Goal: Information Seeking & Learning: Compare options

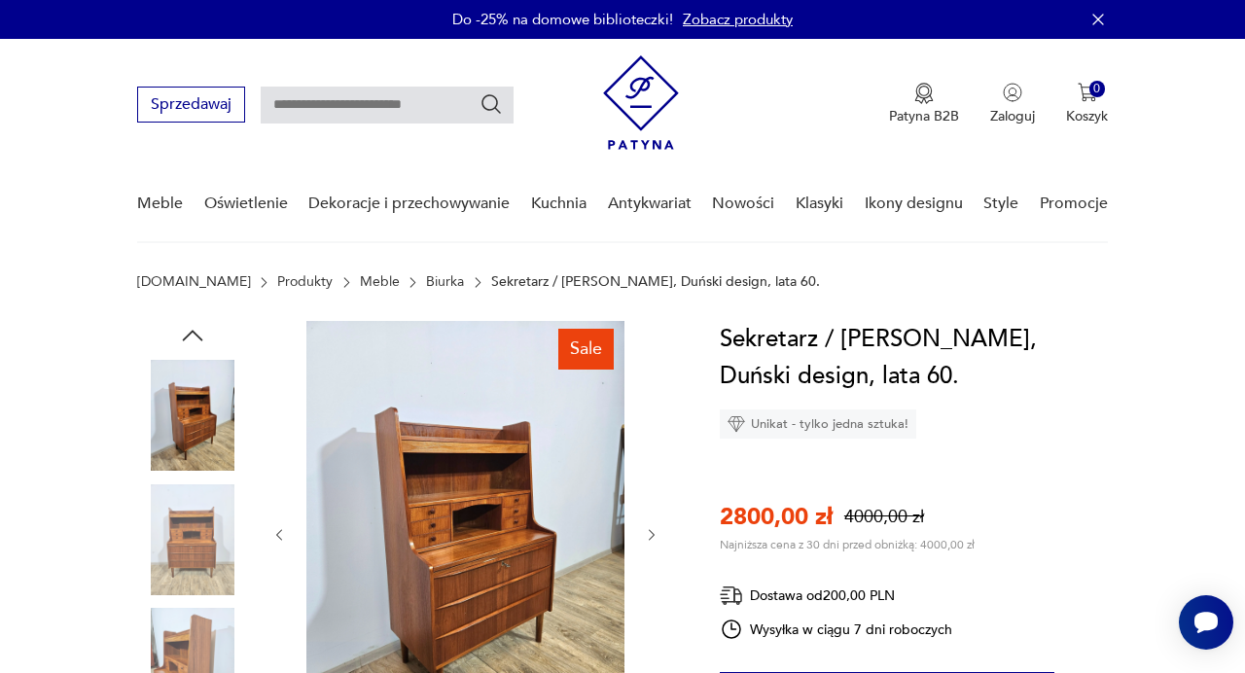
click at [421, 539] on img at bounding box center [465, 533] width 318 height 424
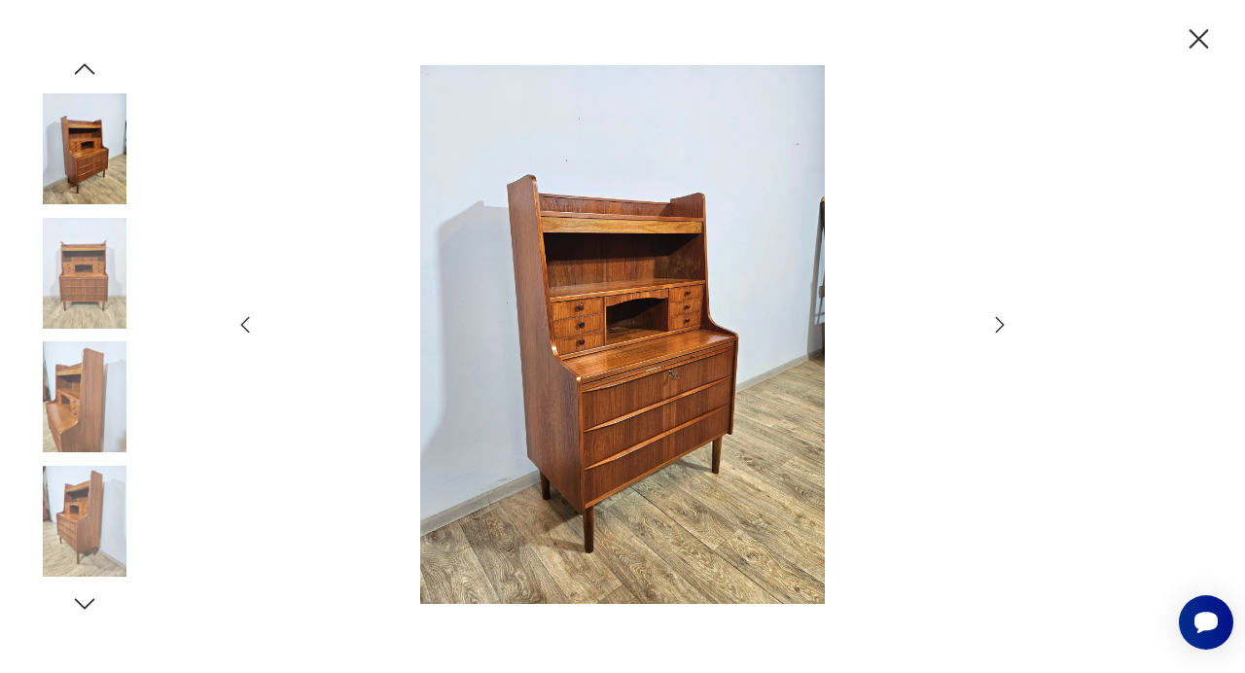
click at [1004, 324] on icon "button" at bounding box center [999, 324] width 23 height 23
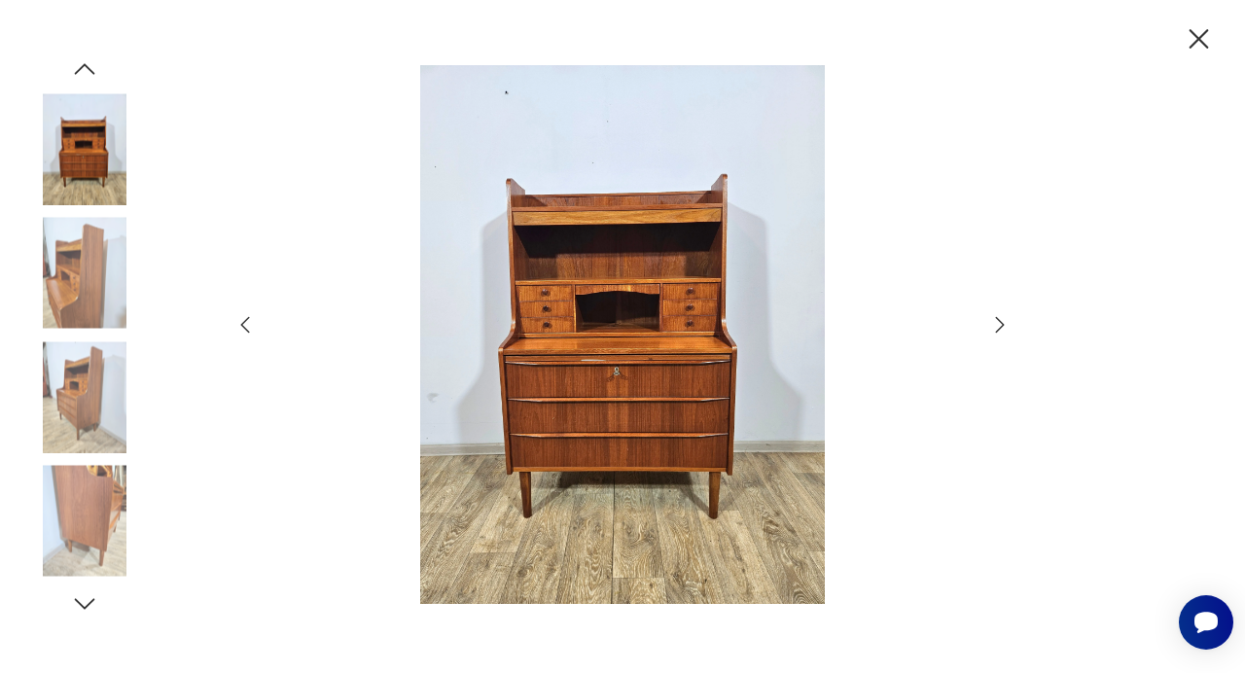
click at [999, 326] on icon "button" at bounding box center [999, 324] width 23 height 23
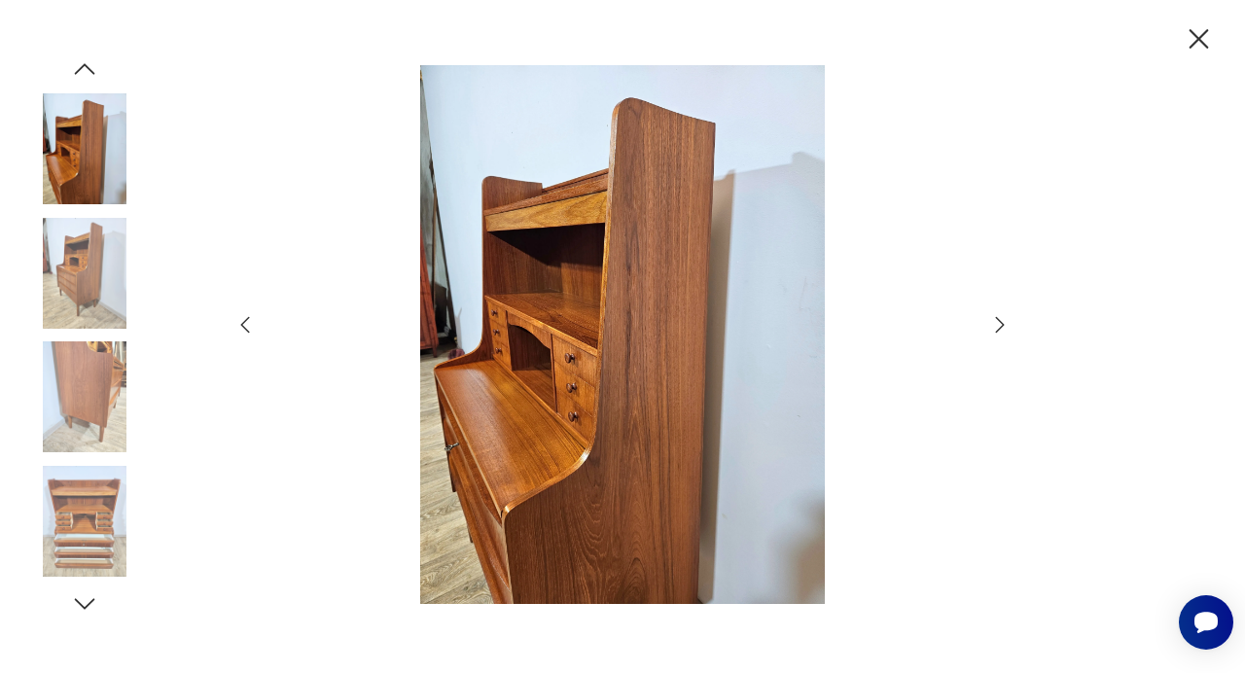
click at [999, 326] on icon "button" at bounding box center [999, 324] width 23 height 23
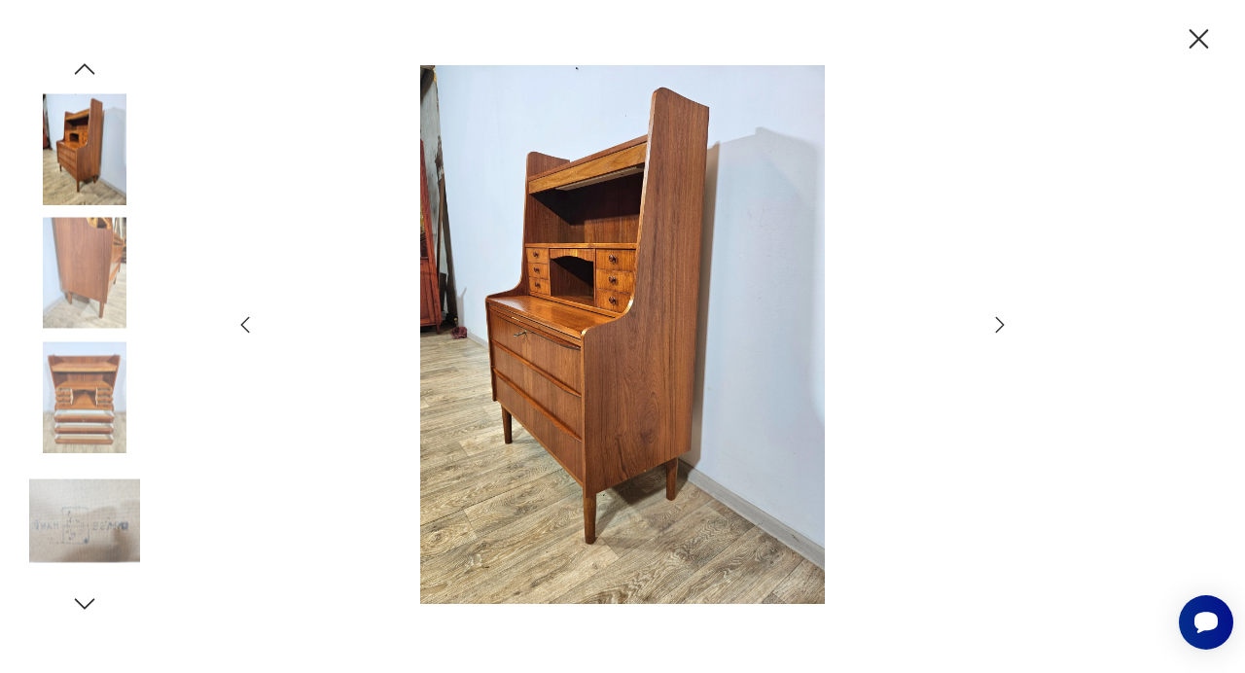
click at [999, 326] on icon "button" at bounding box center [999, 324] width 23 height 23
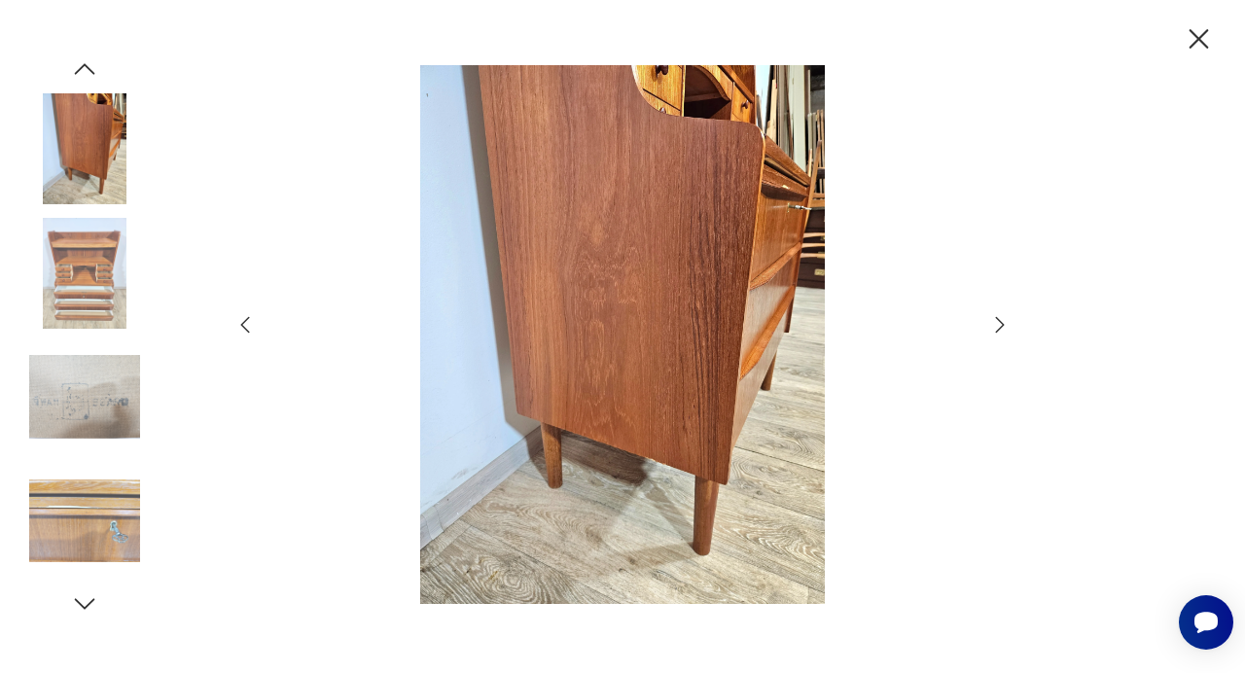
click at [999, 326] on icon "button" at bounding box center [999, 324] width 23 height 23
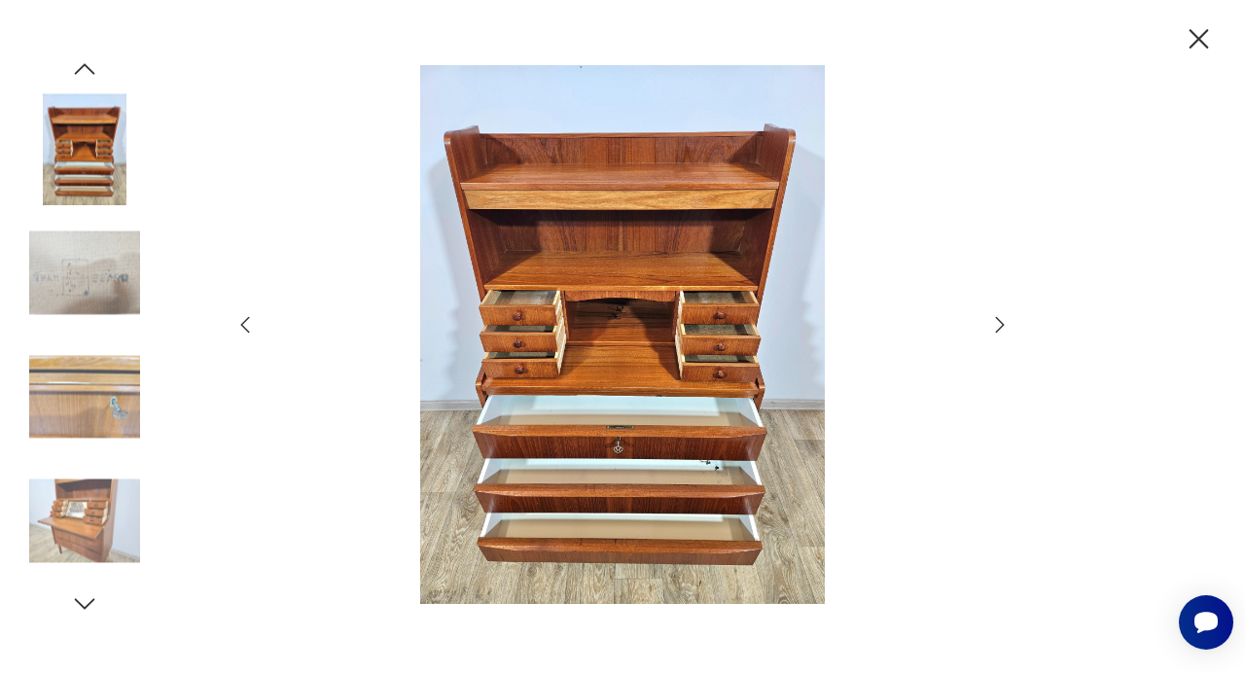
click at [999, 326] on icon "button" at bounding box center [999, 324] width 23 height 23
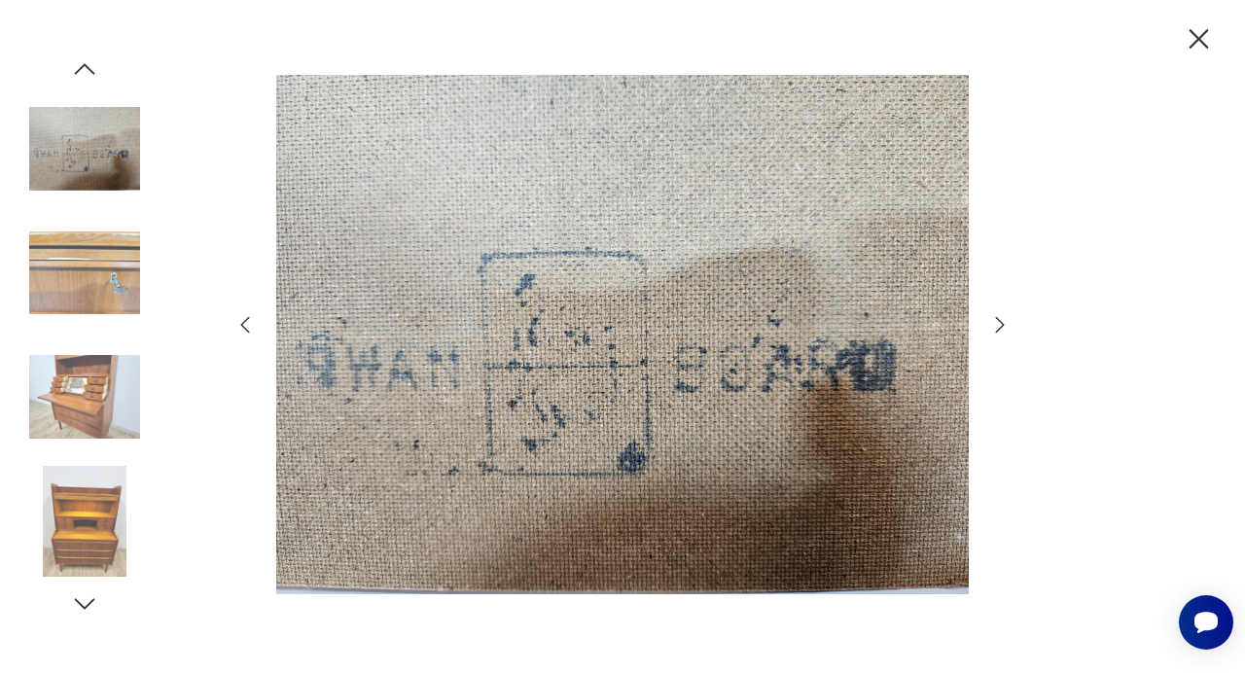
click at [996, 329] on icon "button" at bounding box center [999, 324] width 23 height 23
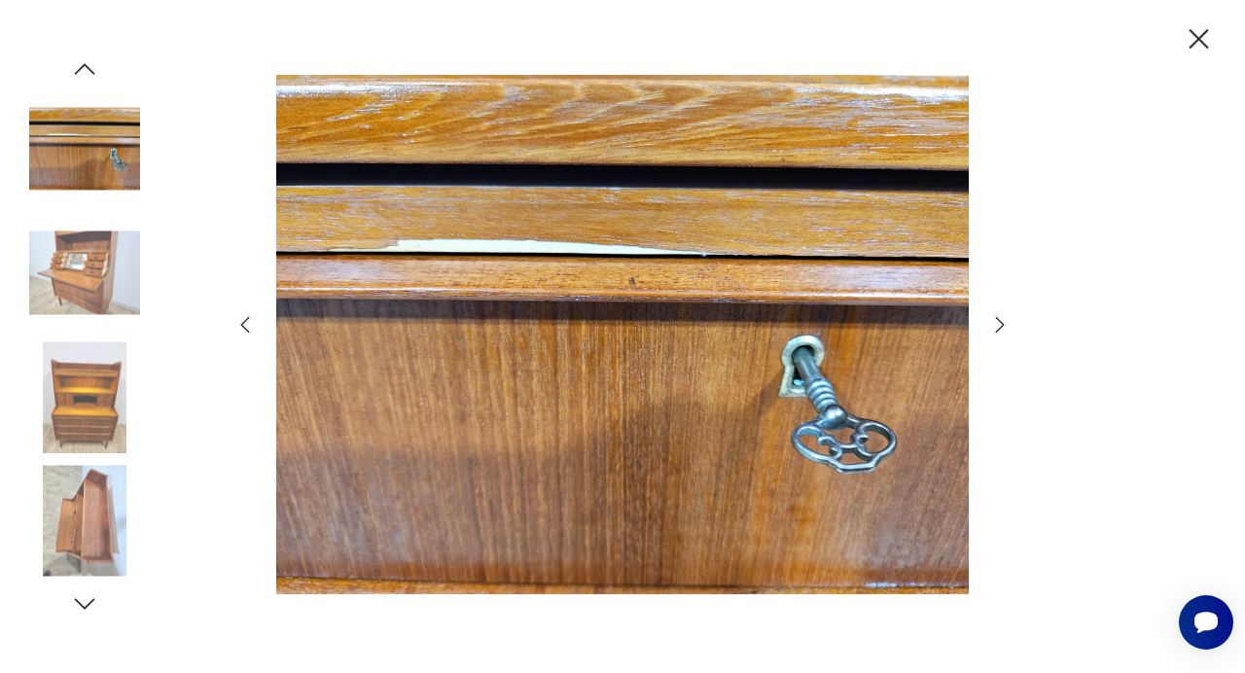
click at [1000, 321] on icon "button" at bounding box center [1000, 325] width 9 height 16
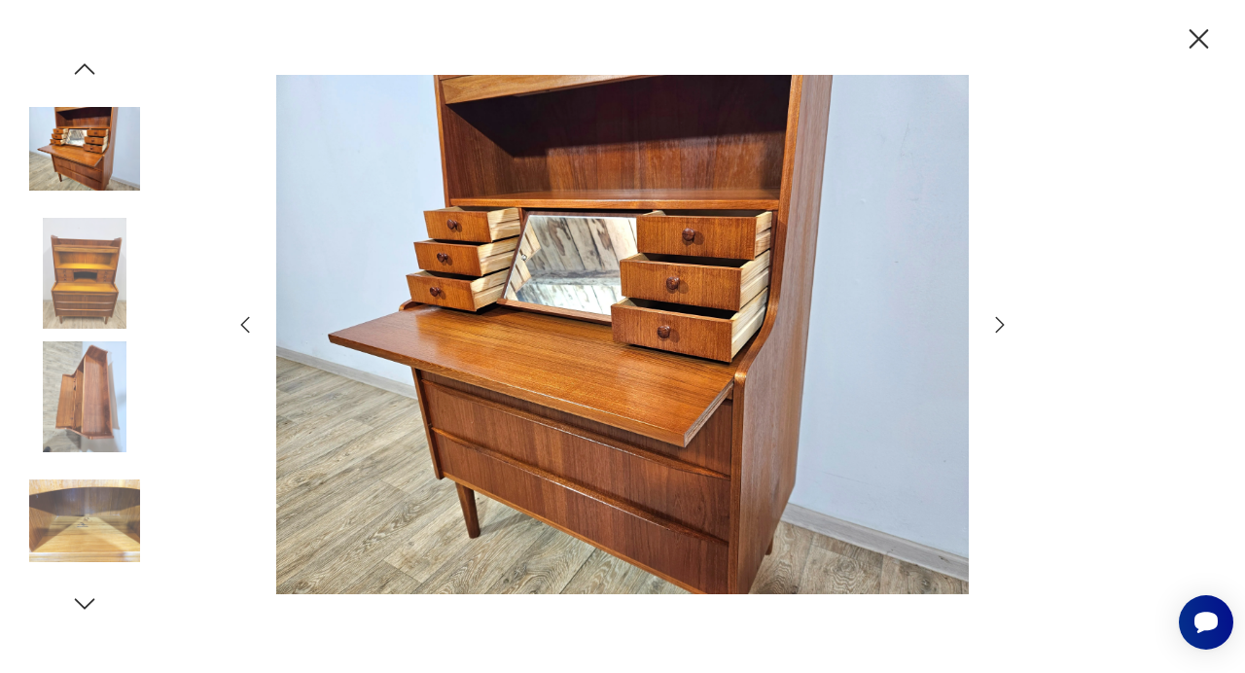
click at [1000, 321] on icon "button" at bounding box center [1000, 325] width 9 height 16
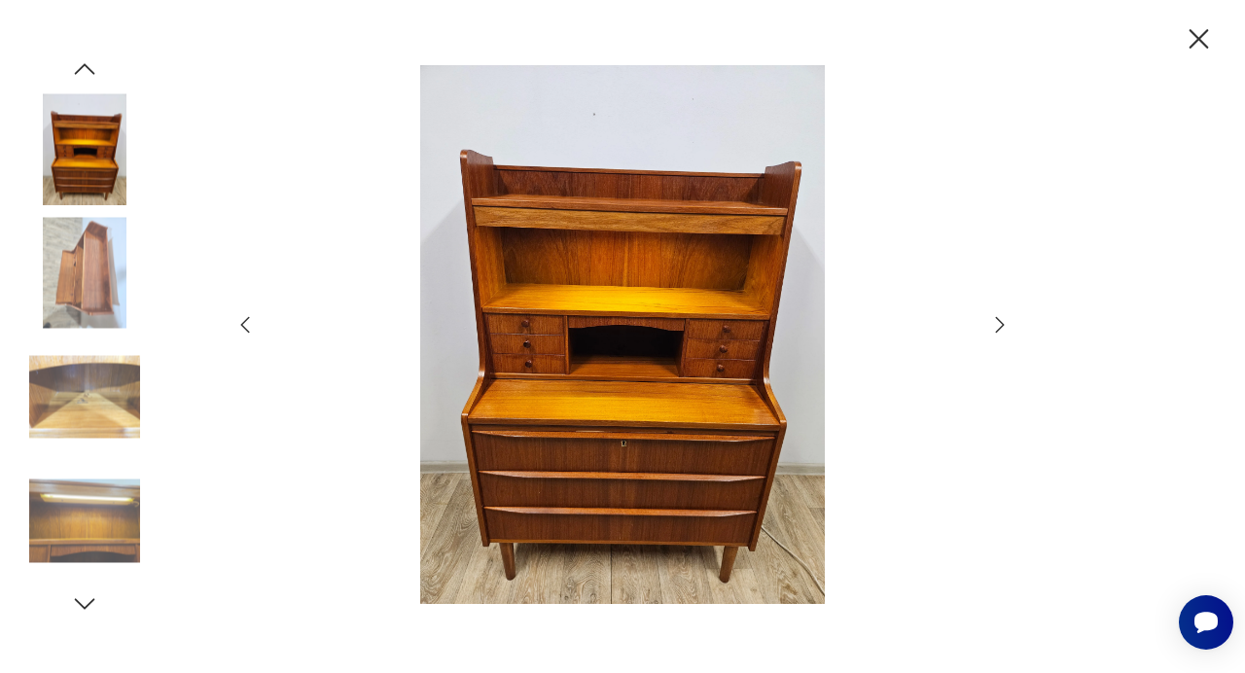
click at [1000, 330] on icon "button" at bounding box center [1000, 325] width 9 height 16
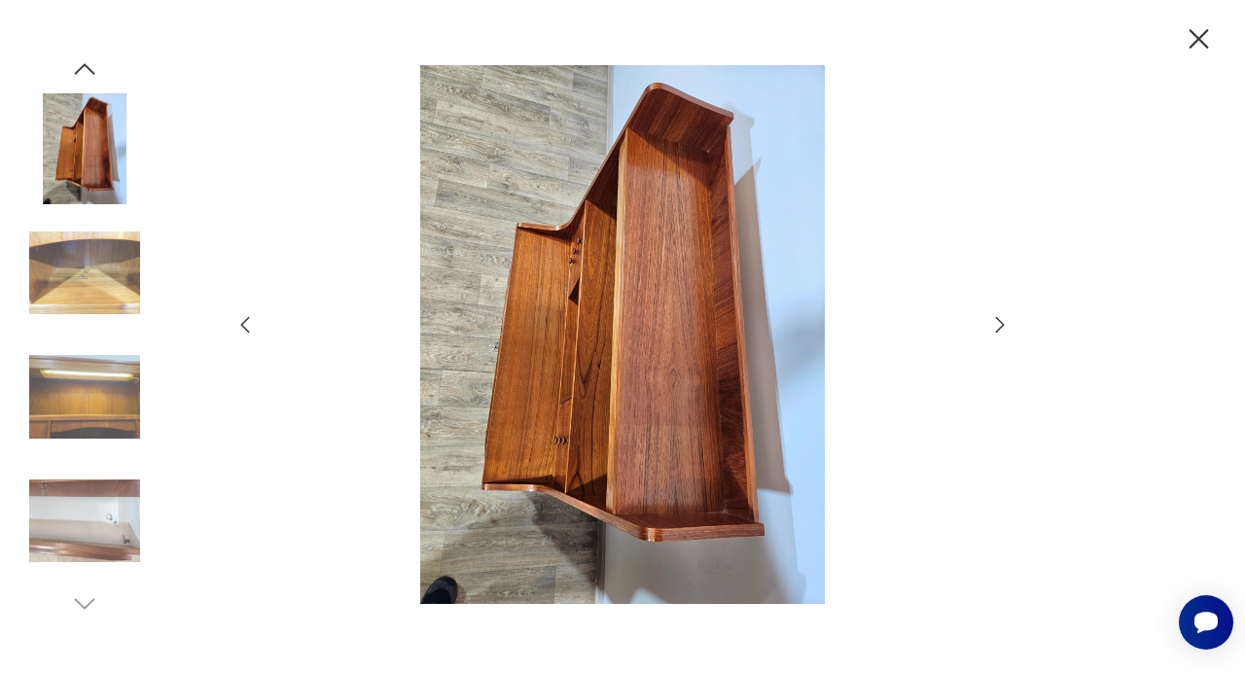
click at [1000, 330] on icon "button" at bounding box center [1000, 325] width 9 height 16
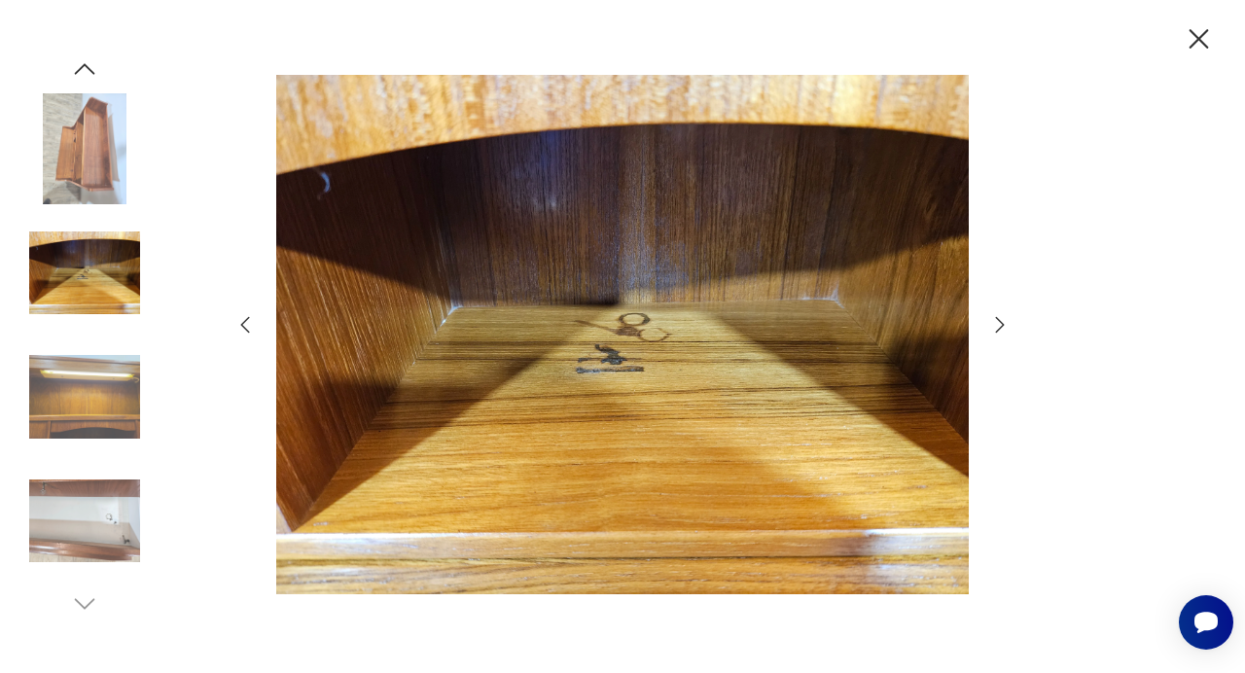
click at [1000, 330] on icon "button" at bounding box center [1000, 325] width 9 height 16
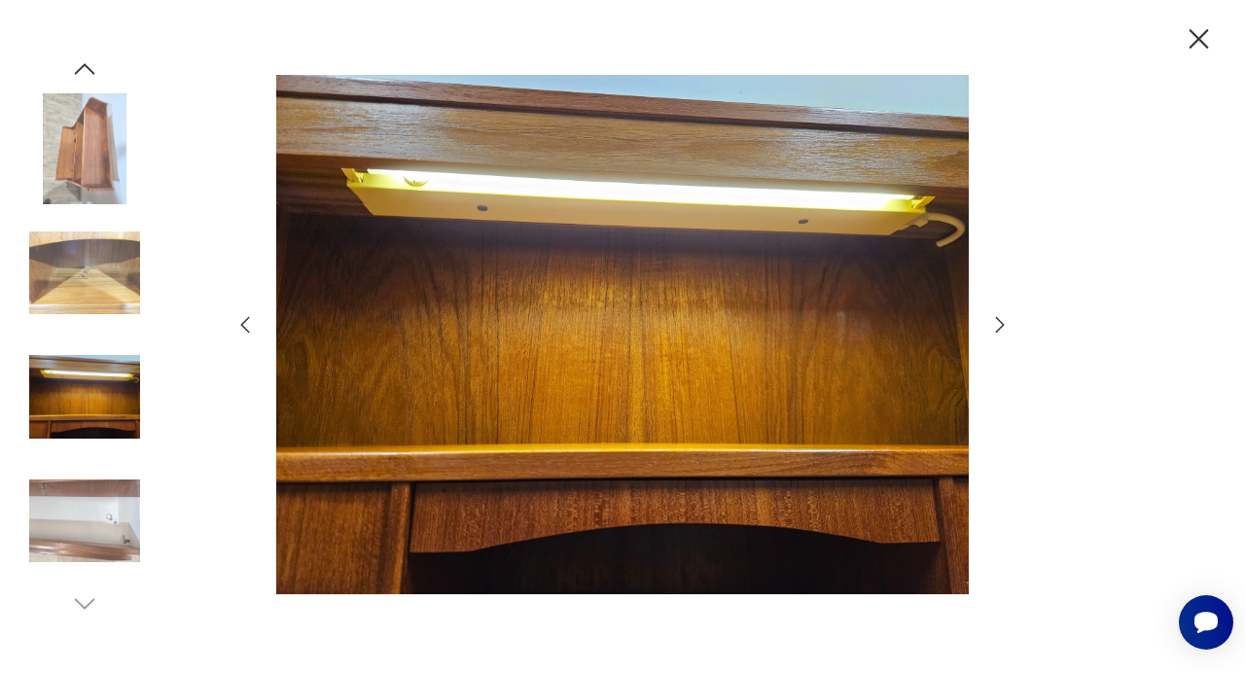
click at [1000, 330] on icon "button" at bounding box center [1000, 325] width 9 height 16
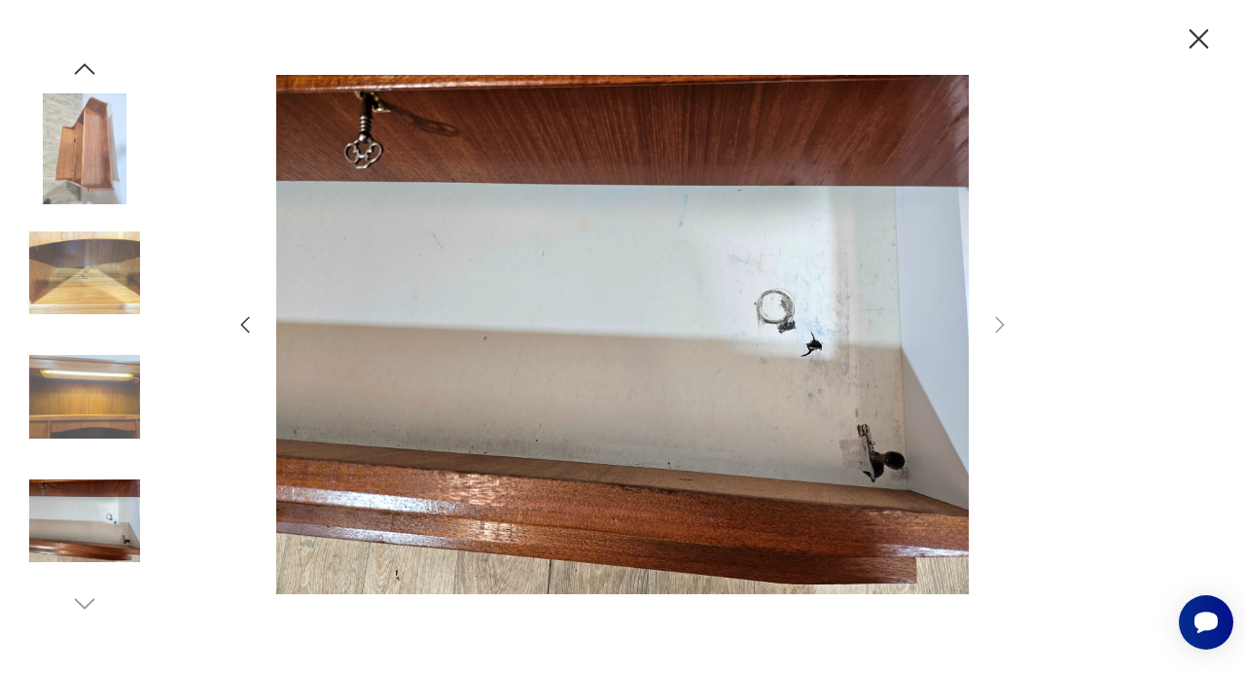
click at [244, 313] on div at bounding box center [622, 336] width 778 height 543
click at [244, 325] on icon "button" at bounding box center [244, 324] width 23 height 23
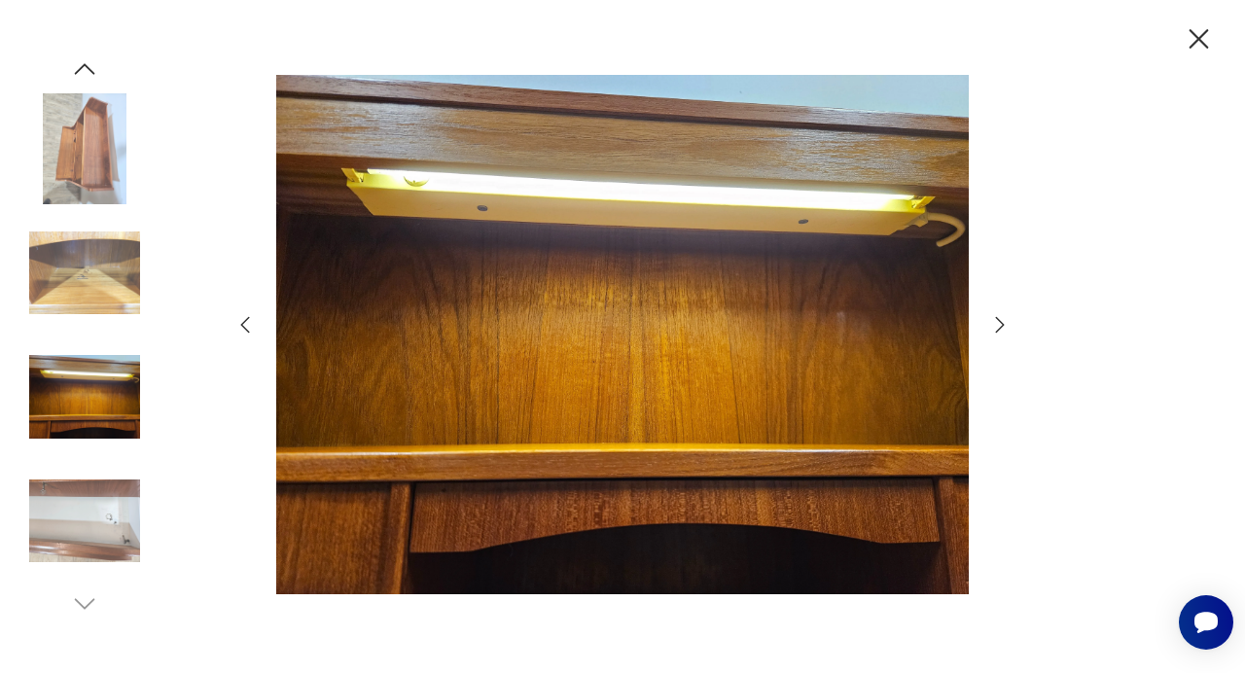
click at [1003, 318] on icon "button" at bounding box center [999, 324] width 23 height 23
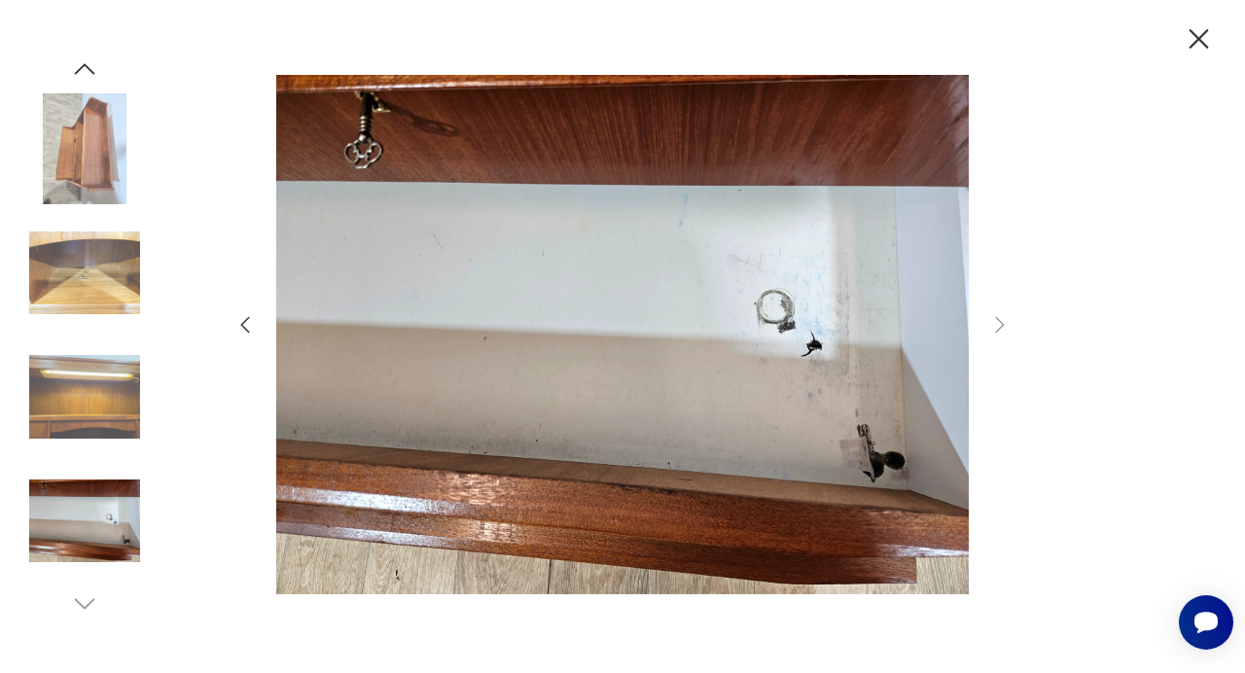
click at [1200, 38] on icon "button" at bounding box center [1199, 38] width 19 height 19
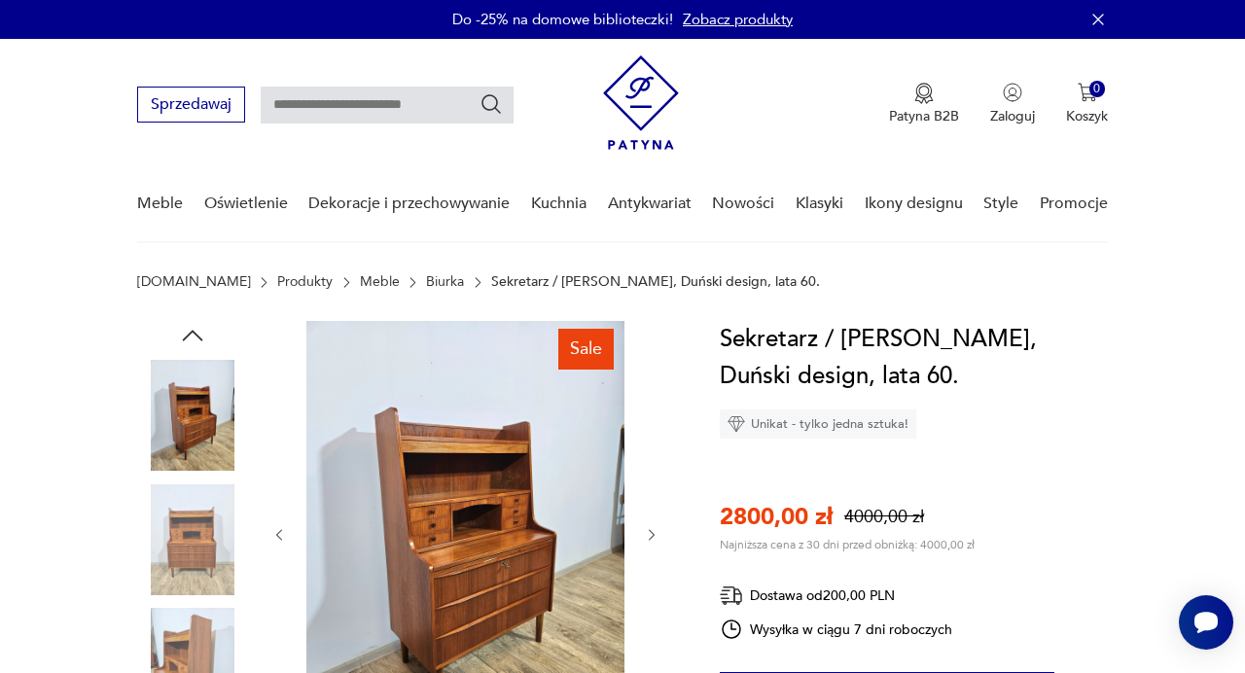
click at [54, 149] on nav "Sprzedawaj Patyna B2B Zaloguj 0 Koszyk Twój koszyk ( 0 ) Brak produktów w koszy…" at bounding box center [622, 141] width 1245 height 204
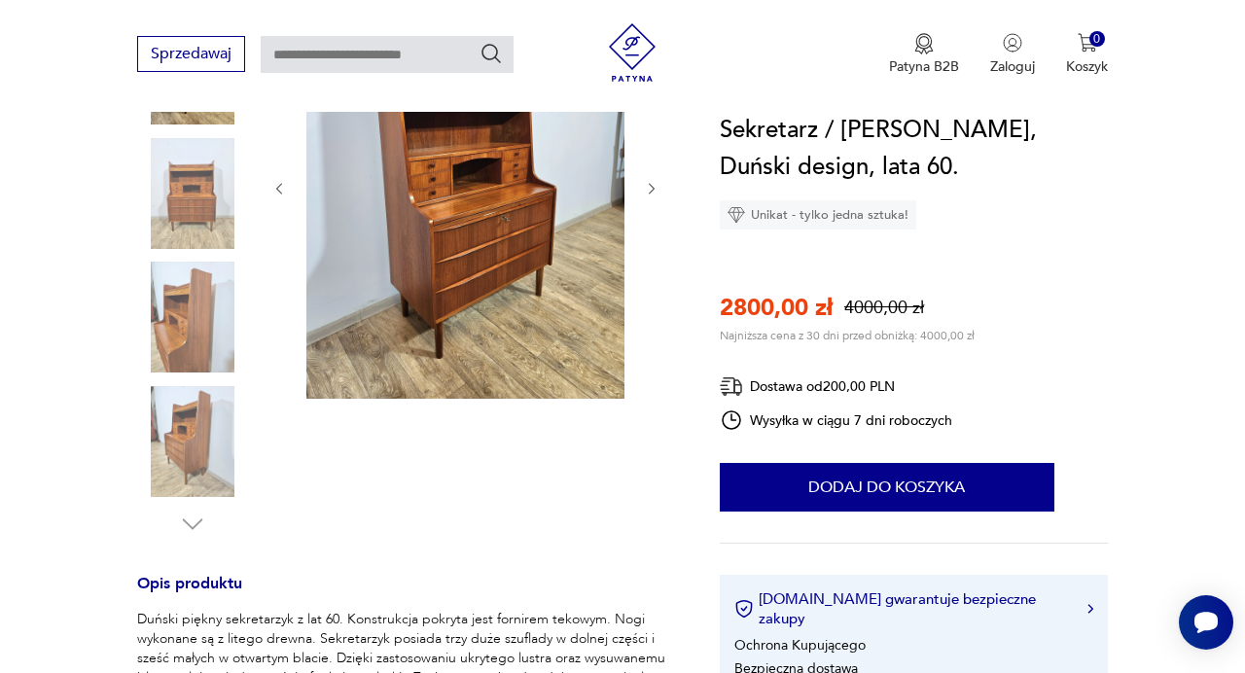
scroll to position [344, 0]
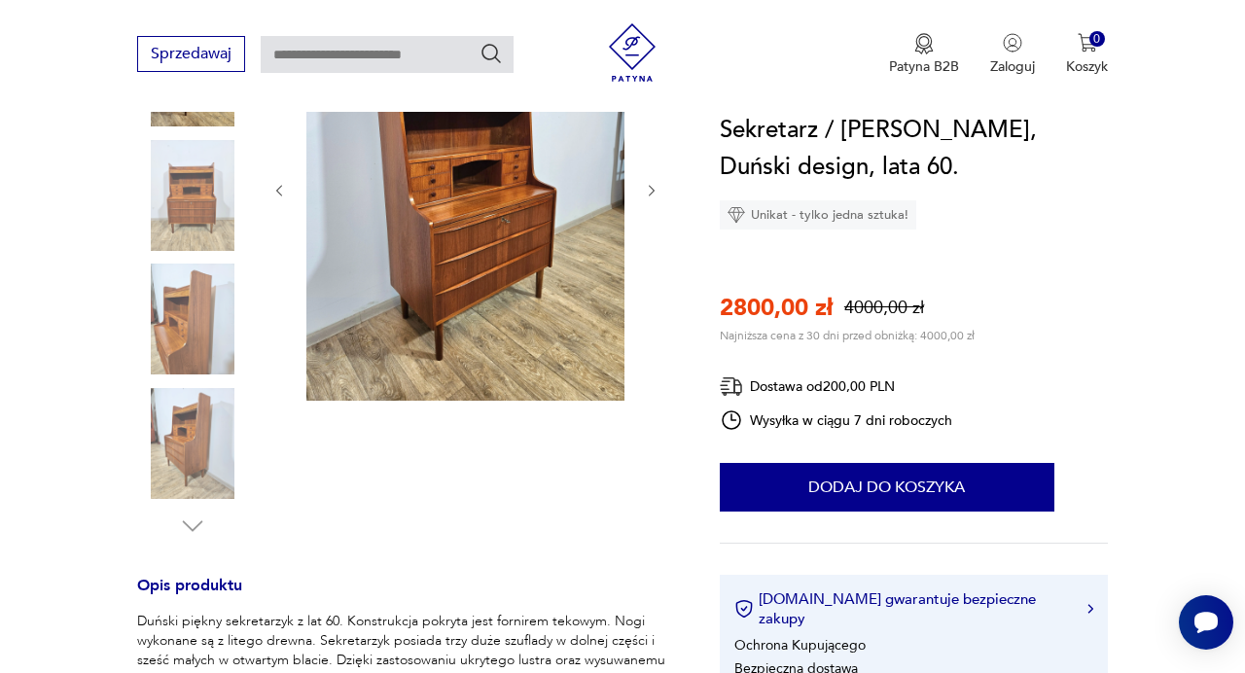
click at [403, 222] on img at bounding box center [465, 189] width 318 height 424
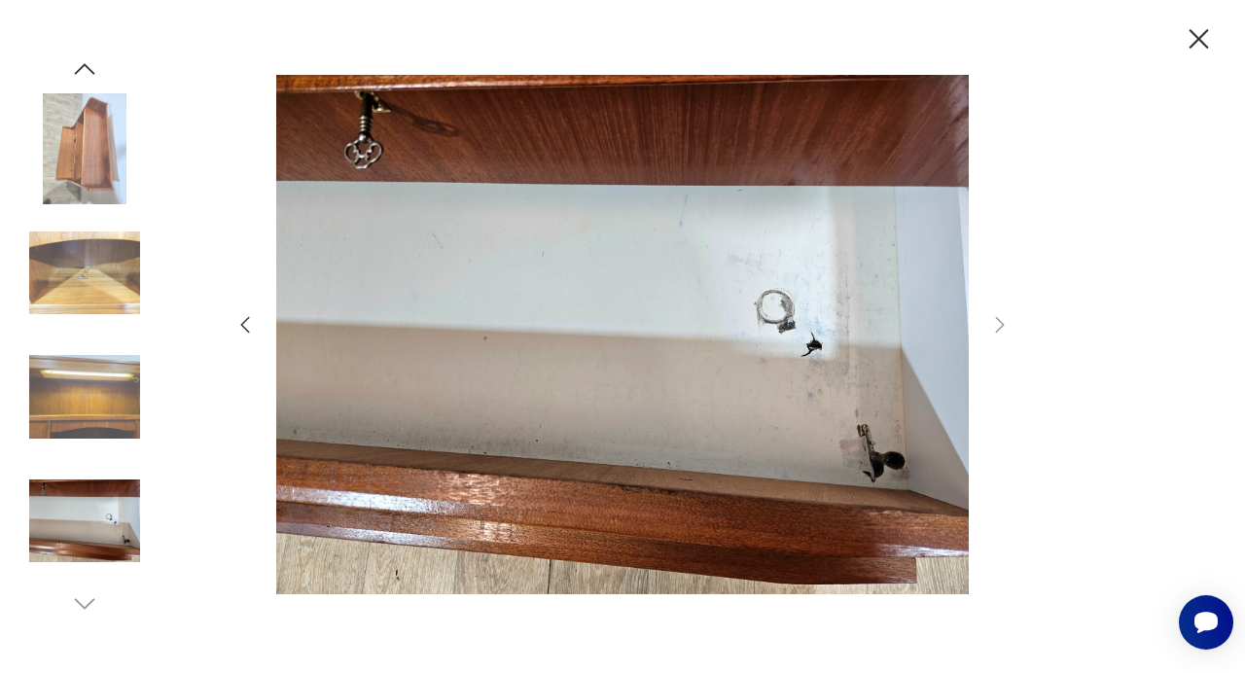
click at [86, 67] on icon "button" at bounding box center [85, 68] width 20 height 11
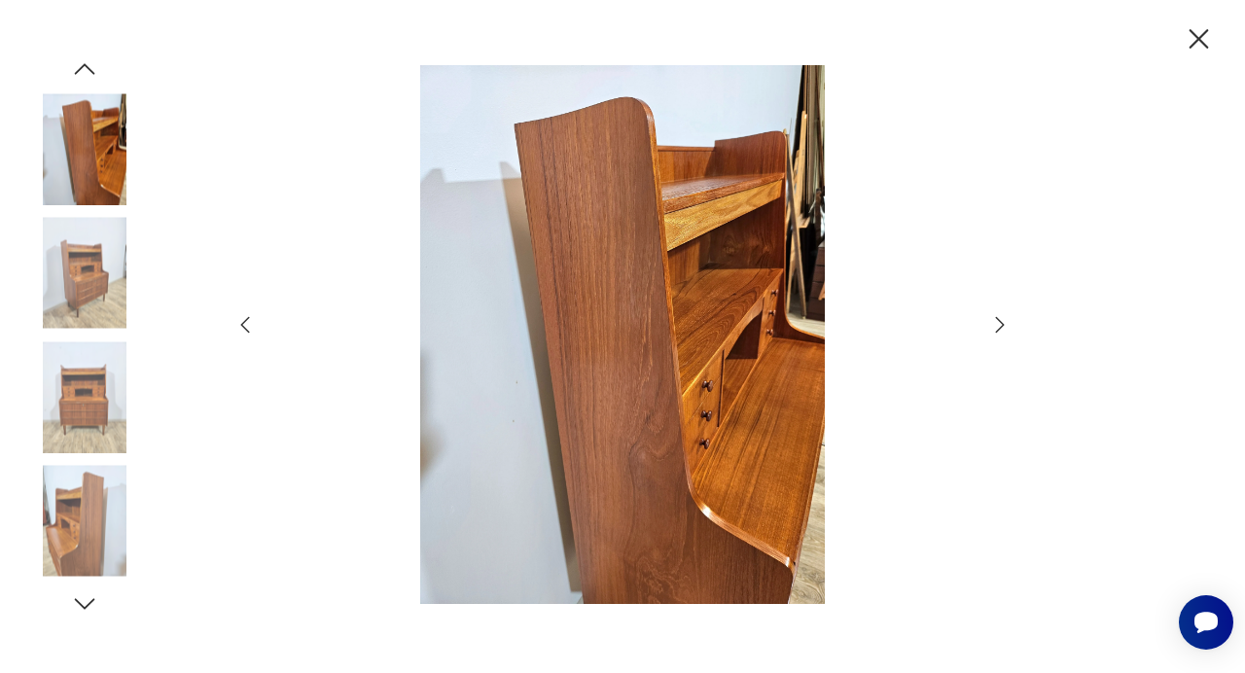
click at [86, 67] on icon "button" at bounding box center [85, 68] width 20 height 11
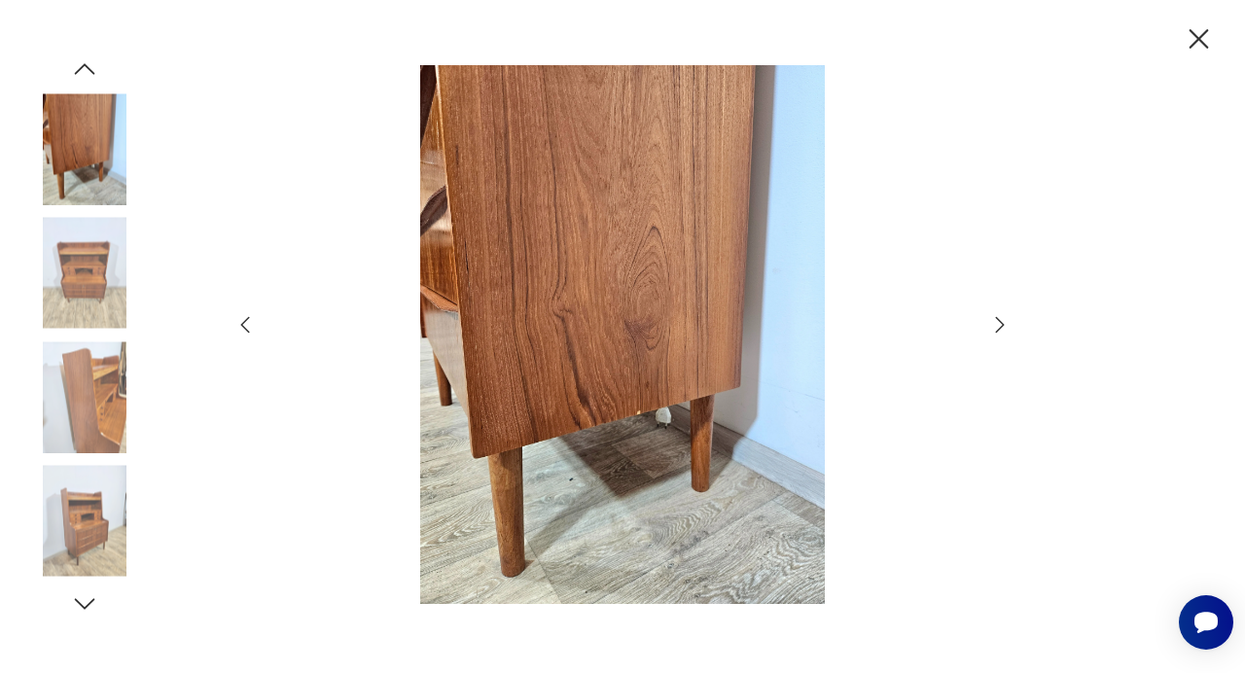
click at [86, 67] on icon "button" at bounding box center [85, 68] width 20 height 11
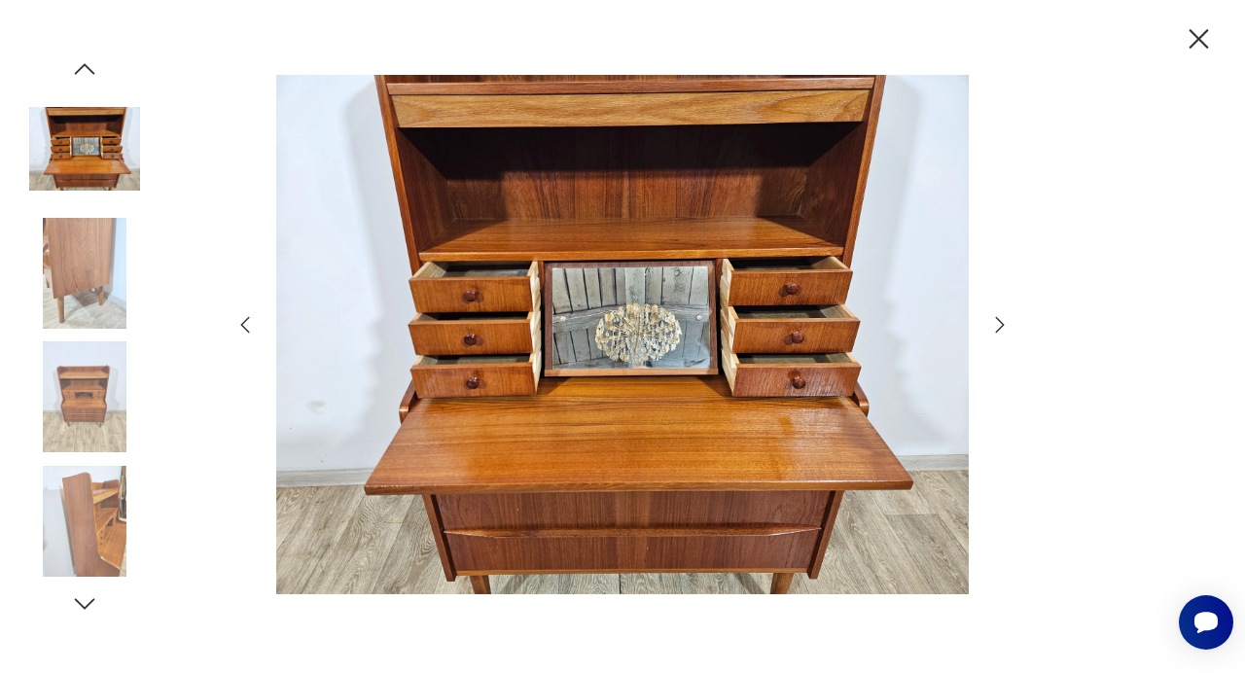
click at [97, 286] on img at bounding box center [84, 273] width 111 height 111
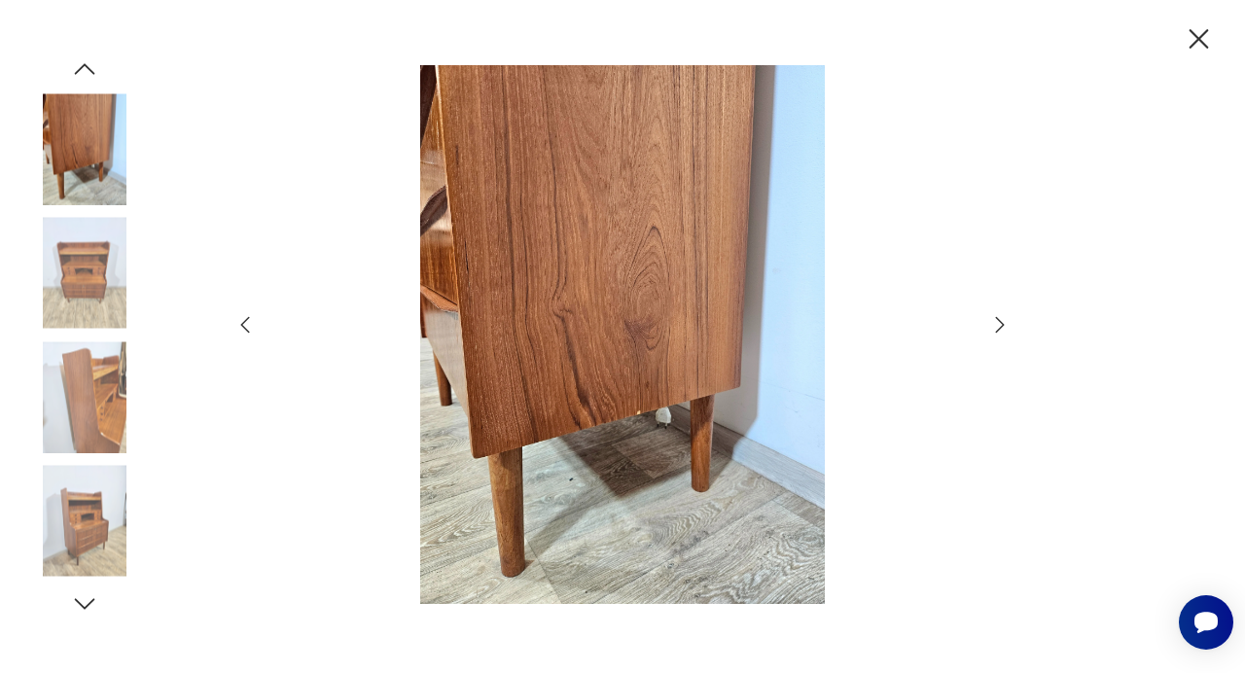
click at [999, 327] on icon "button" at bounding box center [999, 324] width 23 height 23
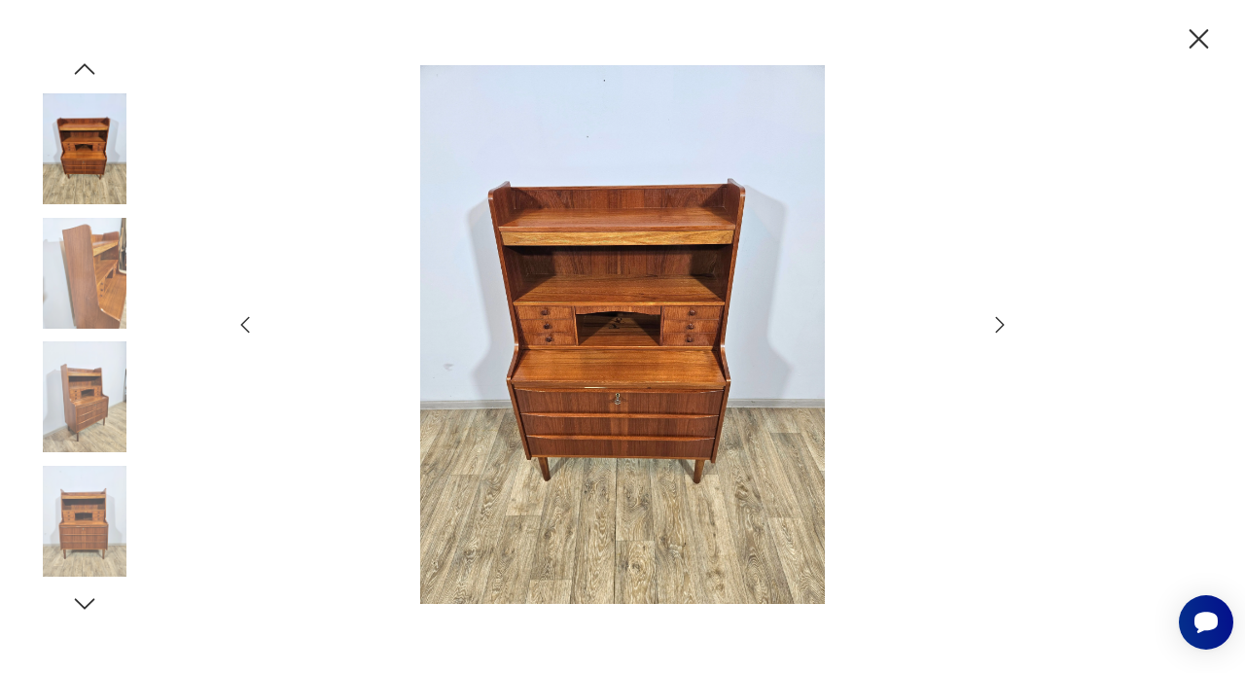
click at [999, 327] on icon "button" at bounding box center [999, 324] width 23 height 23
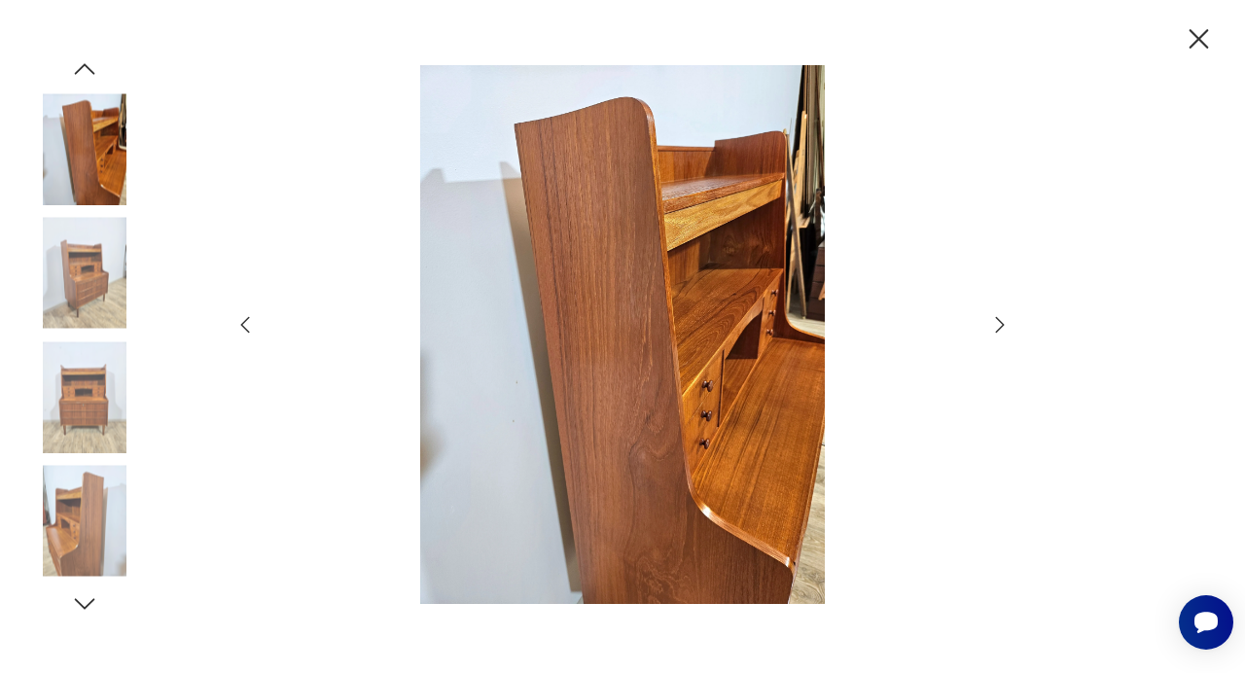
click at [999, 327] on icon "button" at bounding box center [999, 324] width 23 height 23
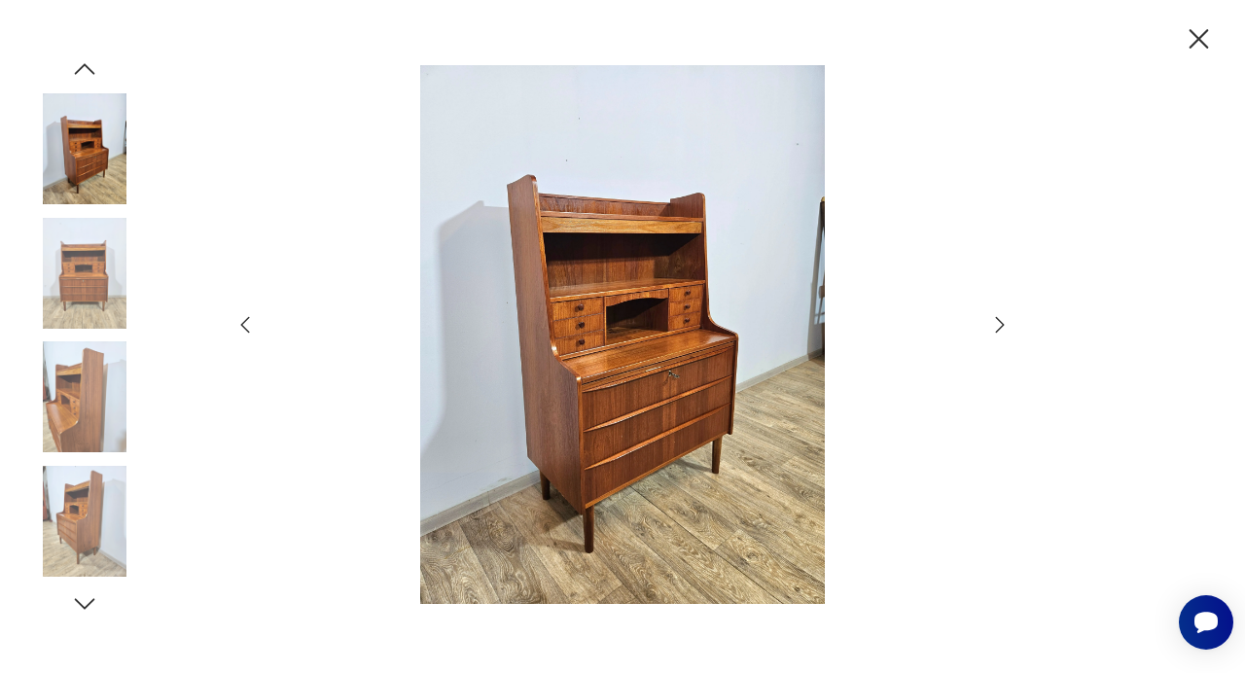
click at [999, 327] on icon "button" at bounding box center [999, 324] width 23 height 23
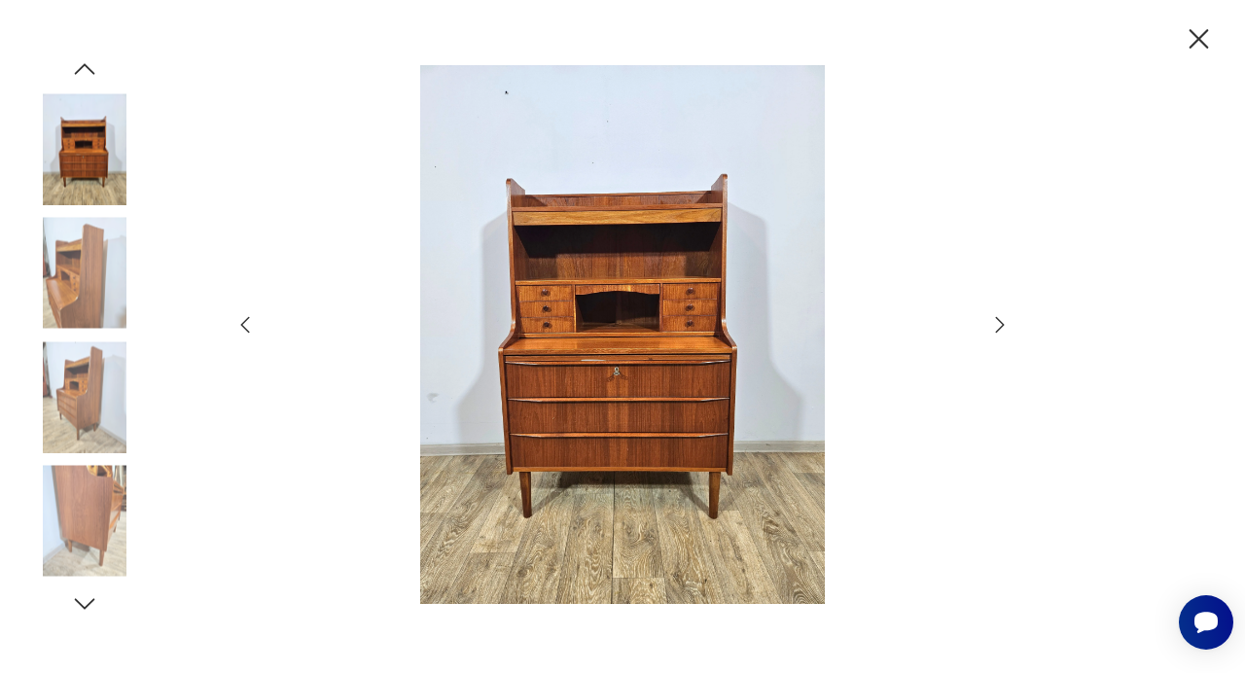
click at [1200, 35] on icon "button" at bounding box center [1199, 39] width 34 height 34
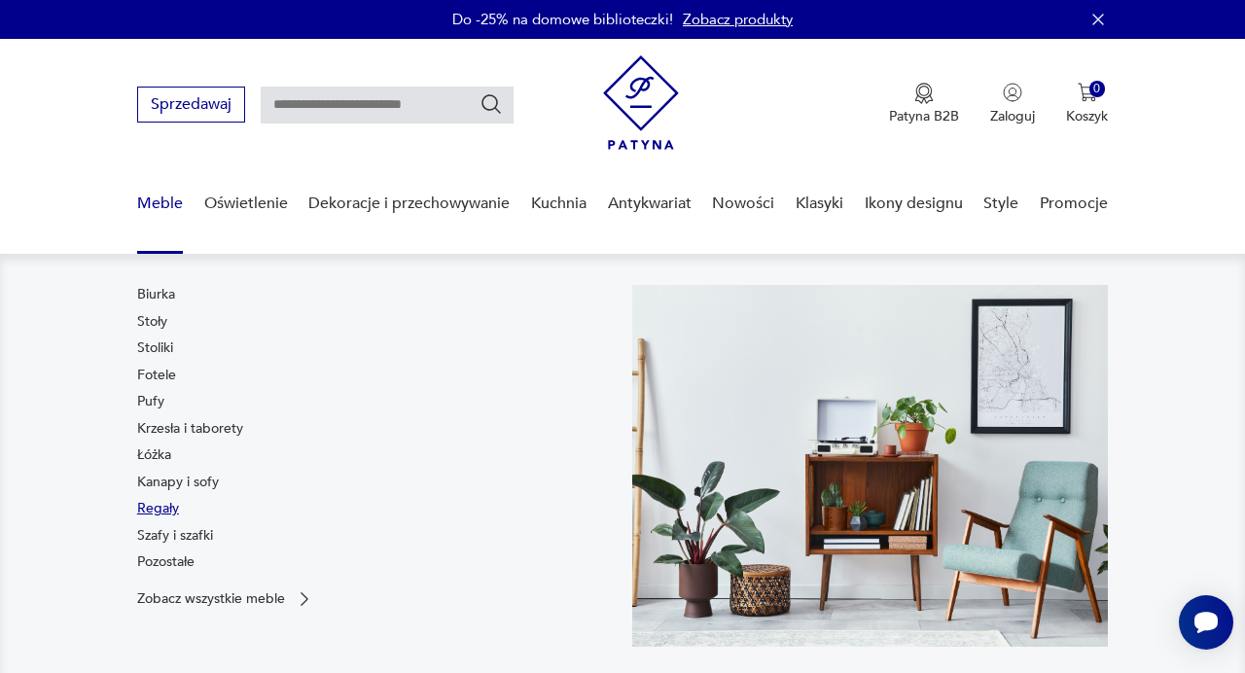
click at [161, 514] on link "Regały" at bounding box center [158, 508] width 42 height 19
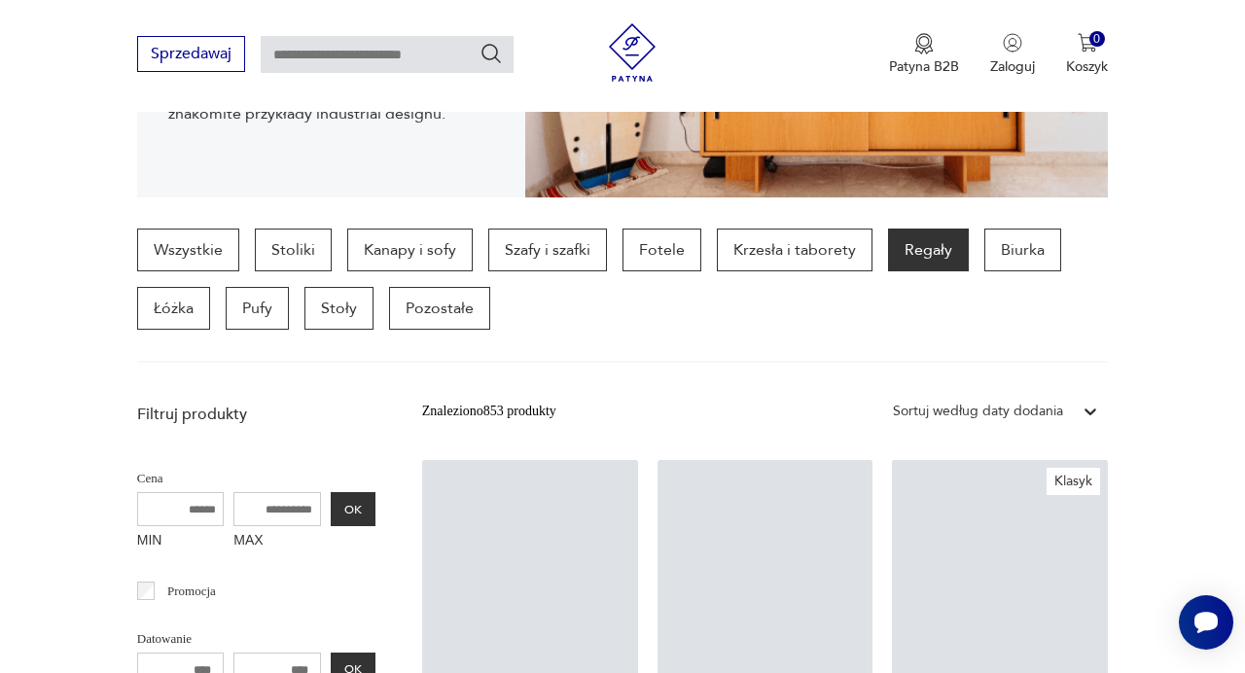
scroll to position [784, 0]
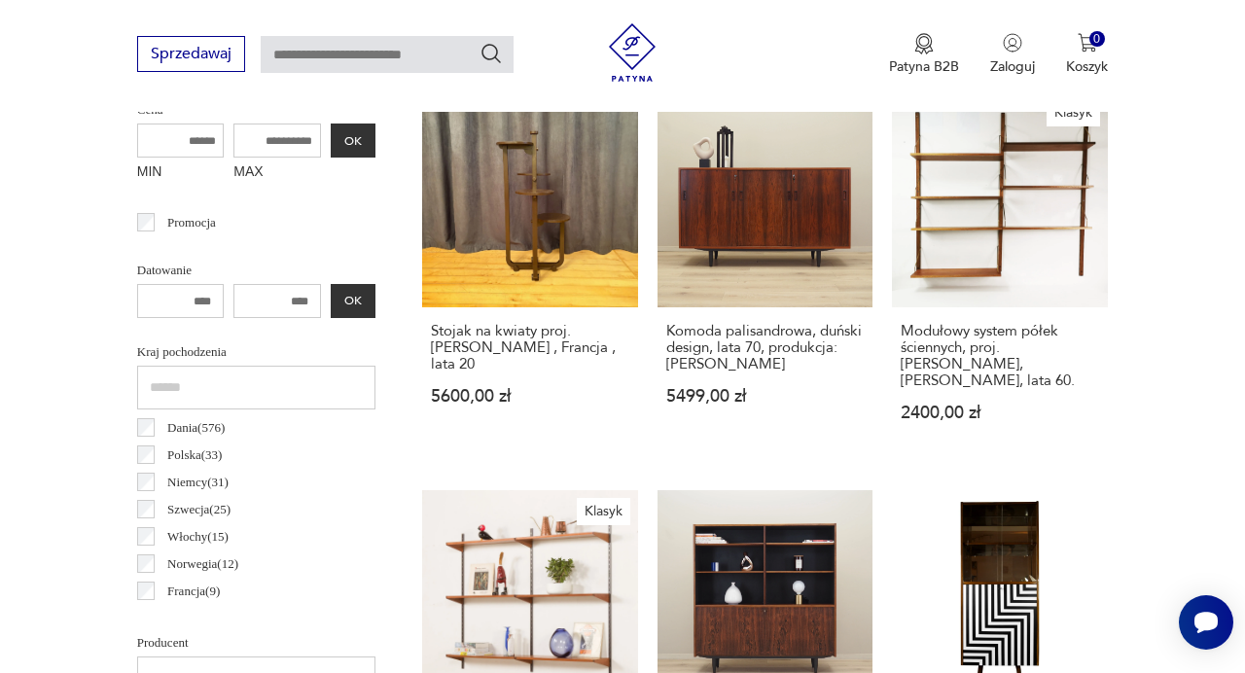
click at [286, 300] on input "number" at bounding box center [277, 301] width 88 height 34
click at [249, 139] on input "MAX" at bounding box center [277, 141] width 88 height 34
type input "****"
click at [359, 127] on button "OK" at bounding box center [353, 141] width 45 height 34
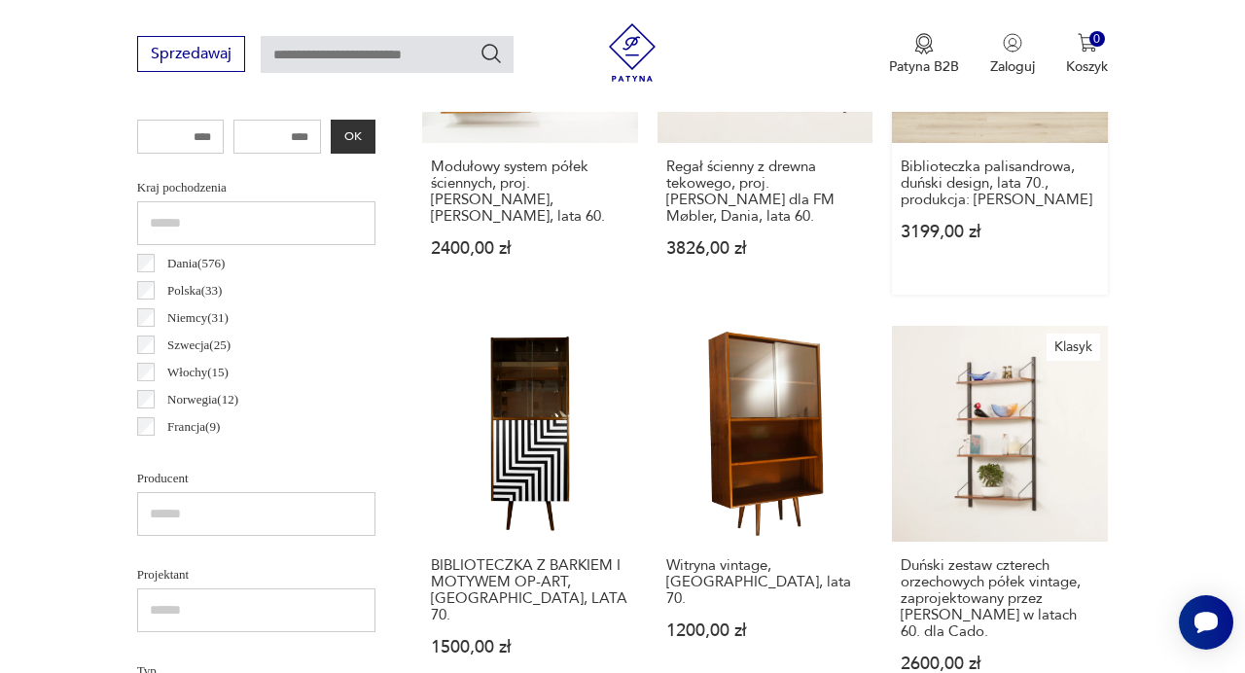
scroll to position [960, 0]
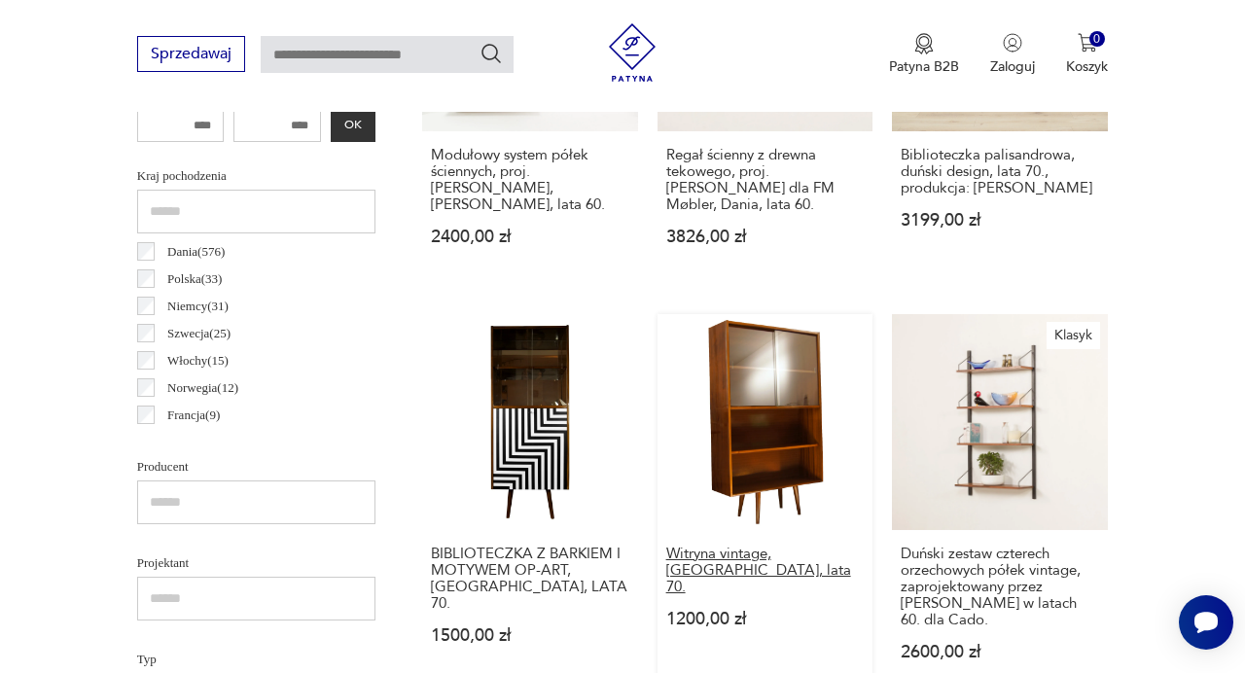
click at [731, 555] on h3 "Witryna vintage, [GEOGRAPHIC_DATA], lata 70." at bounding box center [765, 571] width 198 height 50
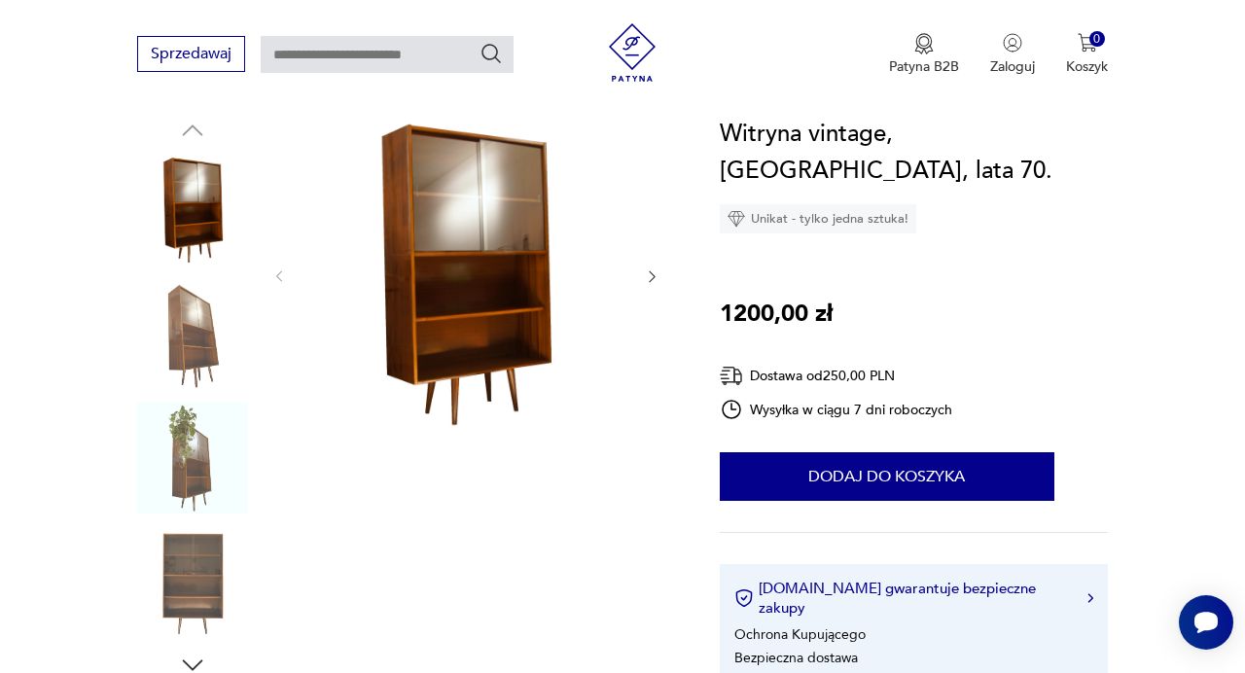
scroll to position [204, 0]
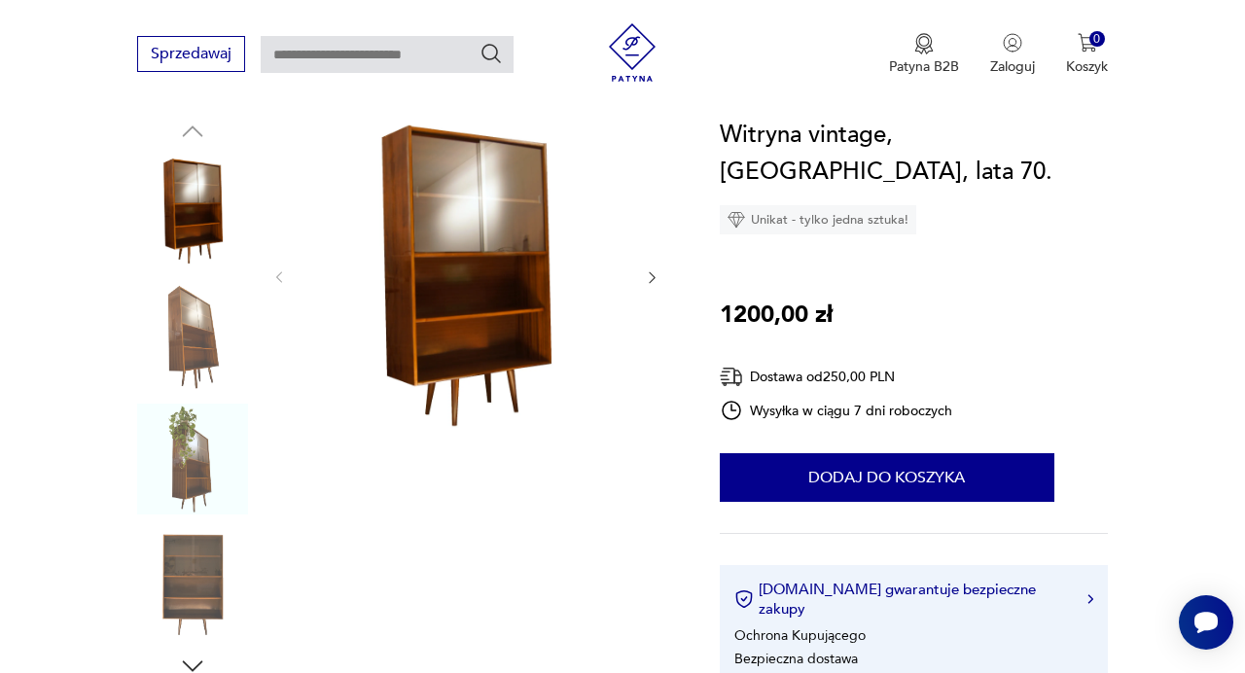
click at [512, 235] on img at bounding box center [465, 276] width 318 height 318
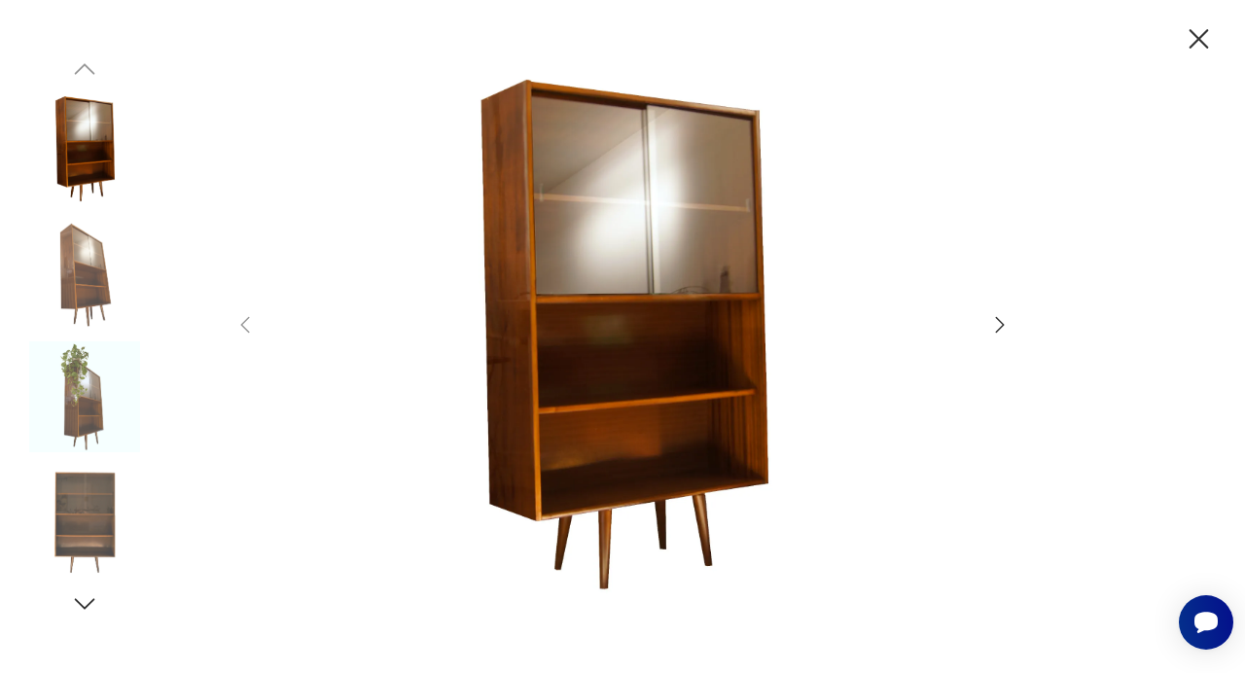
click at [985, 317] on div at bounding box center [622, 336] width 778 height 543
click at [1013, 327] on div at bounding box center [622, 336] width 1245 height 673
click at [988, 317] on icon "button" at bounding box center [999, 324] width 23 height 23
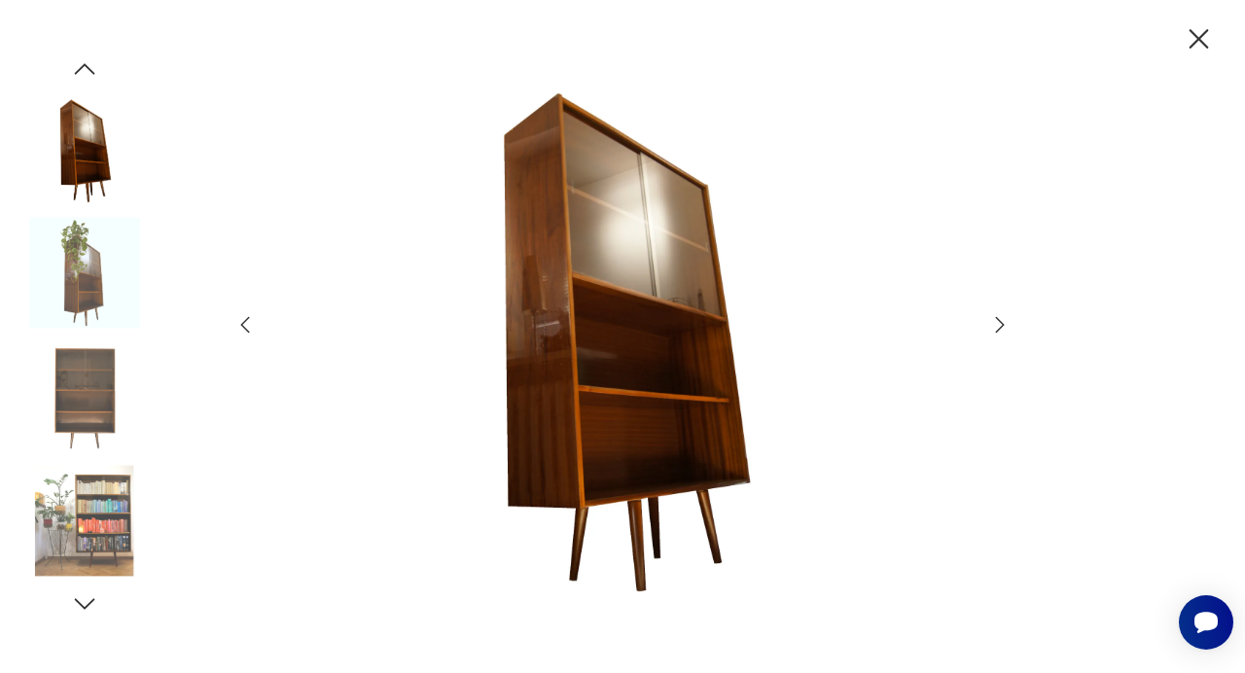
click at [988, 317] on icon "button" at bounding box center [999, 324] width 23 height 23
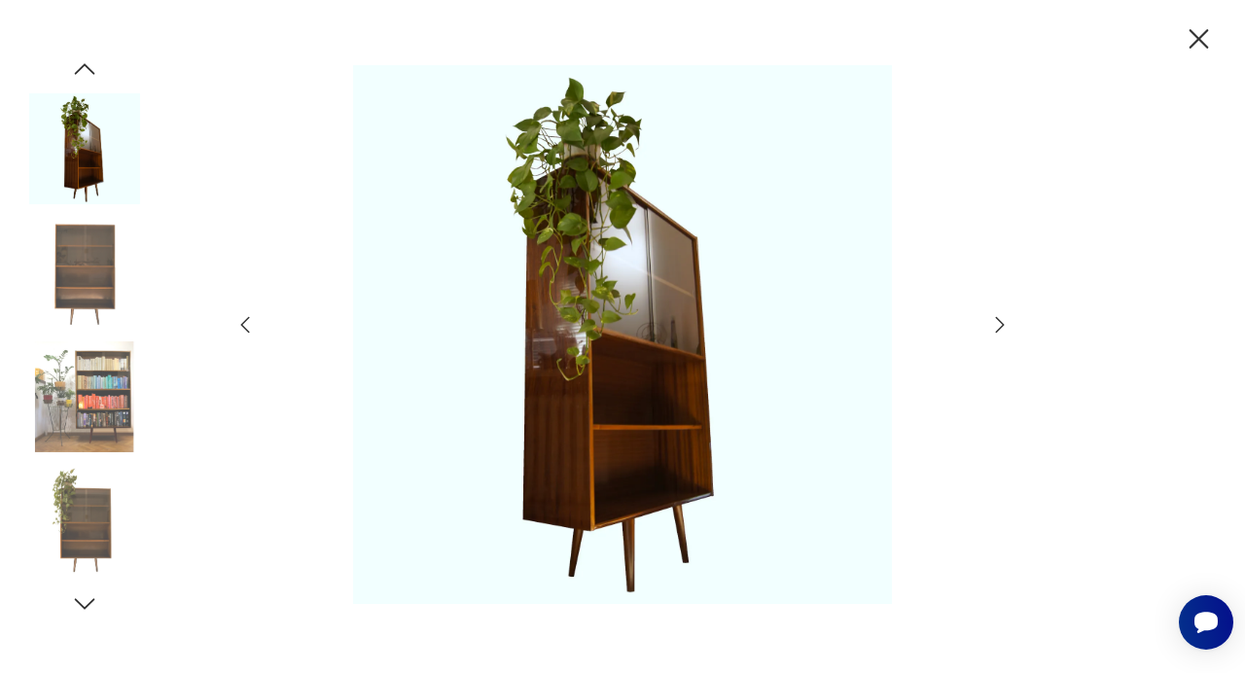
click at [988, 317] on icon "button" at bounding box center [999, 324] width 23 height 23
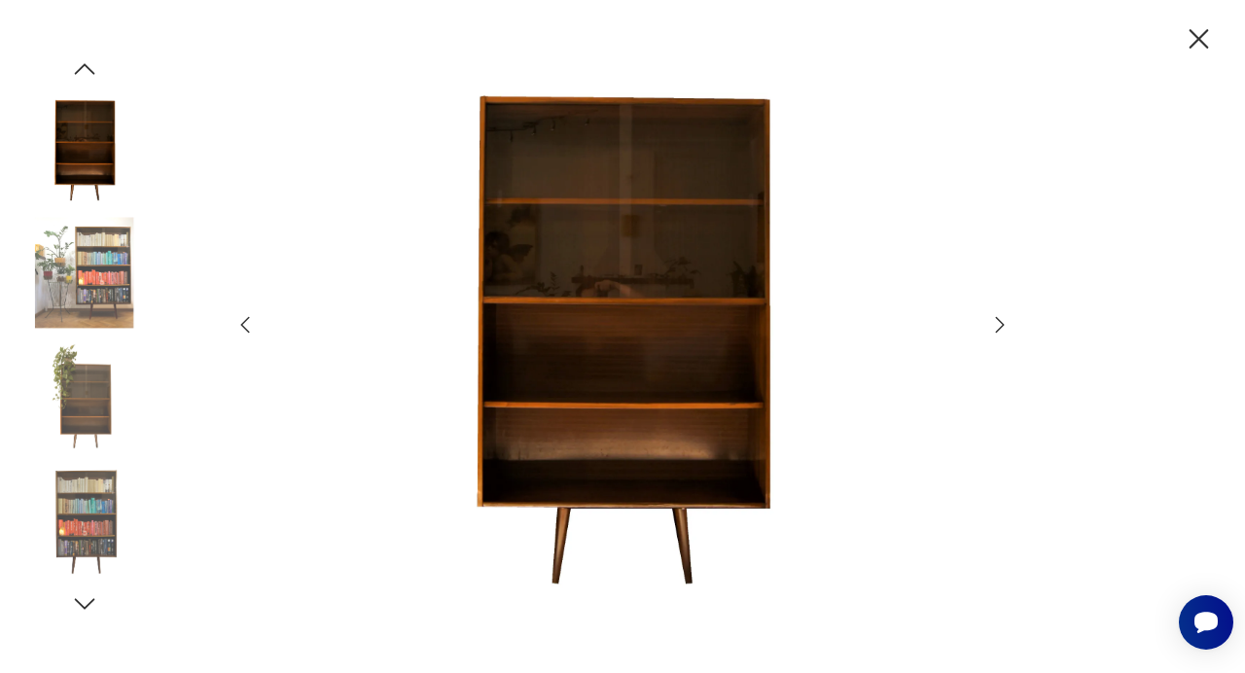
click at [988, 317] on icon "button" at bounding box center [999, 324] width 23 height 23
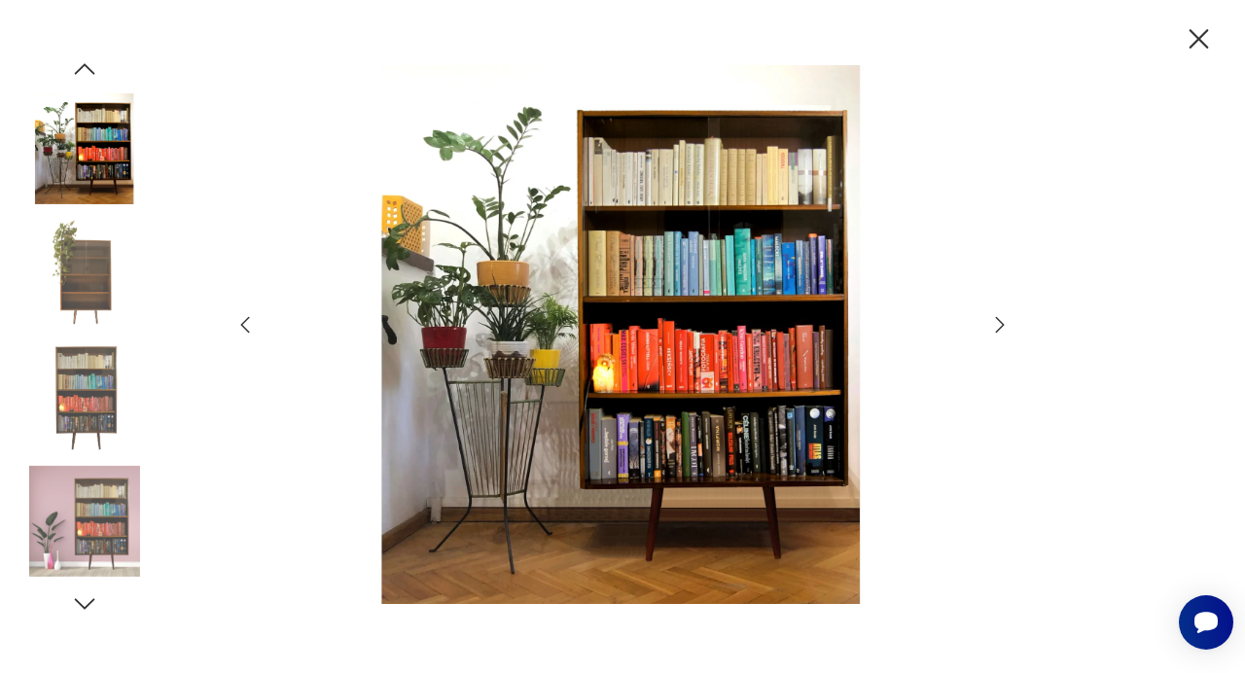
click at [988, 317] on icon "button" at bounding box center [999, 324] width 23 height 23
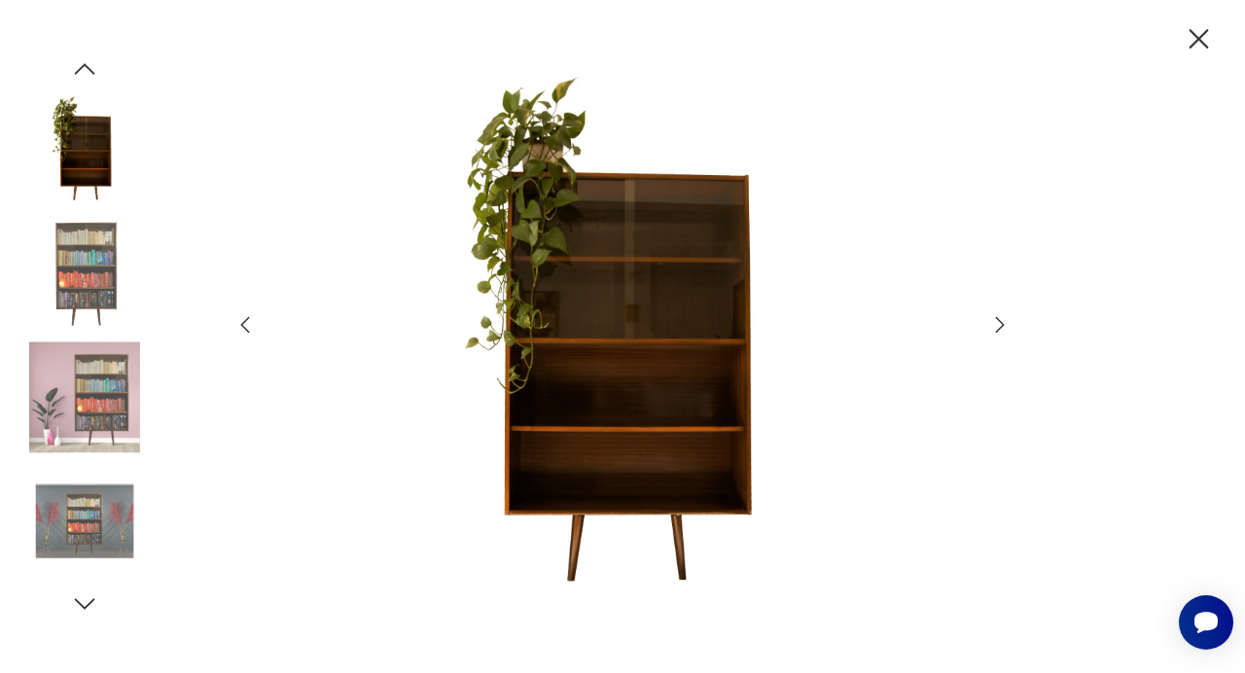
click at [1198, 42] on icon "button" at bounding box center [1199, 39] width 34 height 34
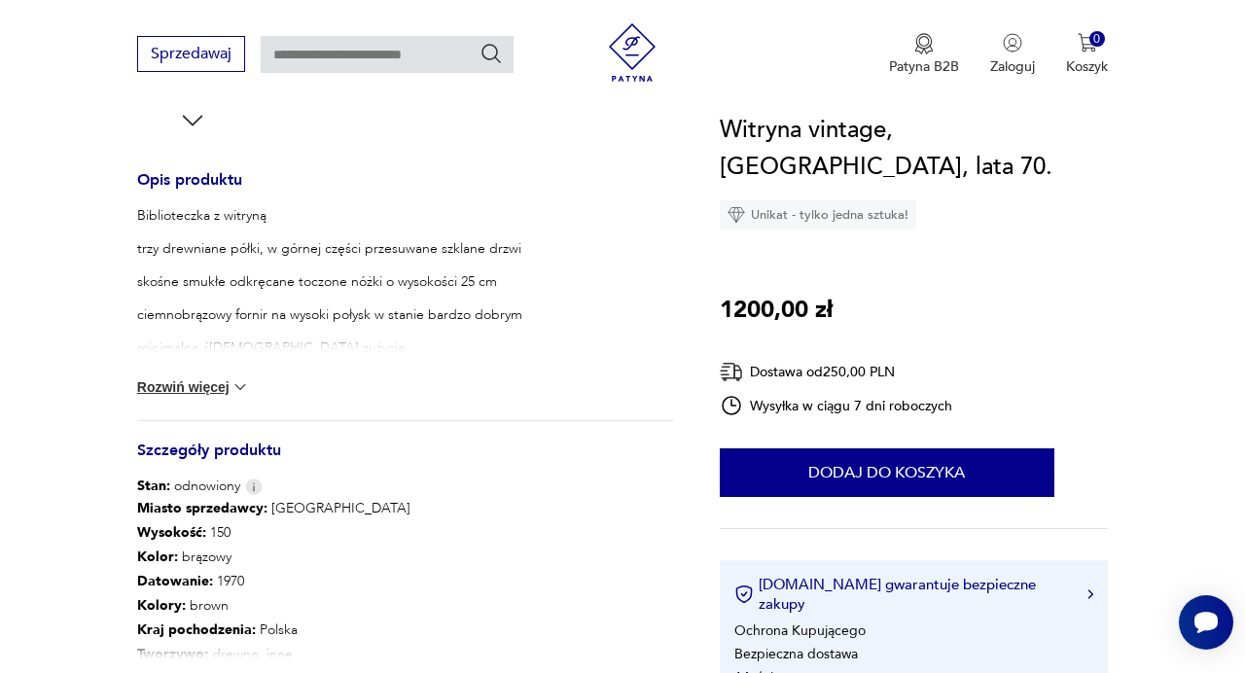
scroll to position [0, 0]
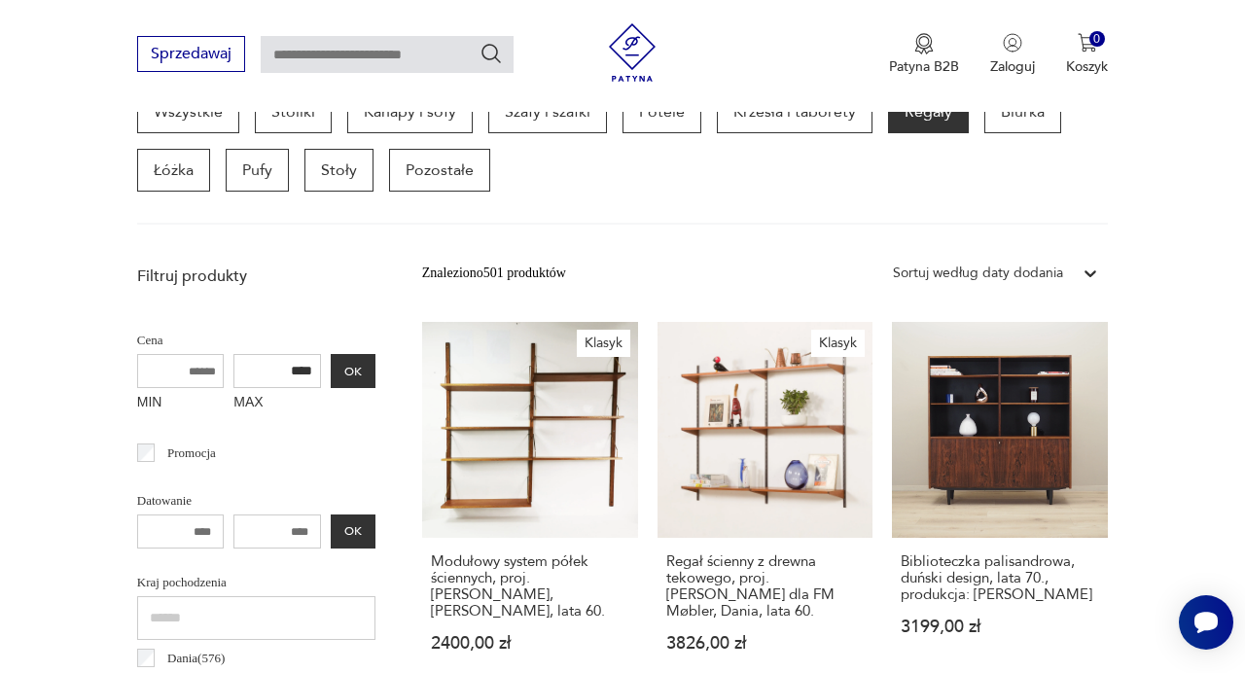
scroll to position [553, 0]
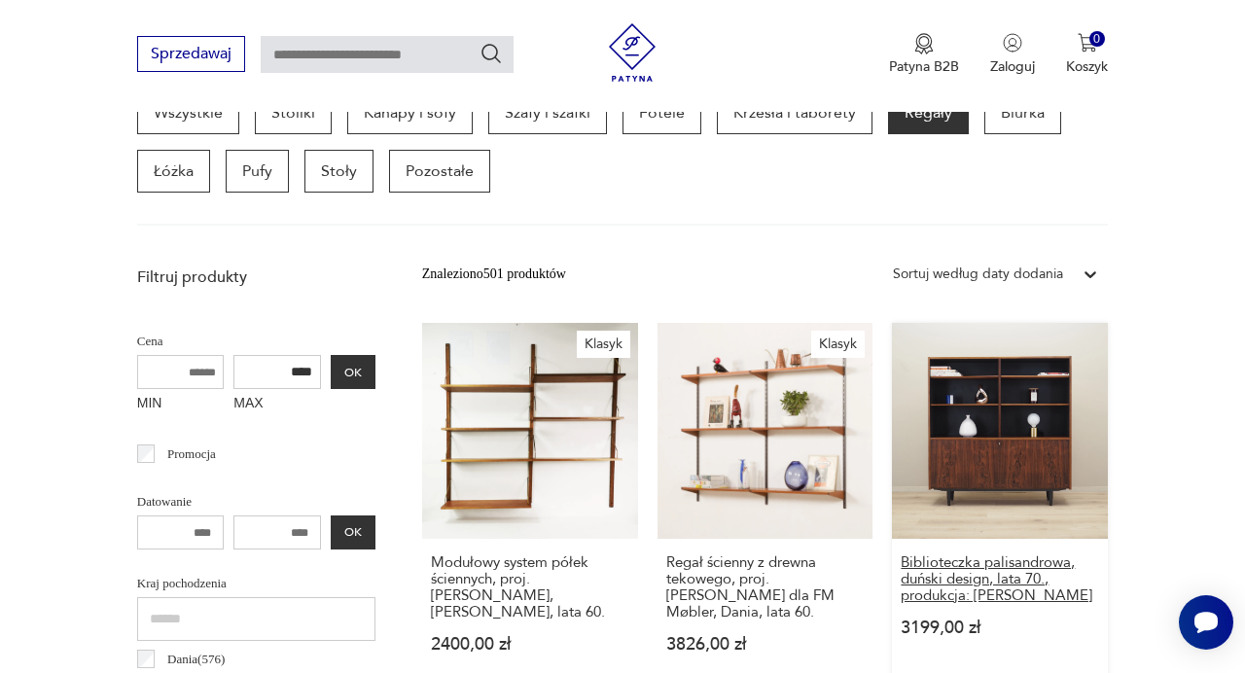
click at [969, 569] on h3 "Biblioteczka palisandrowa, duński design, lata 70., produkcja: [PERSON_NAME]" at bounding box center [1000, 579] width 198 height 50
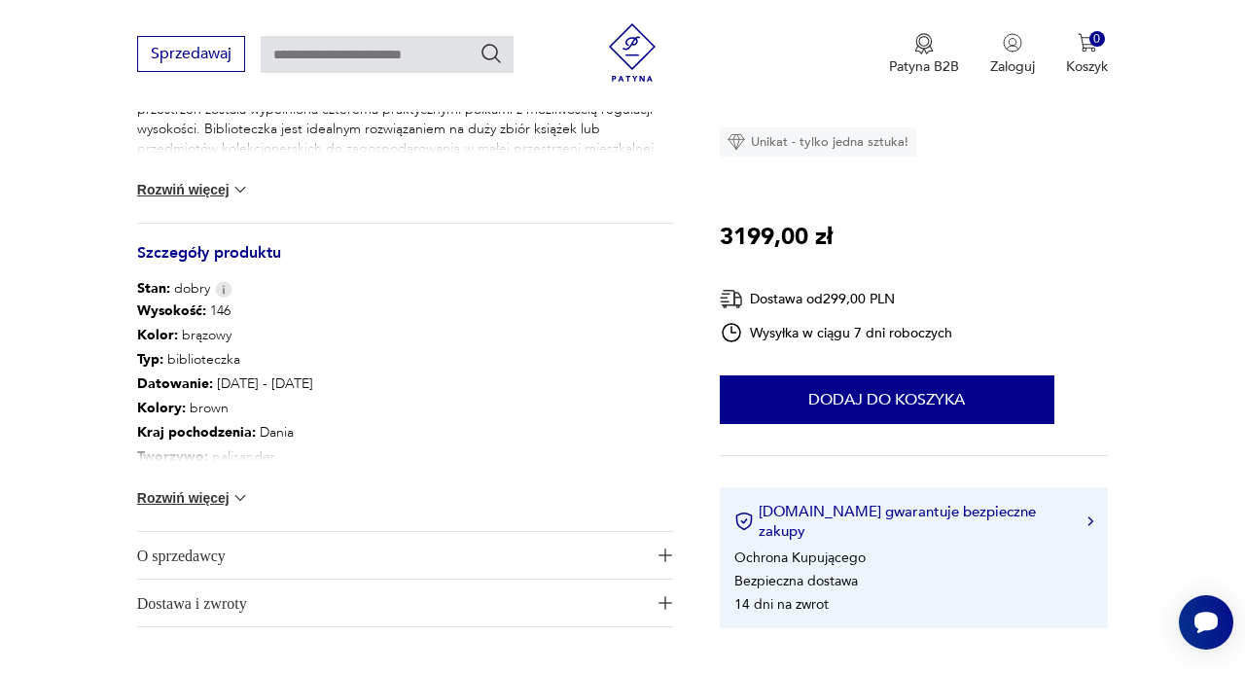
scroll to position [1008, 0]
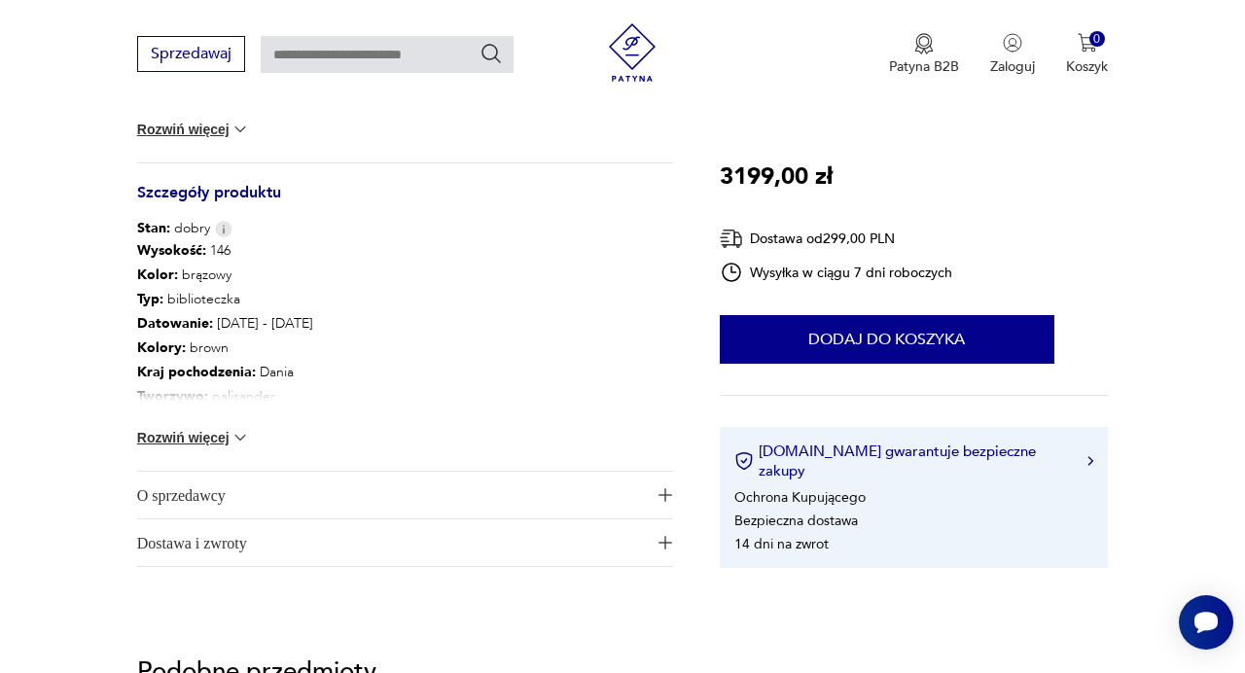
click at [234, 434] on img at bounding box center [240, 437] width 19 height 19
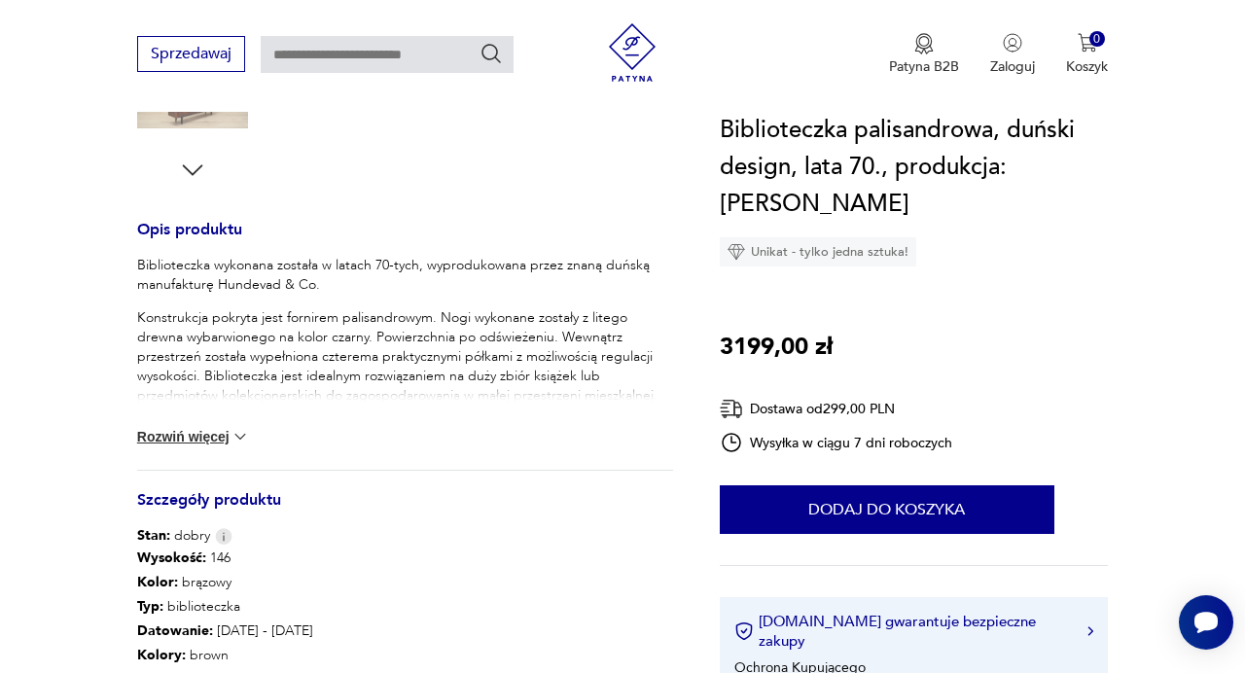
scroll to position [720, 0]
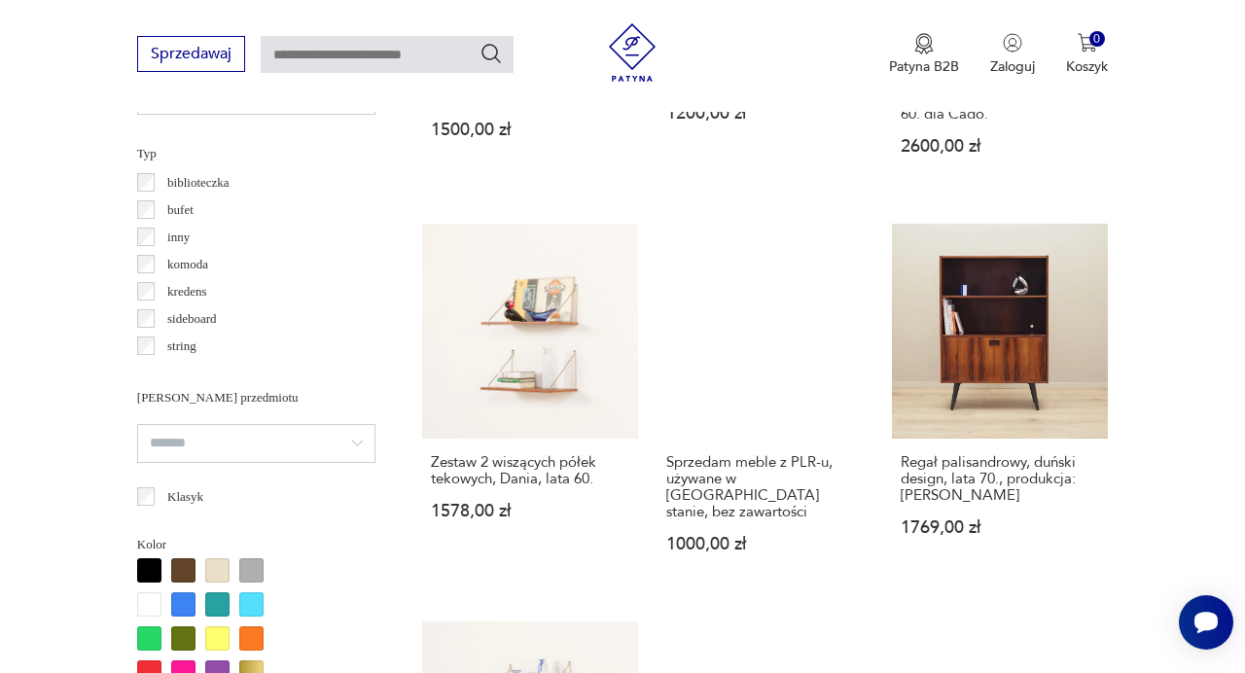
scroll to position [1479, 0]
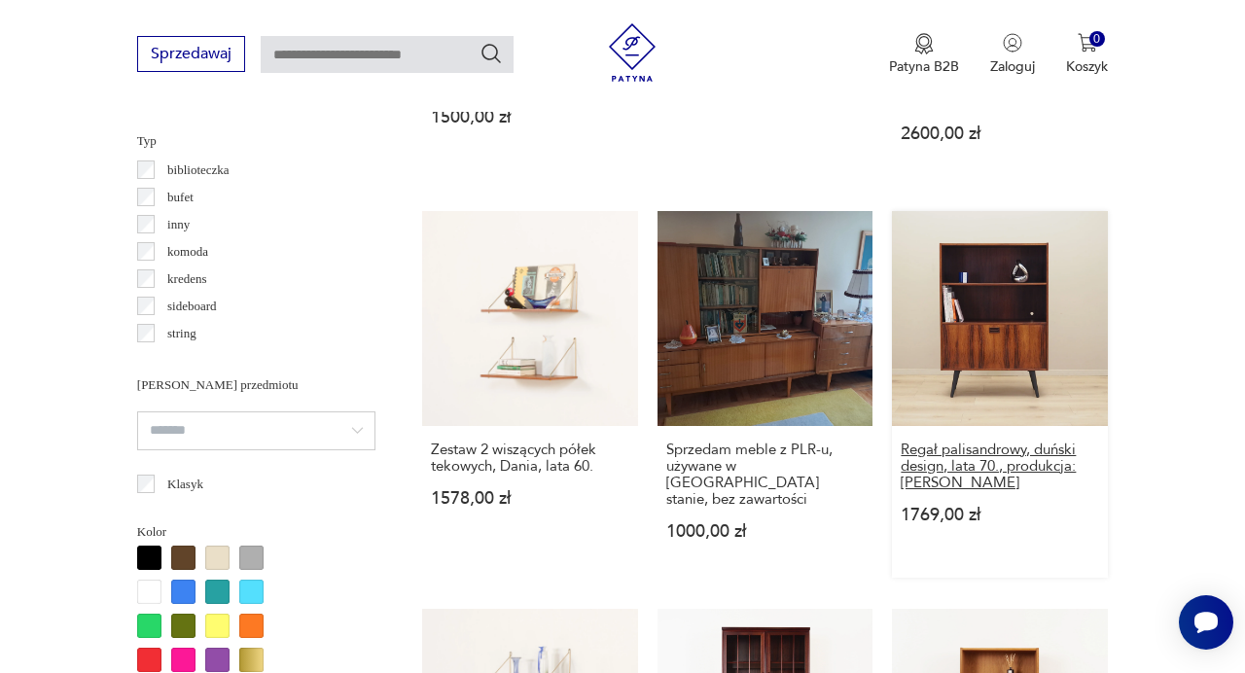
click at [982, 469] on h3 "Regał palisandrowy, duński design, lata 70., produkcja: [PERSON_NAME]" at bounding box center [1000, 467] width 198 height 50
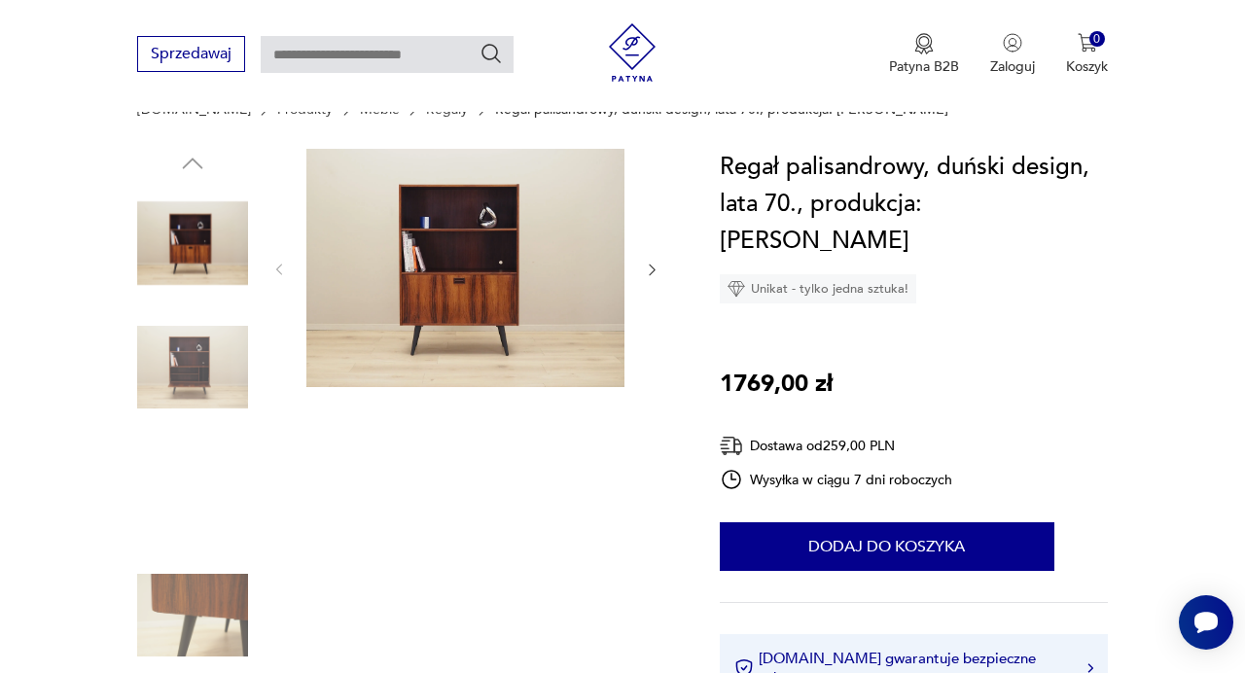
scroll to position [170, 0]
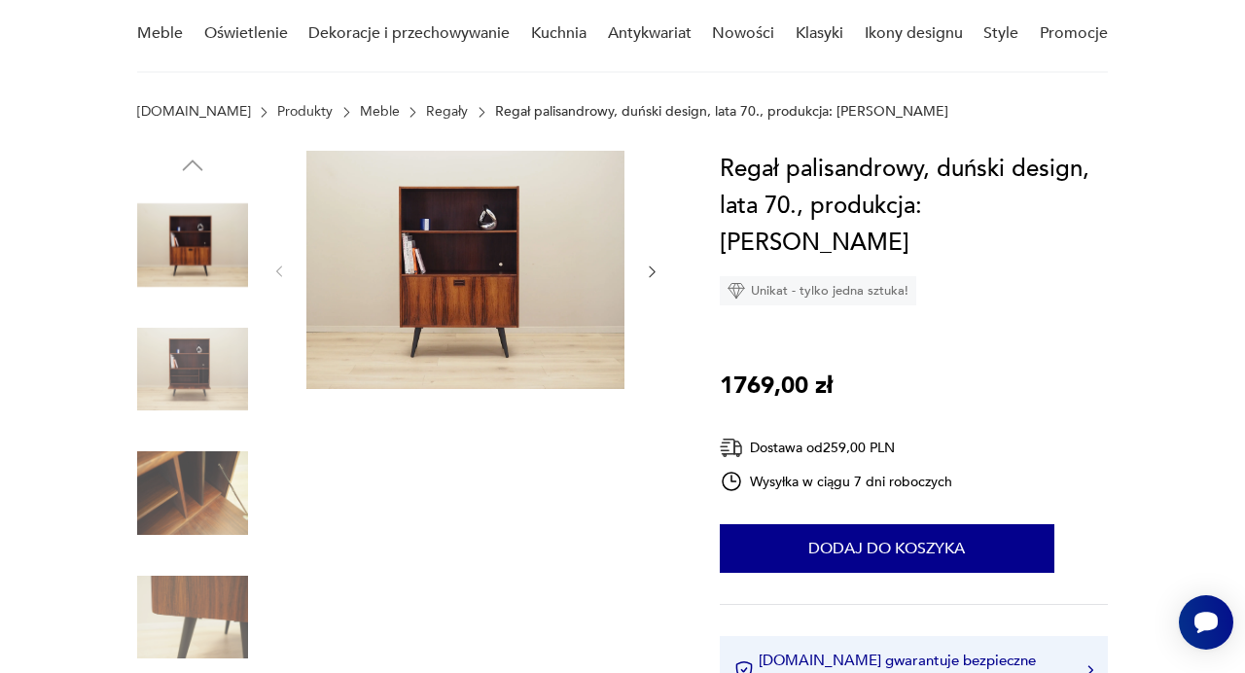
click at [650, 276] on icon "button" at bounding box center [652, 272] width 16 height 16
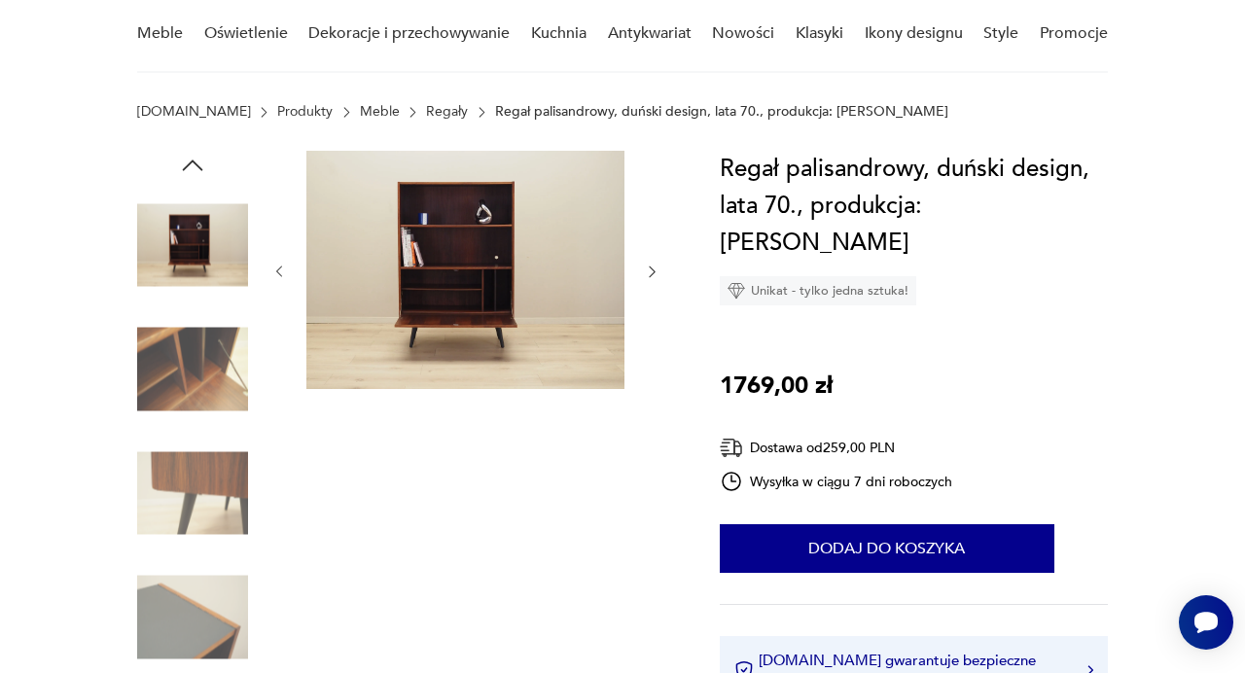
click at [650, 276] on icon "button" at bounding box center [652, 272] width 16 height 16
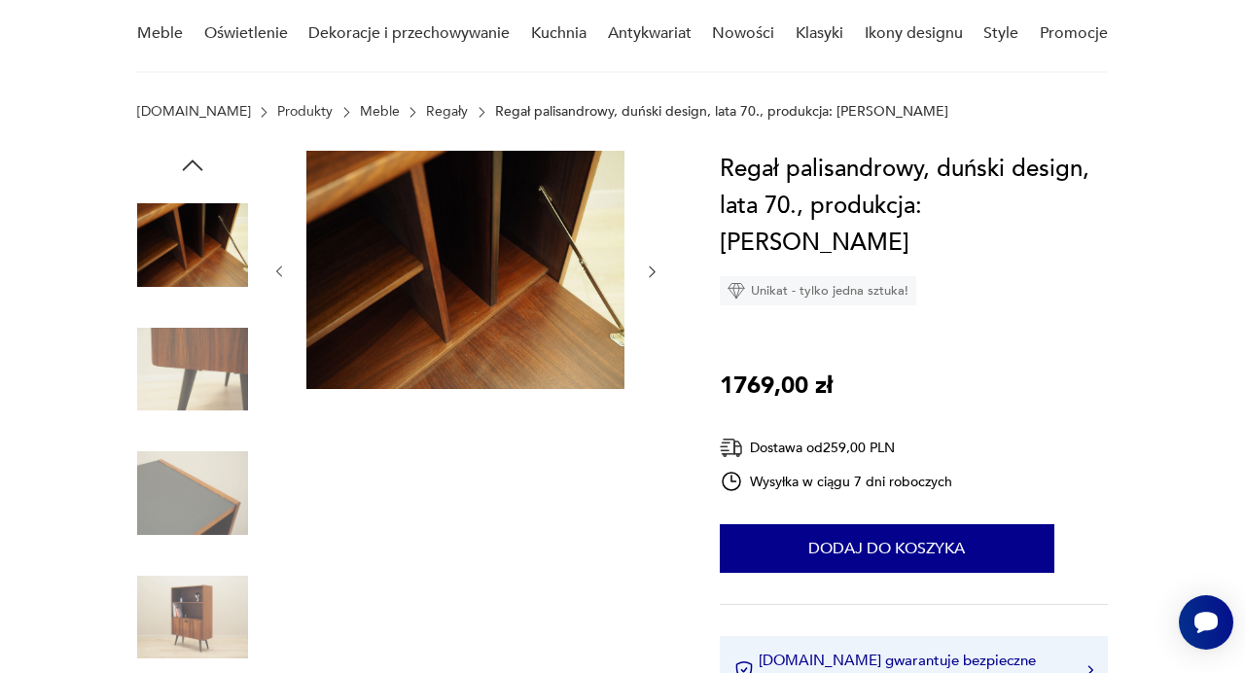
click at [650, 276] on icon "button" at bounding box center [652, 272] width 16 height 16
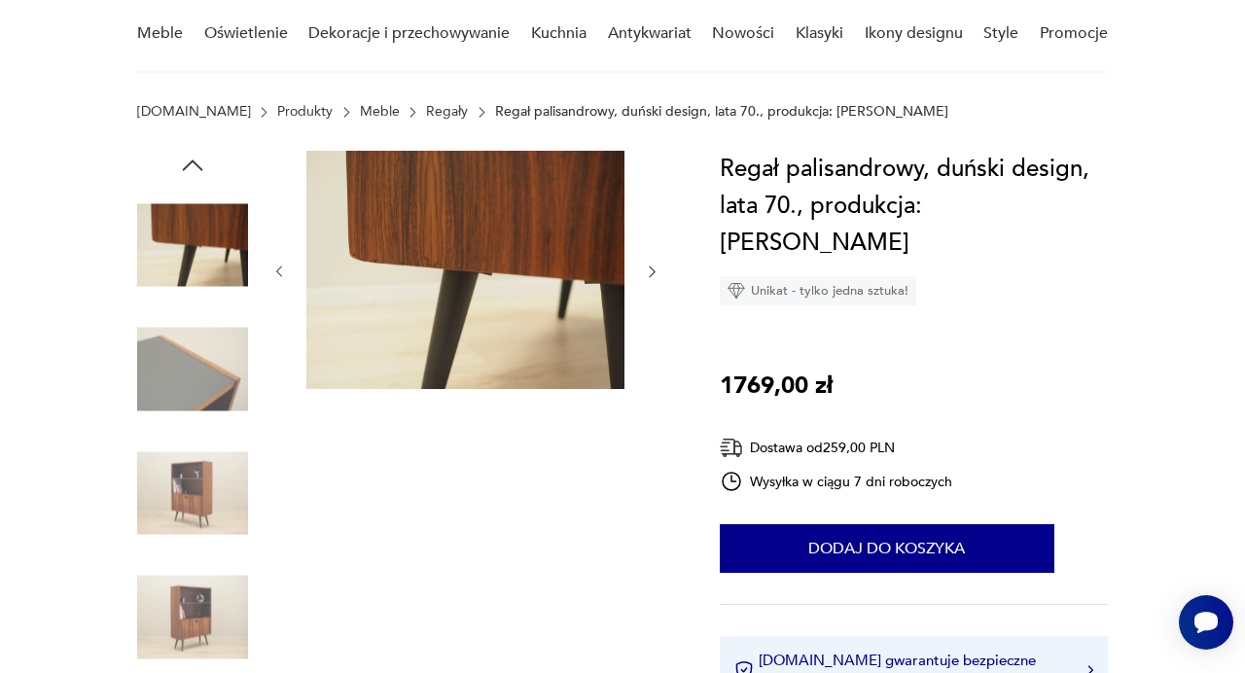
click at [650, 276] on icon "button" at bounding box center [652, 272] width 16 height 16
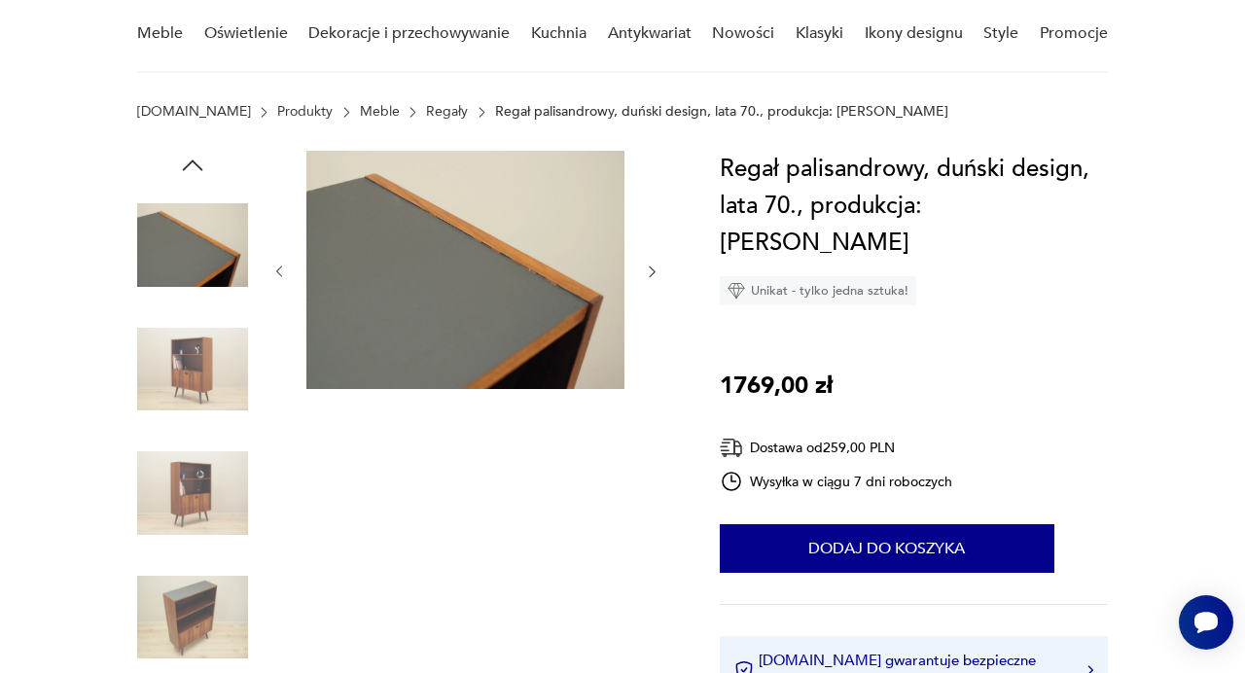
click at [650, 276] on icon "button" at bounding box center [652, 272] width 16 height 16
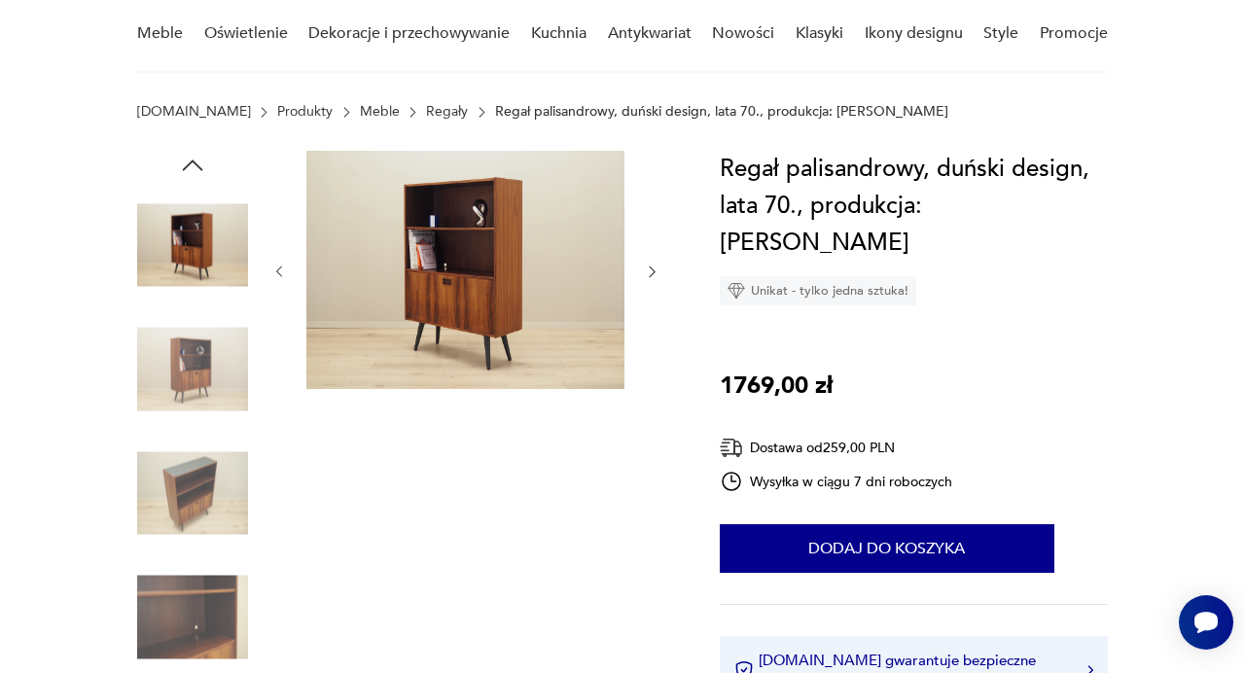
click at [650, 276] on icon "button" at bounding box center [652, 272] width 16 height 16
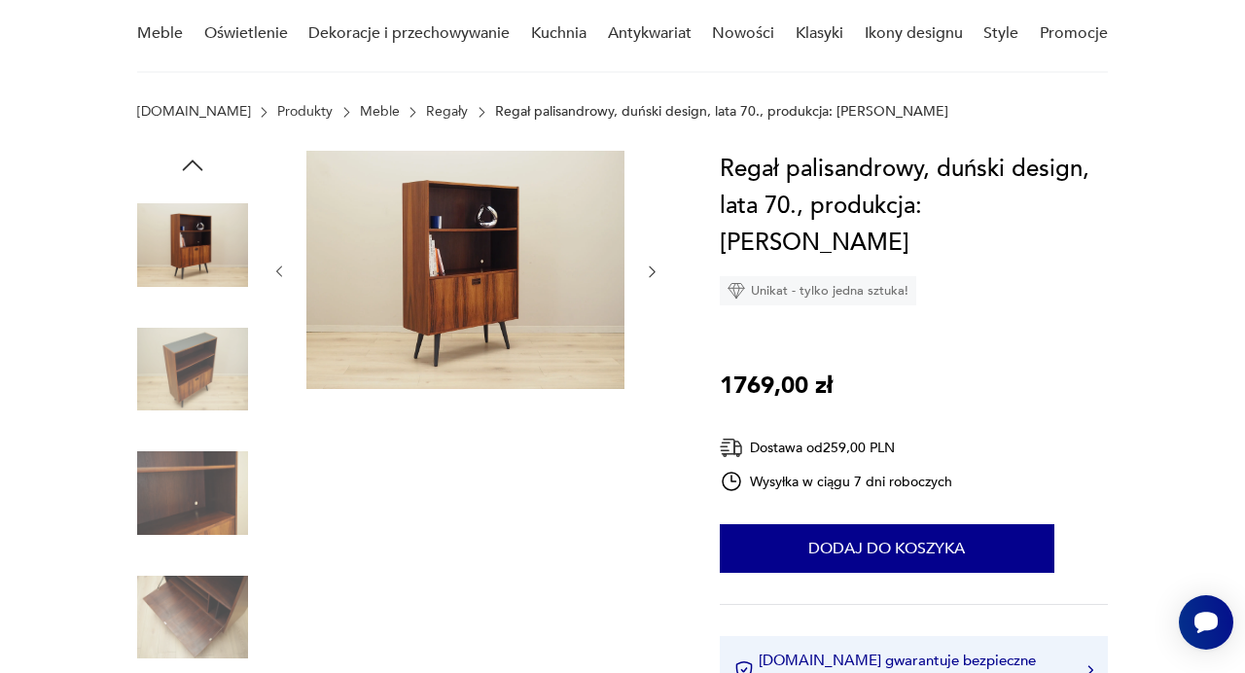
click at [650, 276] on icon "button" at bounding box center [652, 272] width 16 height 16
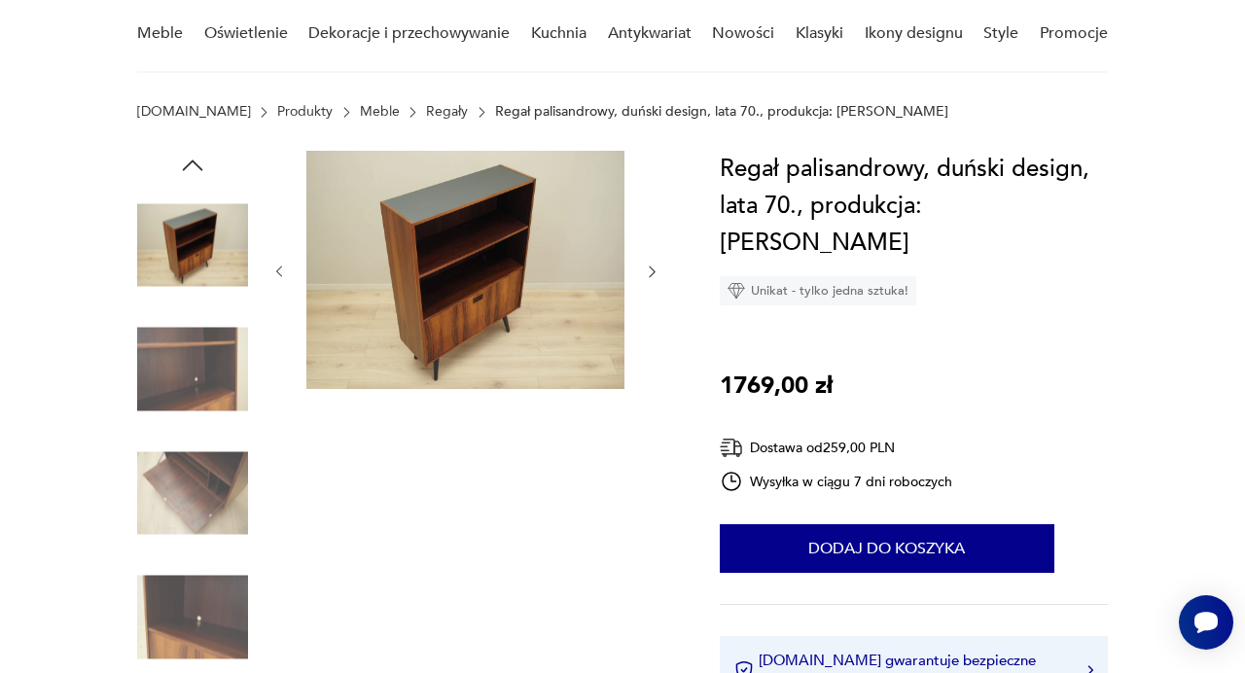
click at [650, 276] on icon "button" at bounding box center [652, 272] width 16 height 16
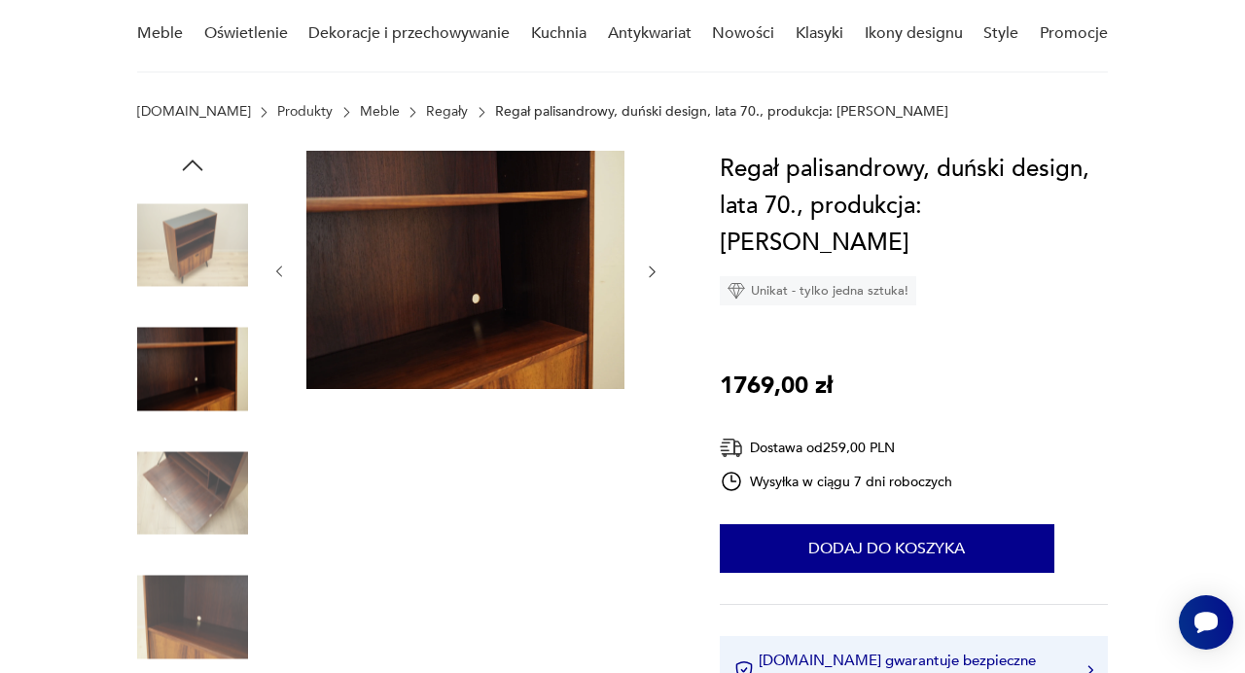
click at [650, 276] on icon "button" at bounding box center [652, 272] width 16 height 16
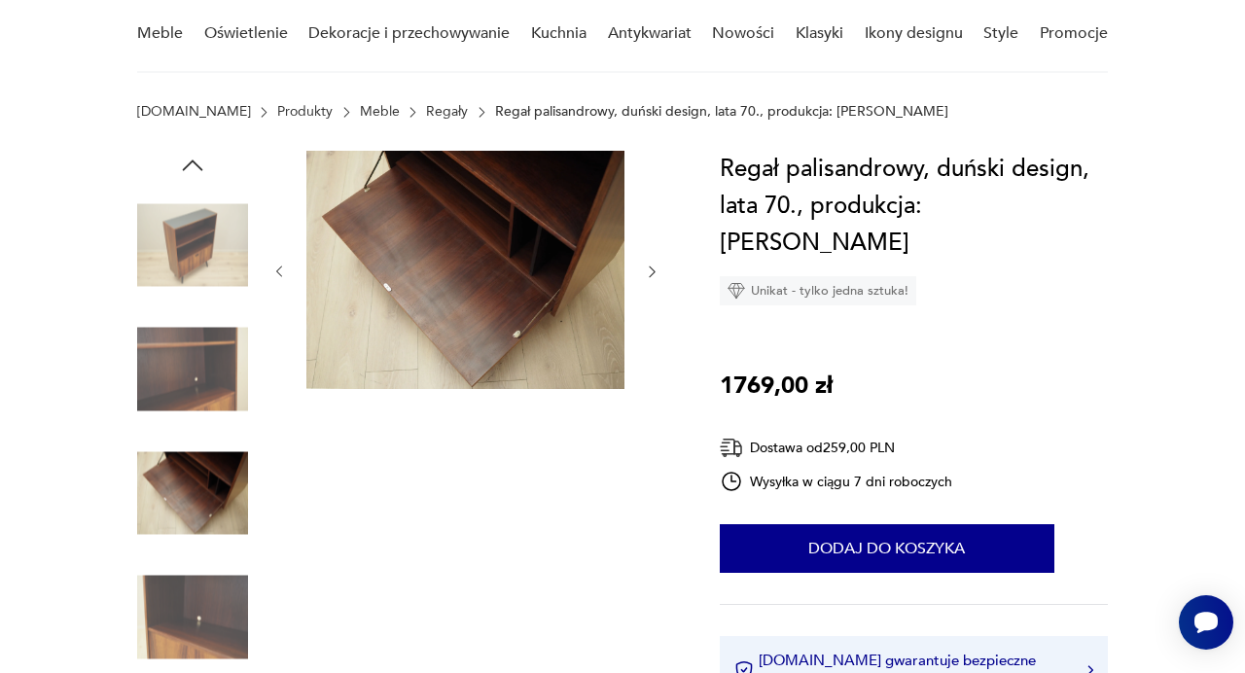
click at [650, 276] on icon "button" at bounding box center [652, 272] width 16 height 16
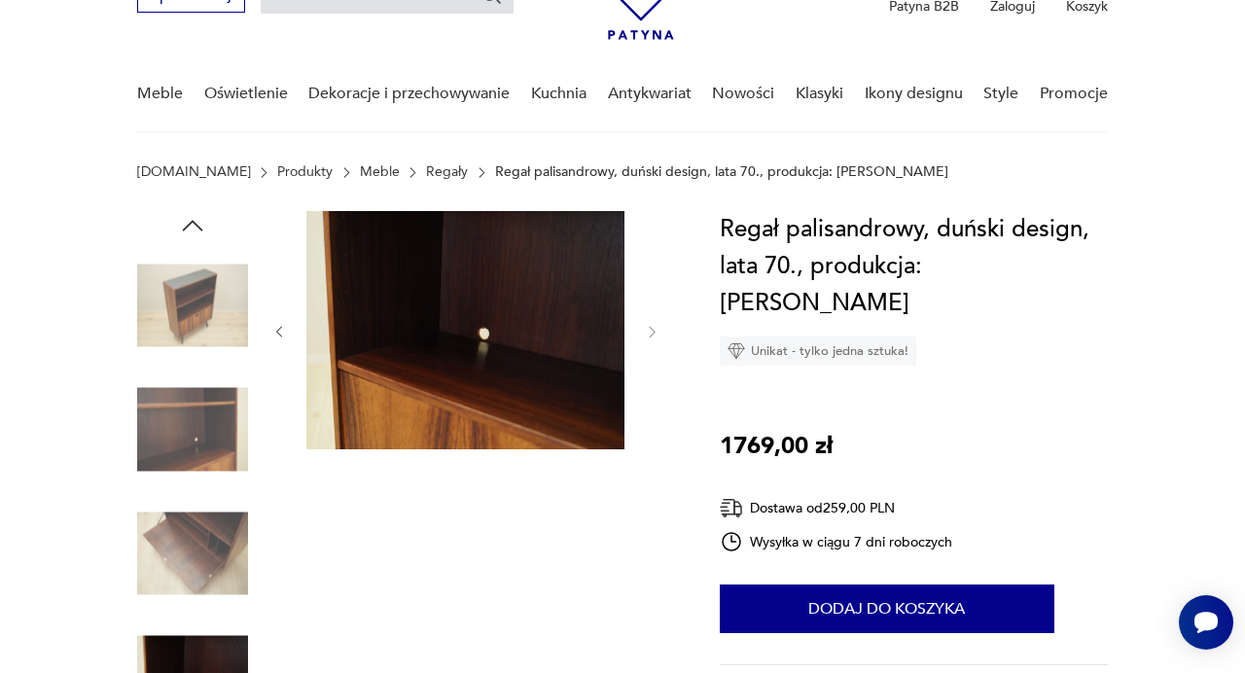
scroll to position [0, 0]
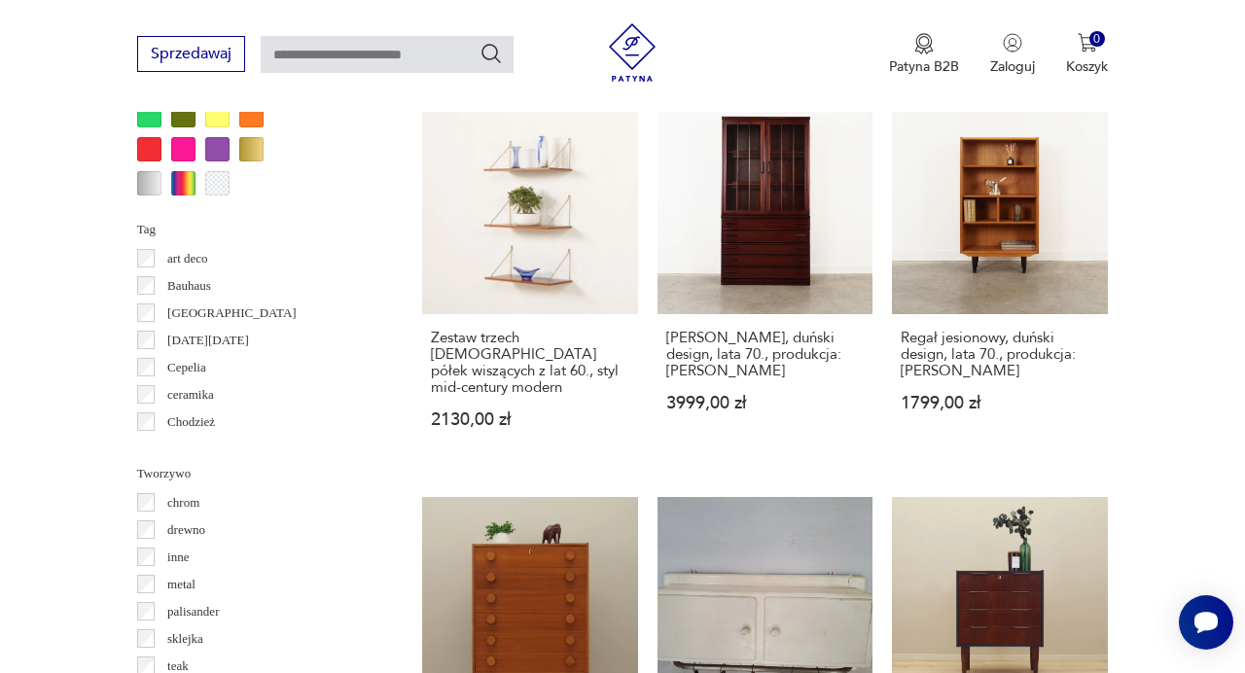
scroll to position [1948, 0]
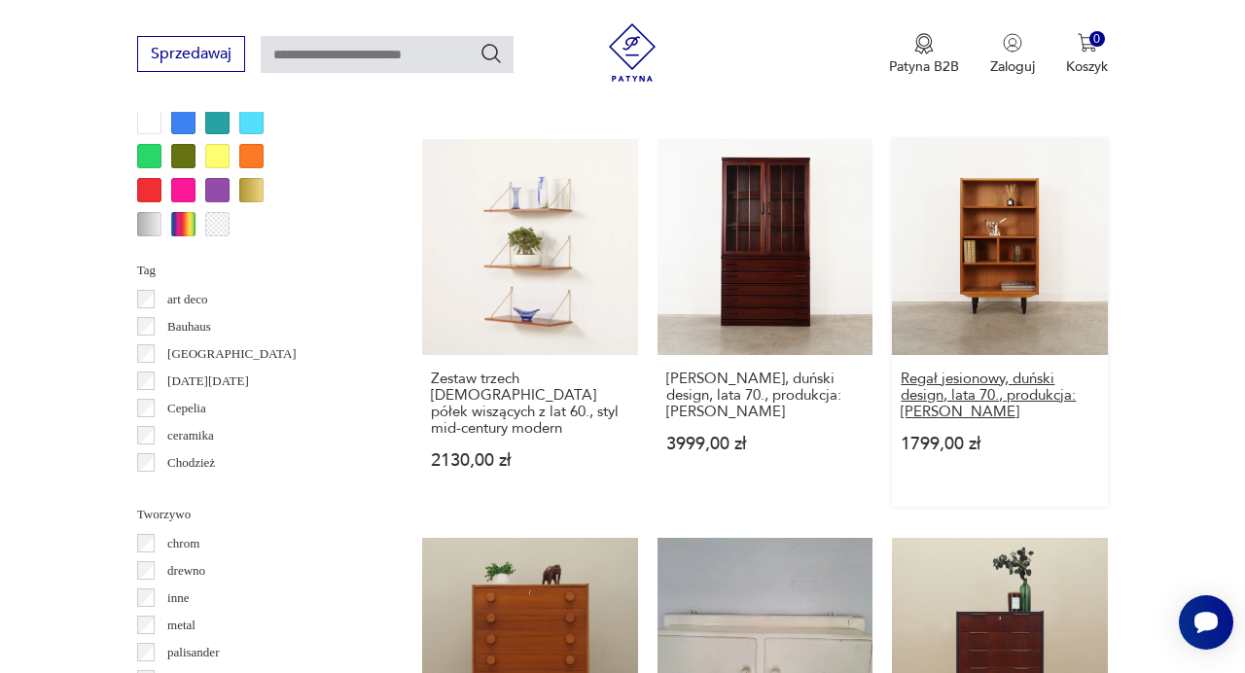
click at [985, 376] on h3 "Regał jesionowy, duński design, lata 70., produkcja: [PERSON_NAME]" at bounding box center [1000, 396] width 198 height 50
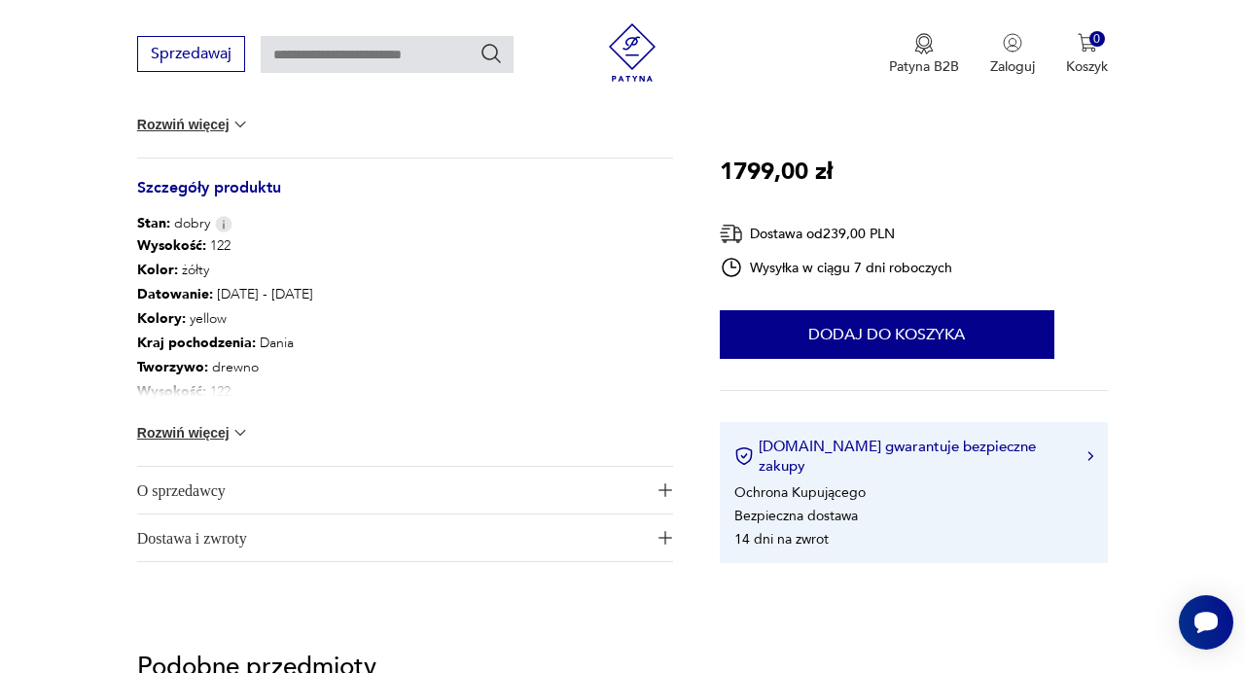
scroll to position [1021, 0]
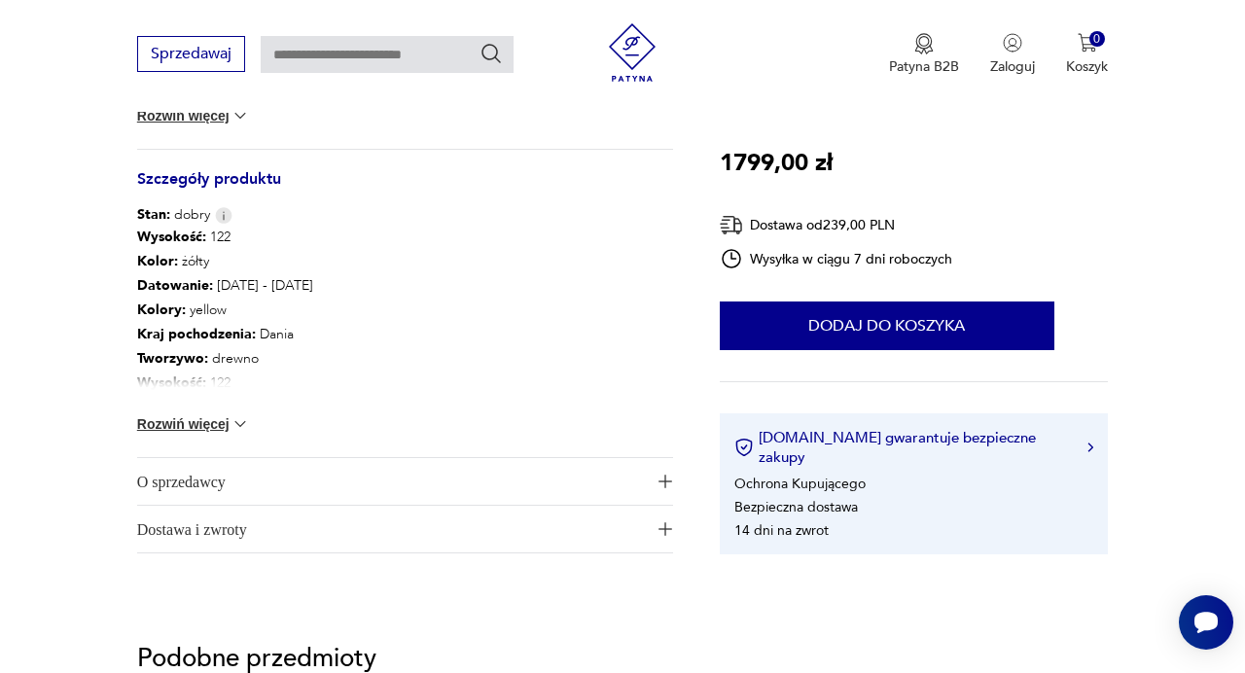
click at [235, 423] on img at bounding box center [240, 423] width 19 height 19
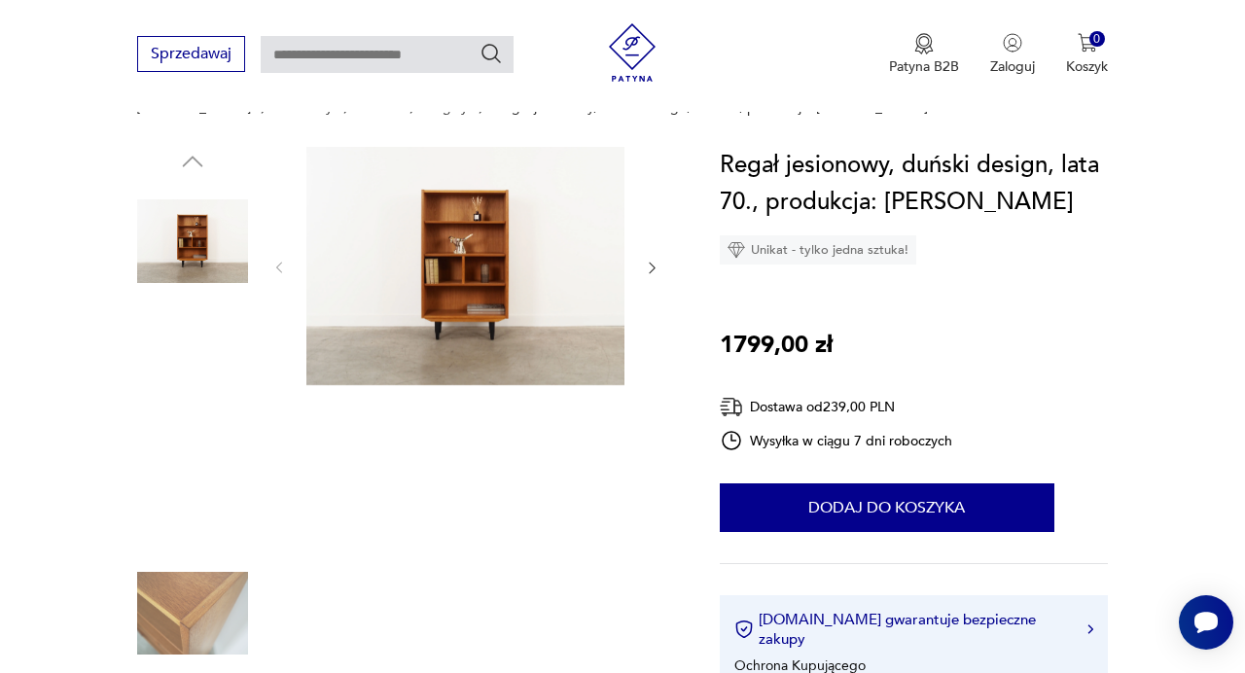
scroll to position [0, 0]
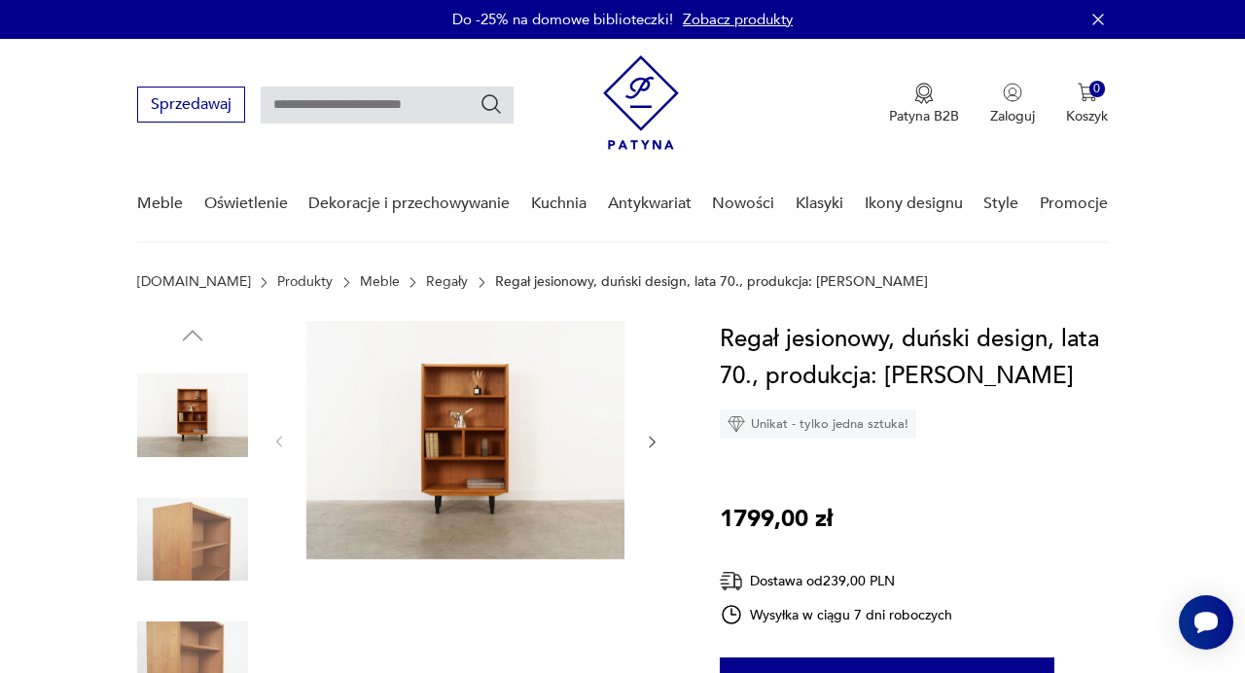
click at [412, 482] on img at bounding box center [465, 440] width 318 height 238
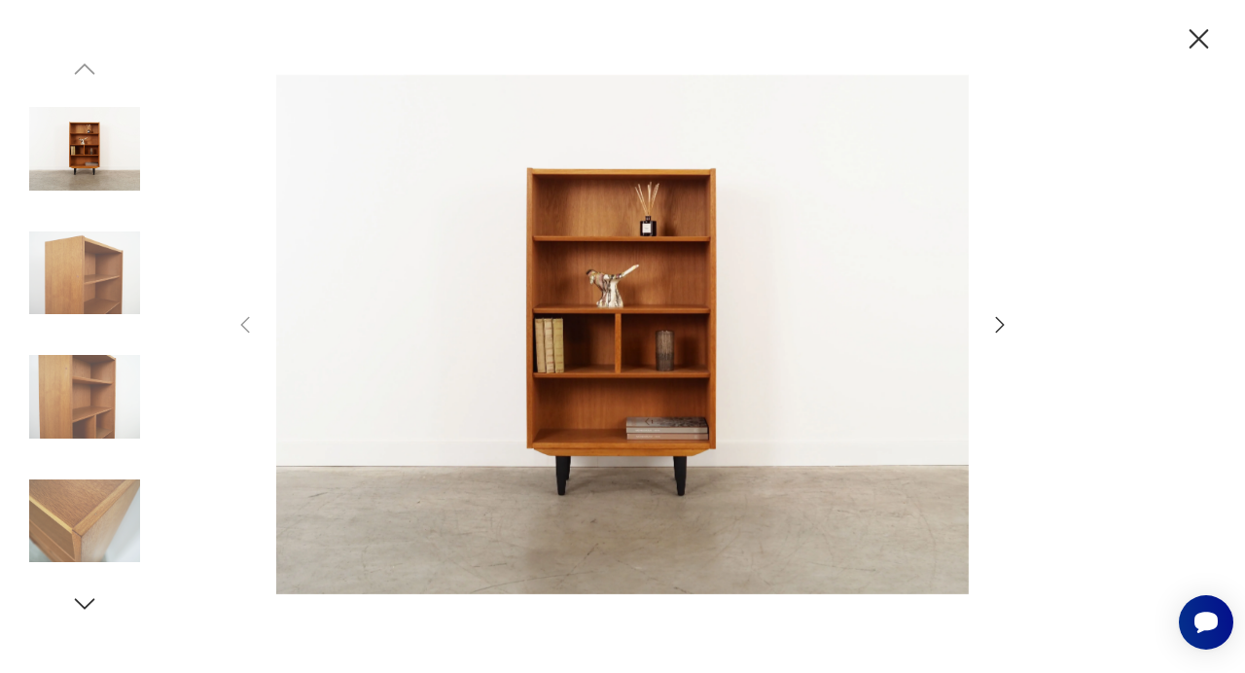
click at [1000, 321] on icon "button" at bounding box center [1000, 325] width 9 height 16
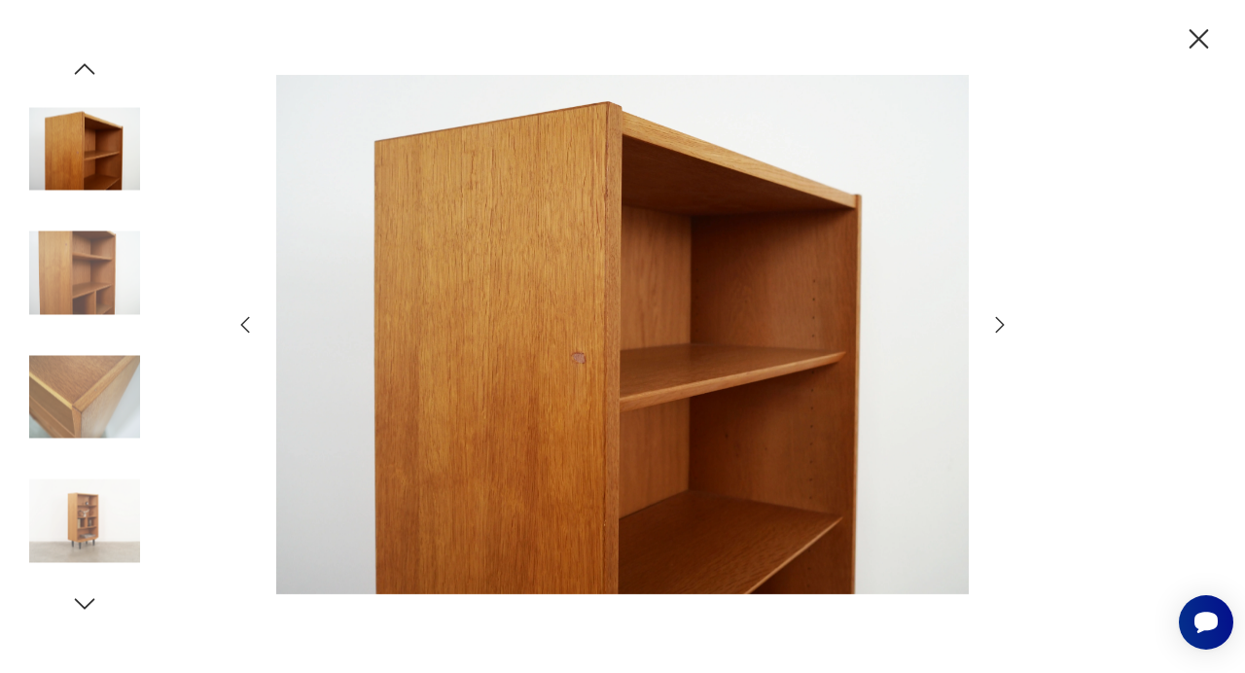
click at [1000, 321] on icon "button" at bounding box center [1000, 325] width 9 height 16
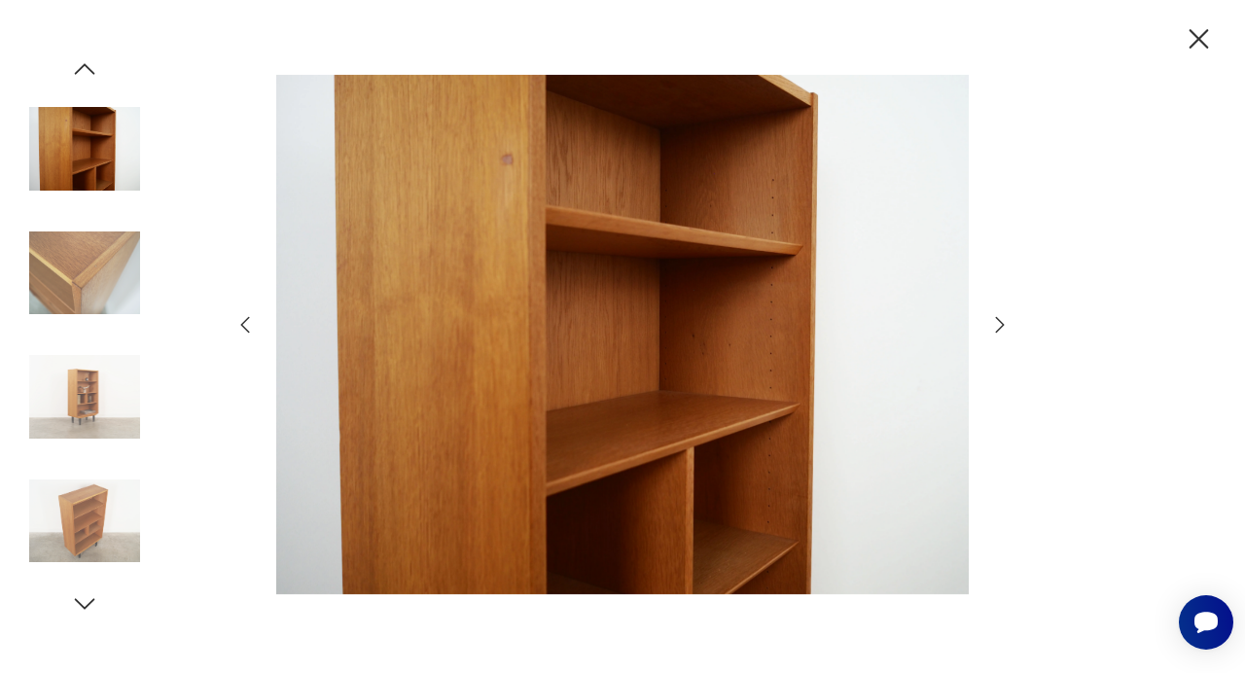
click at [1000, 321] on icon "button" at bounding box center [1000, 325] width 9 height 16
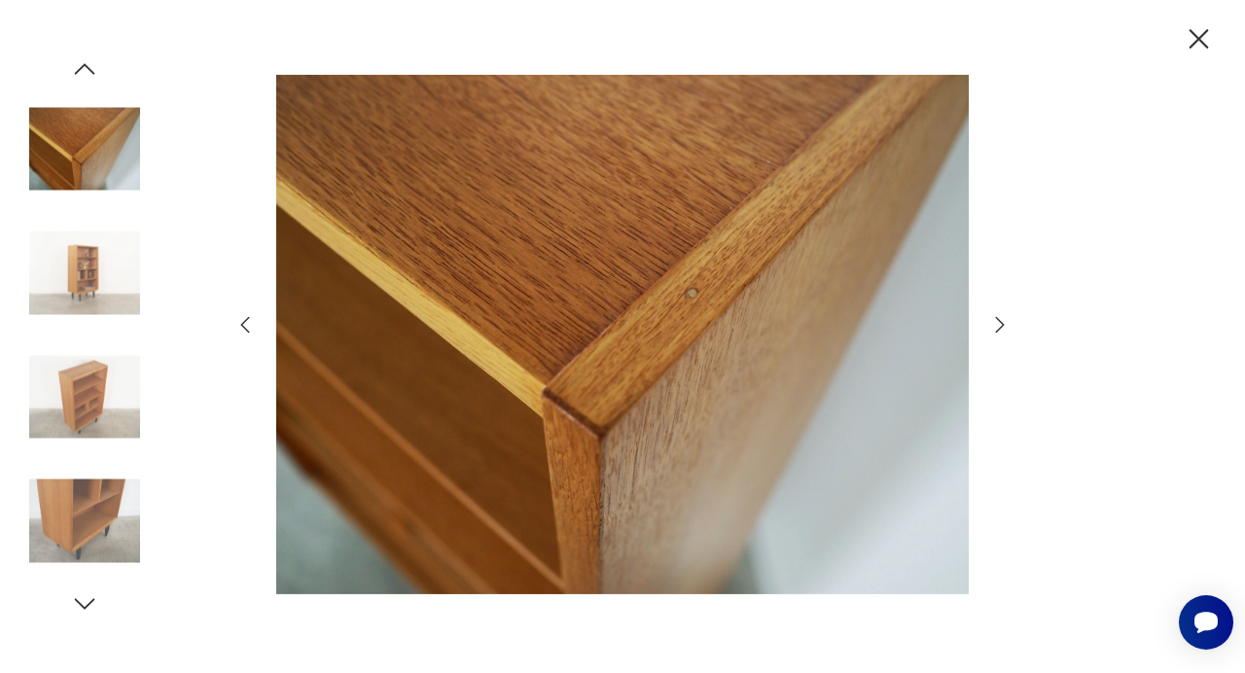
click at [1000, 321] on icon "button" at bounding box center [1000, 325] width 9 height 16
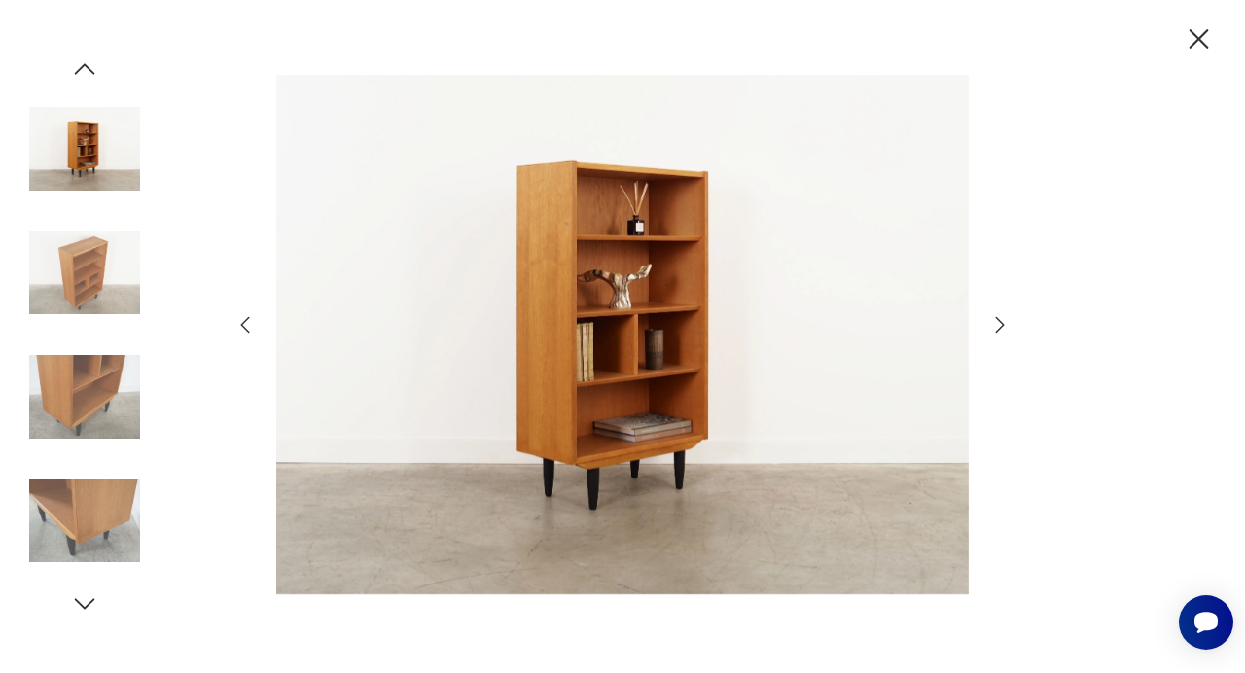
click at [1196, 43] on icon "button" at bounding box center [1199, 38] width 19 height 19
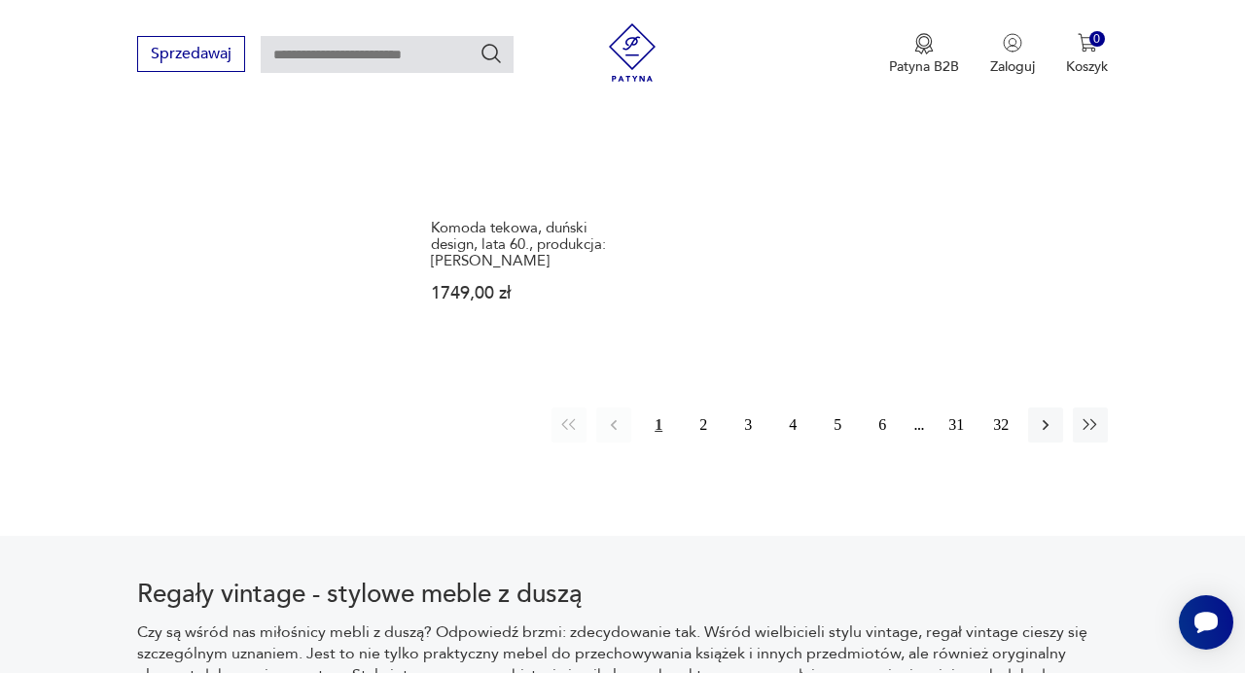
scroll to position [2883, 0]
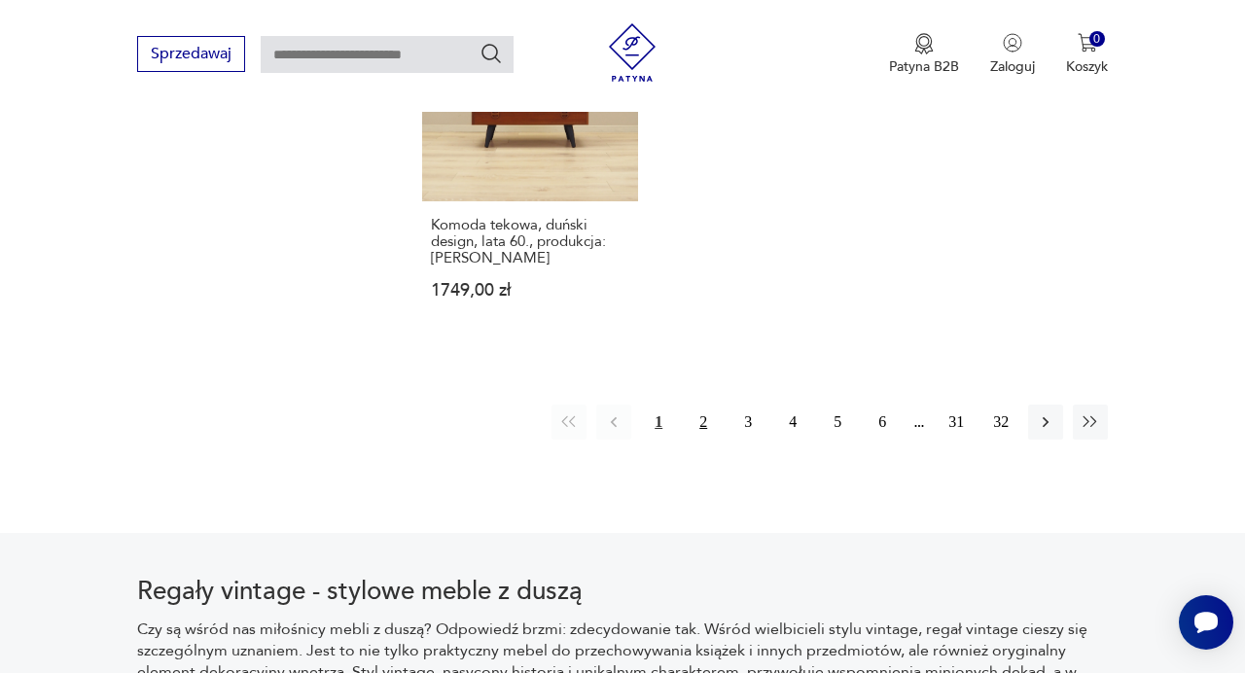
click at [705, 405] on button "2" at bounding box center [703, 422] width 35 height 35
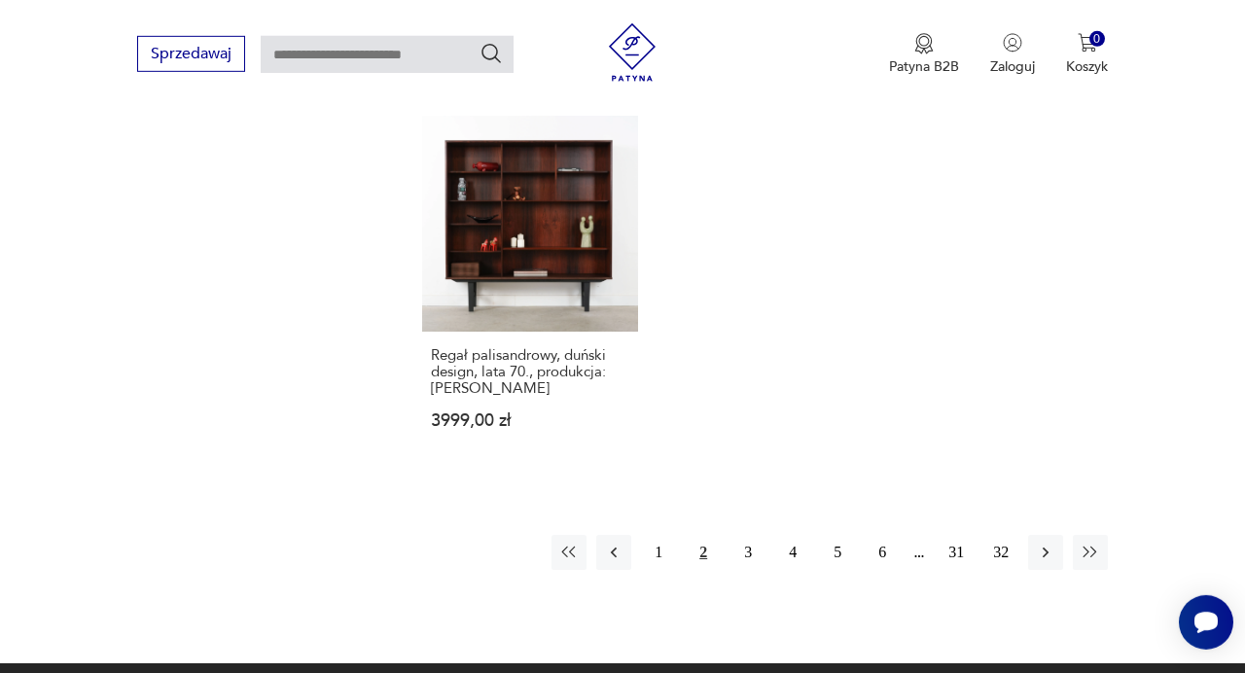
scroll to position [2722, 0]
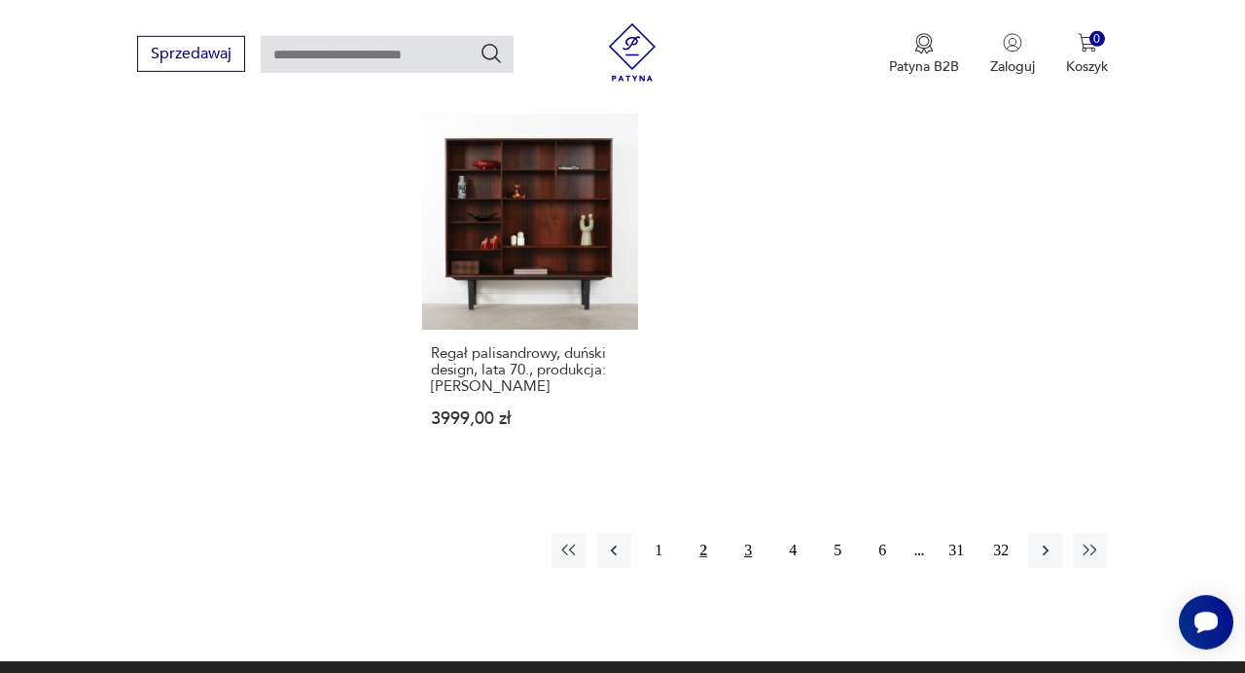
click at [753, 533] on button "3" at bounding box center [748, 550] width 35 height 35
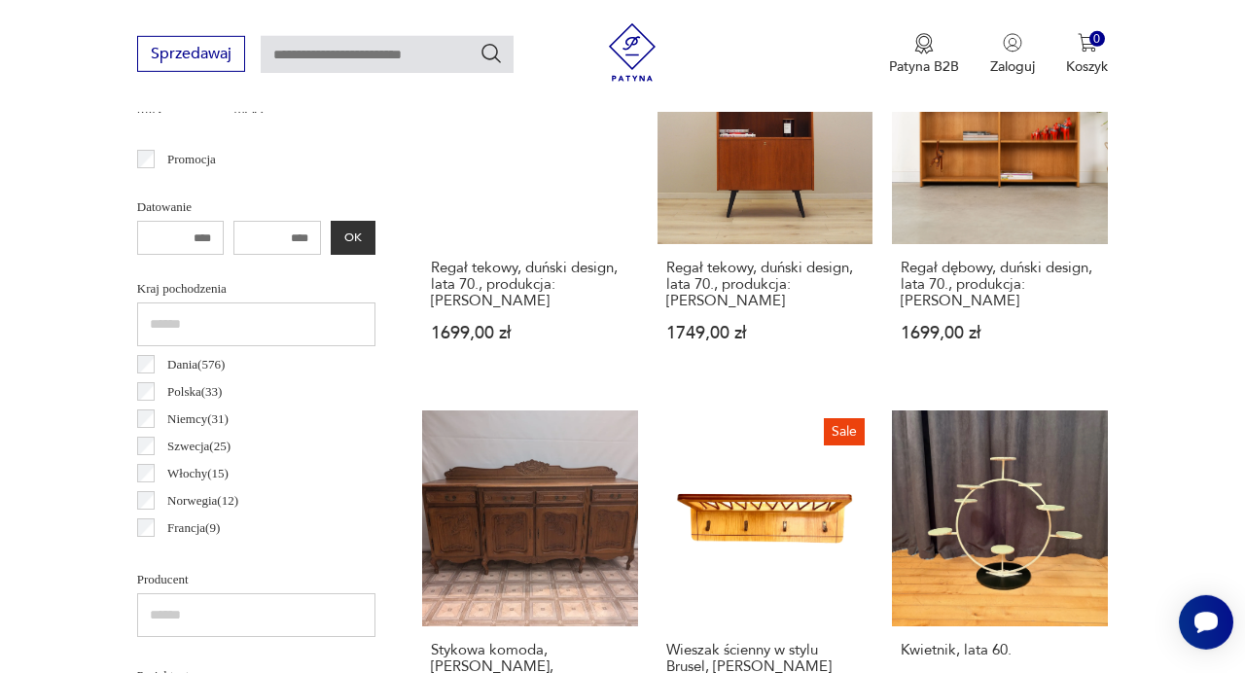
scroll to position [783, 0]
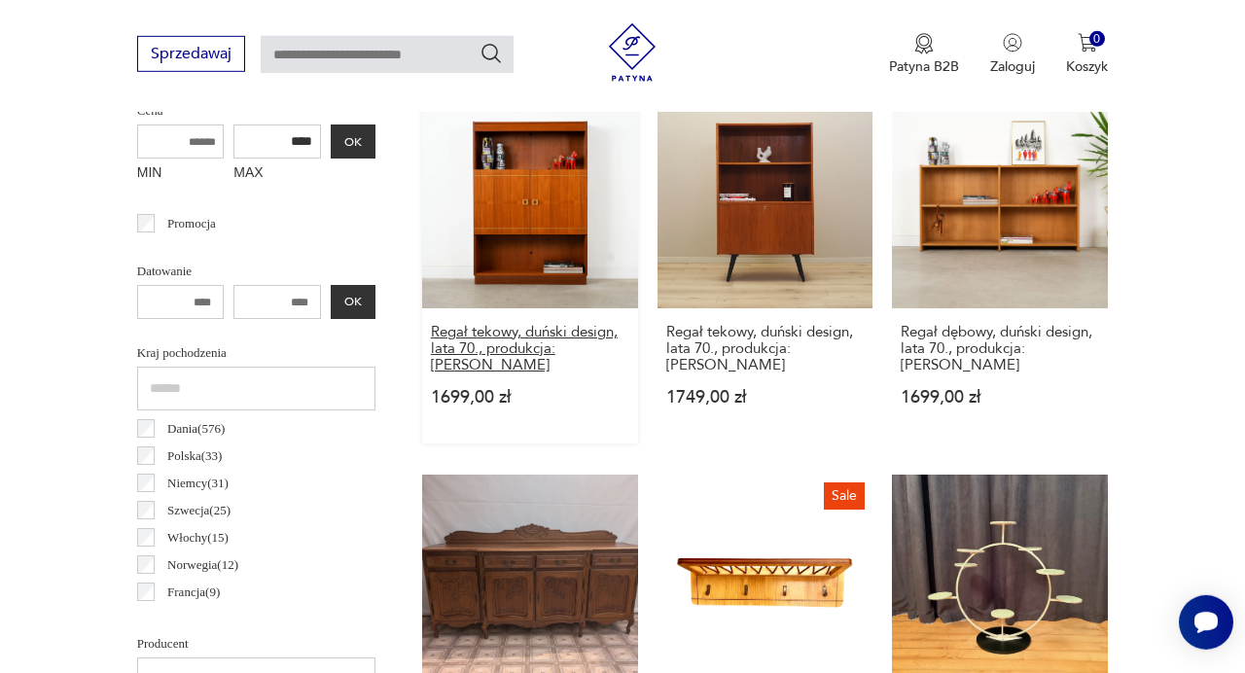
click at [494, 340] on h3 "Regał tekowy, duński design, lata 70., produkcja: [PERSON_NAME]" at bounding box center [530, 349] width 198 height 50
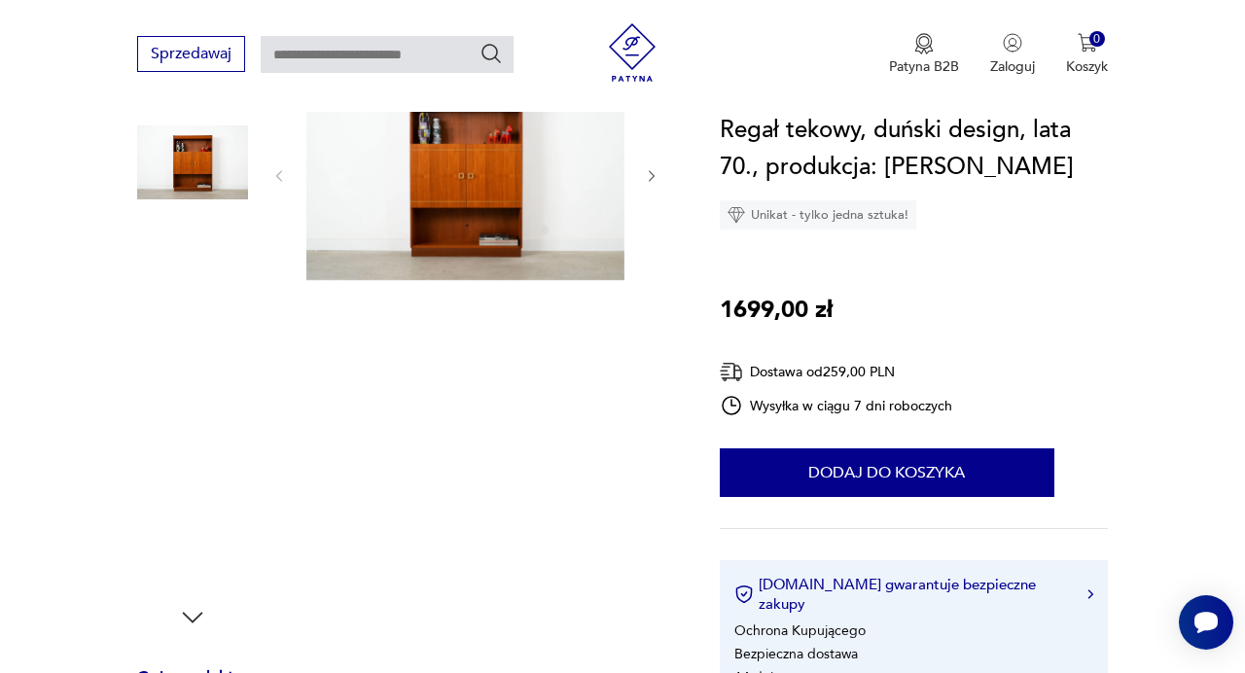
scroll to position [232, 0]
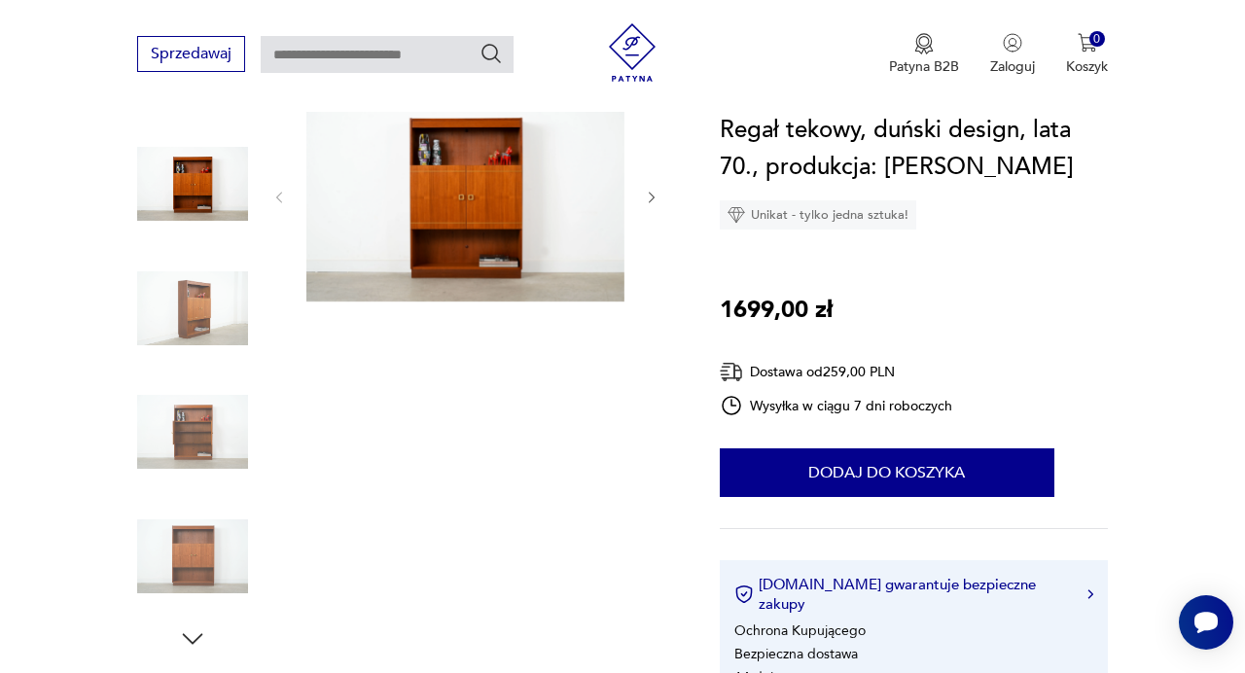
click at [658, 194] on icon "button" at bounding box center [652, 198] width 16 height 16
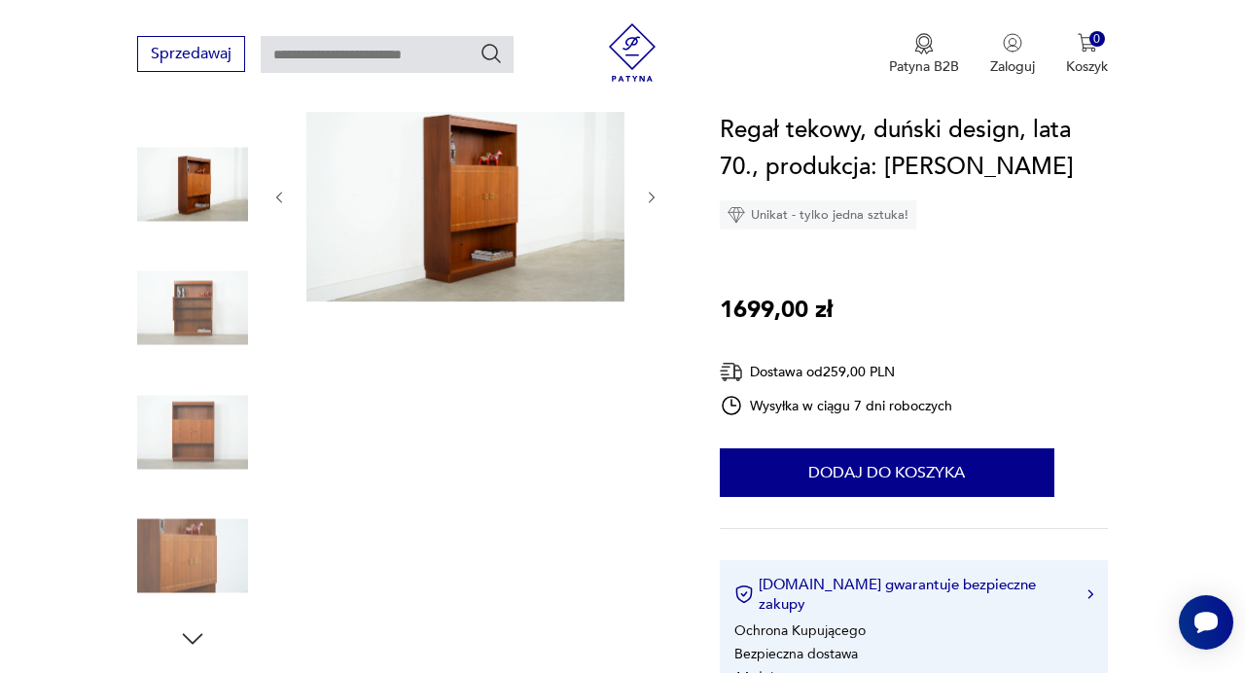
click at [541, 196] on img at bounding box center [465, 195] width 318 height 212
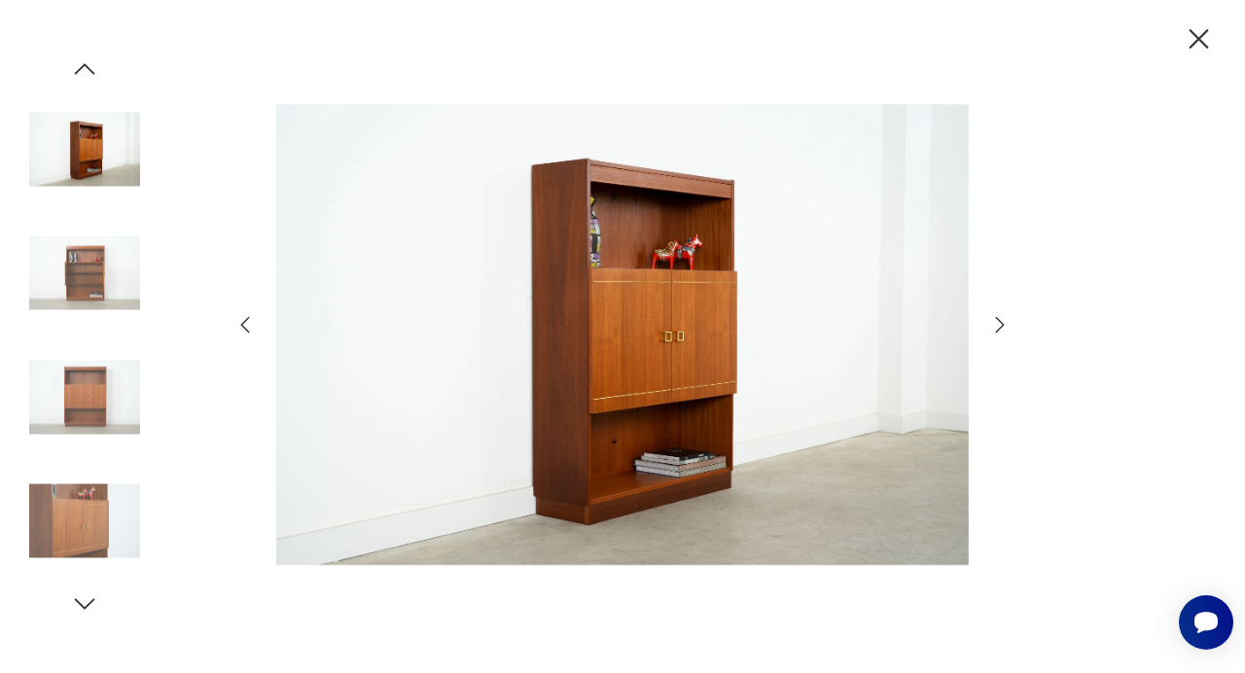
click at [1198, 34] on icon "button" at bounding box center [1199, 39] width 34 height 34
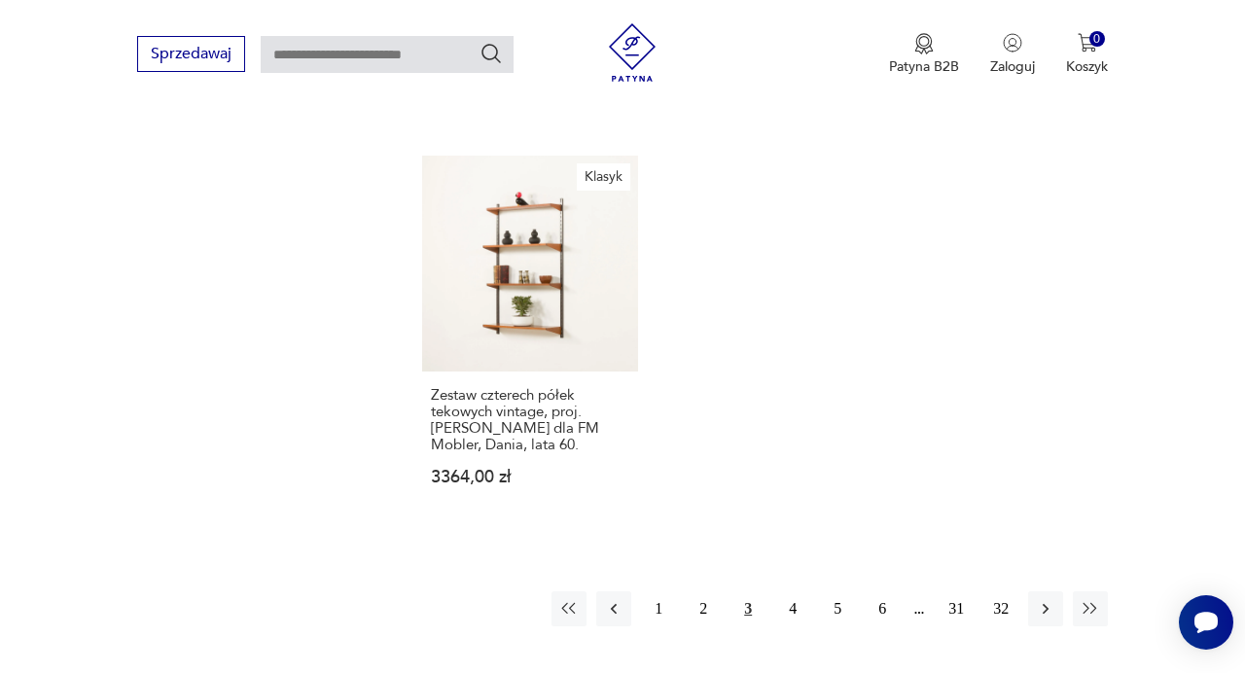
scroll to position [2670, 0]
click at [787, 590] on button "4" at bounding box center [792, 607] width 35 height 35
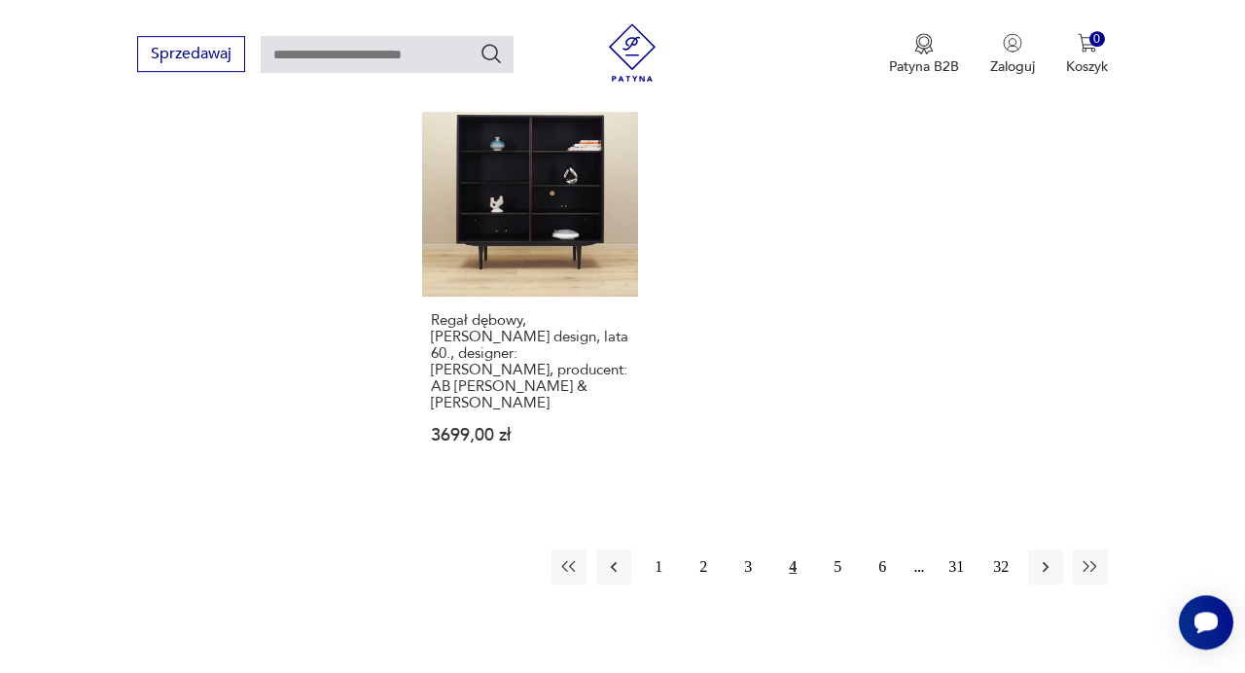
scroll to position [2736, 0]
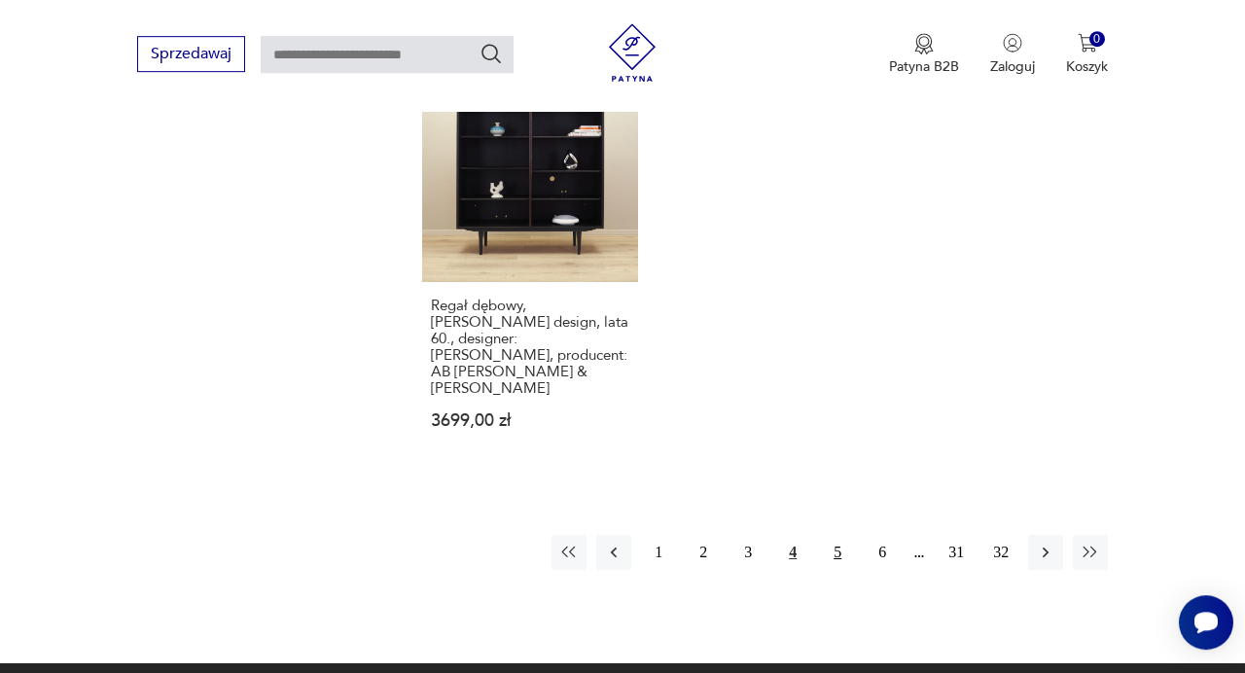
click at [836, 535] on button "5" at bounding box center [837, 552] width 35 height 35
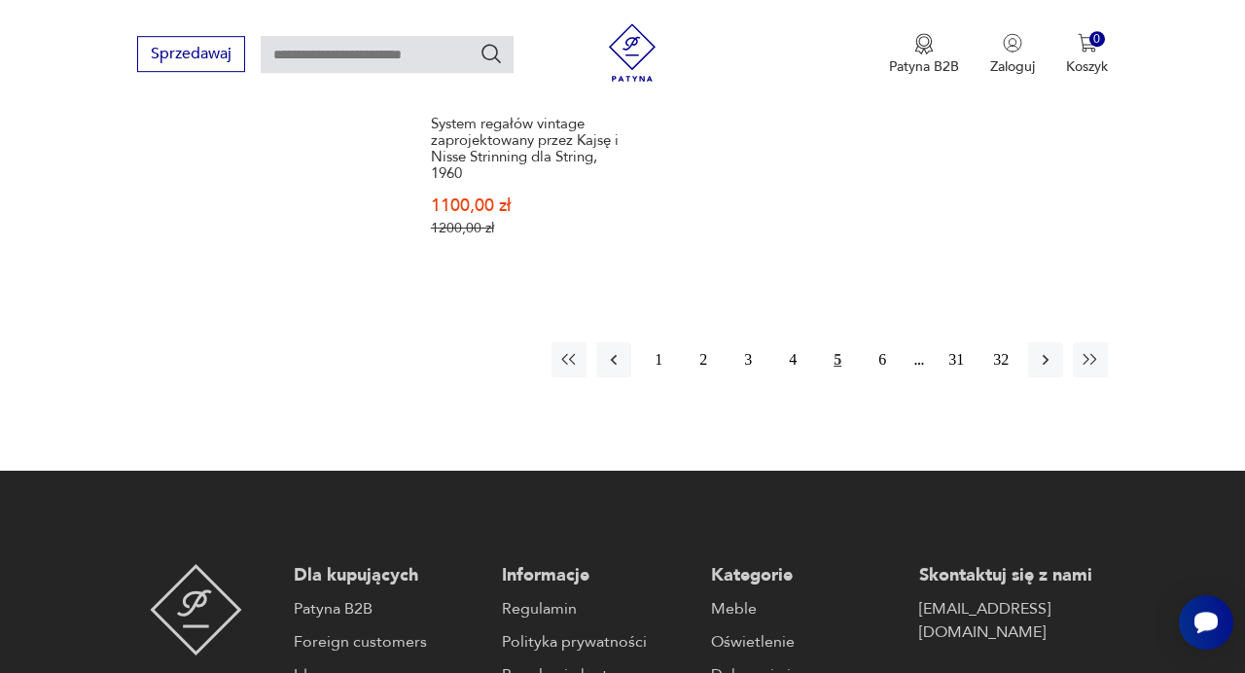
scroll to position [2954, 0]
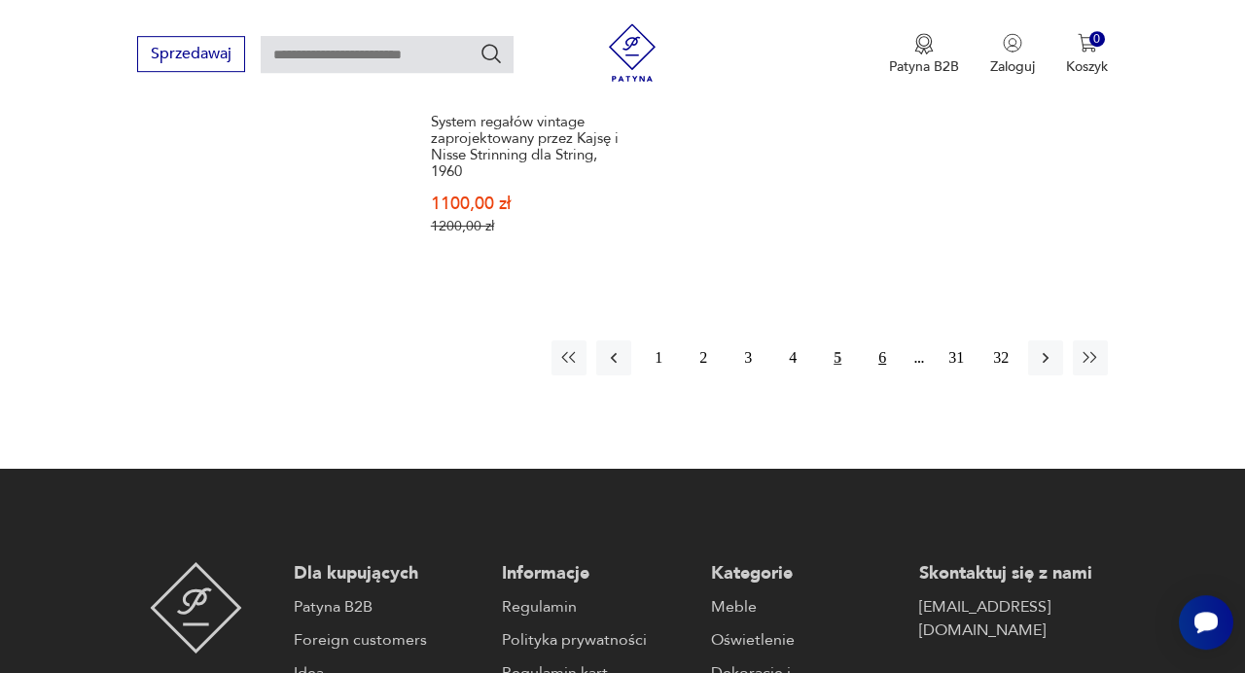
click at [880, 358] on button "6" at bounding box center [882, 357] width 35 height 35
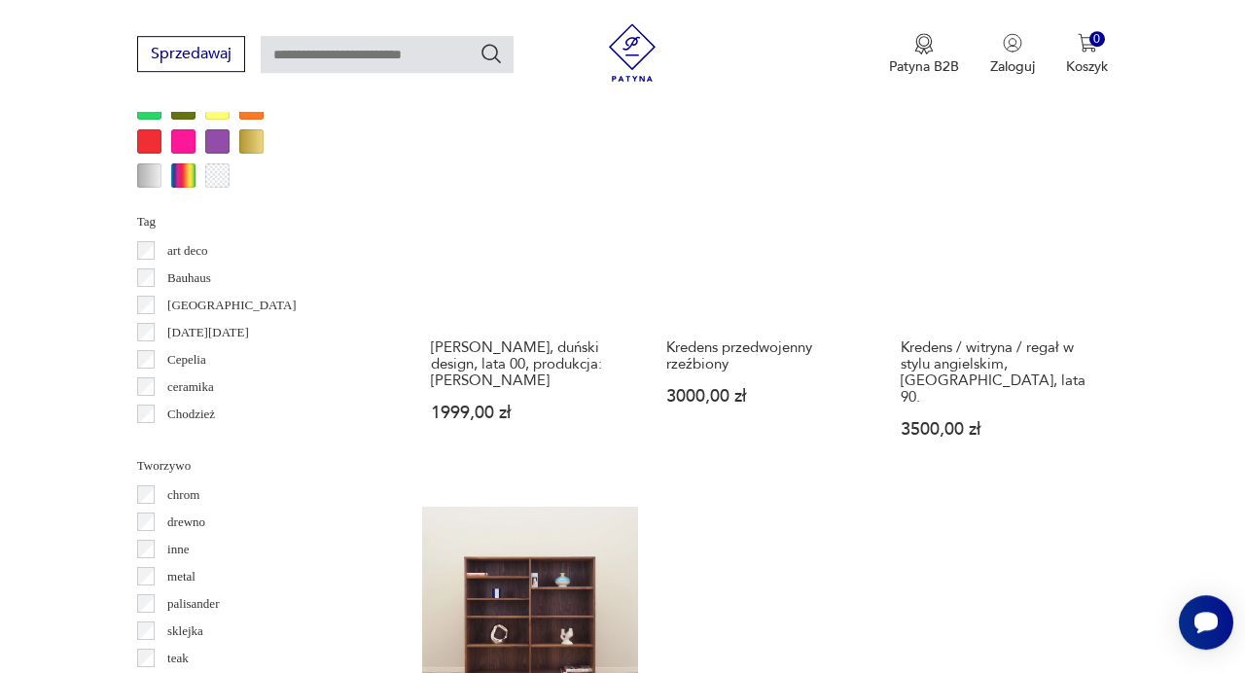
scroll to position [2011, 0]
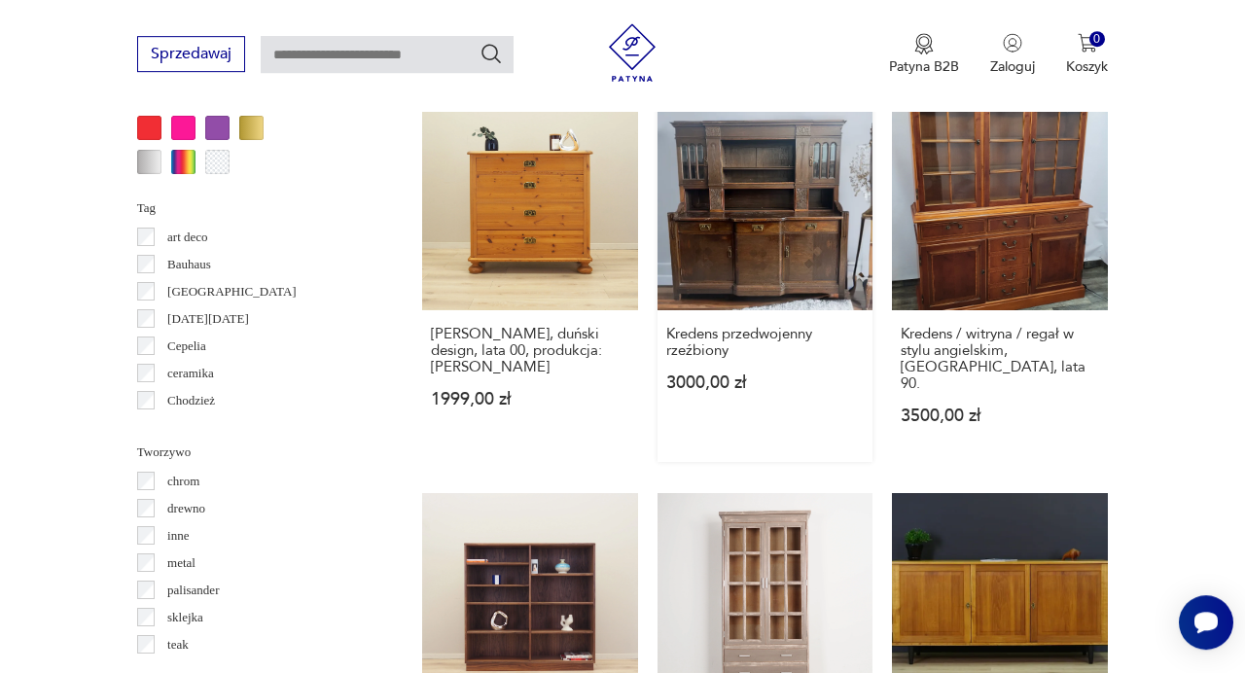
click at [720, 234] on link "Kredens przedwojenny rzeźbiony 3000,00 zł" at bounding box center [766, 278] width 216 height 368
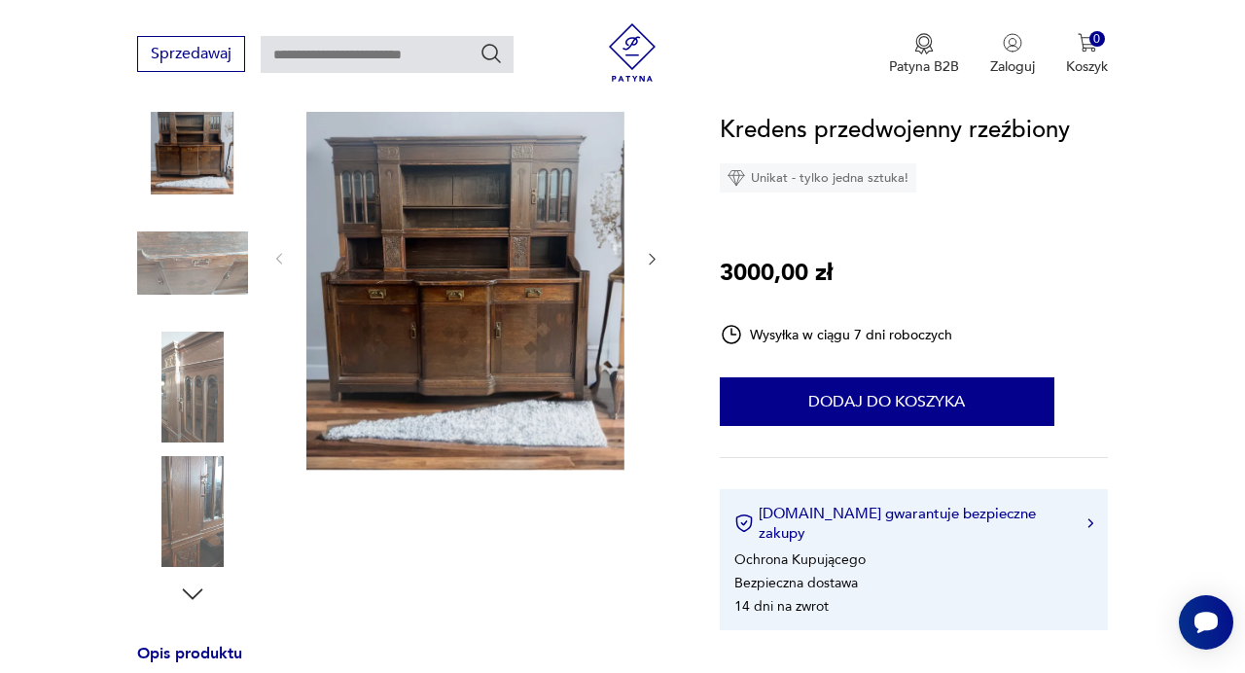
scroll to position [283, 0]
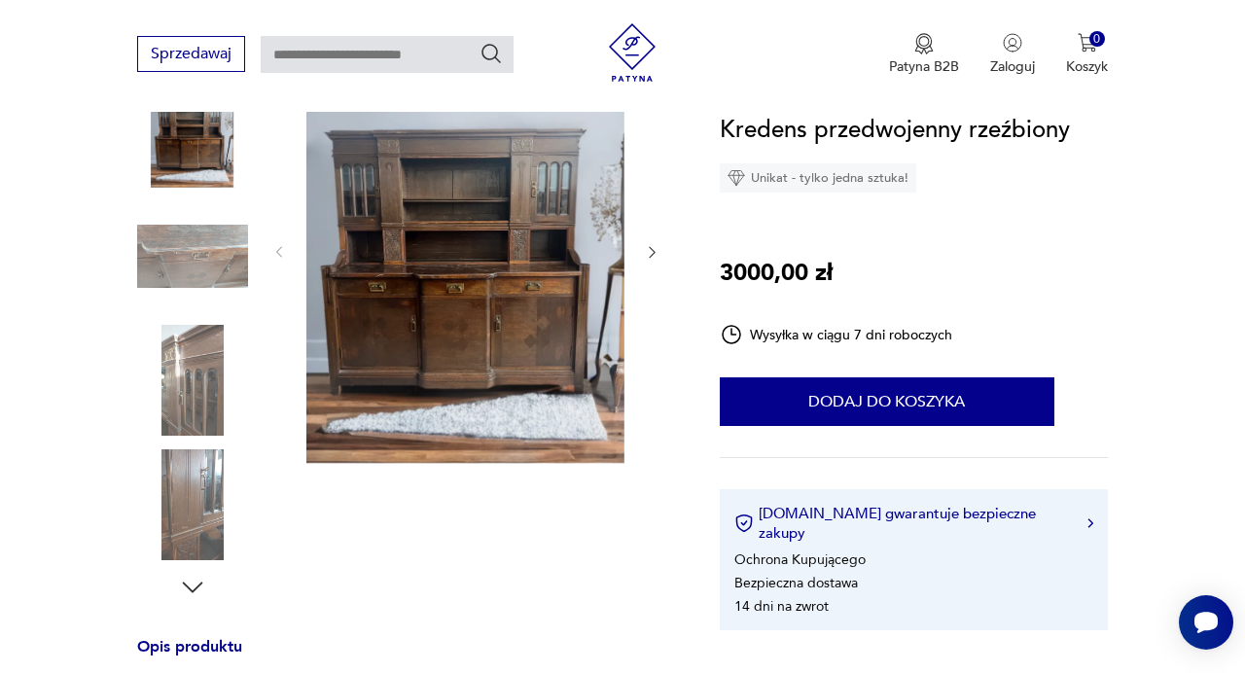
click at [506, 268] on img at bounding box center [465, 250] width 318 height 425
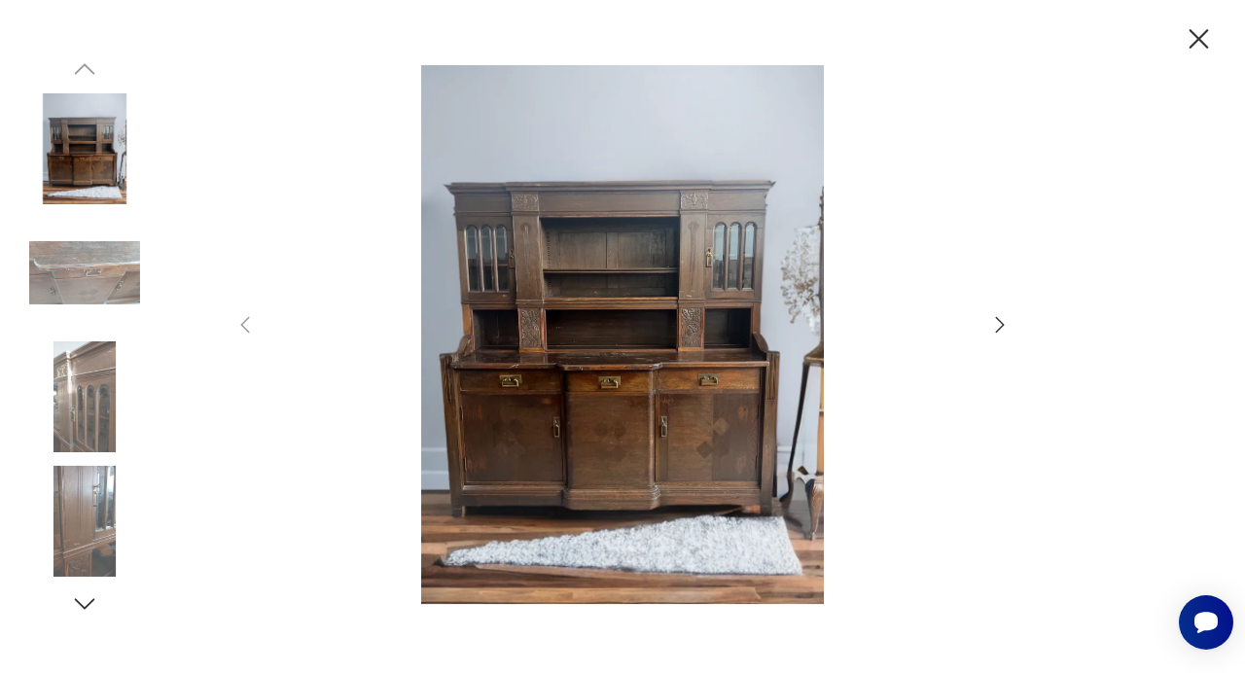
click at [997, 331] on icon "button" at bounding box center [999, 324] width 23 height 23
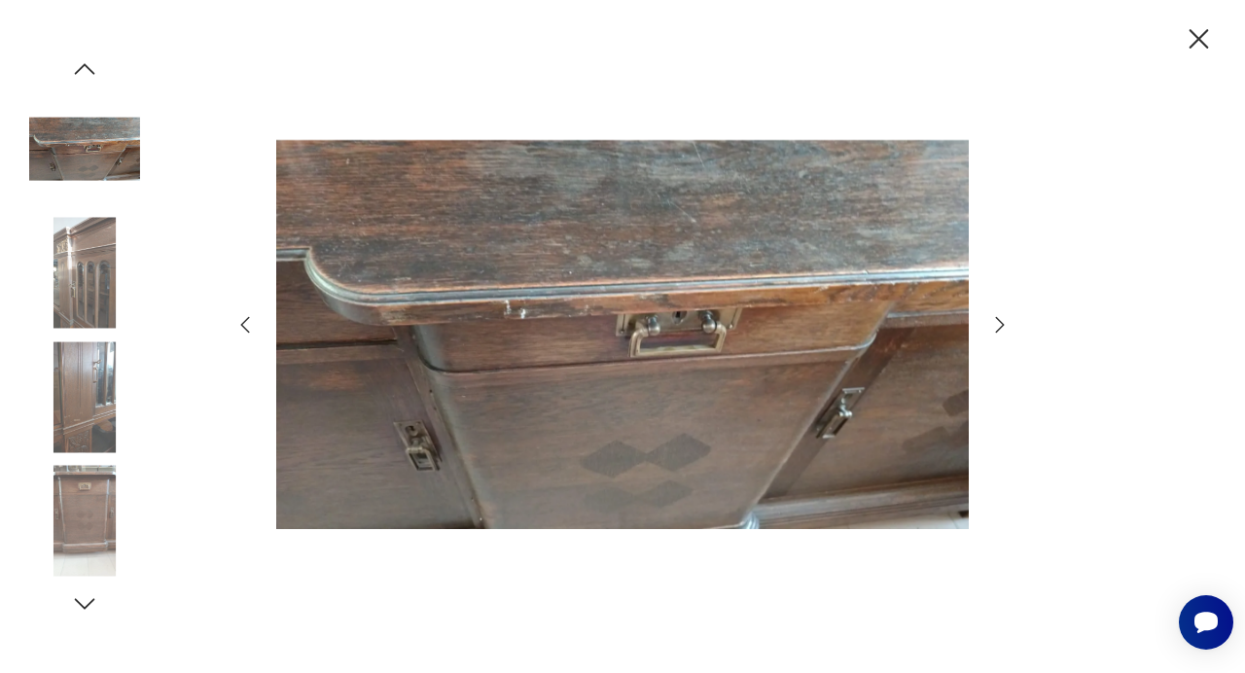
click at [997, 331] on icon "button" at bounding box center [999, 324] width 23 height 23
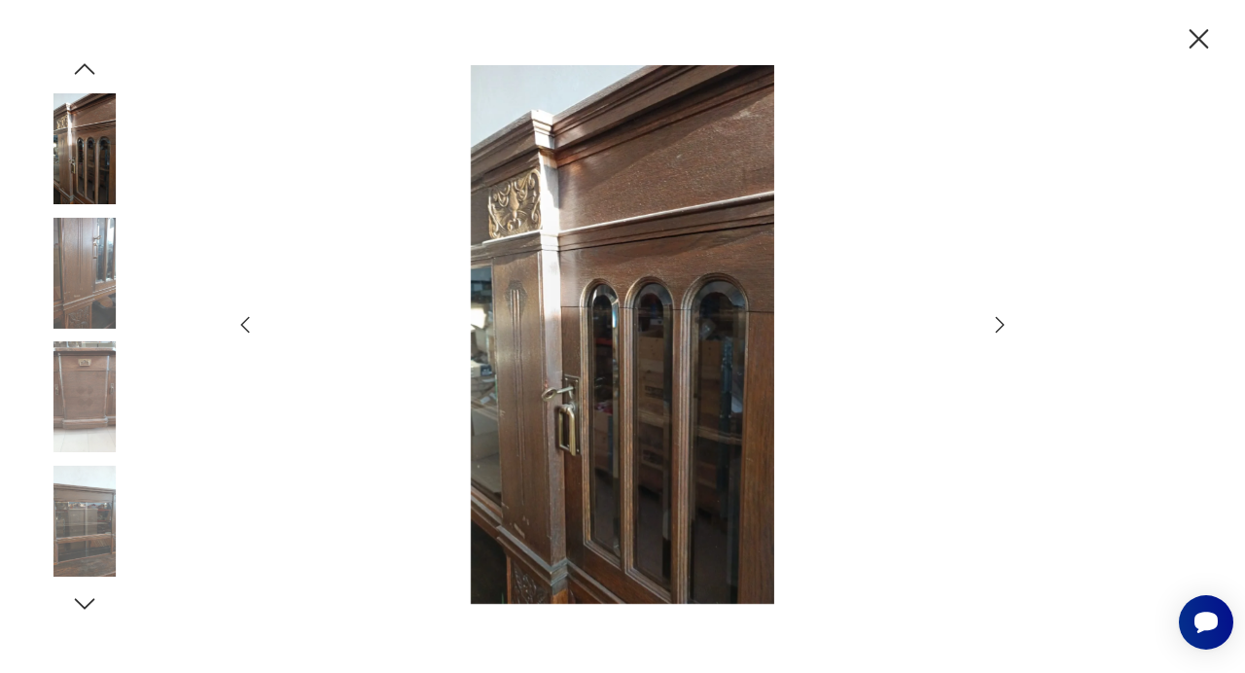
click at [997, 331] on icon "button" at bounding box center [999, 324] width 23 height 23
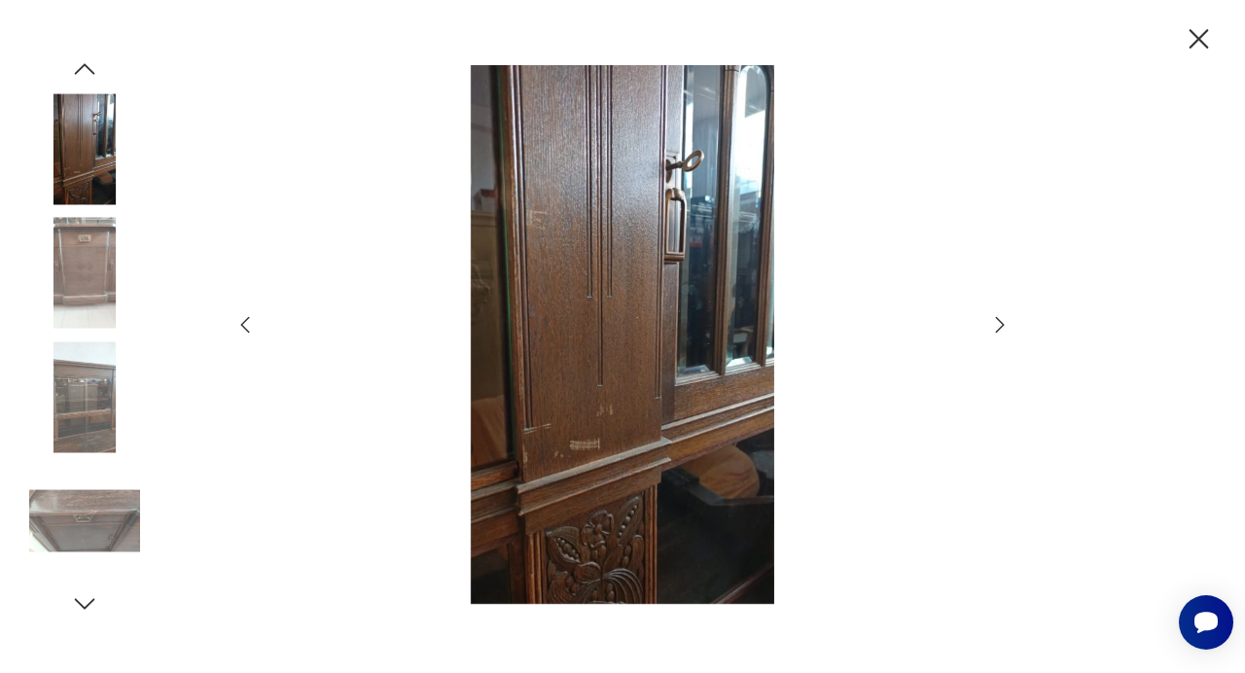
click at [997, 331] on icon "button" at bounding box center [999, 324] width 23 height 23
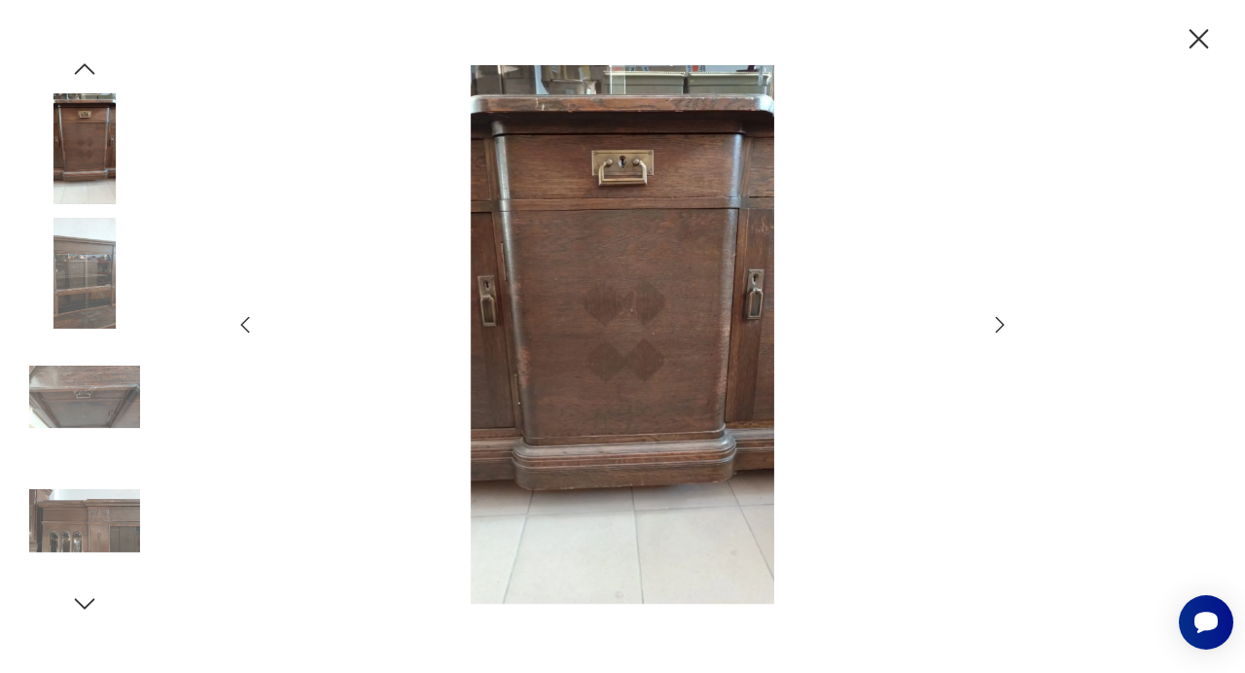
click at [997, 331] on icon "button" at bounding box center [999, 324] width 23 height 23
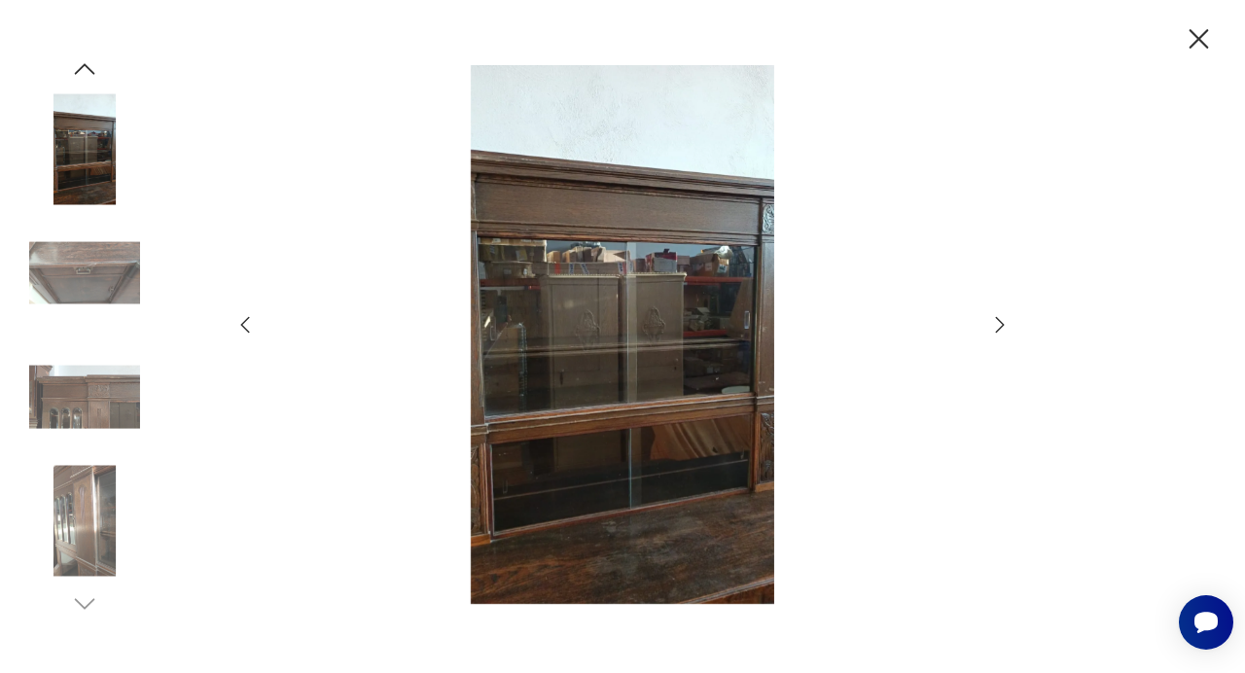
click at [997, 331] on icon "button" at bounding box center [999, 324] width 23 height 23
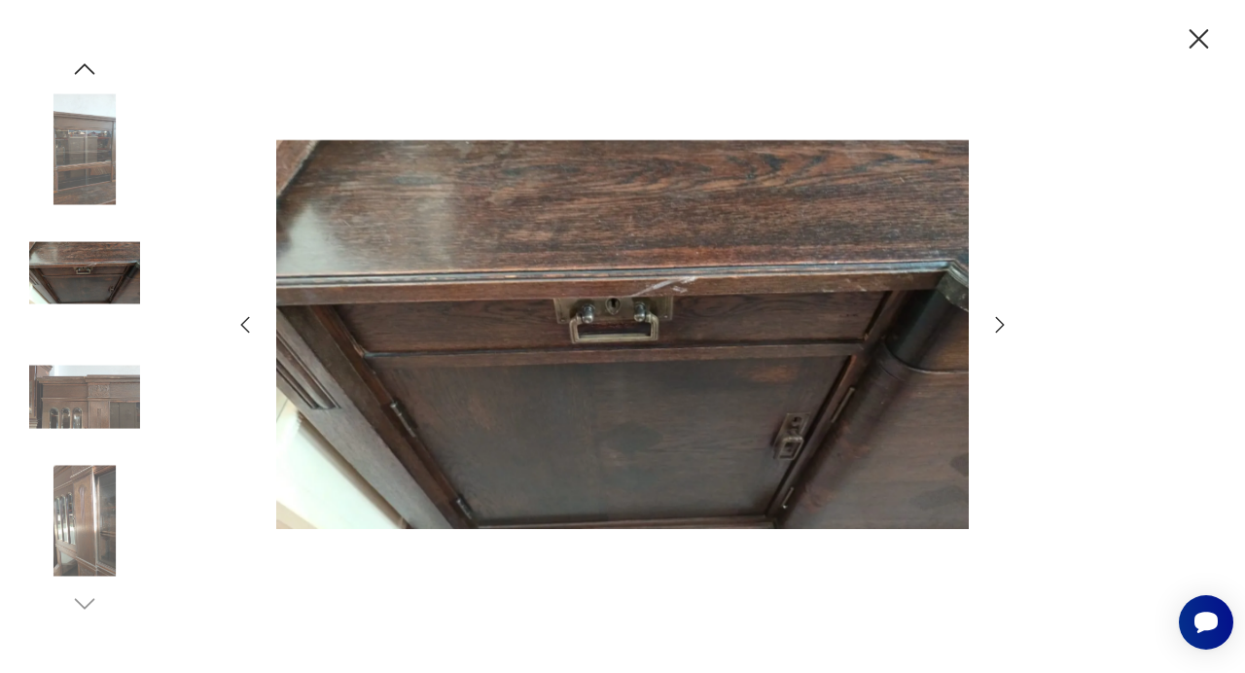
click at [997, 331] on icon "button" at bounding box center [999, 324] width 23 height 23
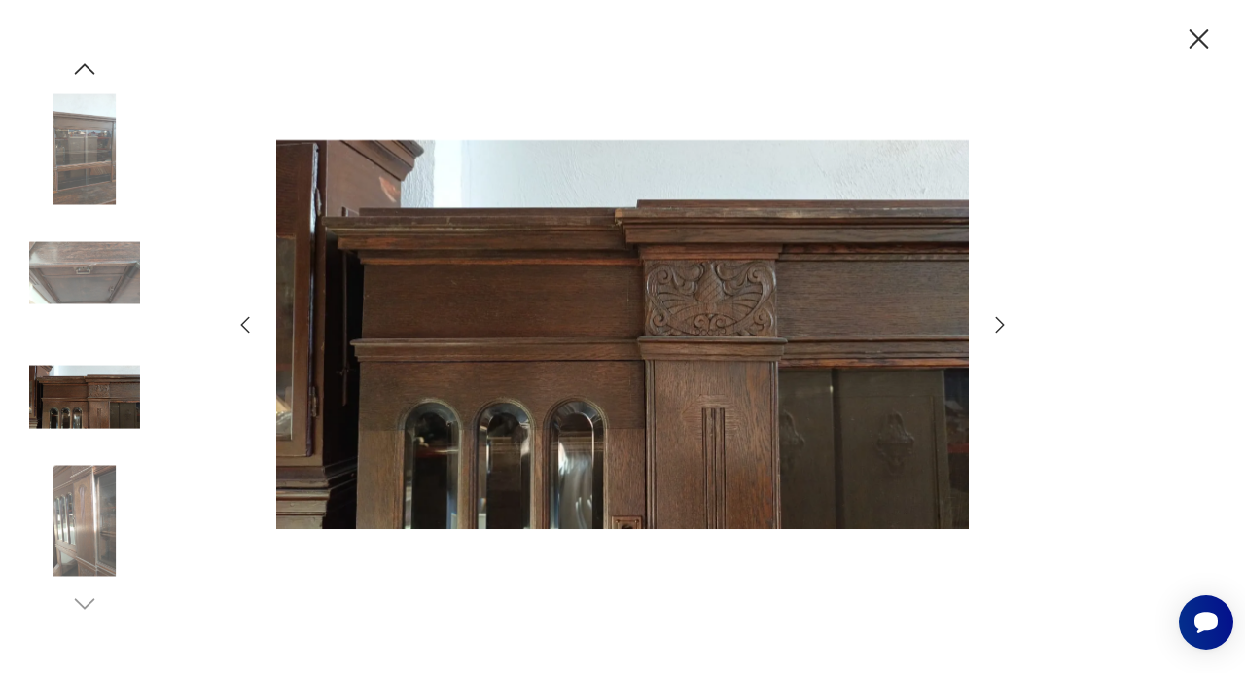
click at [997, 331] on icon "button" at bounding box center [999, 324] width 23 height 23
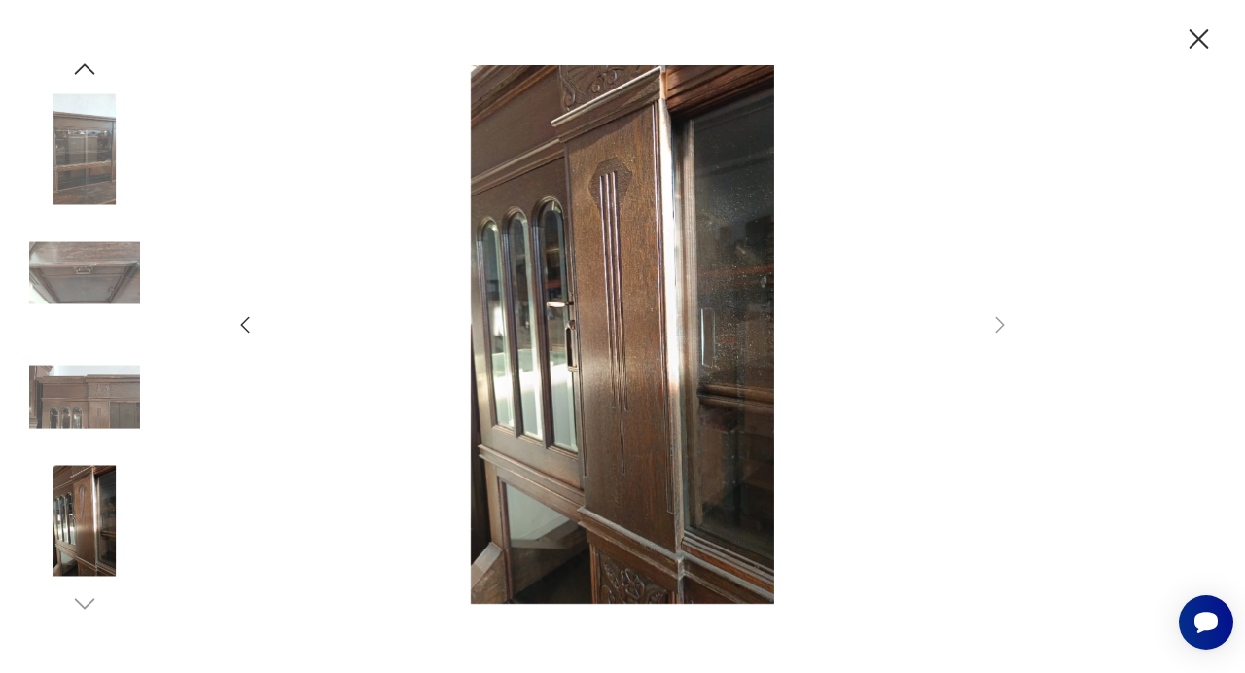
click at [1192, 40] on icon "button" at bounding box center [1199, 39] width 34 height 34
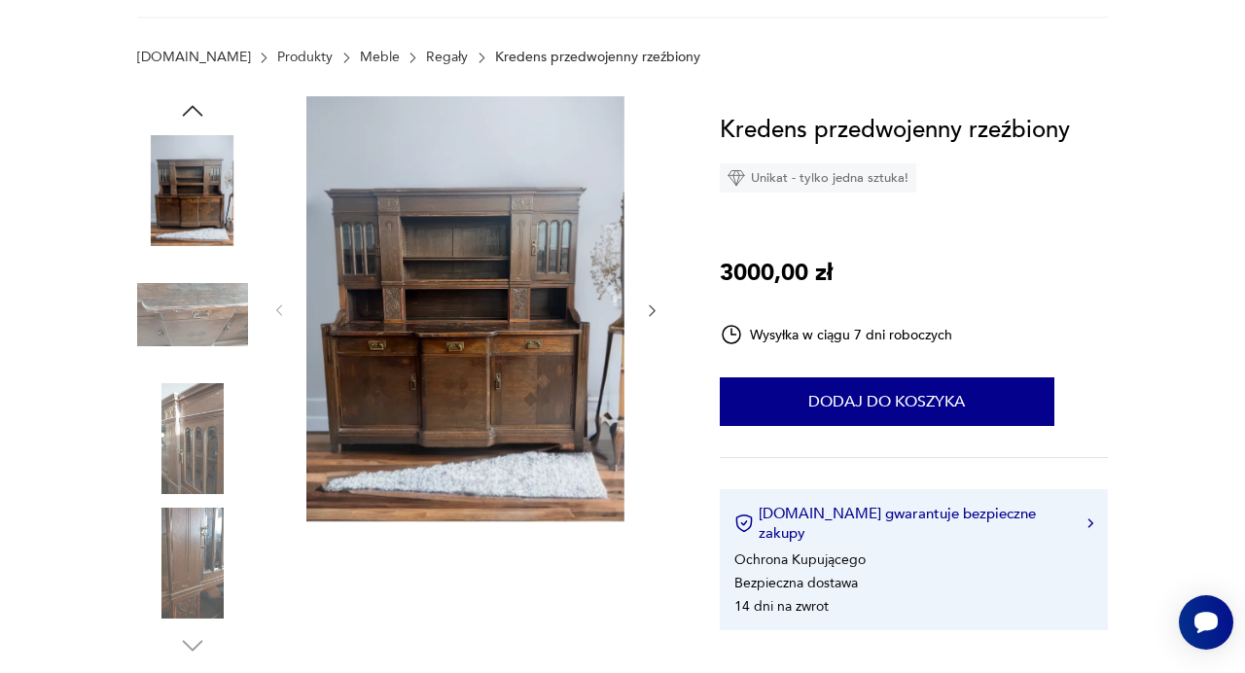
scroll to position [0, 0]
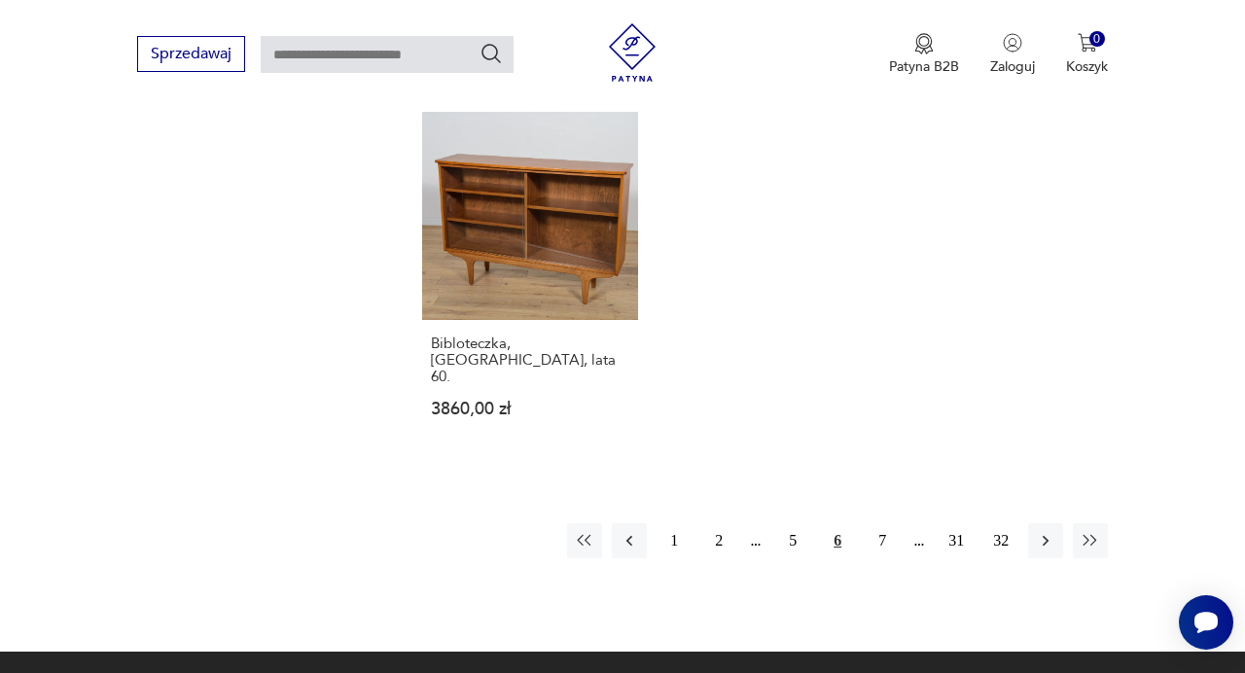
scroll to position [2806, 0]
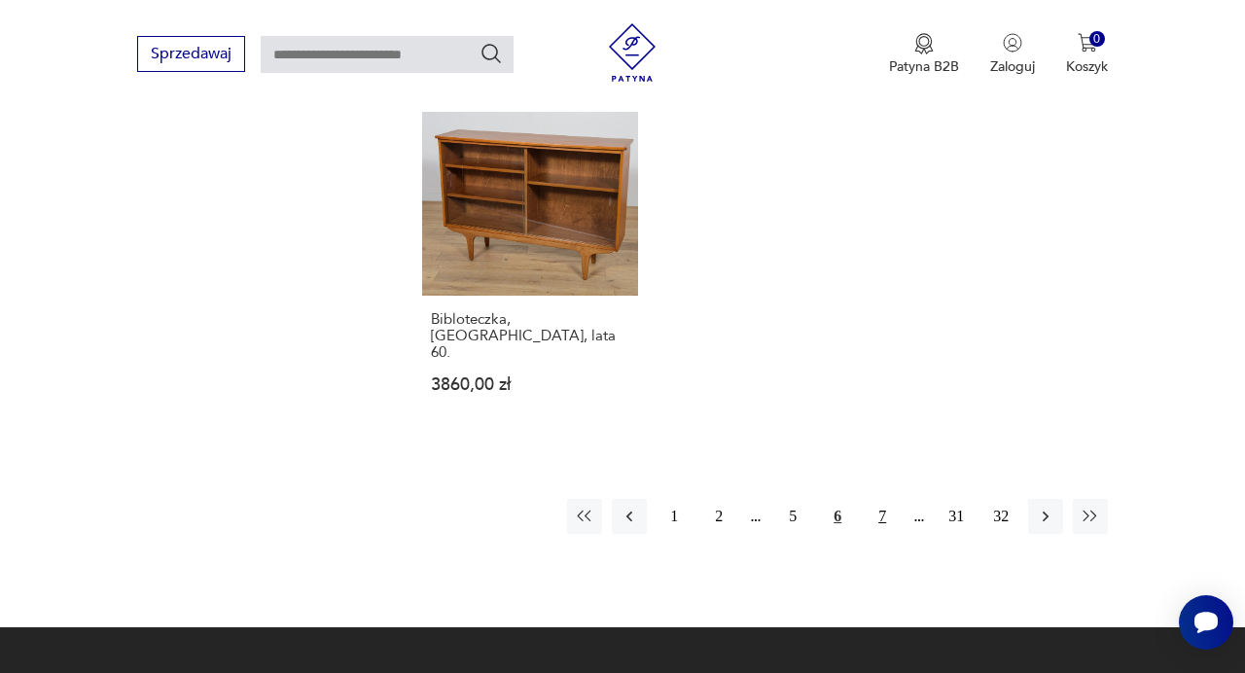
click at [882, 499] on button "7" at bounding box center [882, 516] width 35 height 35
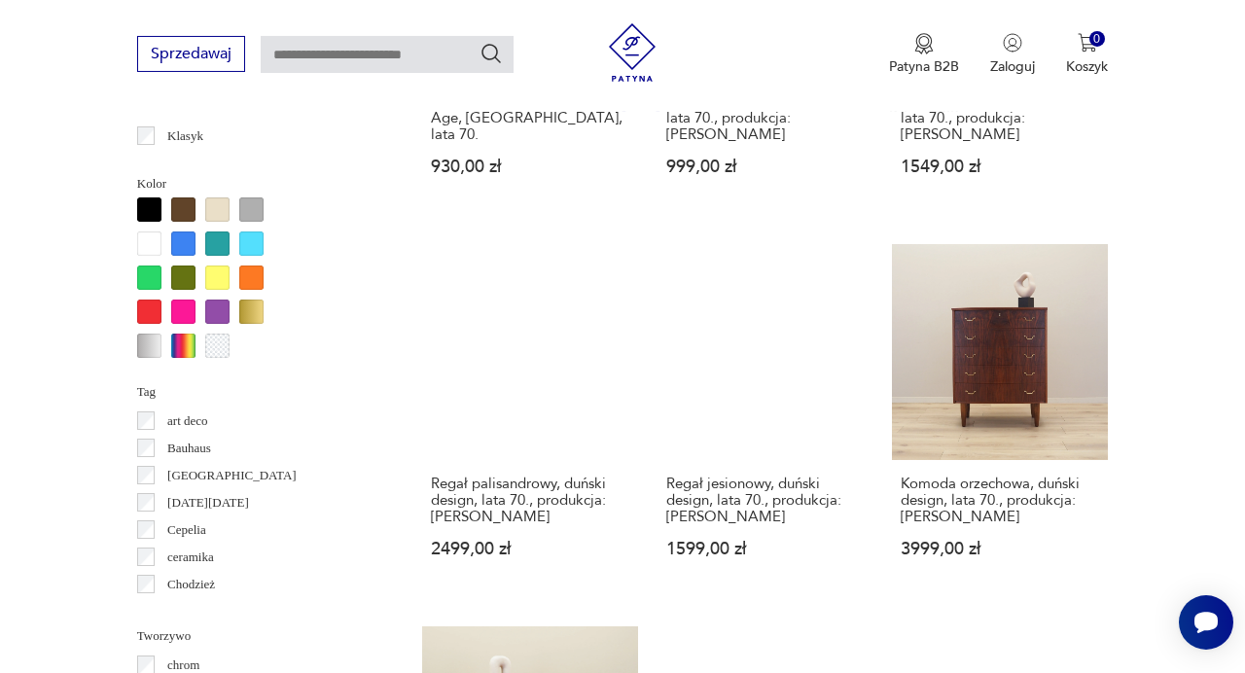
scroll to position [1826, 0]
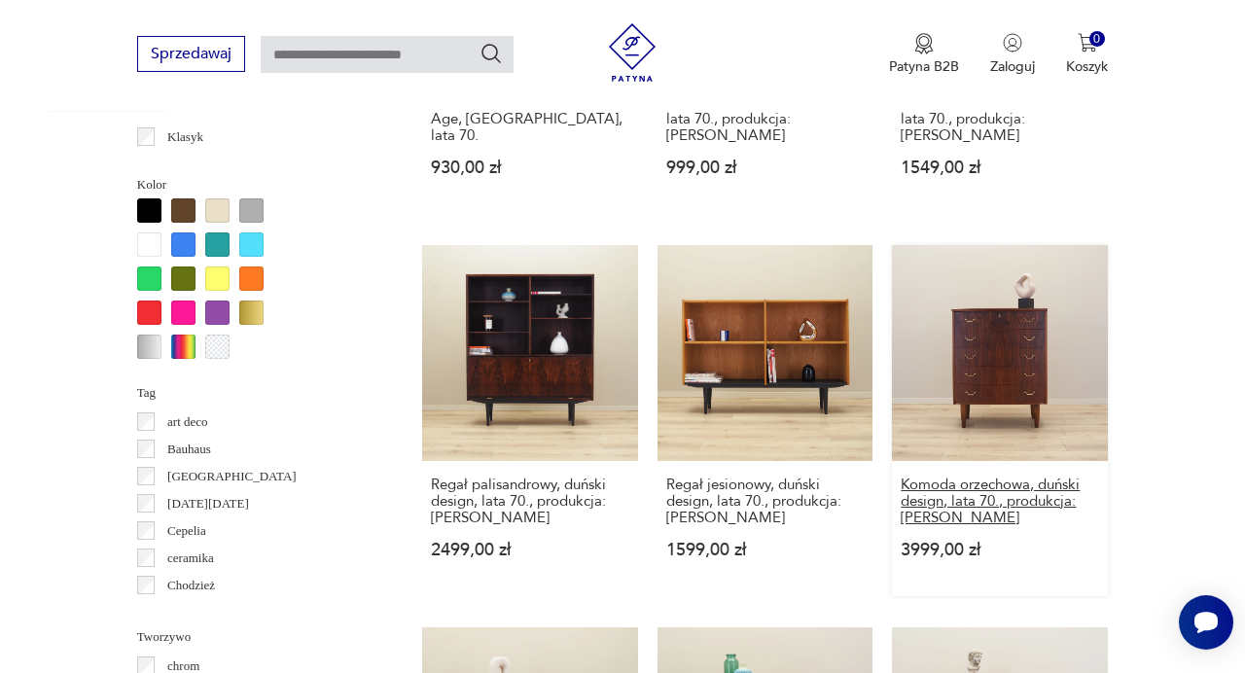
click at [972, 477] on h3 "Komoda orzechowa, duński design, lata 70., produkcja: [PERSON_NAME]" at bounding box center [1000, 502] width 198 height 50
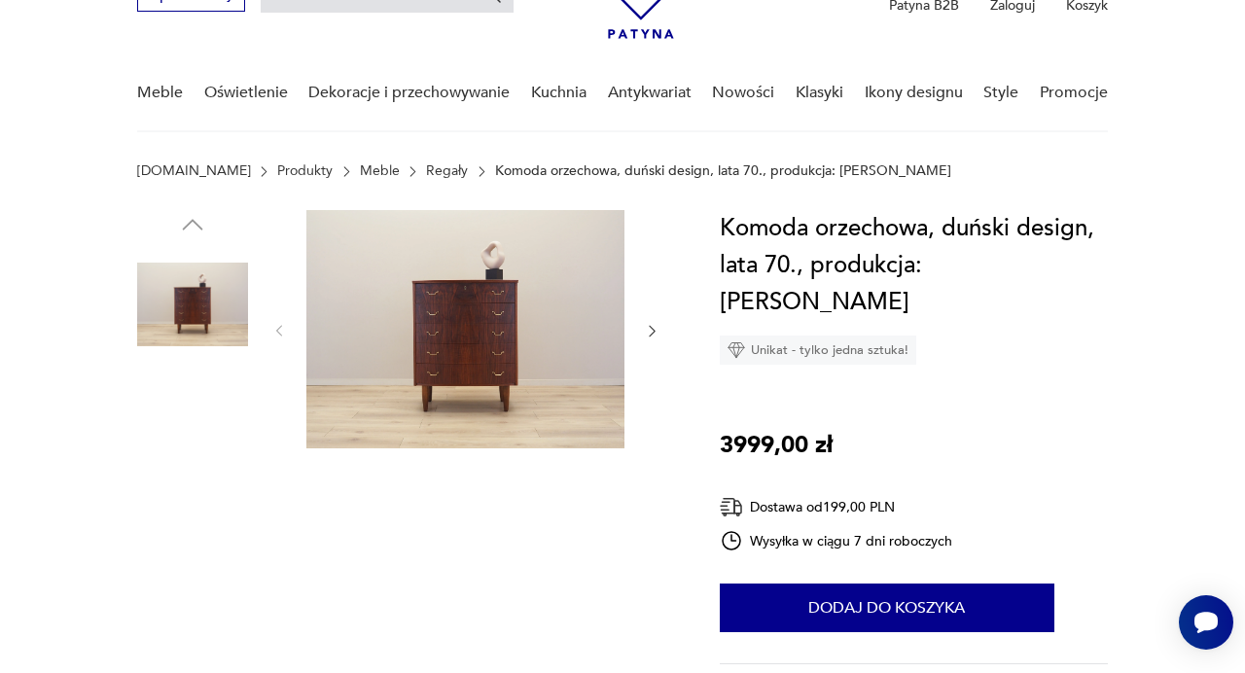
scroll to position [119, 0]
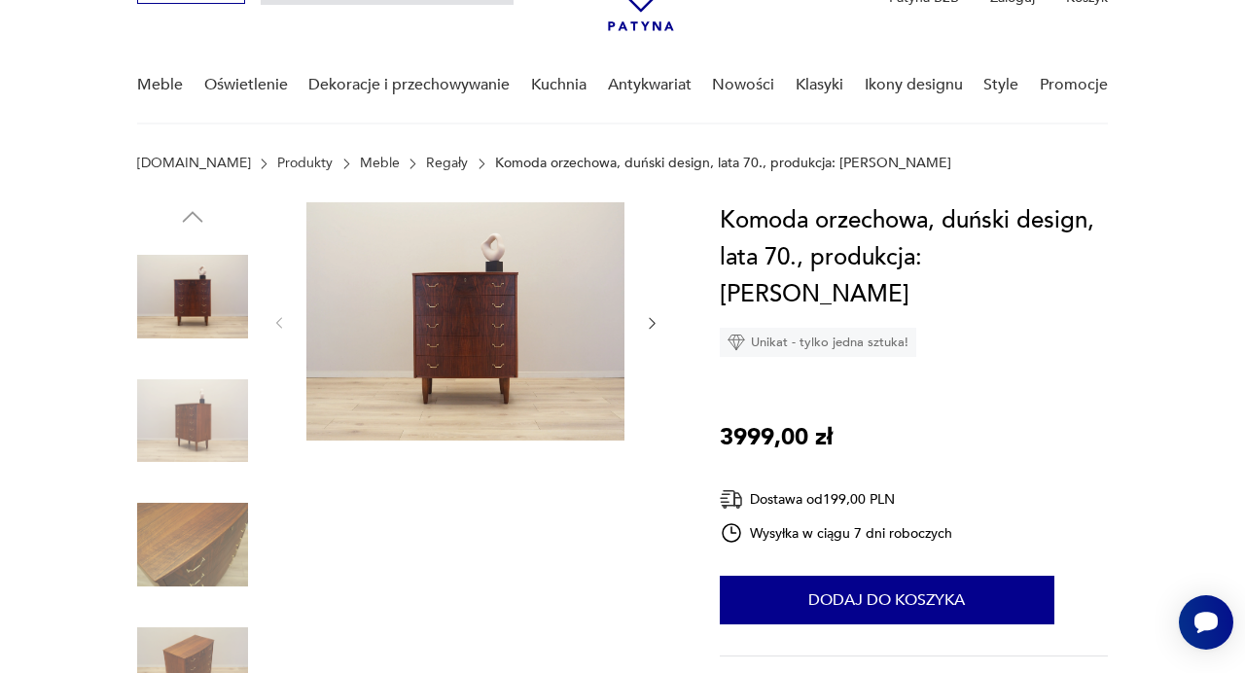
click at [510, 322] on img at bounding box center [465, 321] width 318 height 238
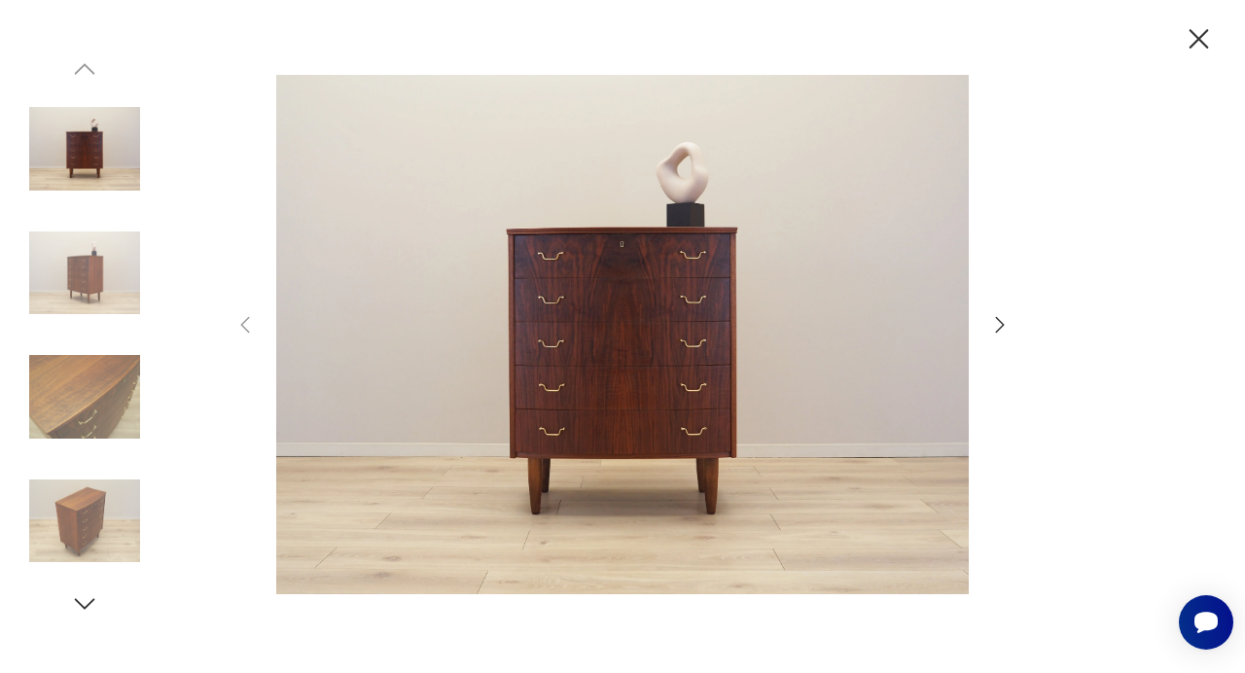
click at [998, 328] on icon "button" at bounding box center [999, 324] width 23 height 23
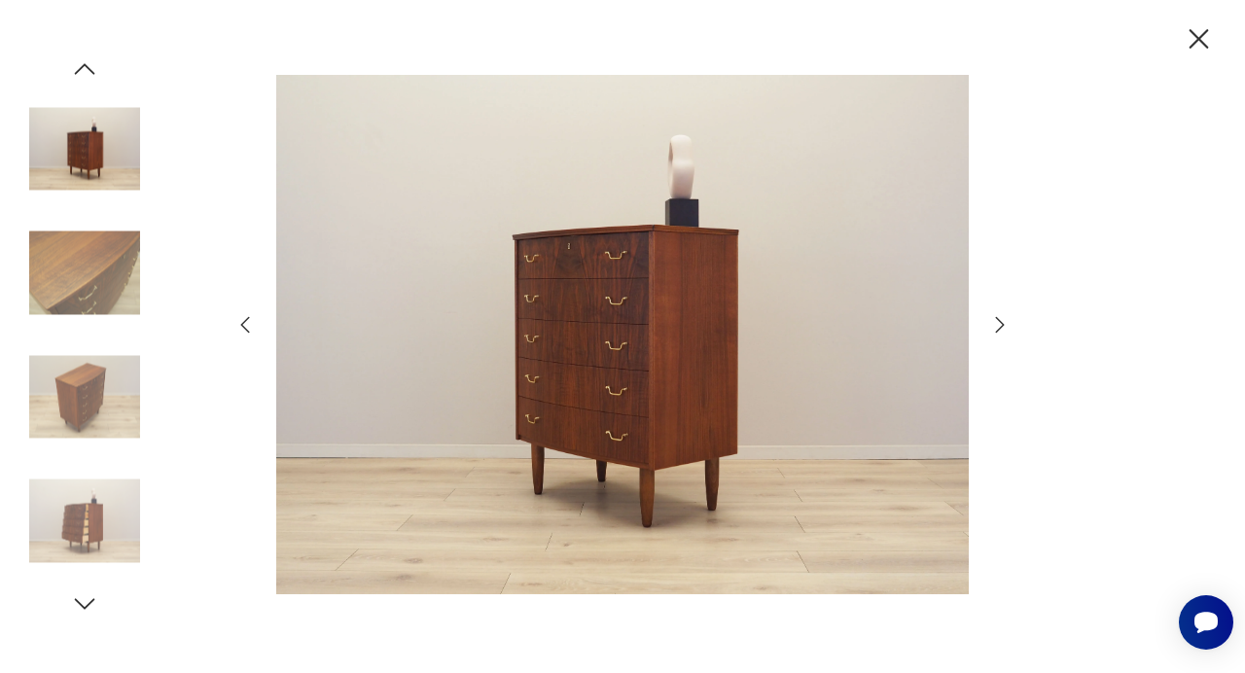
click at [998, 328] on icon "button" at bounding box center [999, 324] width 23 height 23
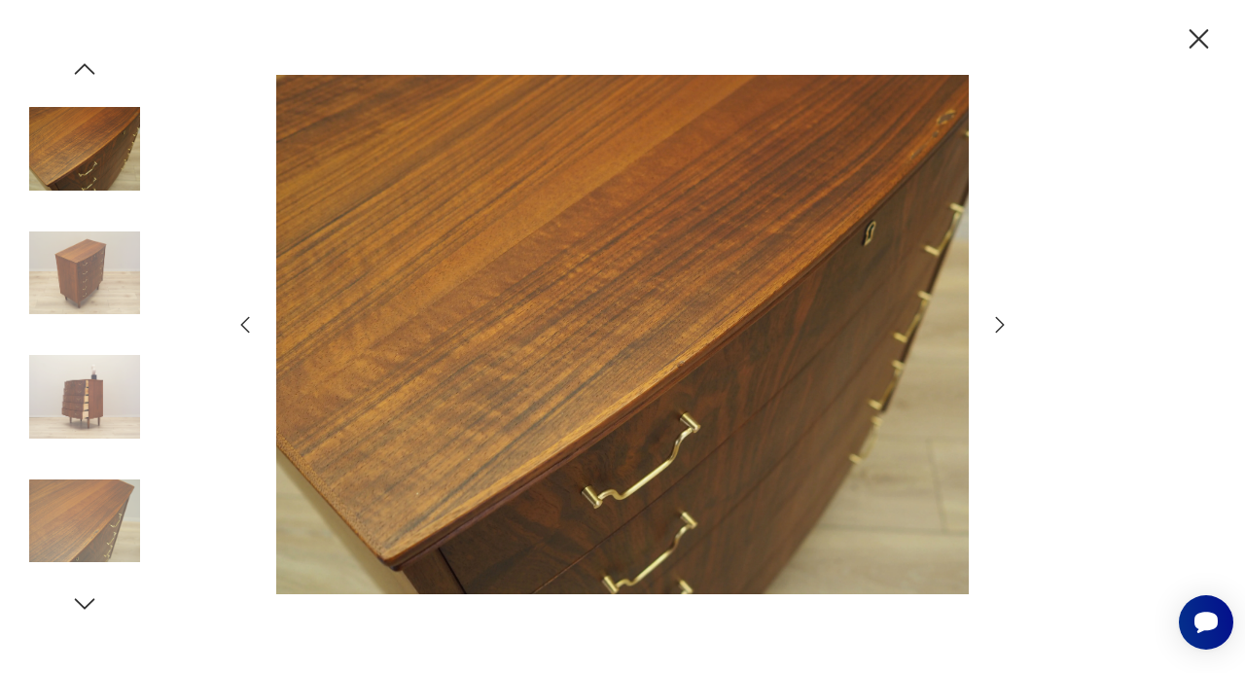
click at [998, 328] on icon "button" at bounding box center [999, 324] width 23 height 23
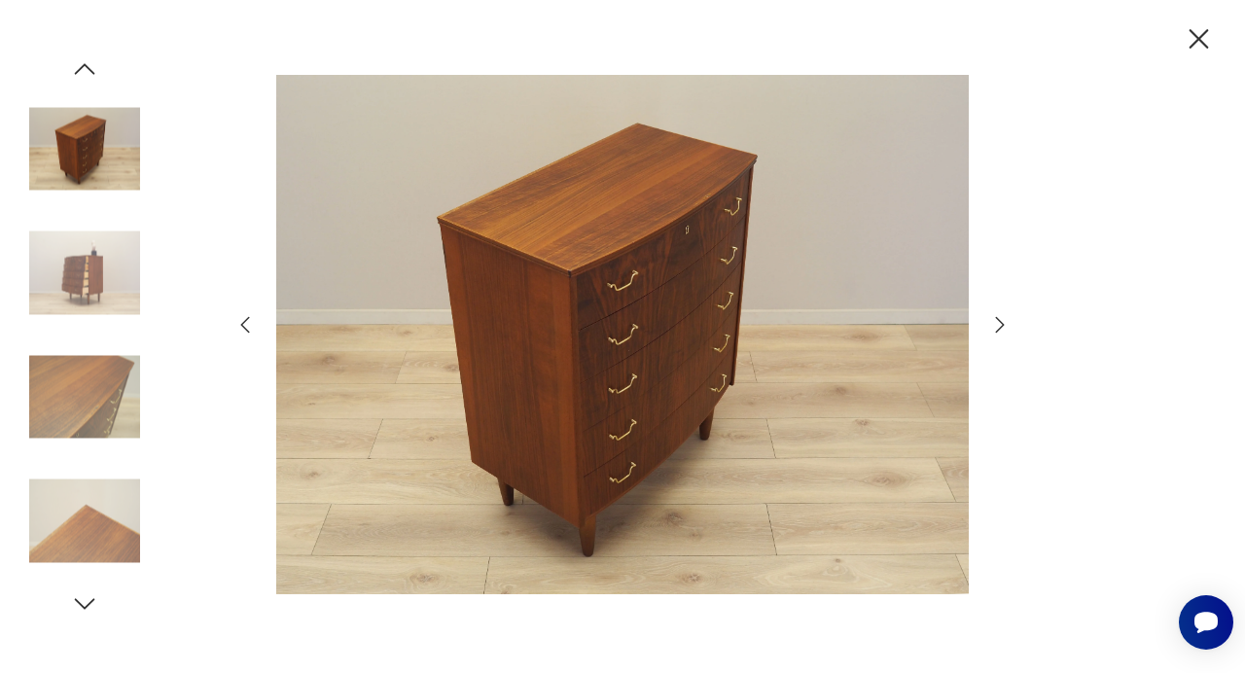
click at [998, 328] on icon "button" at bounding box center [999, 324] width 23 height 23
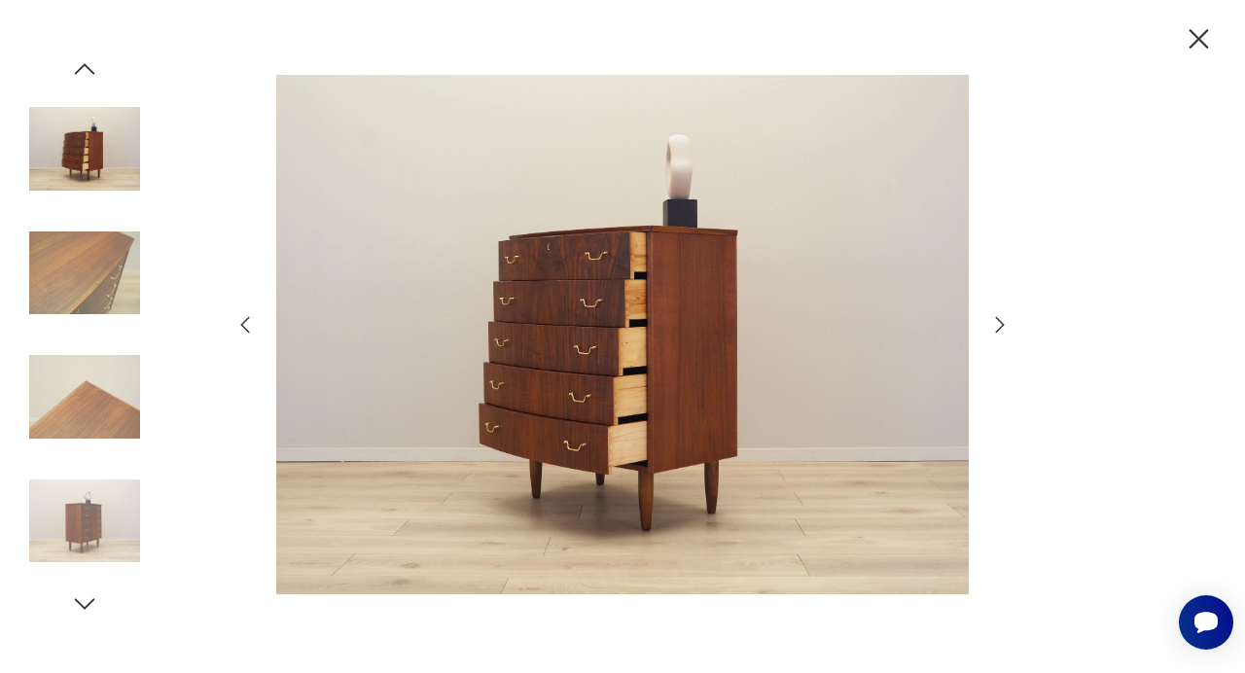
click at [998, 328] on icon "button" at bounding box center [999, 324] width 23 height 23
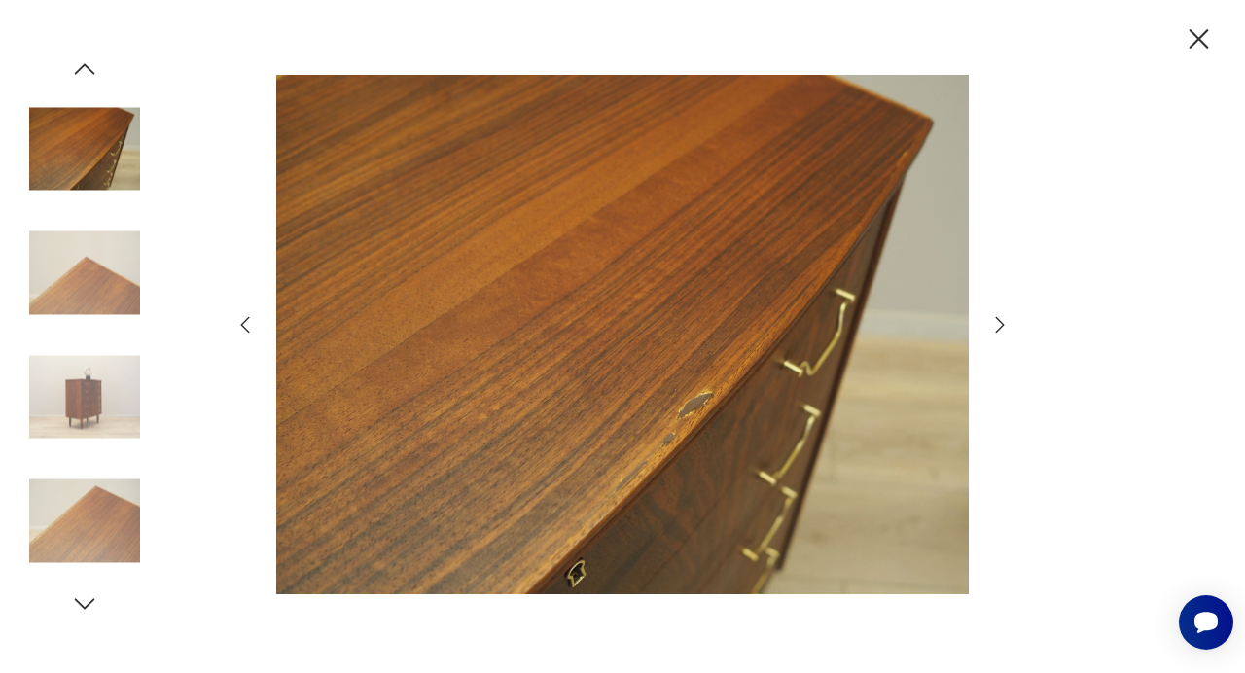
click at [1006, 325] on icon "button" at bounding box center [999, 324] width 23 height 23
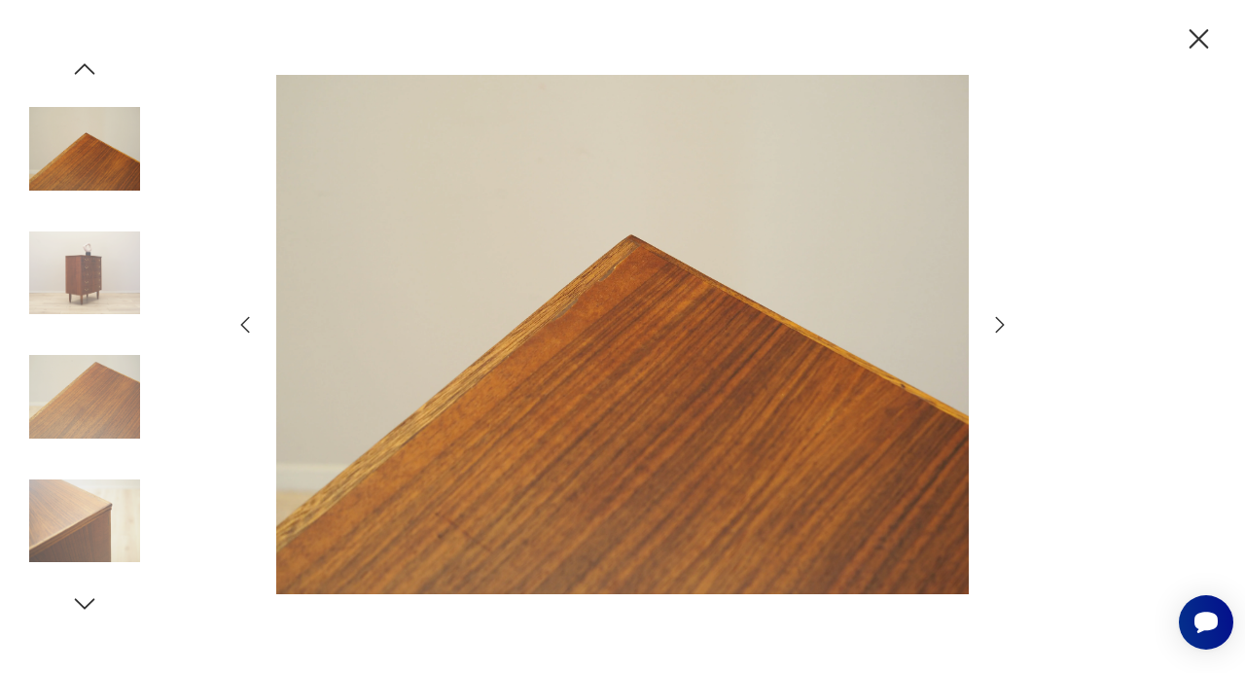
click at [1006, 325] on icon "button" at bounding box center [999, 324] width 23 height 23
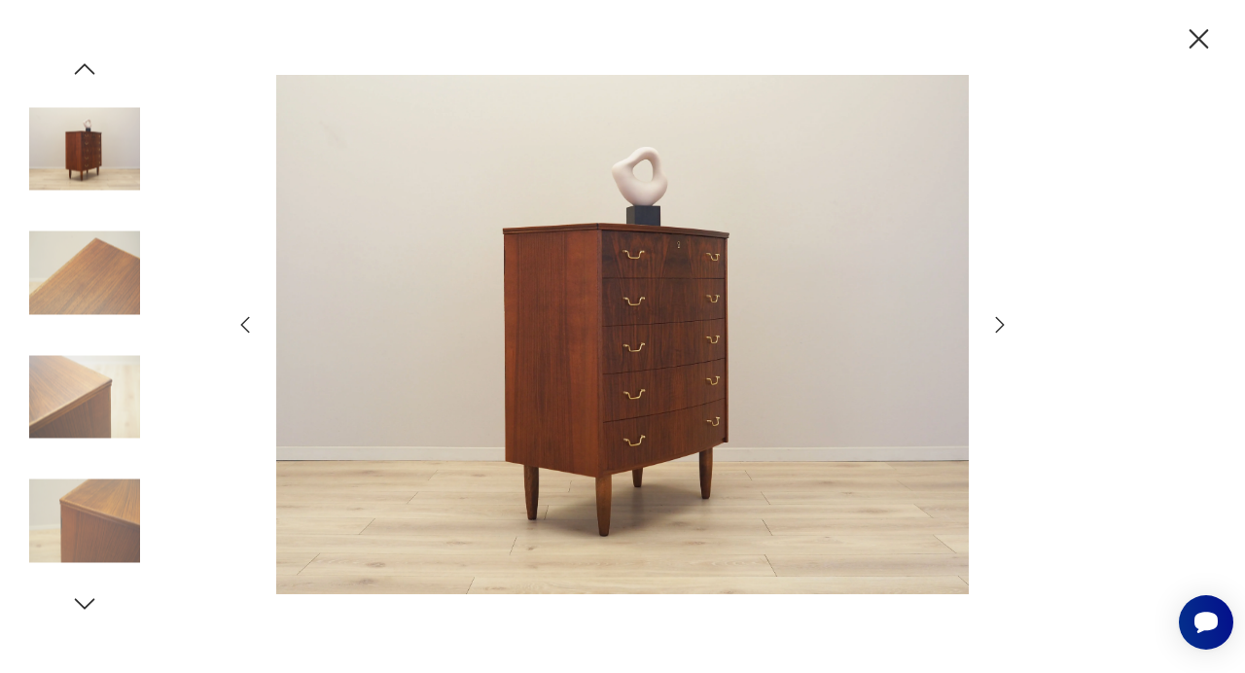
click at [1006, 325] on icon "button" at bounding box center [999, 324] width 23 height 23
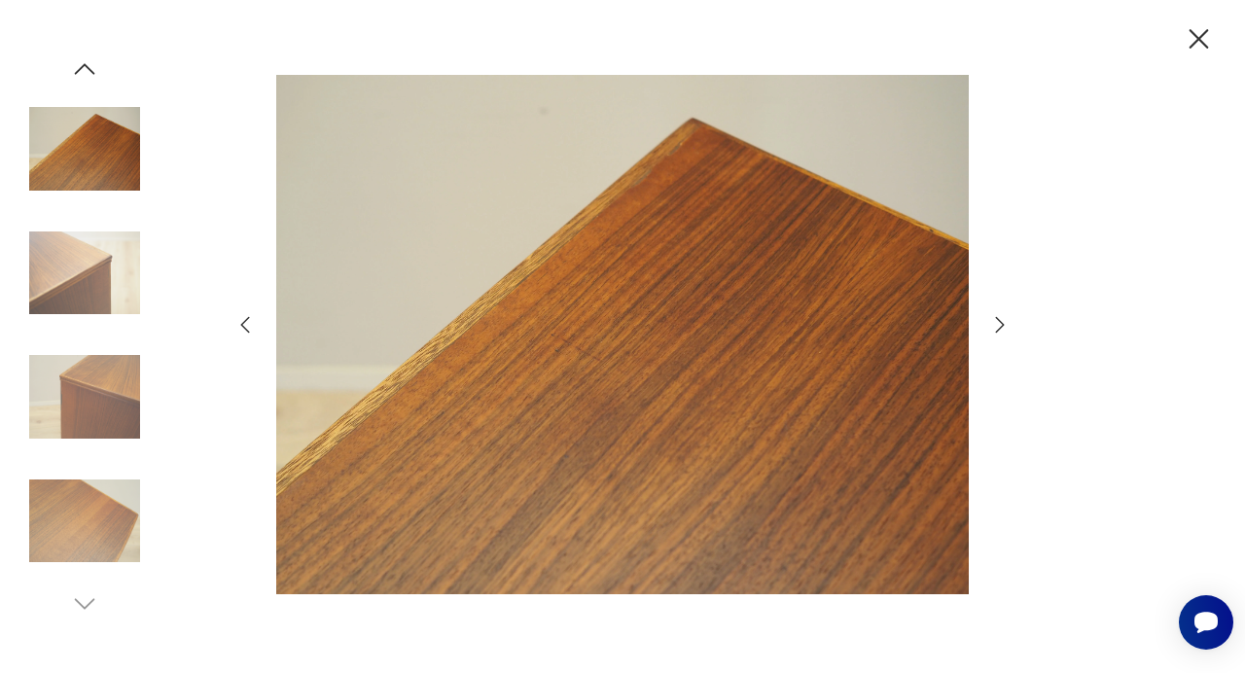
click at [1006, 325] on icon "button" at bounding box center [999, 324] width 23 height 23
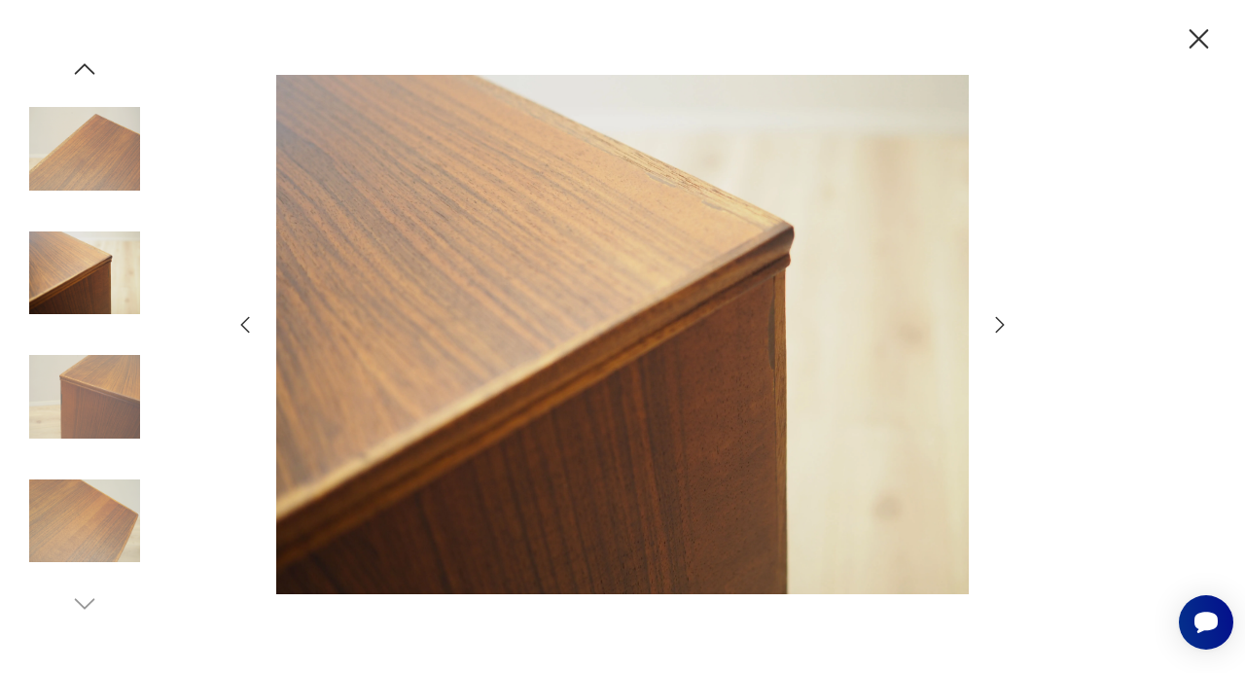
click at [1006, 325] on icon "button" at bounding box center [999, 324] width 23 height 23
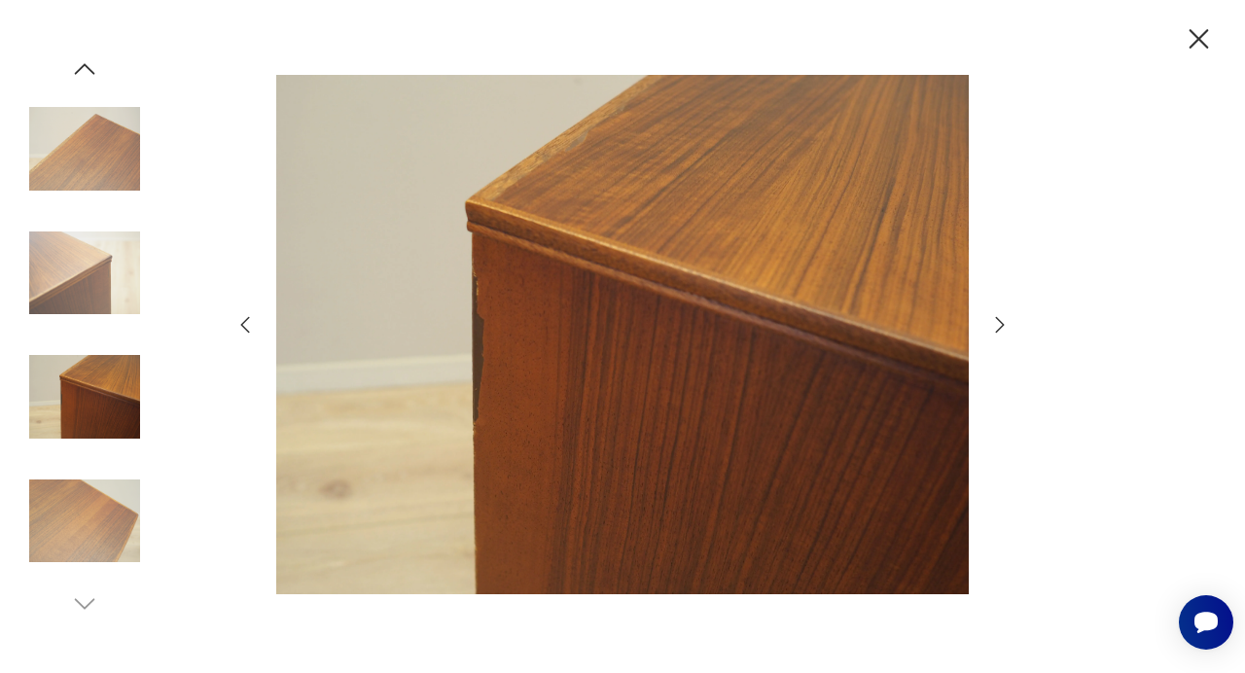
click at [1006, 325] on icon "button" at bounding box center [999, 324] width 23 height 23
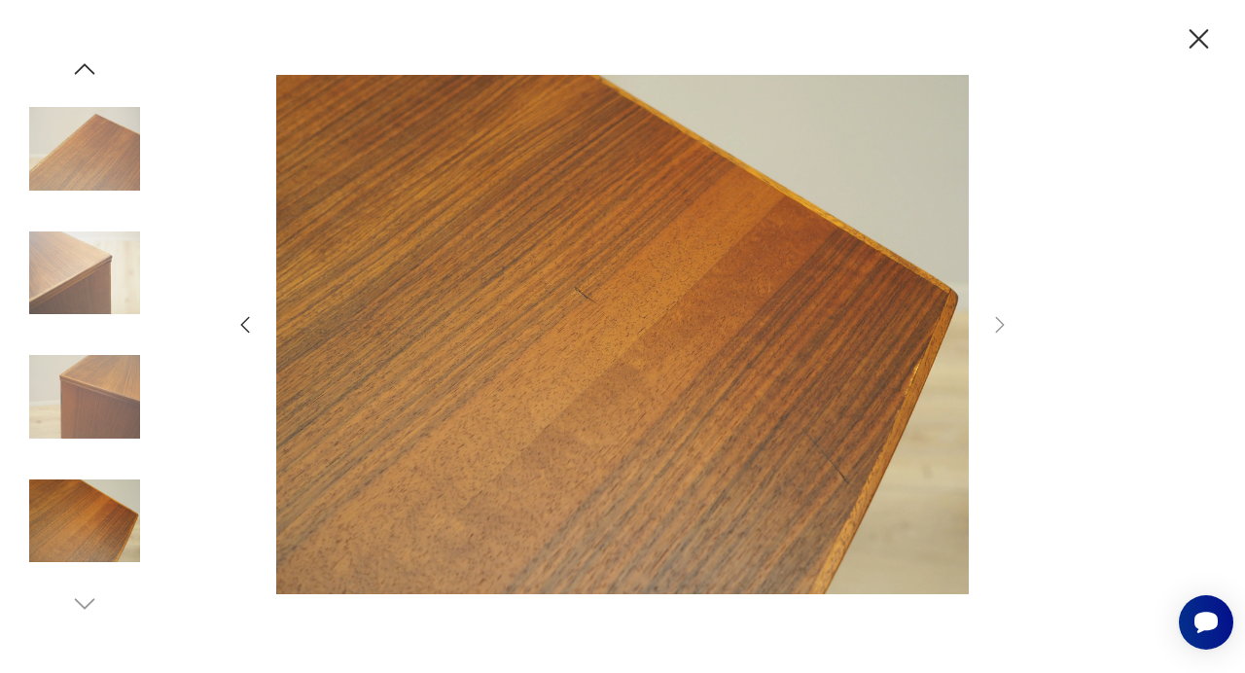
click at [1207, 42] on icon "button" at bounding box center [1199, 39] width 34 height 34
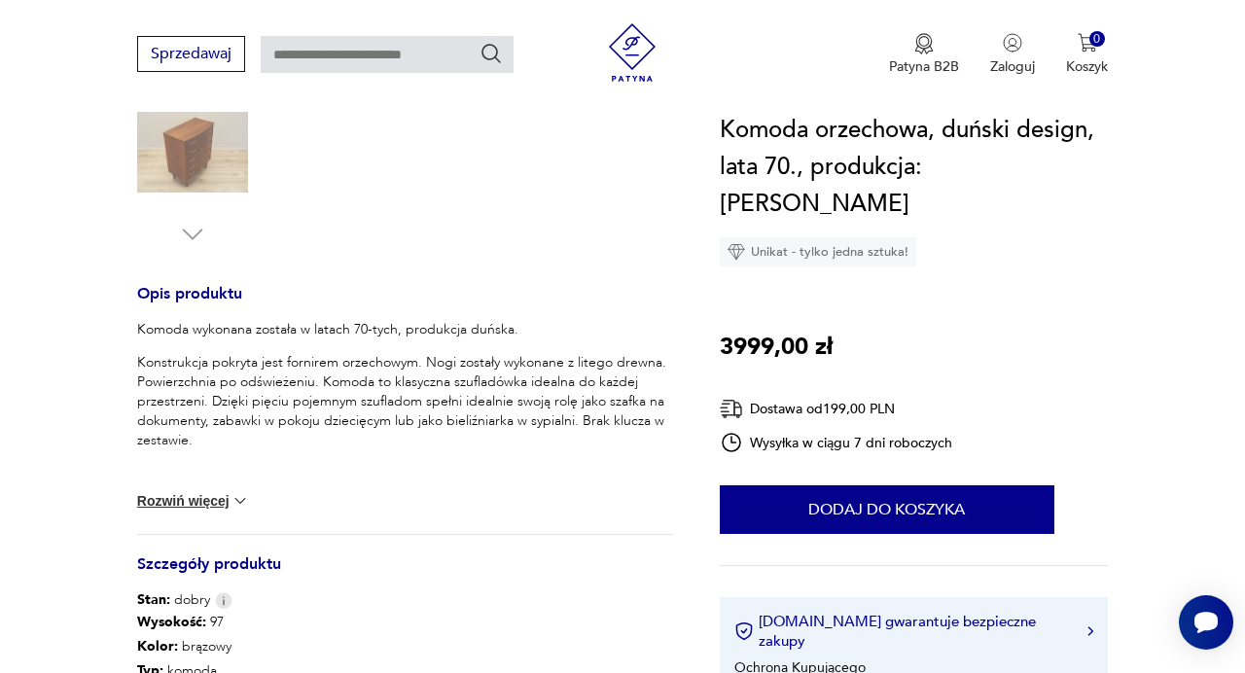
scroll to position [716, 0]
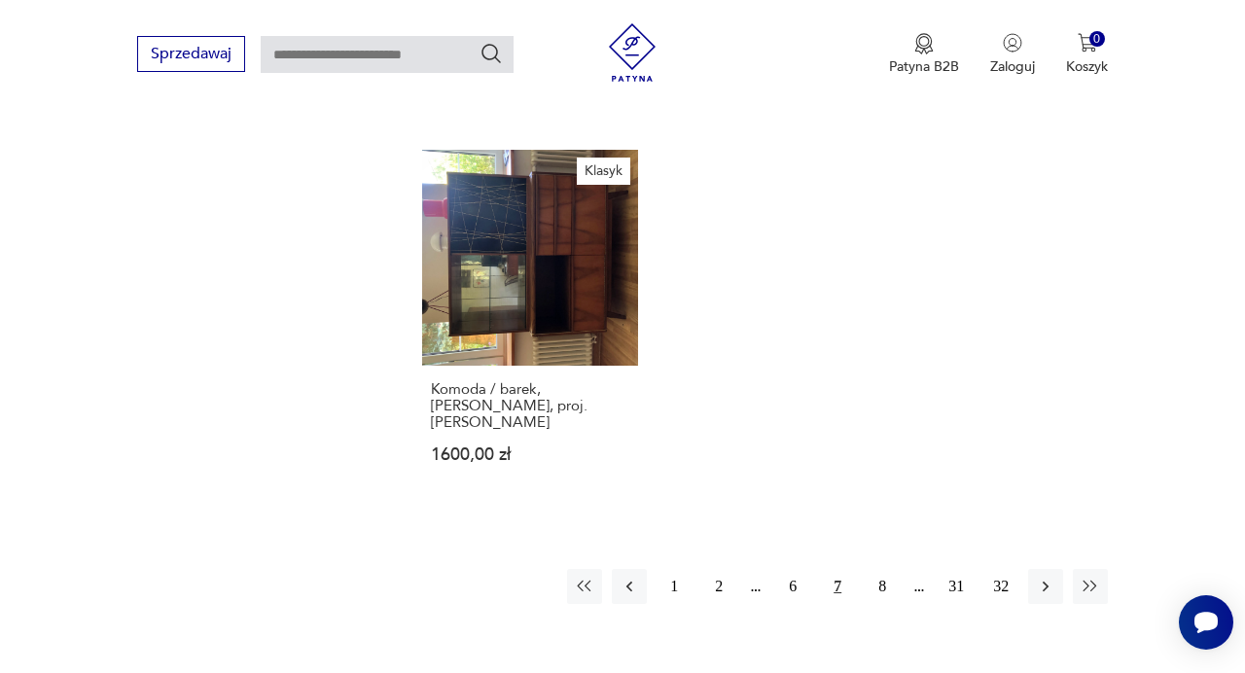
scroll to position [2691, 0]
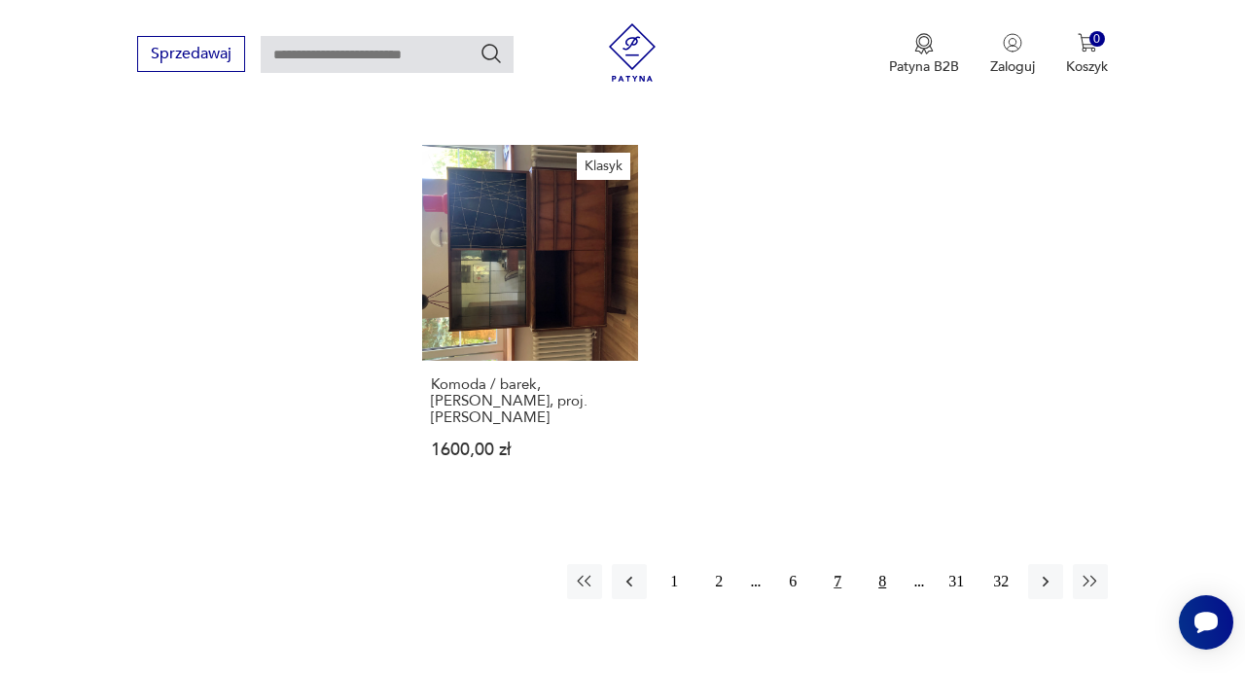
click at [880, 564] on button "8" at bounding box center [882, 581] width 35 height 35
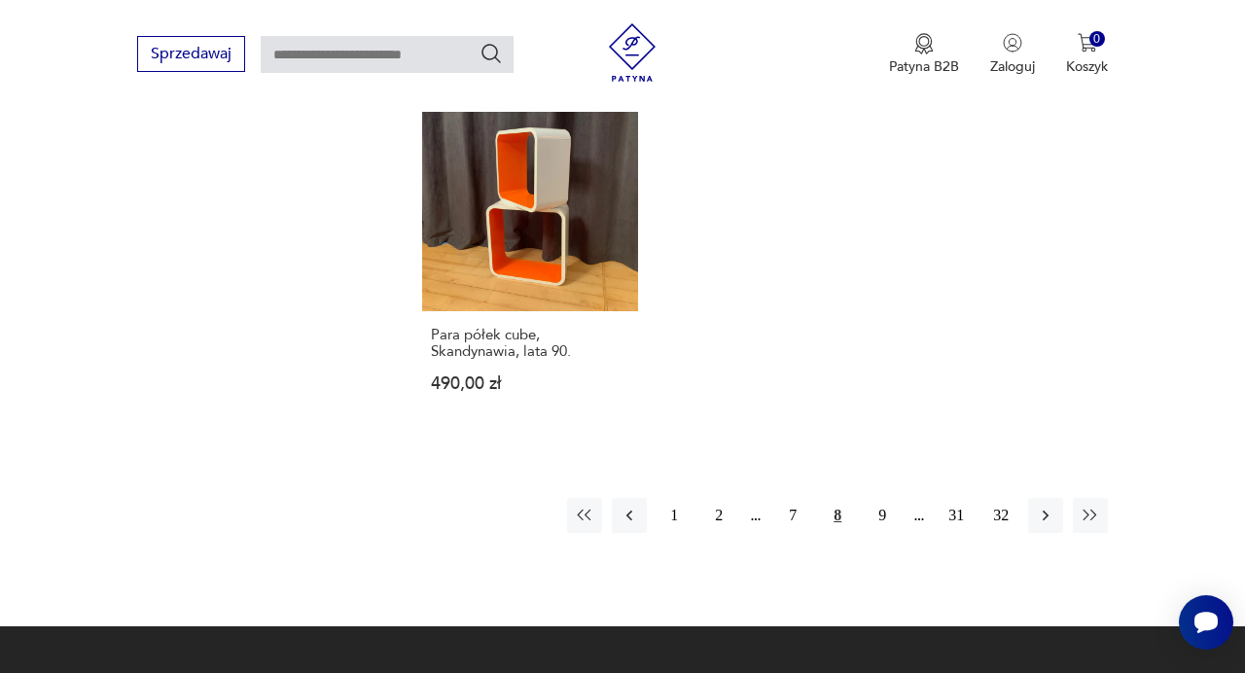
scroll to position [2748, 0]
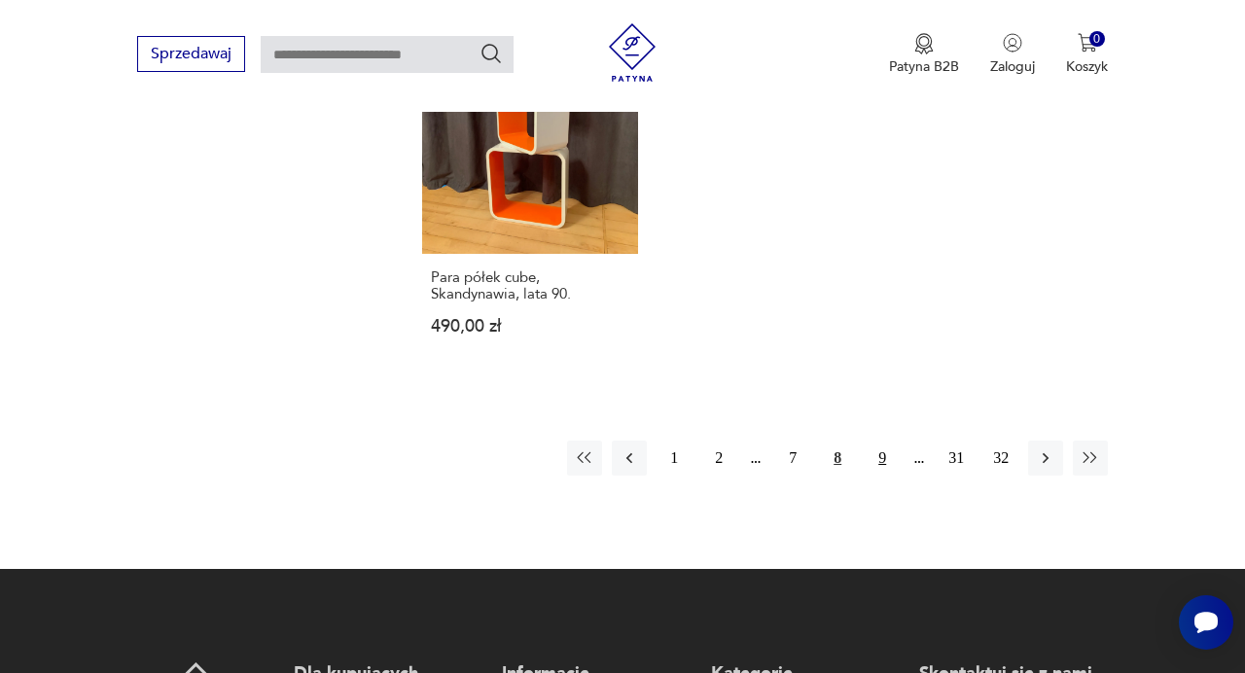
click at [885, 441] on button "9" at bounding box center [882, 458] width 35 height 35
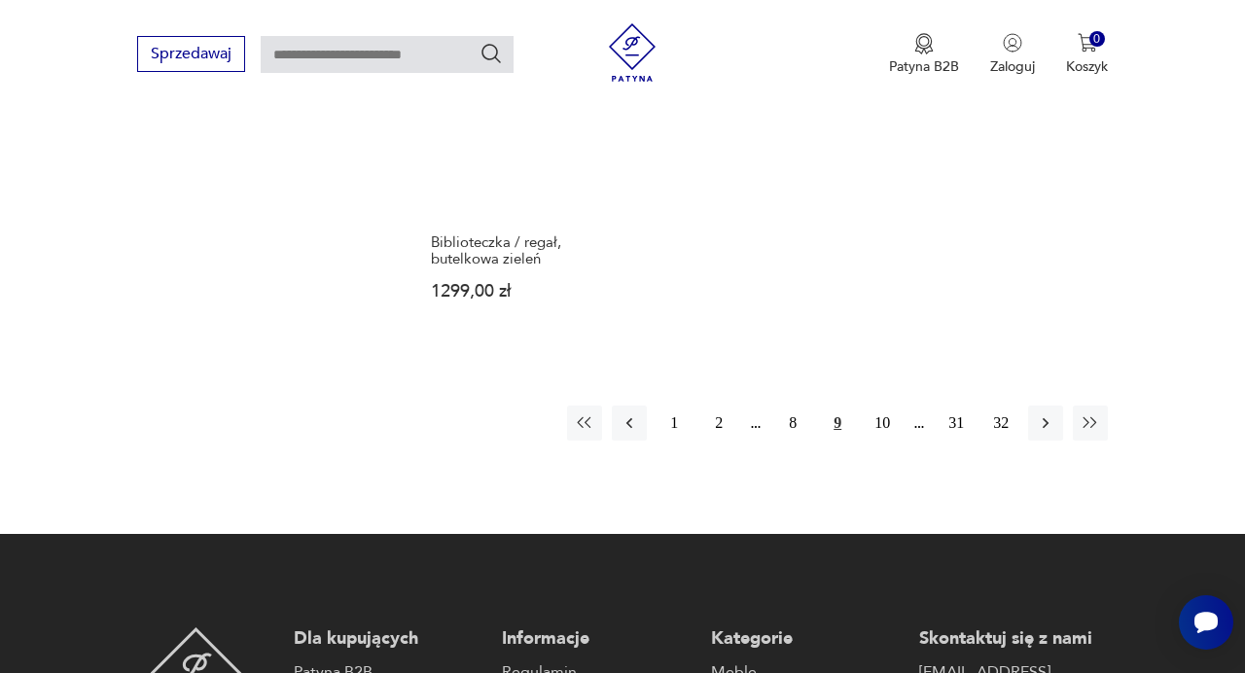
scroll to position [2805, 0]
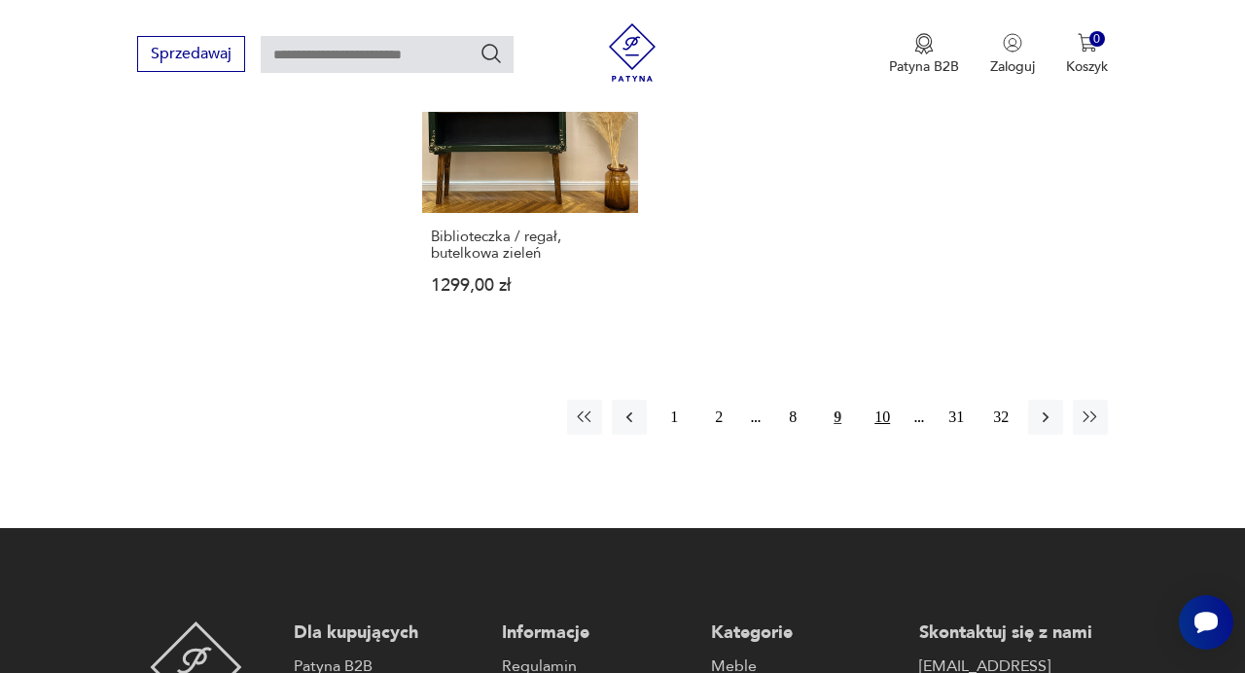
click at [880, 409] on button "10" at bounding box center [882, 417] width 35 height 35
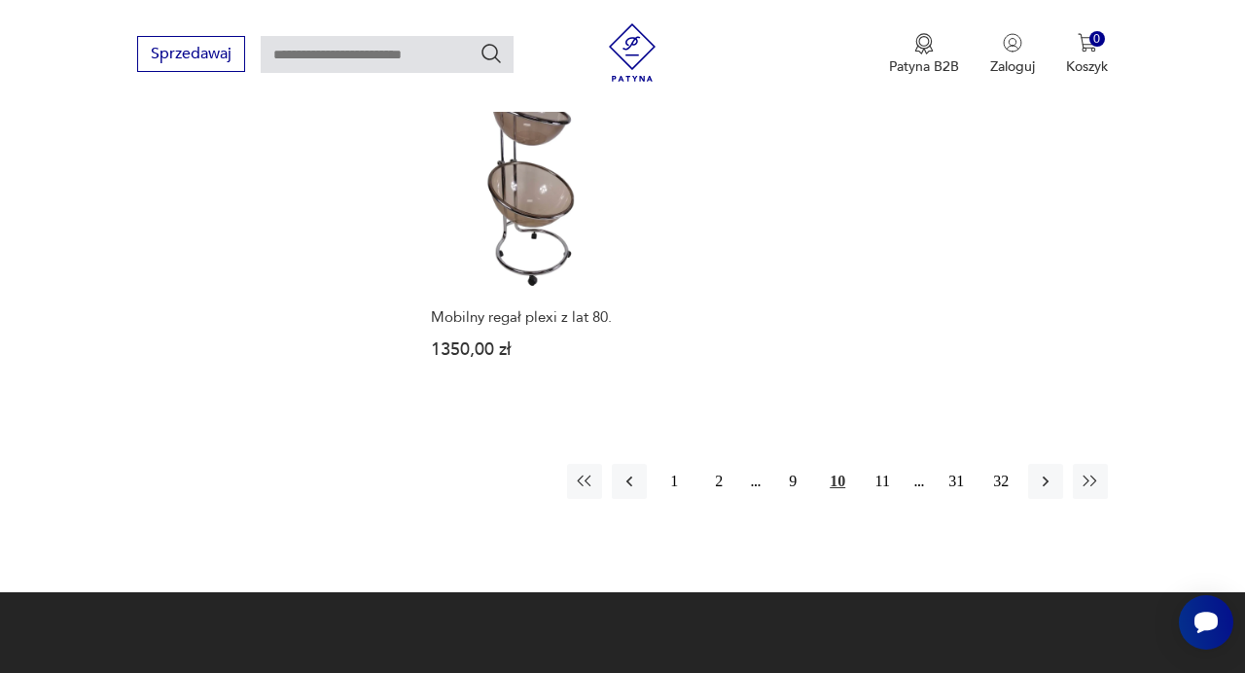
scroll to position [2729, 0]
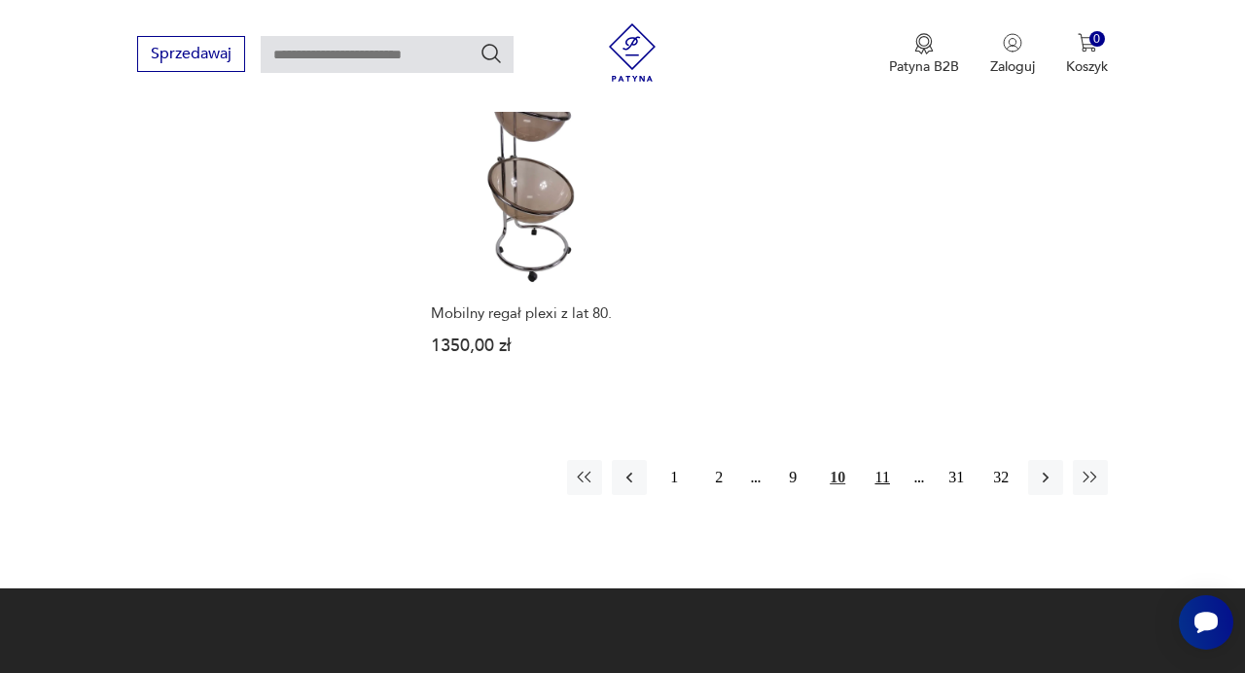
click at [882, 468] on button "11" at bounding box center [882, 477] width 35 height 35
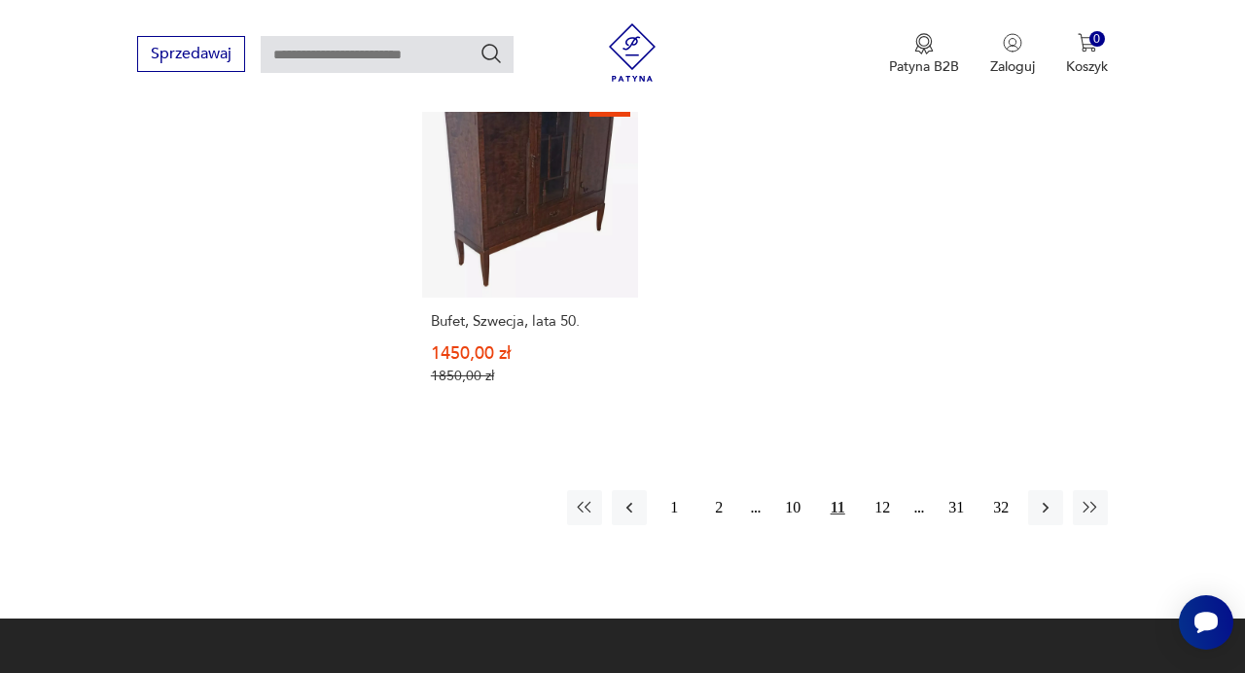
scroll to position [2815, 0]
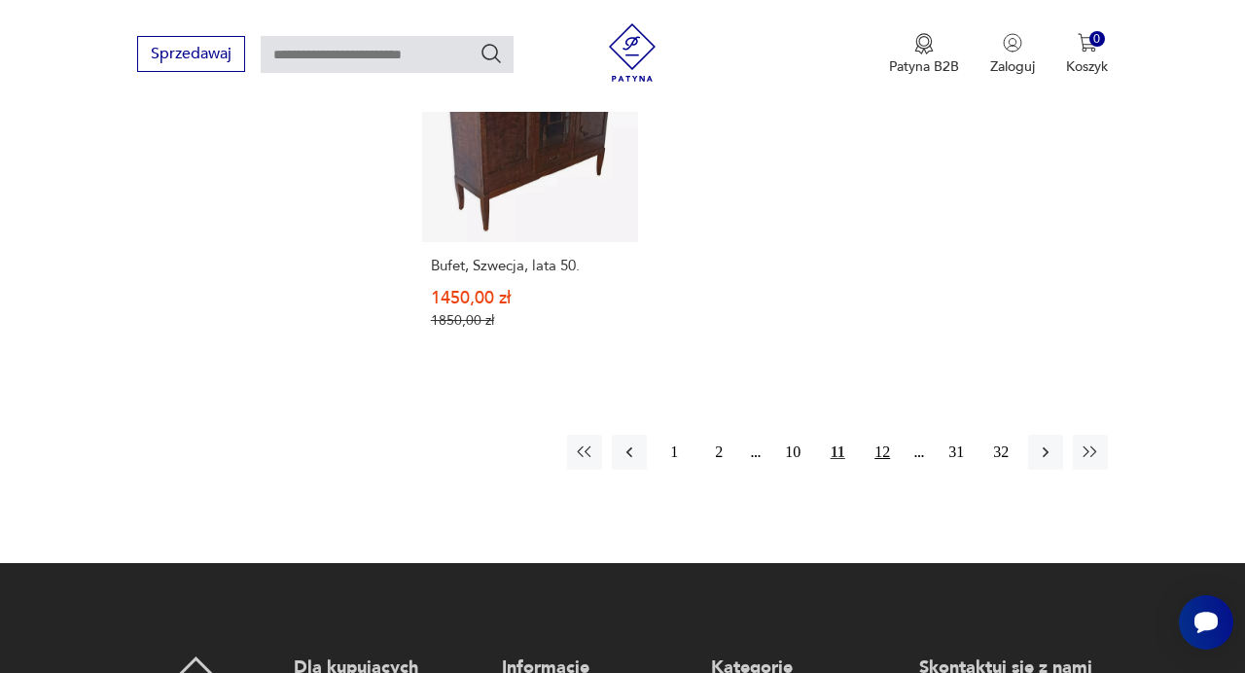
click at [878, 435] on button "12" at bounding box center [882, 452] width 35 height 35
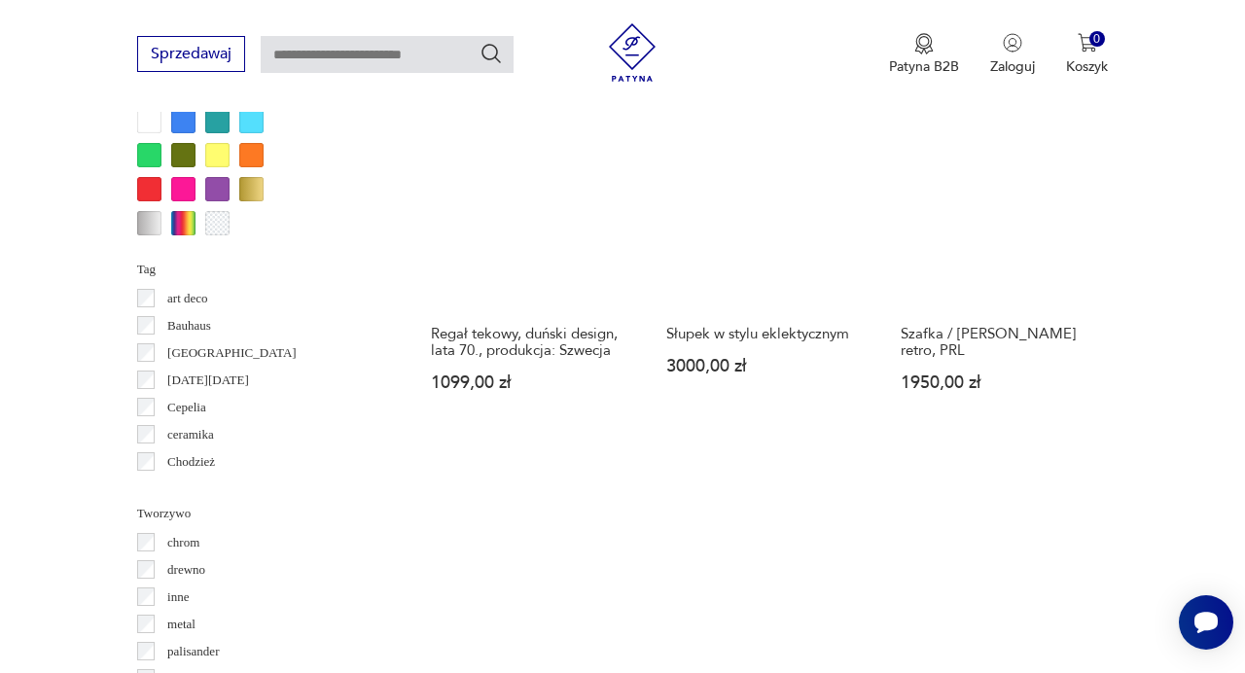
scroll to position [1947, 0]
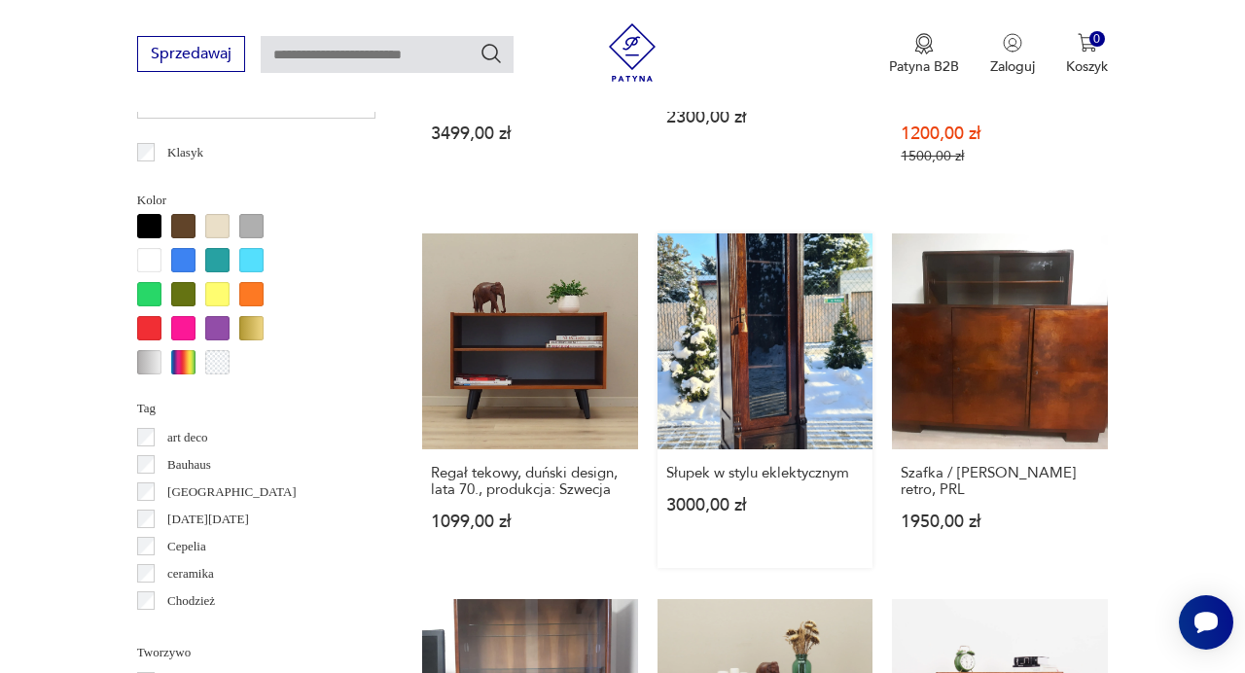
click at [783, 371] on link "Słupek w stylu eklektycznym 3000,00 zł" at bounding box center [766, 400] width 216 height 335
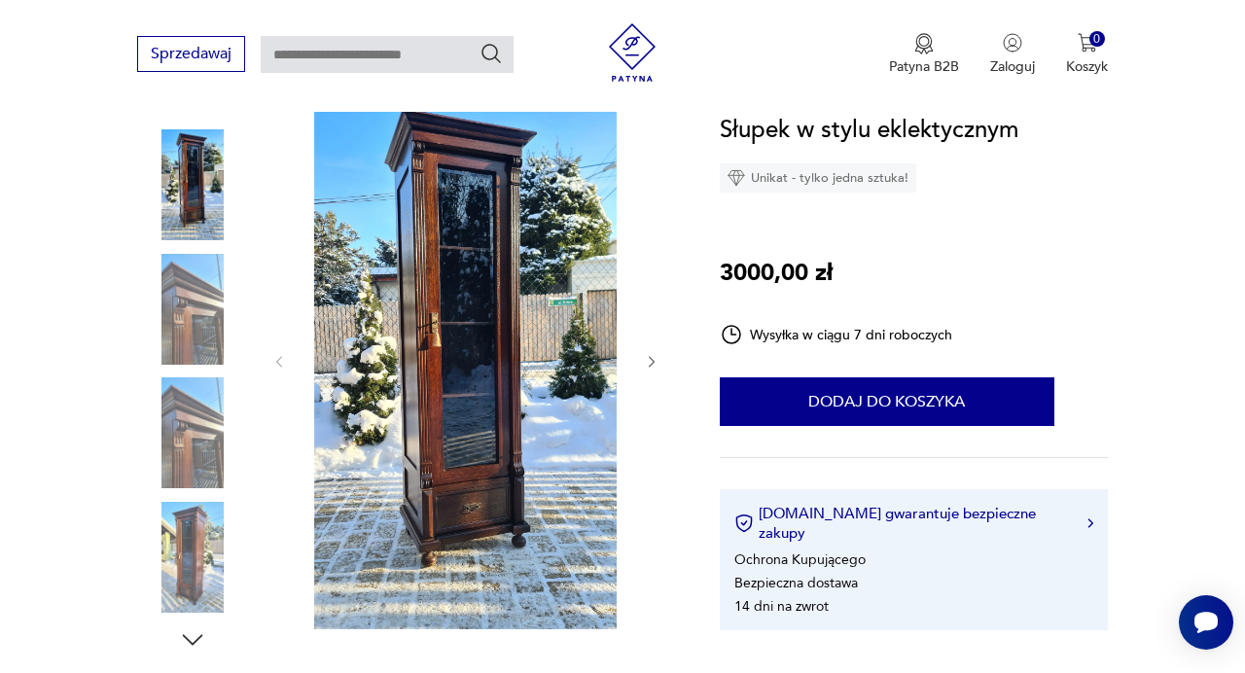
scroll to position [232, 0]
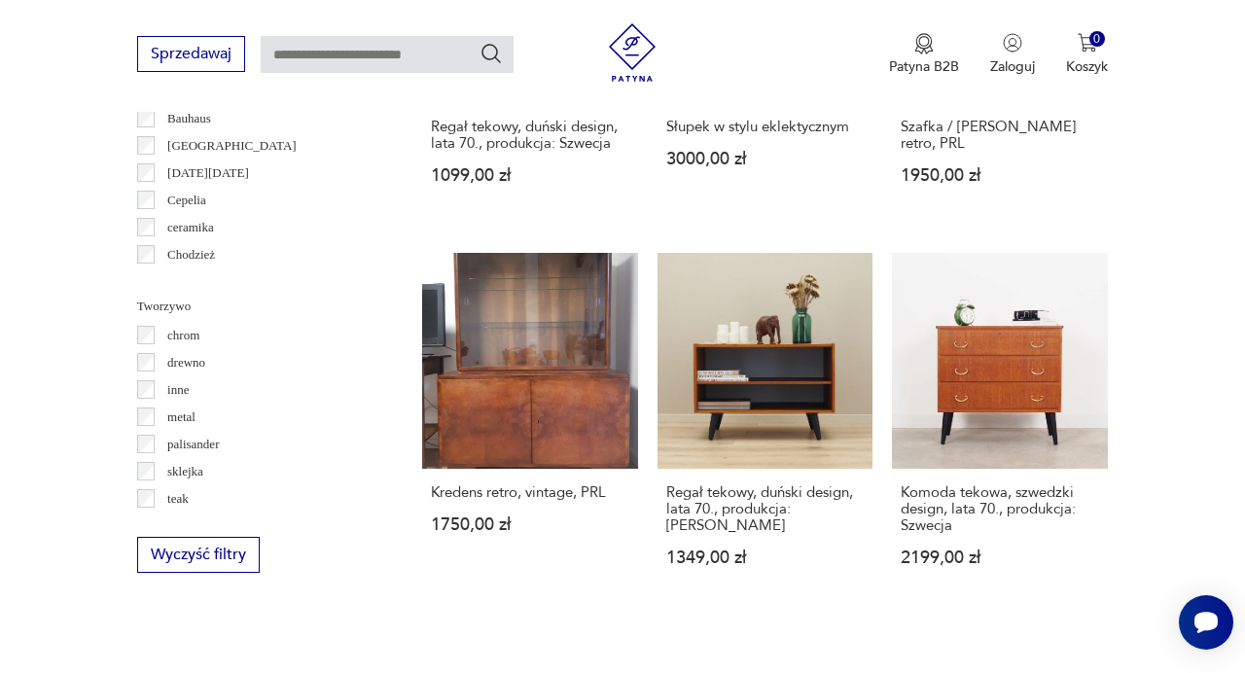
scroll to position [2159, 0]
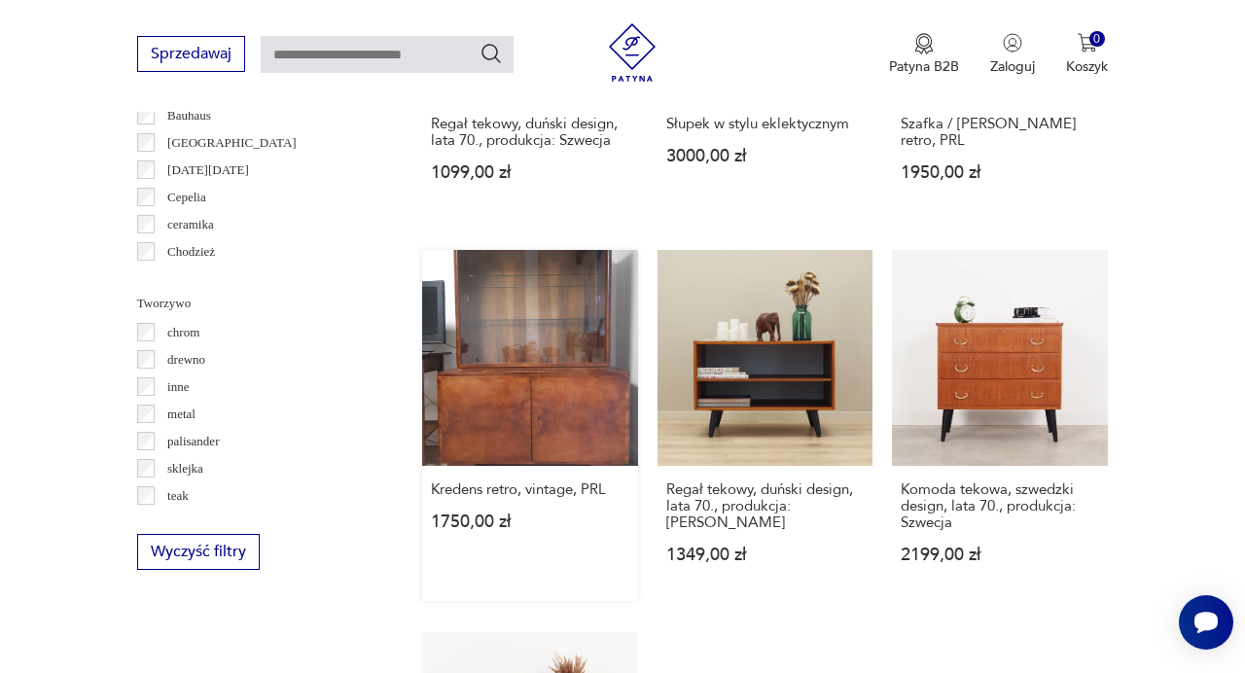
click at [509, 397] on link "Kredens retro, vintage, PRL 1750,00 zł" at bounding box center [530, 425] width 216 height 351
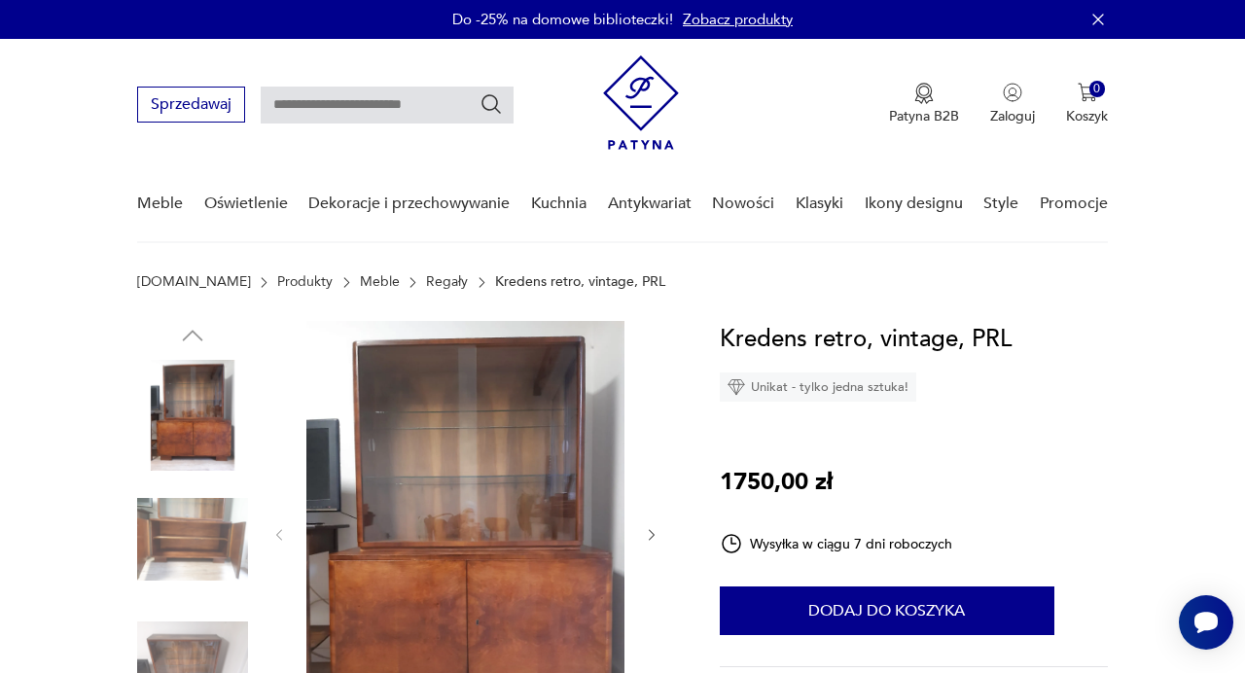
scroll to position [174, 0]
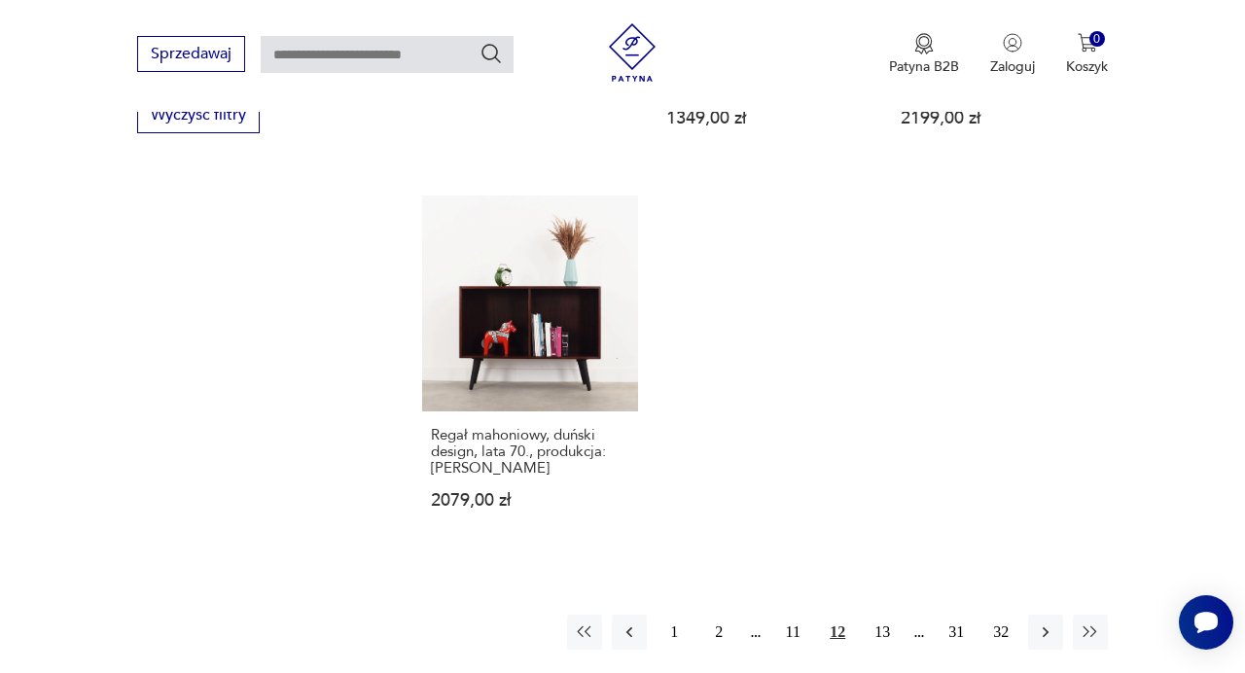
scroll to position [2753, 0]
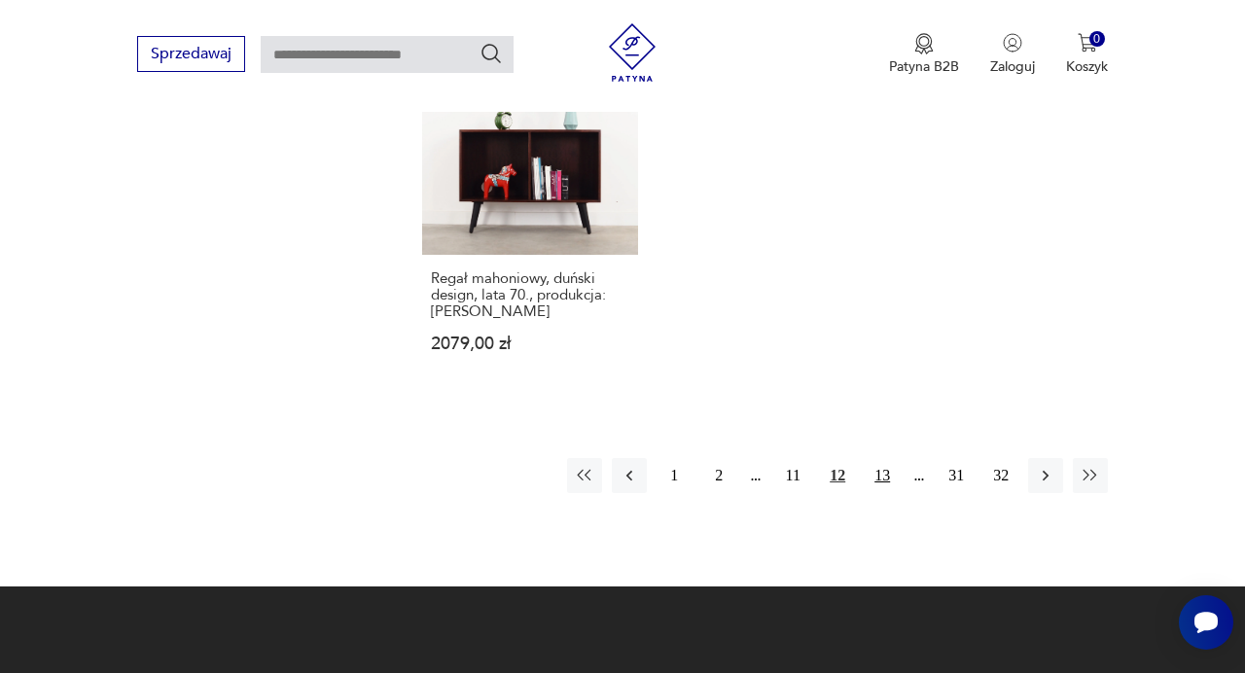
click at [892, 458] on button "13" at bounding box center [882, 475] width 35 height 35
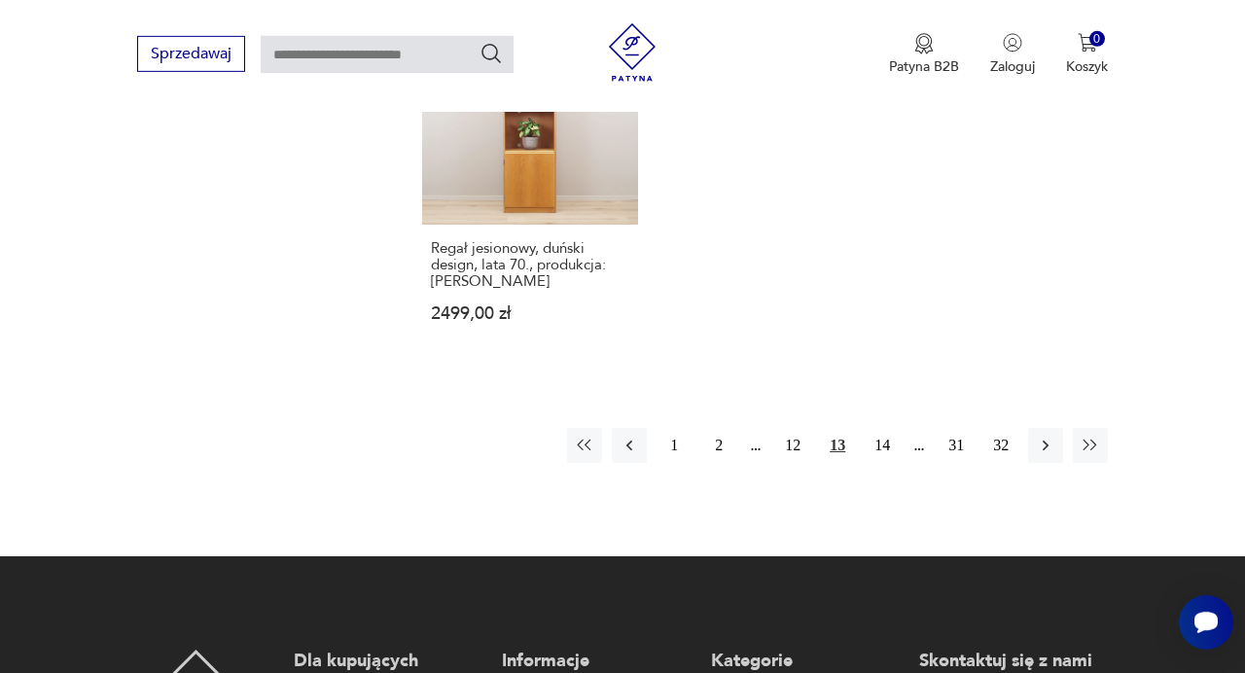
scroll to position [2795, 0]
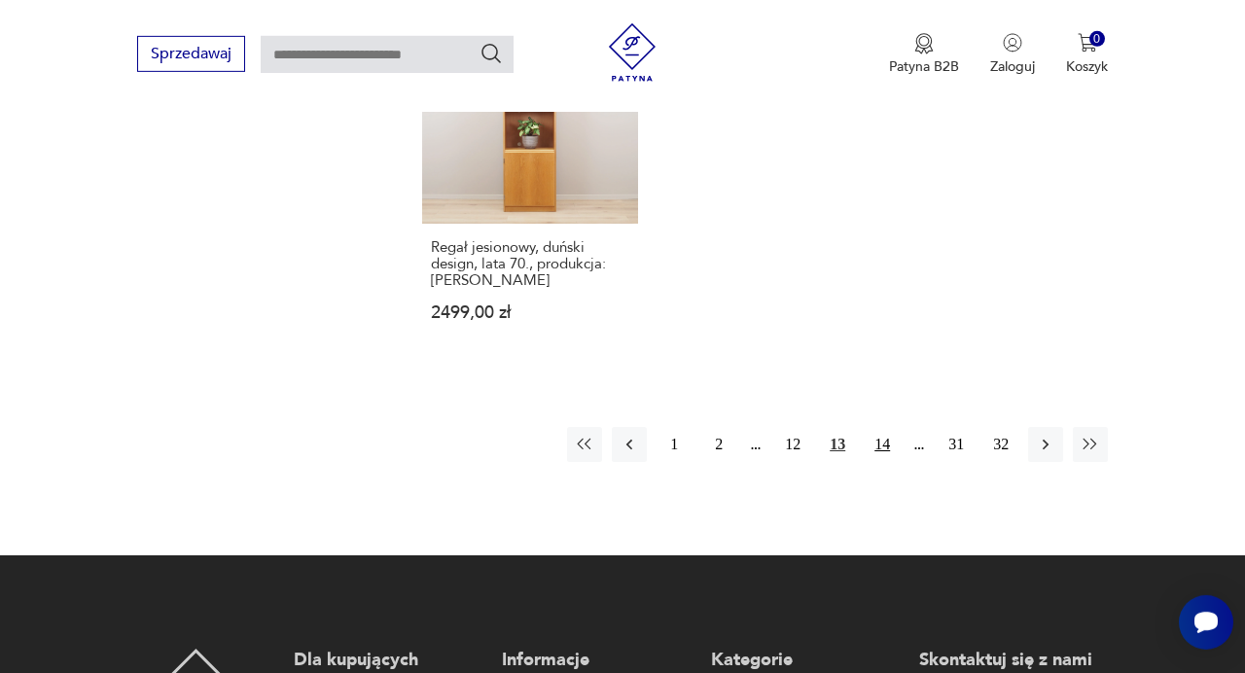
click at [882, 436] on button "14" at bounding box center [882, 444] width 35 height 35
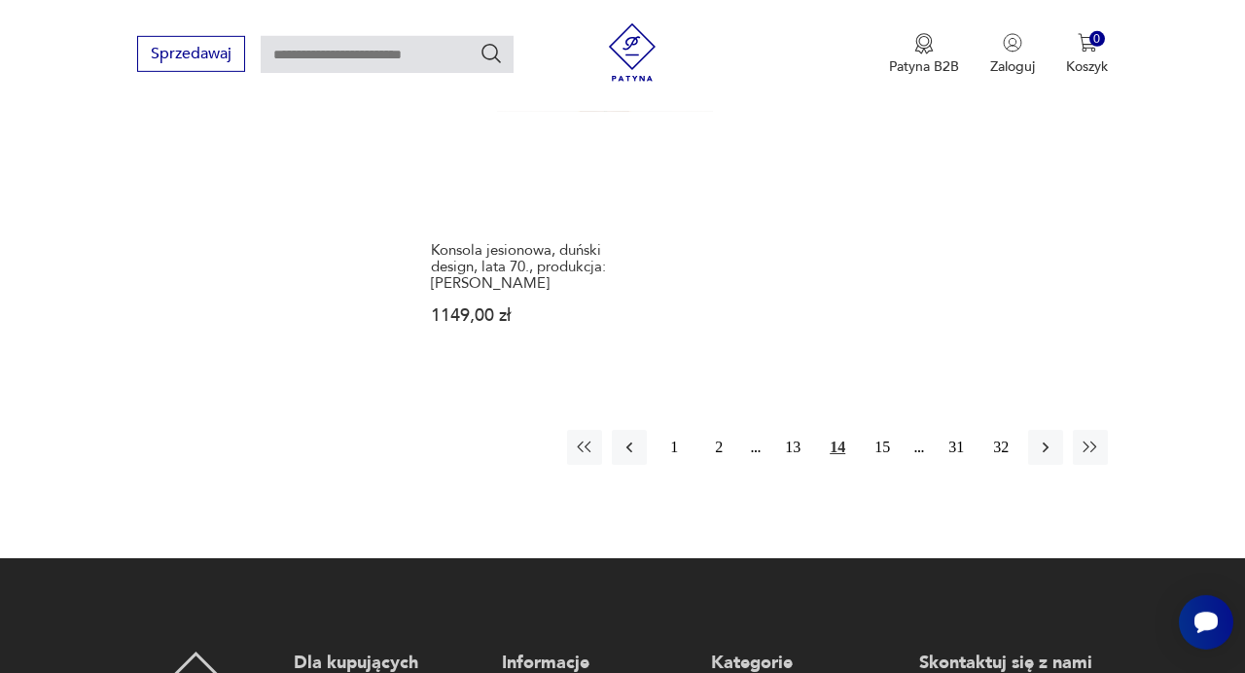
scroll to position [2907, 0]
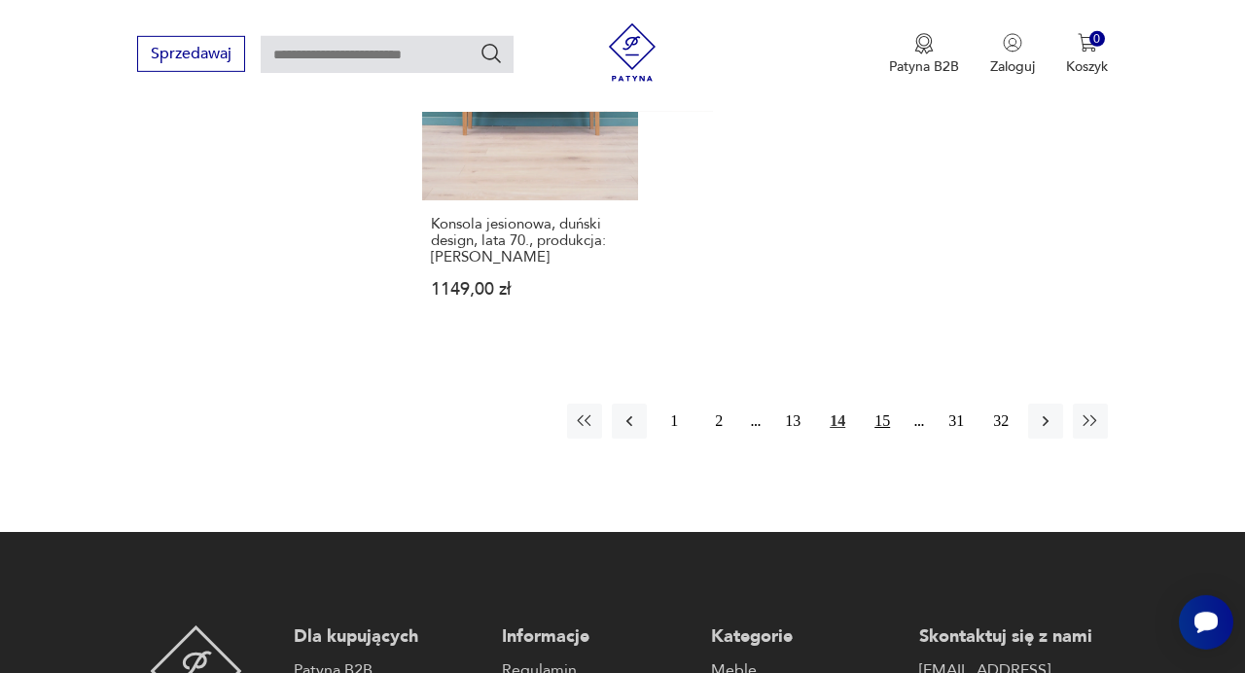
click at [882, 404] on button "15" at bounding box center [882, 421] width 35 height 35
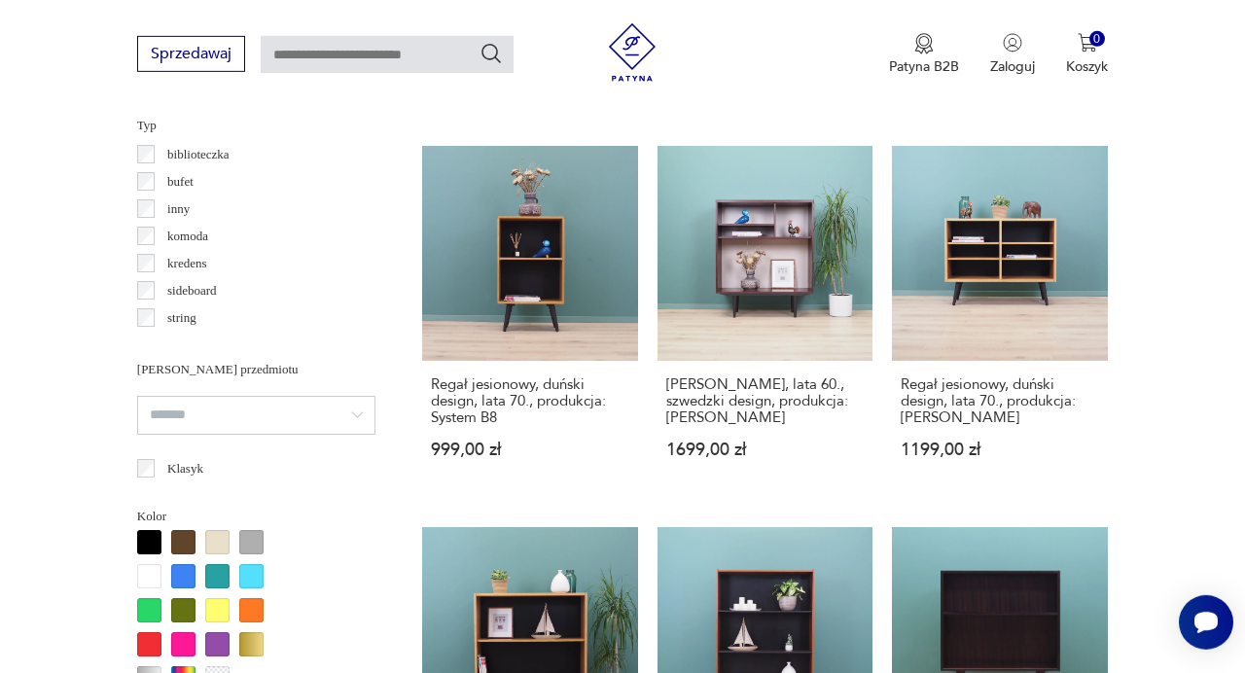
scroll to position [1493, 0]
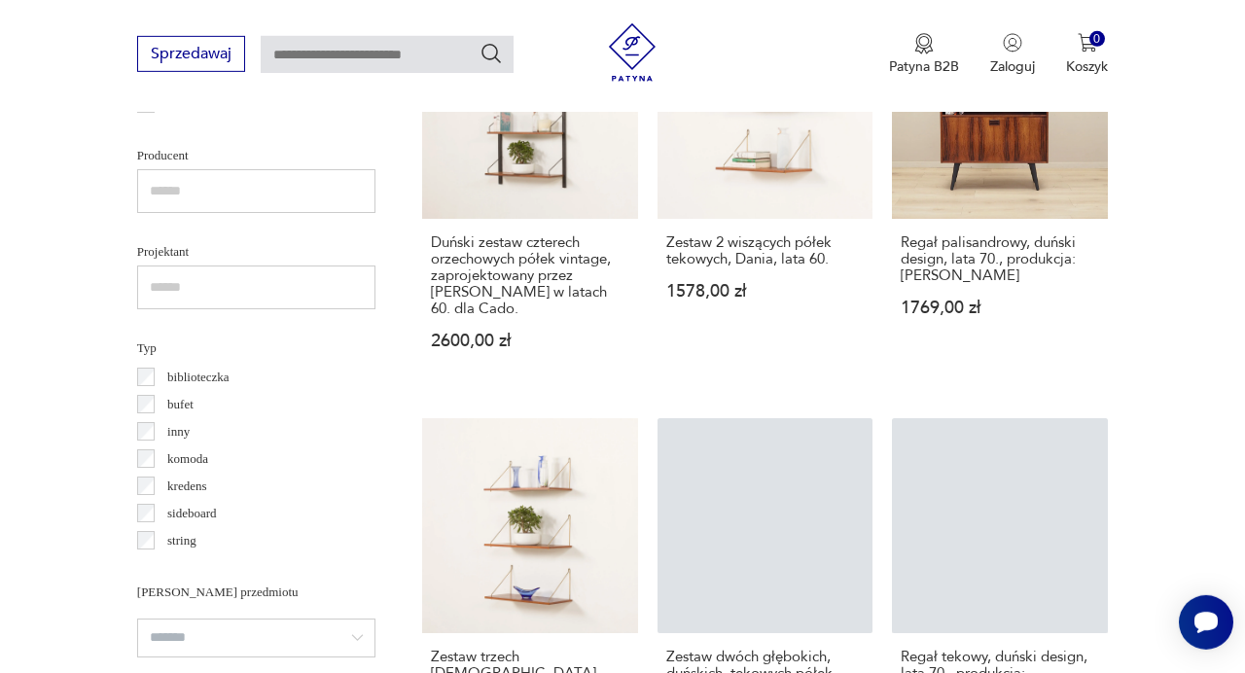
scroll to position [23, 0]
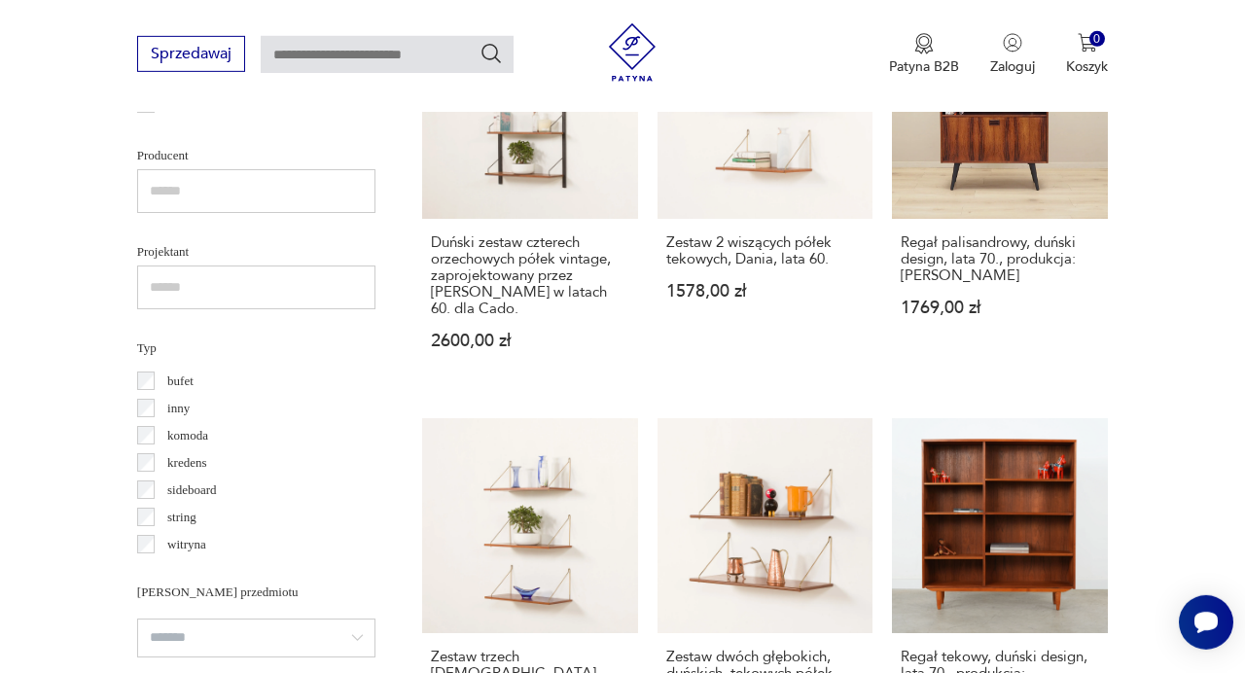
click at [147, 384] on div "Filtruj produkty Cena MIN MAX **** OK Promocja Datowanie OK Kraj pochodzenia Da…" at bounding box center [256, 503] width 238 height 1910
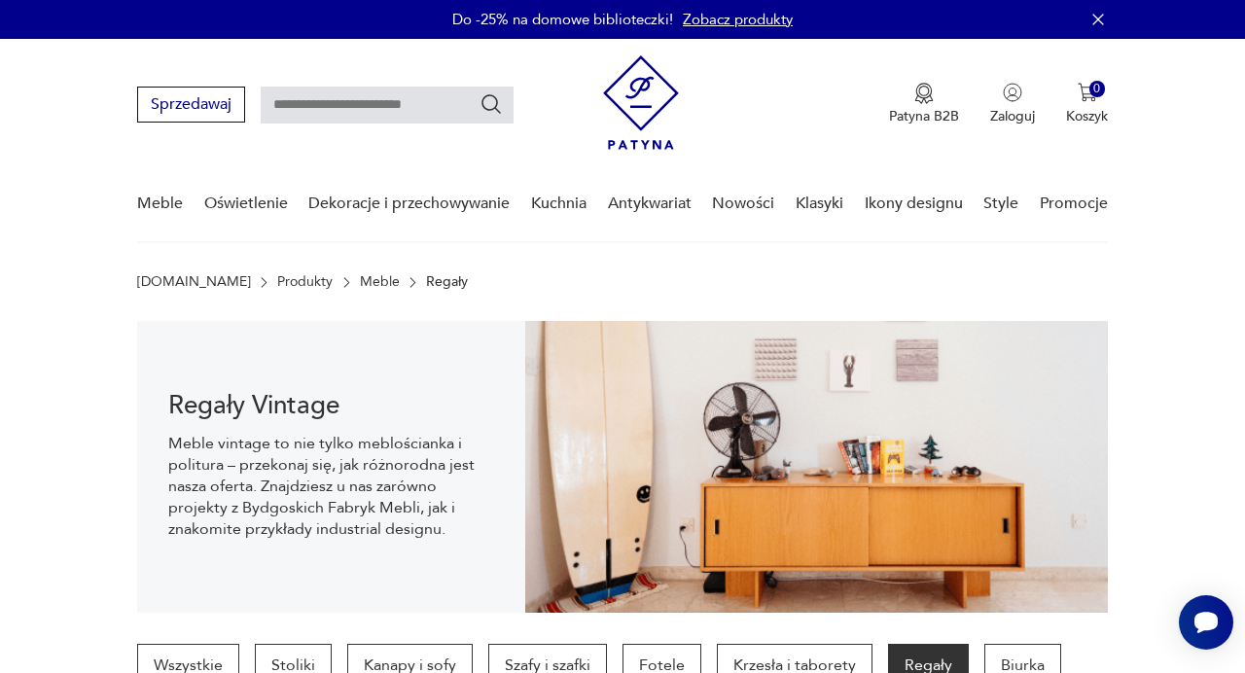
click at [392, 116] on input "text" at bounding box center [387, 105] width 253 height 37
type input "**********"
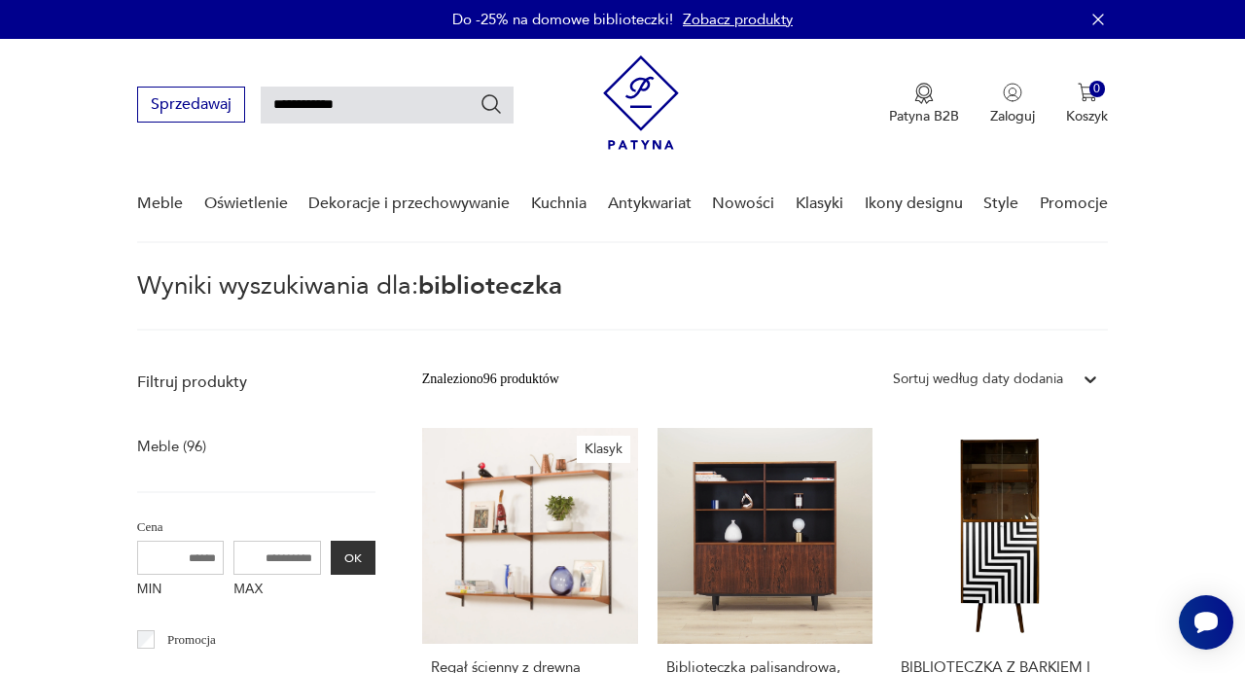
type input "**********"
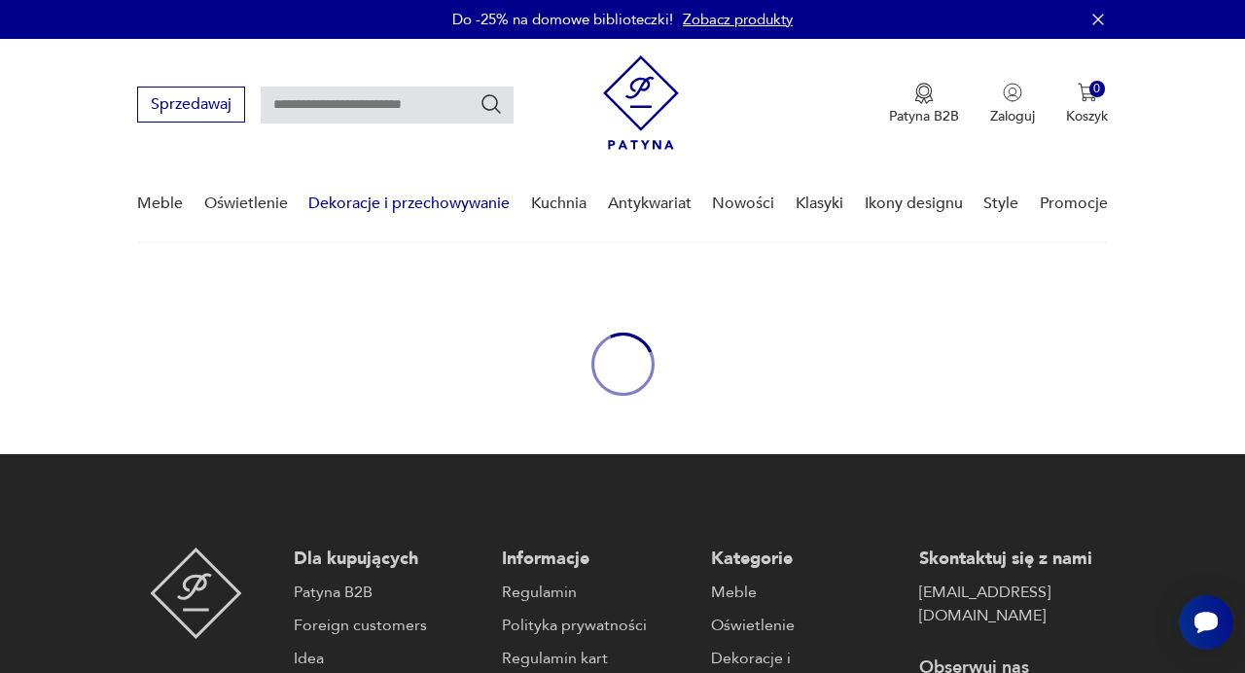
type input "**********"
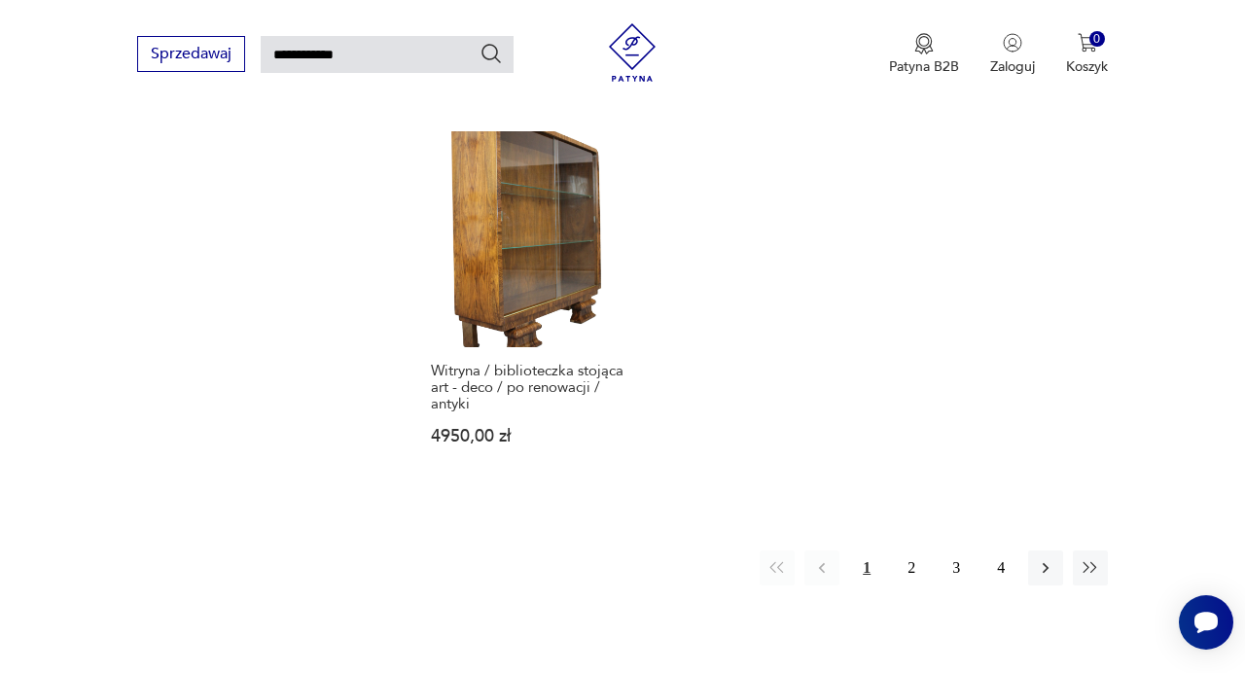
scroll to position [2261, 0]
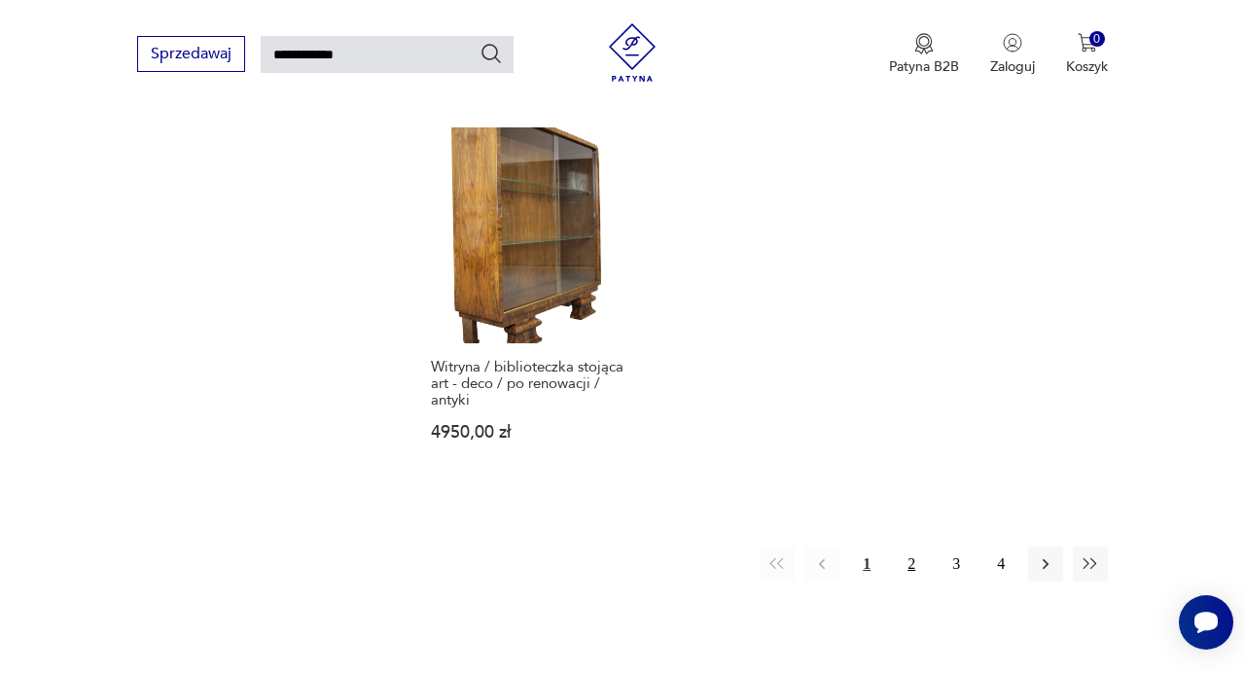
click at [907, 547] on button "2" at bounding box center [911, 564] width 35 height 35
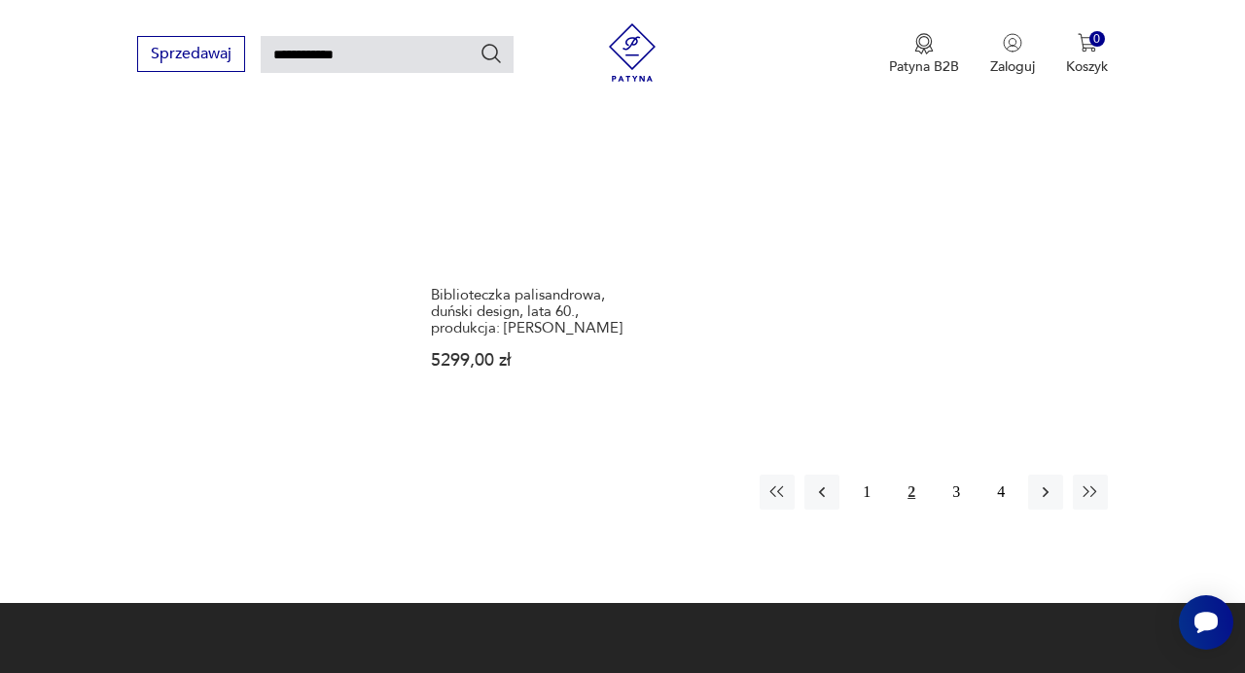
scroll to position [2342, 0]
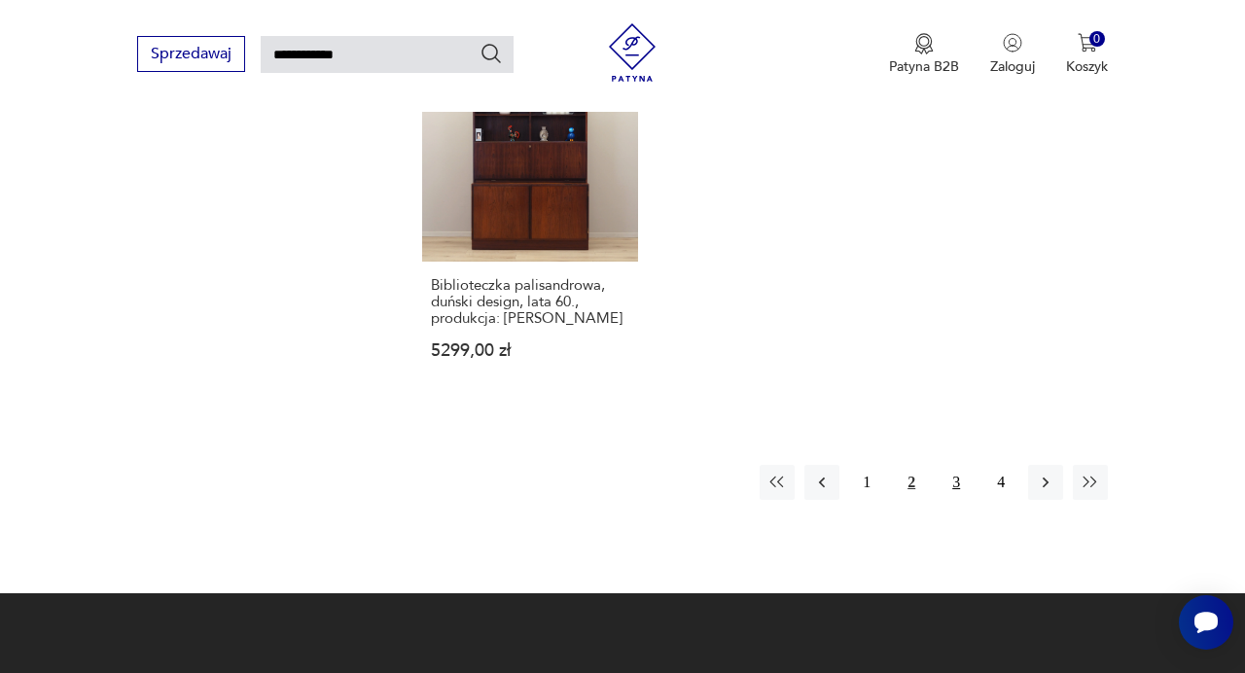
click at [954, 469] on button "3" at bounding box center [956, 482] width 35 height 35
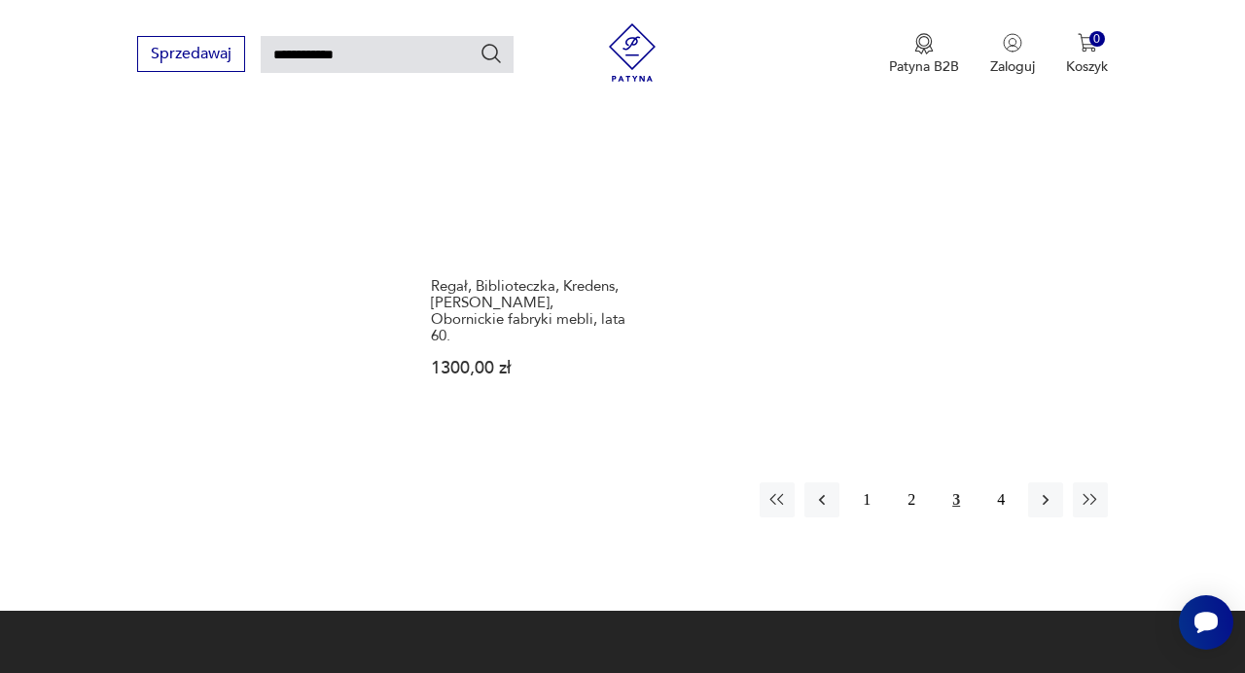
scroll to position [2374, 0]
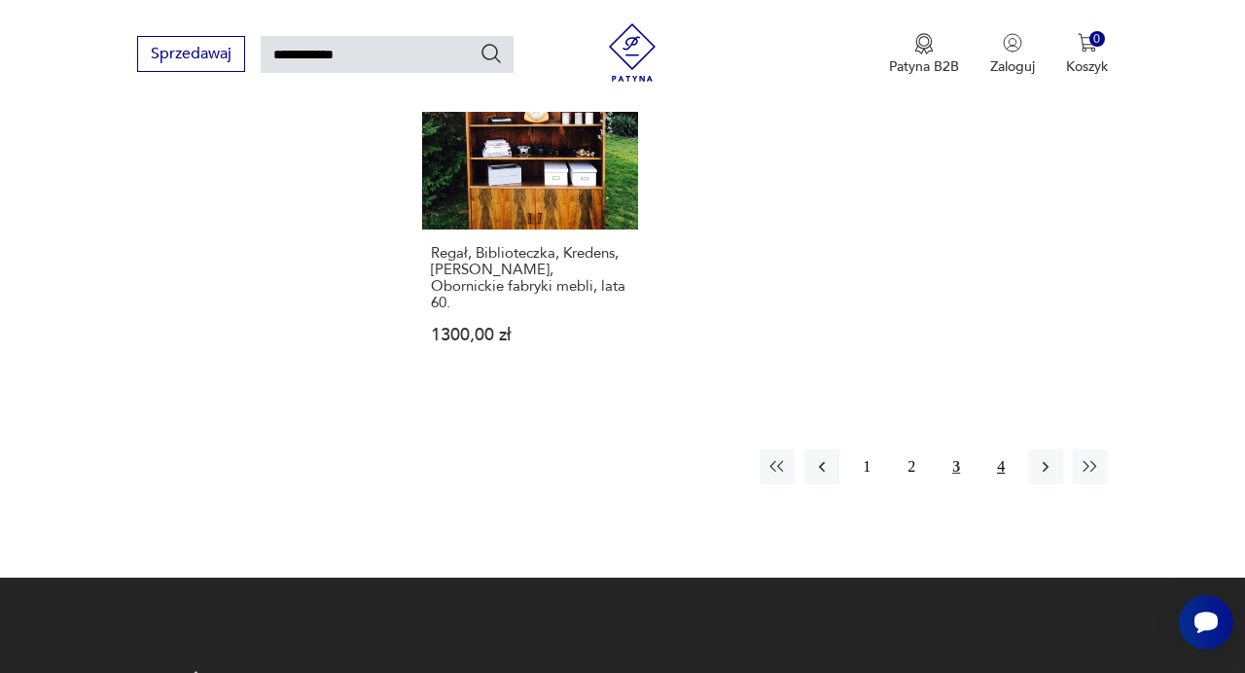
click at [1008, 449] on button "4" at bounding box center [1000, 466] width 35 height 35
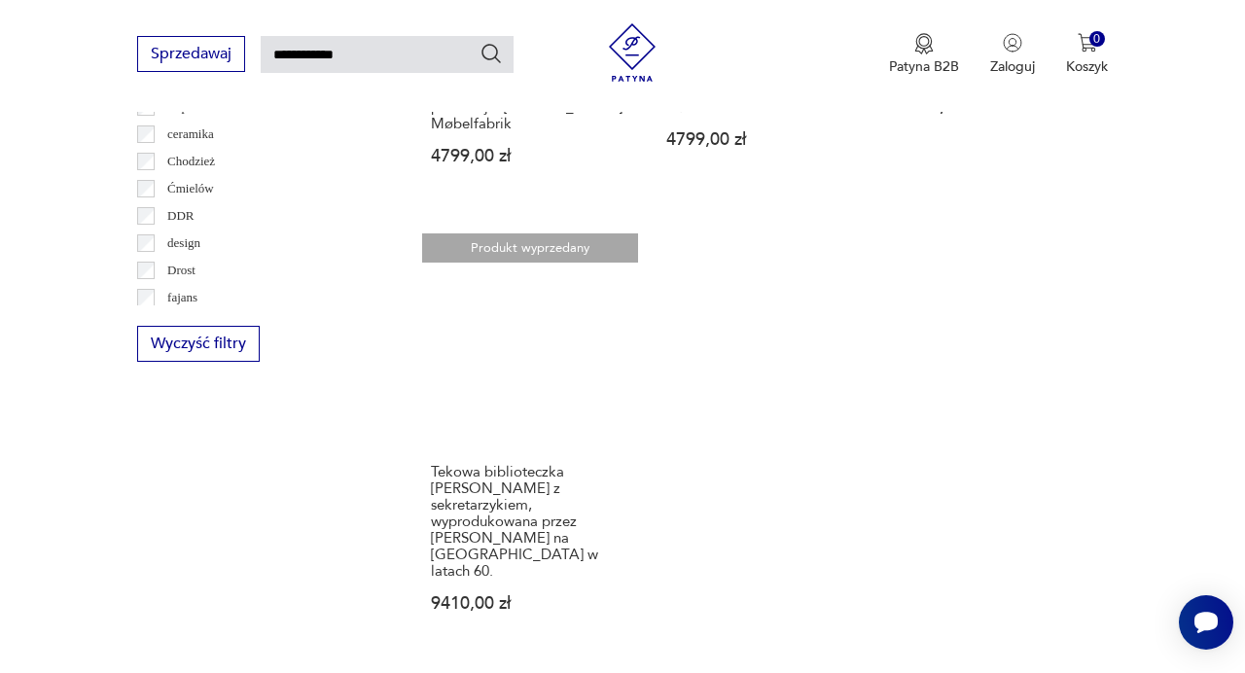
scroll to position [1024, 0]
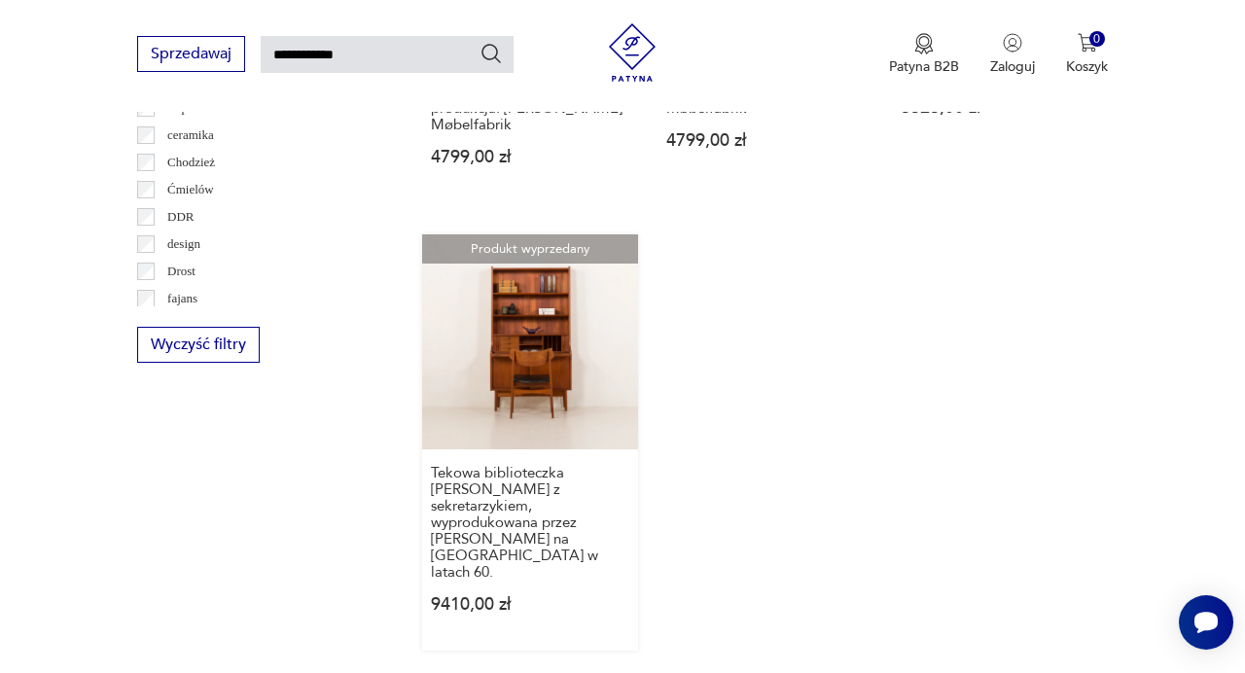
click at [526, 290] on link "Produkt wyprzedany Tekowa biblioteczka [PERSON_NAME] z sekretarzykiem, wyproduk…" at bounding box center [530, 442] width 216 height 417
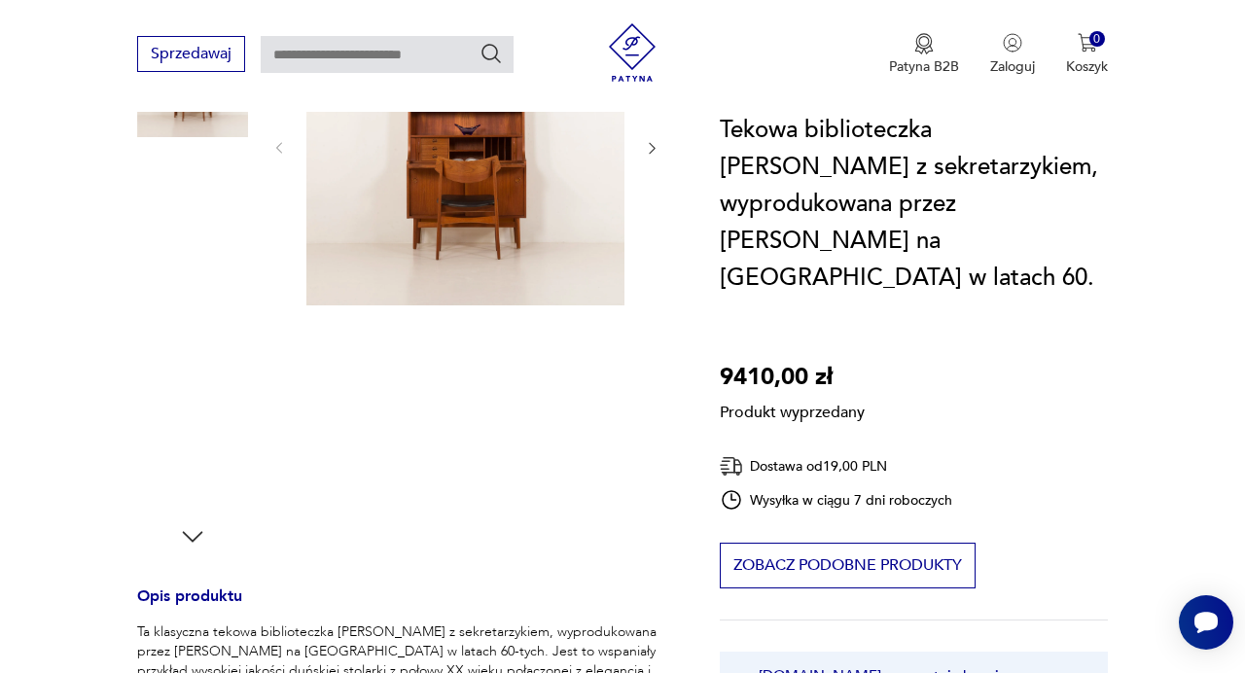
scroll to position [250, 0]
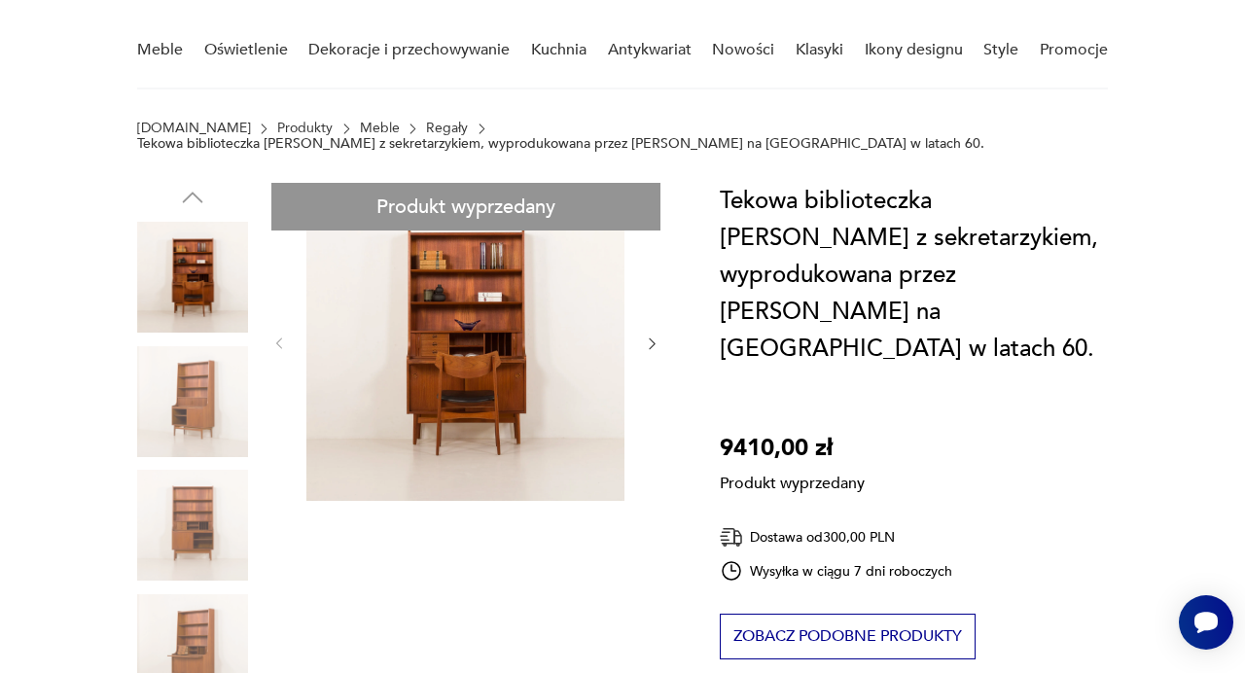
scroll to position [138, 0]
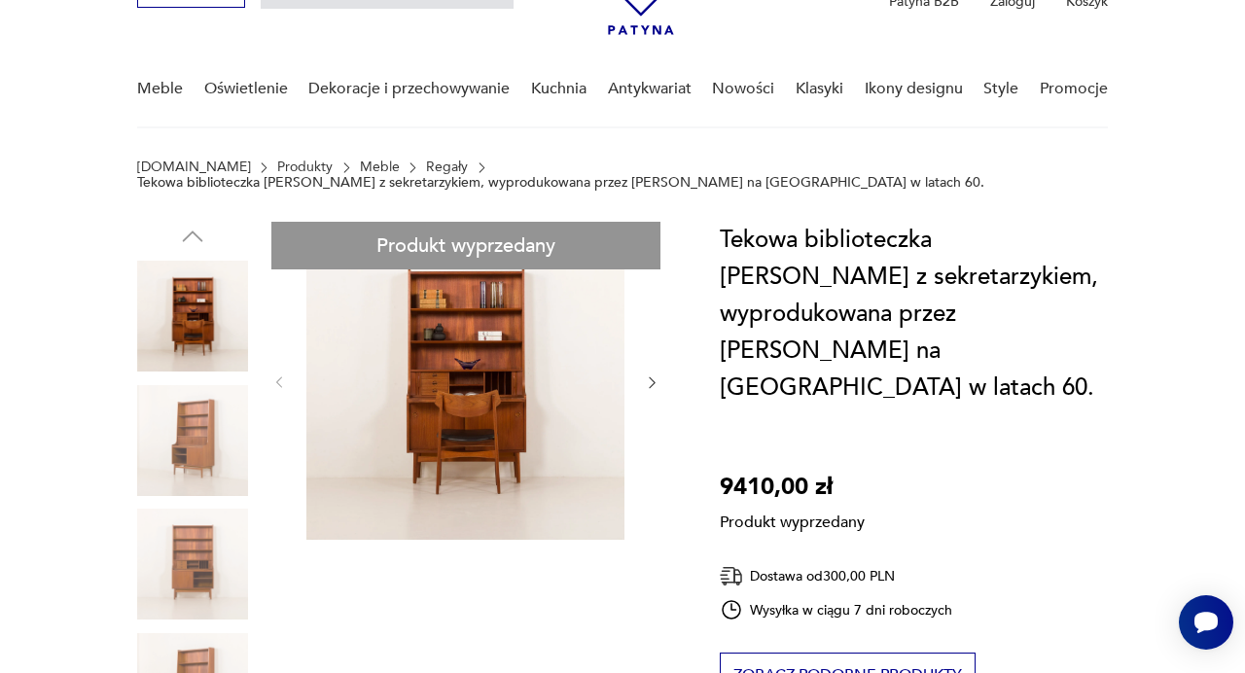
scroll to position [98, 0]
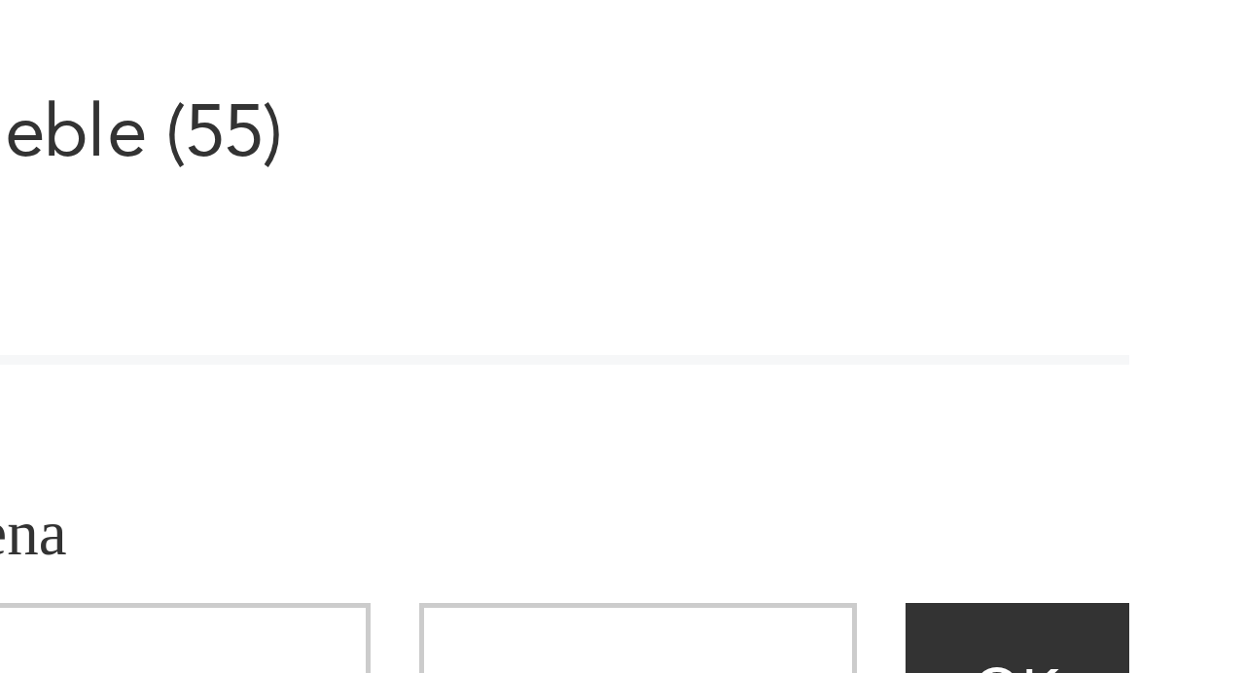
type input "**********"
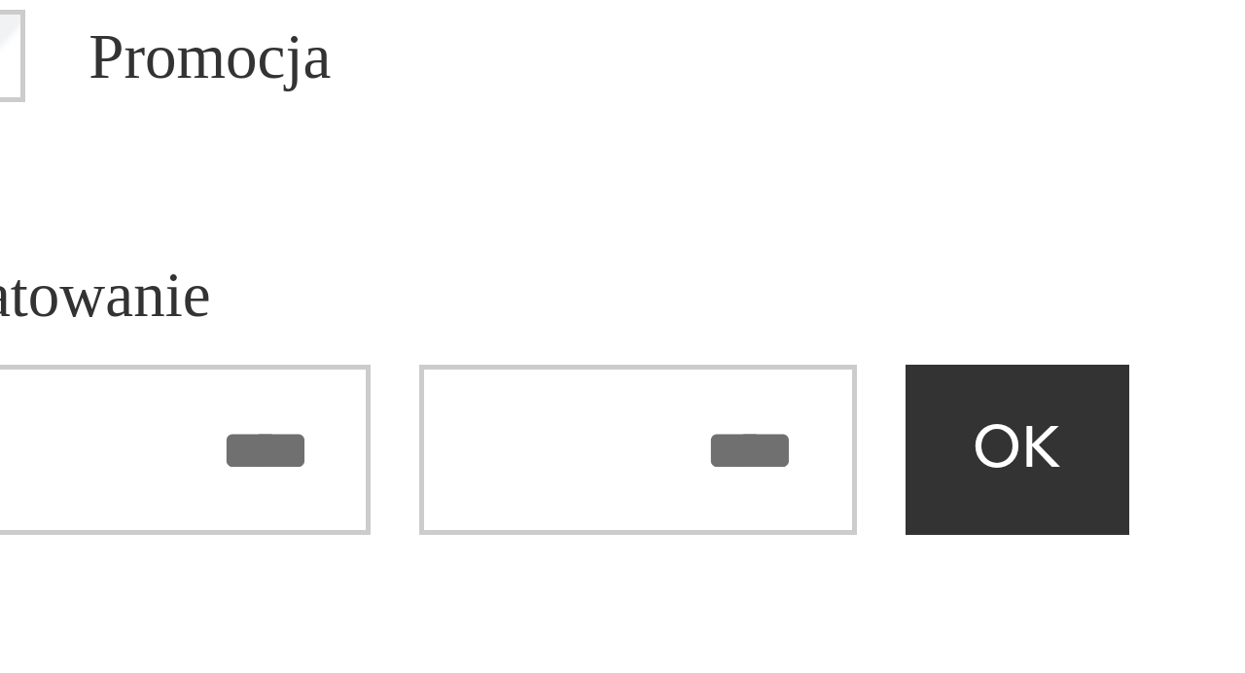
scroll to position [1517, 0]
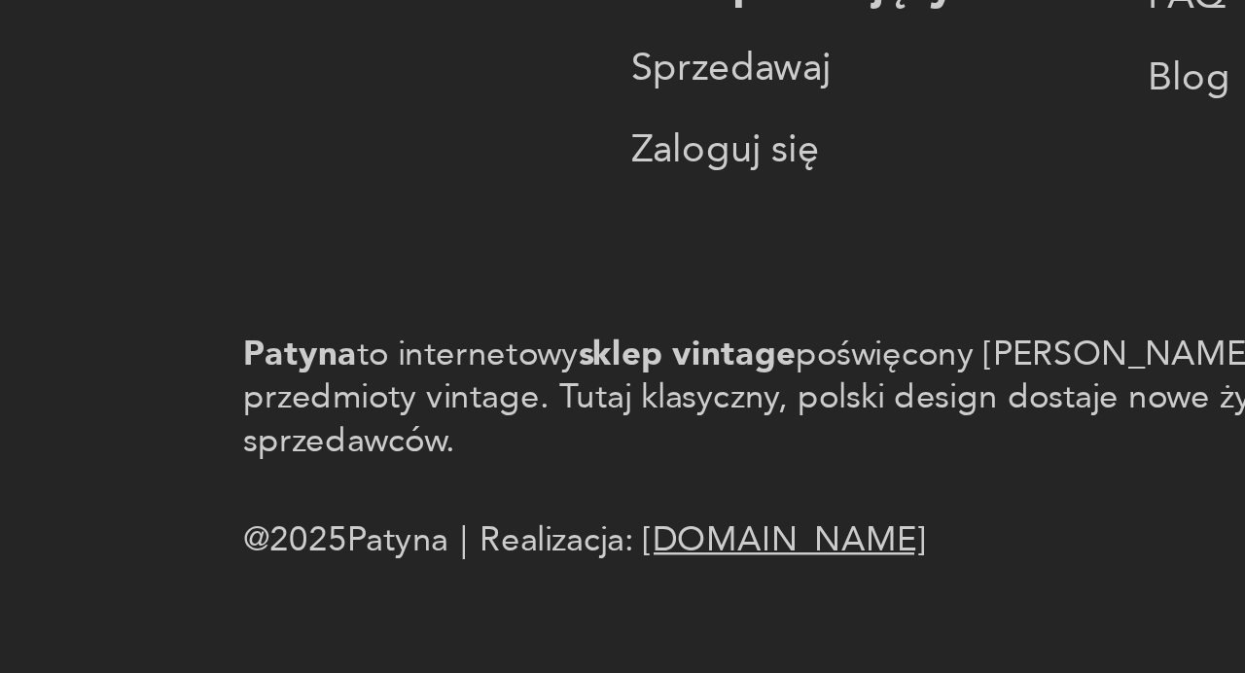
scroll to position [2813, 0]
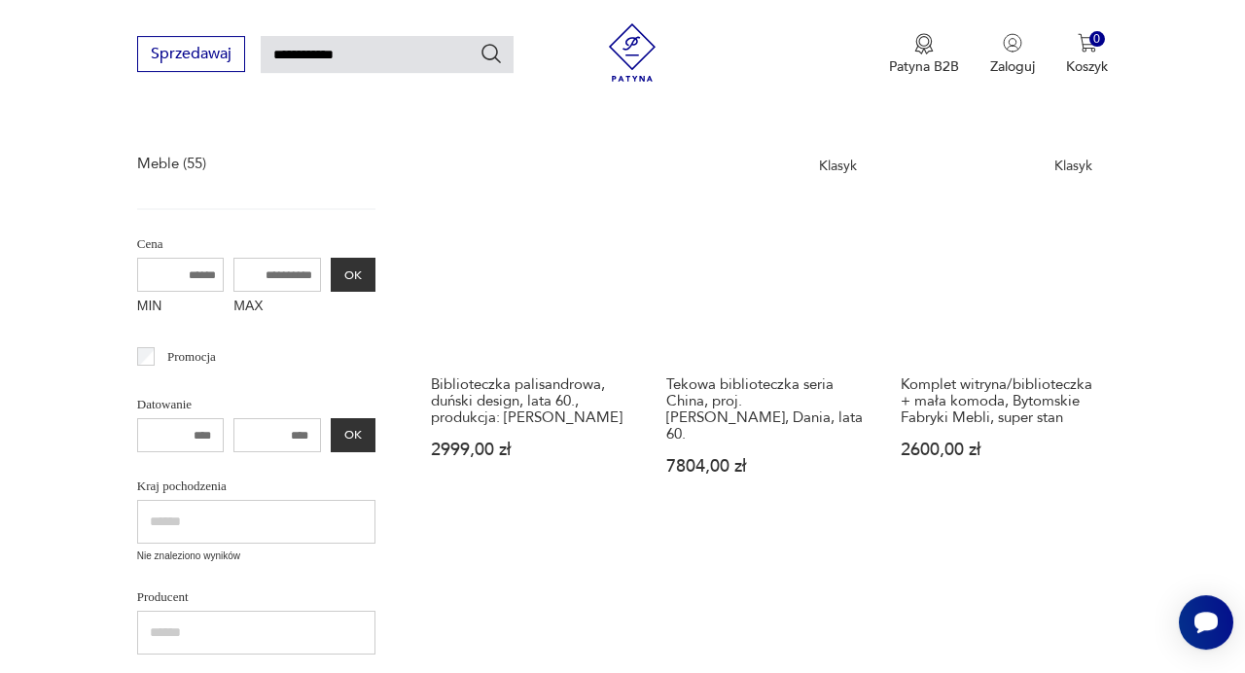
scroll to position [264, 0]
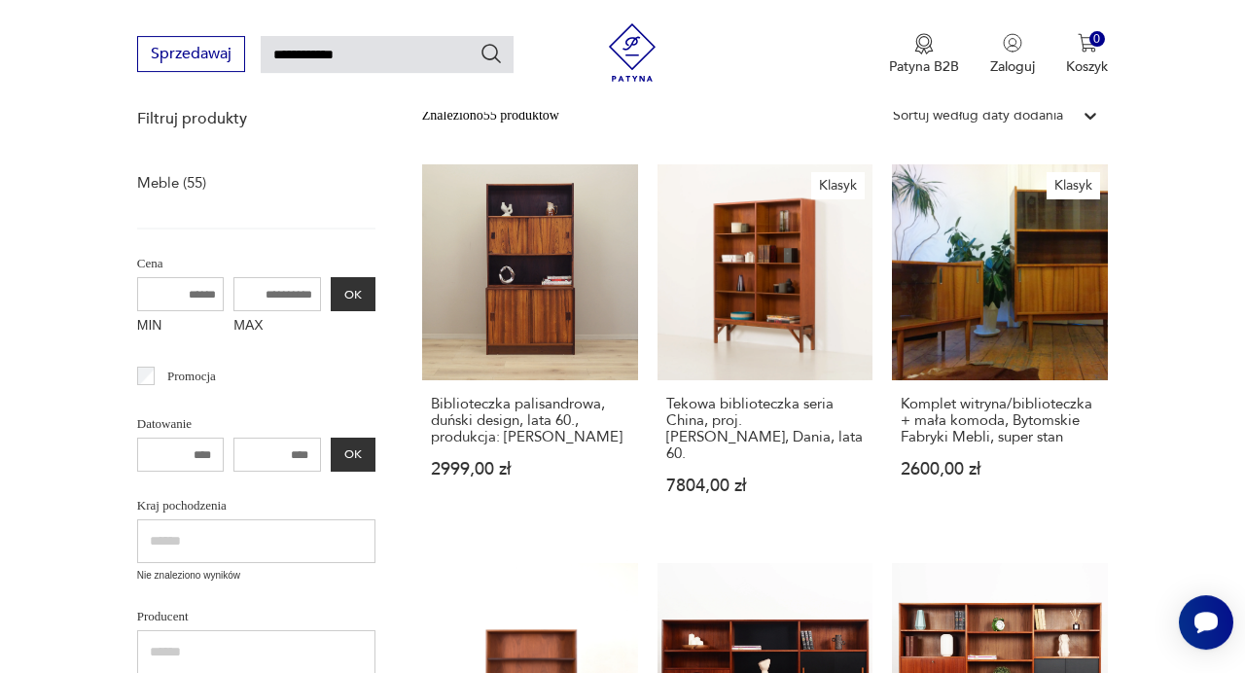
click at [372, 65] on input "**********" at bounding box center [387, 54] width 253 height 37
type input "*"
type input "*********"
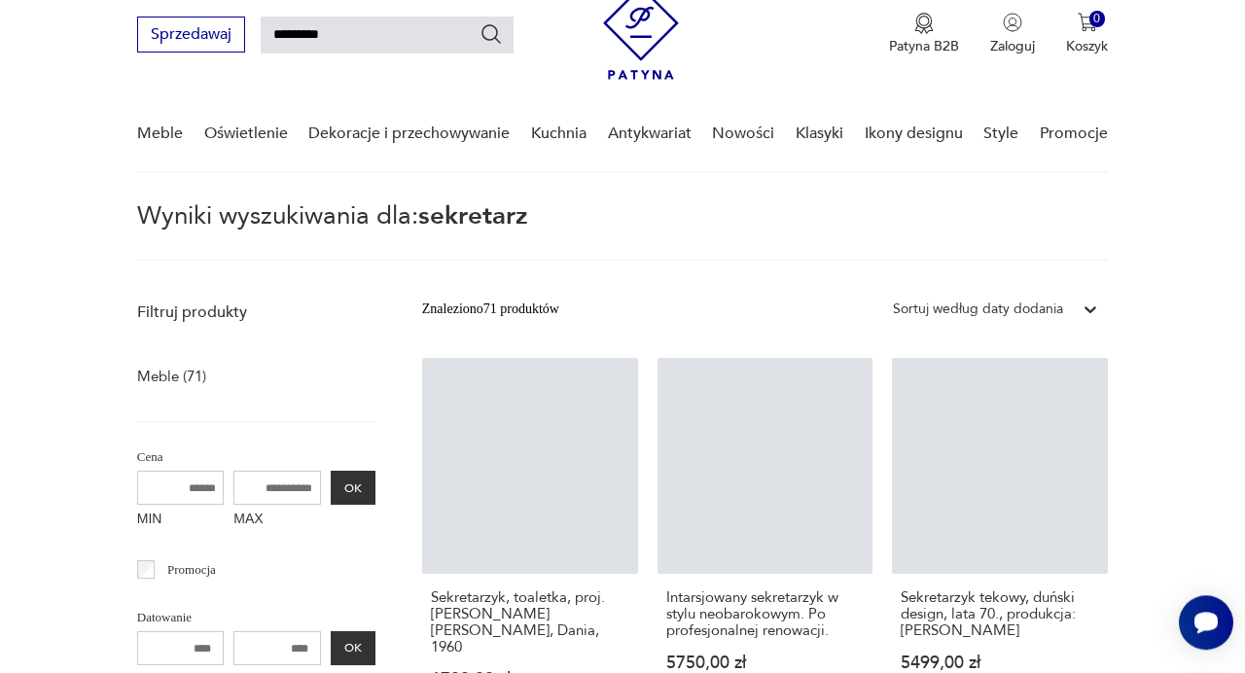
scroll to position [70, 0]
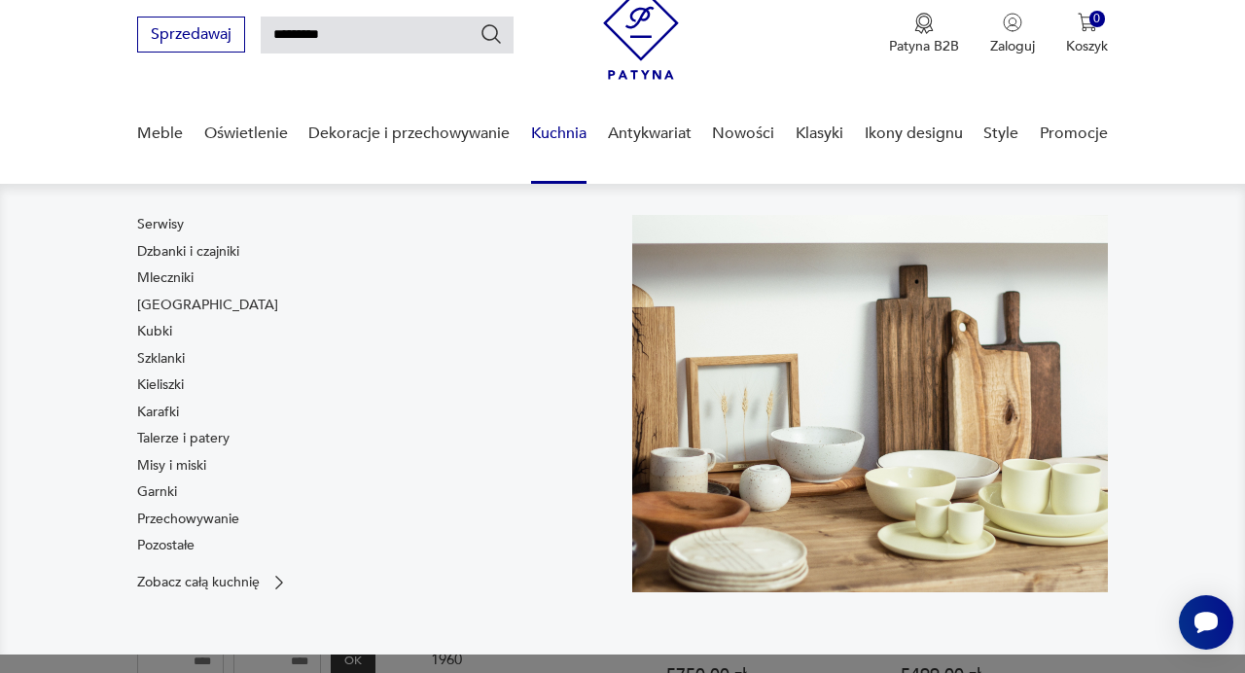
click at [578, 135] on link "Kuchnia" at bounding box center [558, 133] width 55 height 75
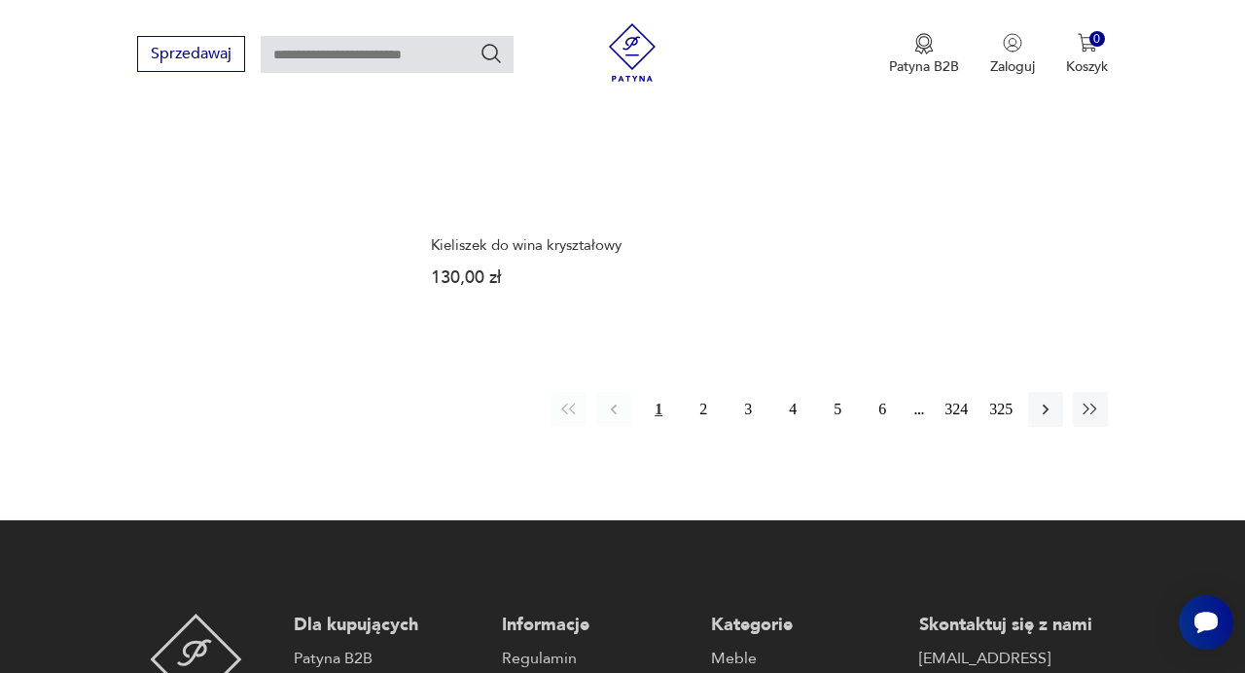
scroll to position [2732, 0]
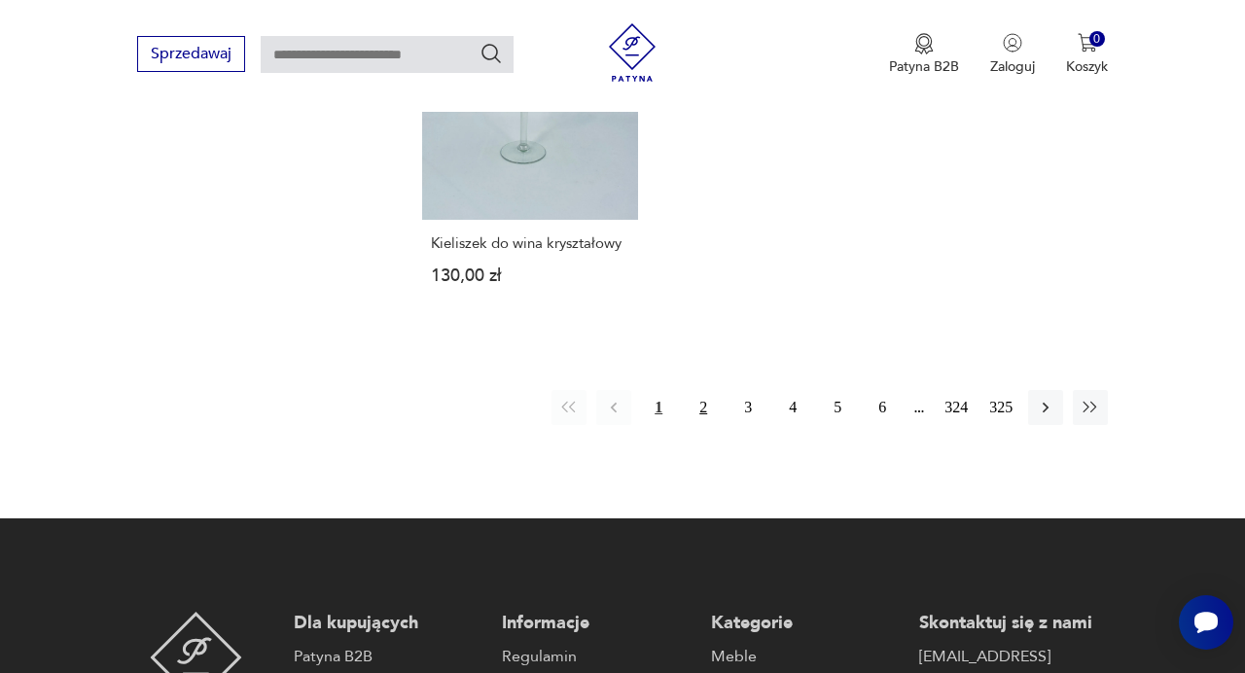
click at [712, 399] on button "2" at bounding box center [703, 407] width 35 height 35
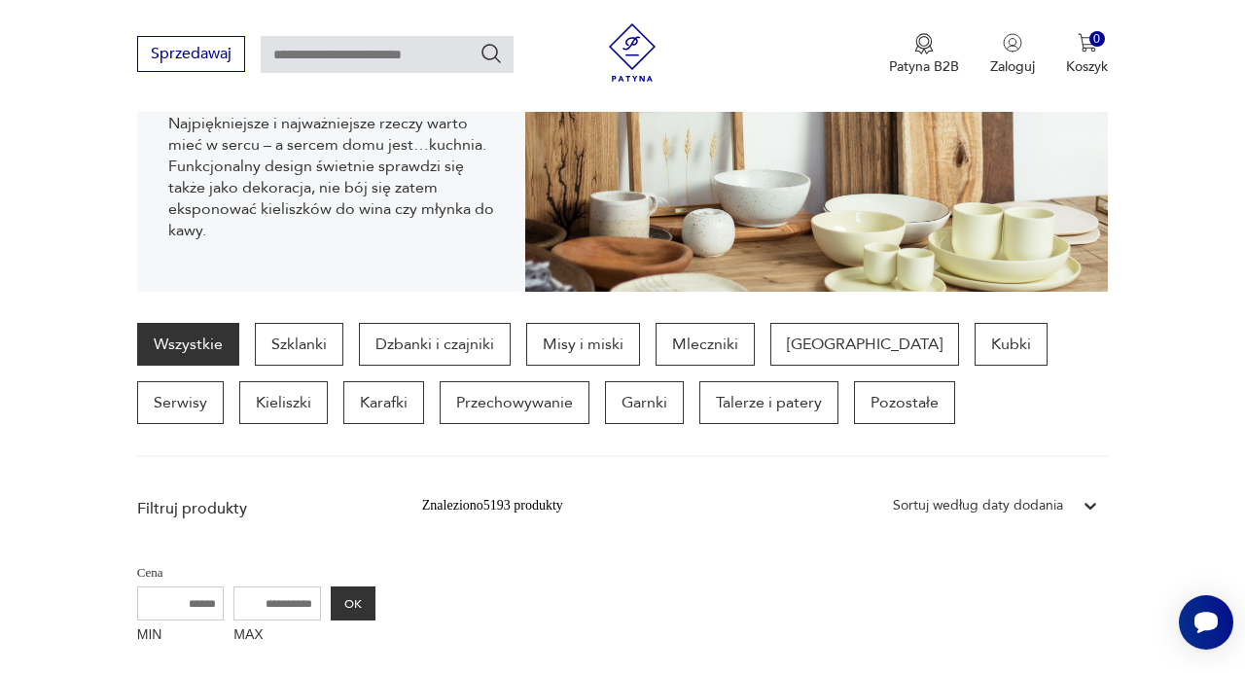
scroll to position [322, 0]
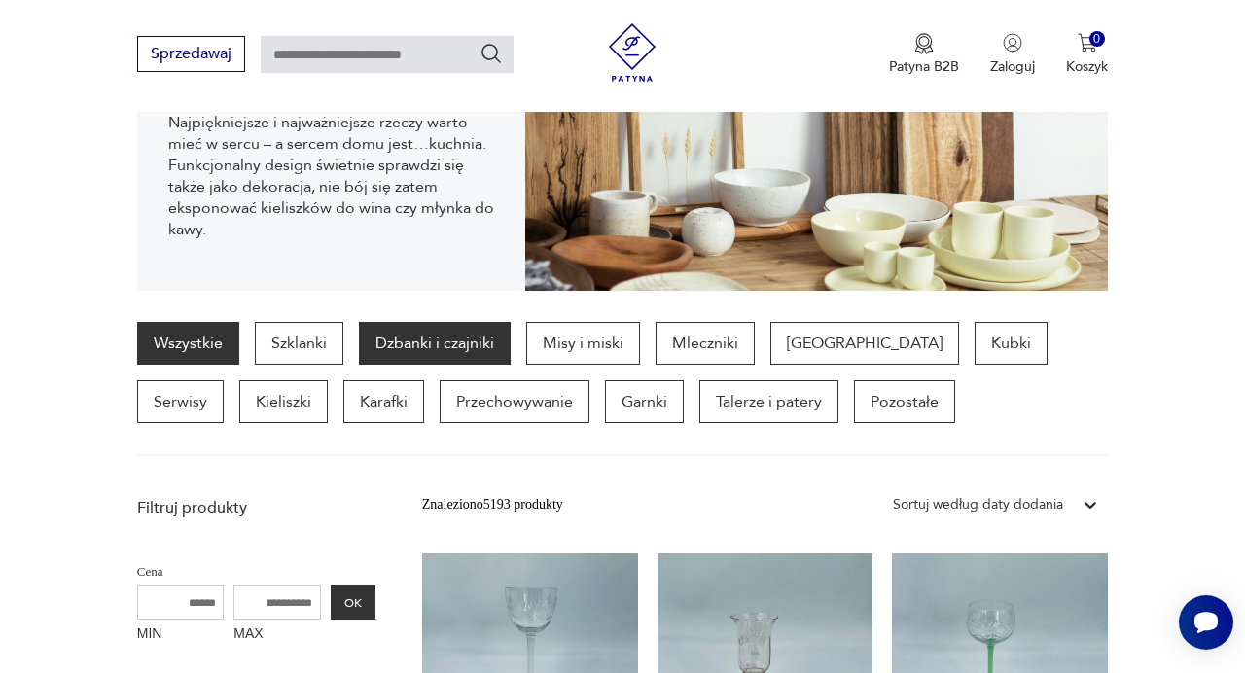
click at [468, 340] on p "Dzbanki i czajniki" at bounding box center [435, 343] width 152 height 43
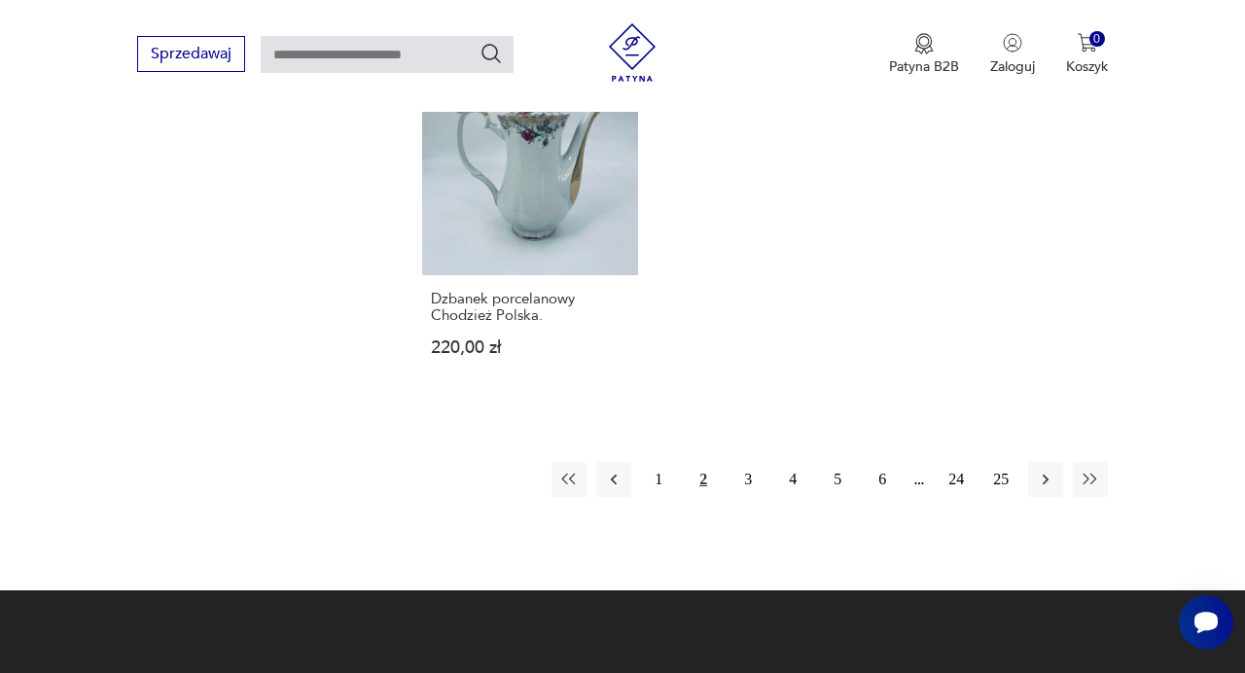
scroll to position [2782, 0]
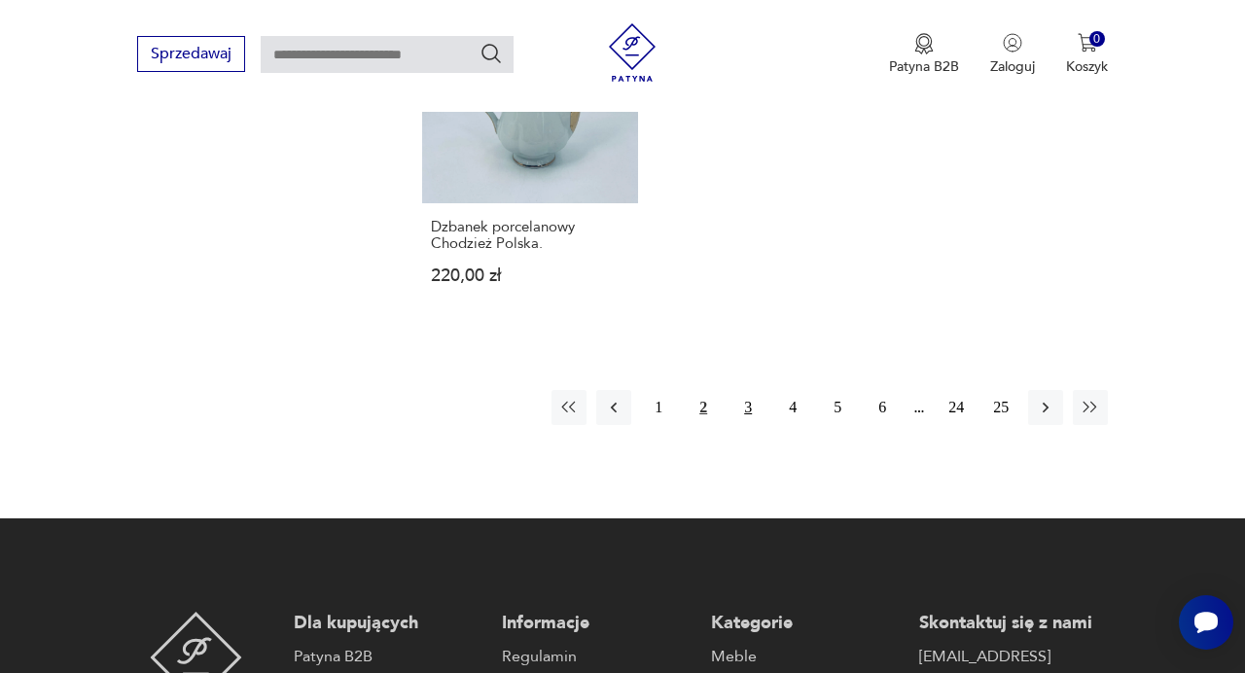
click at [752, 390] on button "3" at bounding box center [748, 407] width 35 height 35
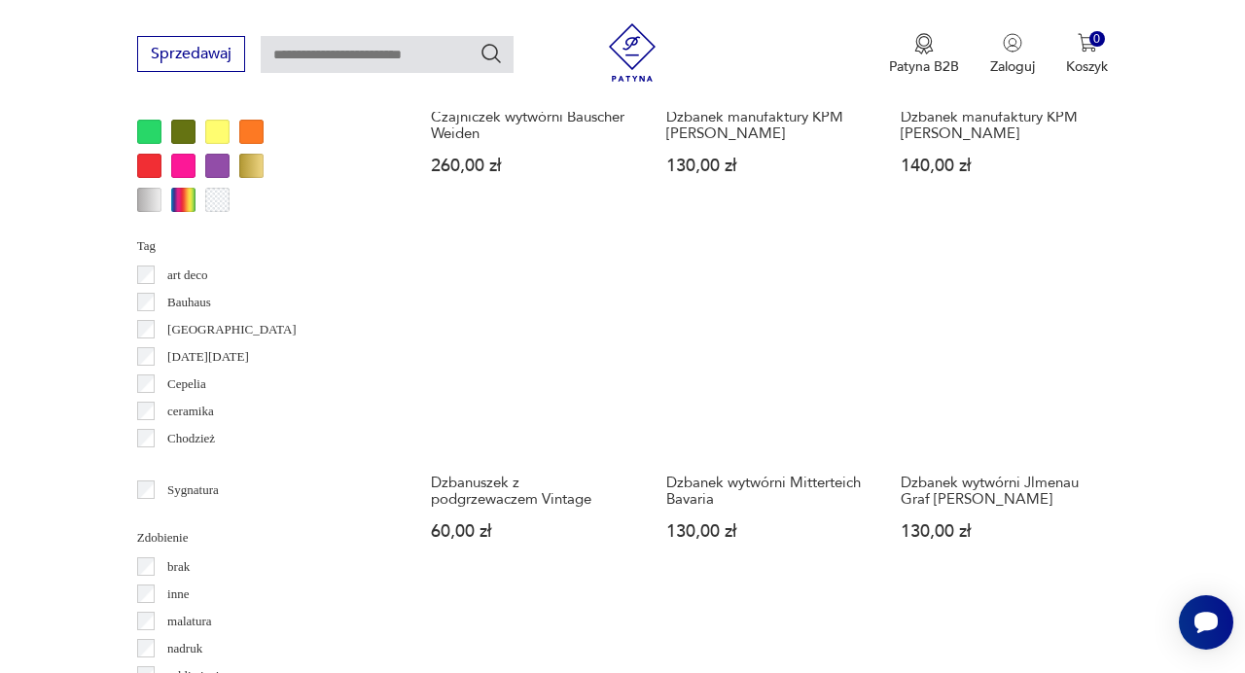
scroll to position [1730, 0]
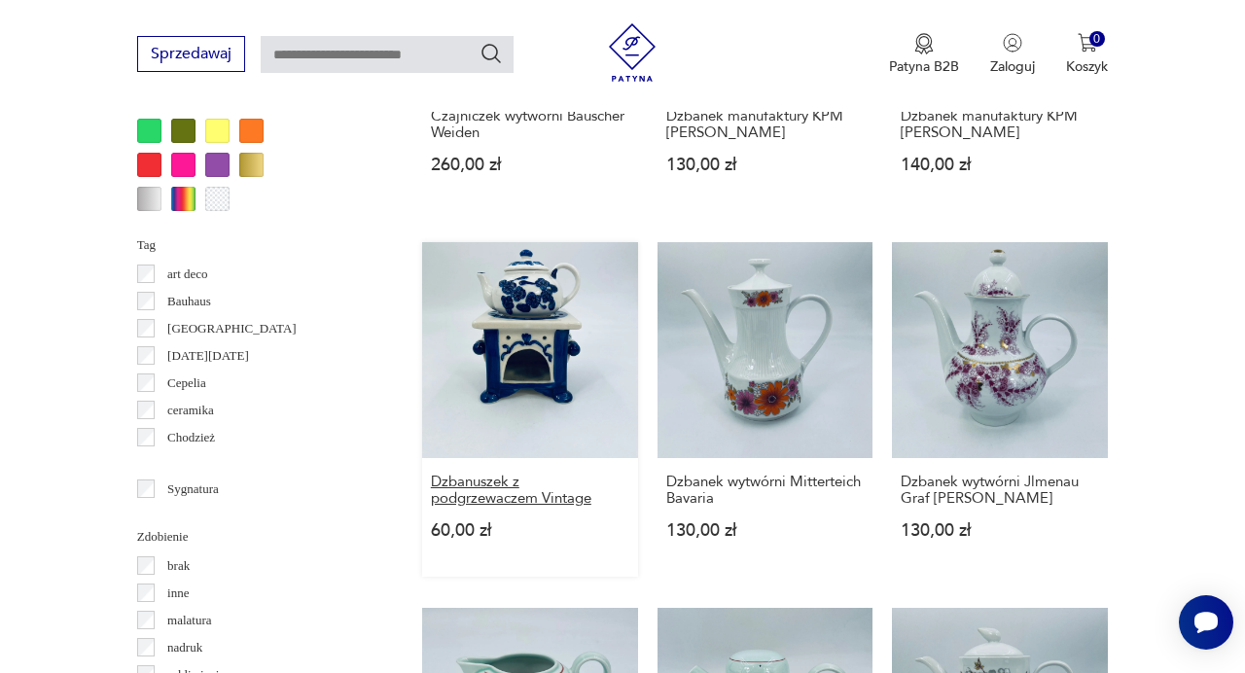
click at [527, 487] on h3 "Dzbanuszek z podgrzewaczem Vintage" at bounding box center [530, 490] width 198 height 33
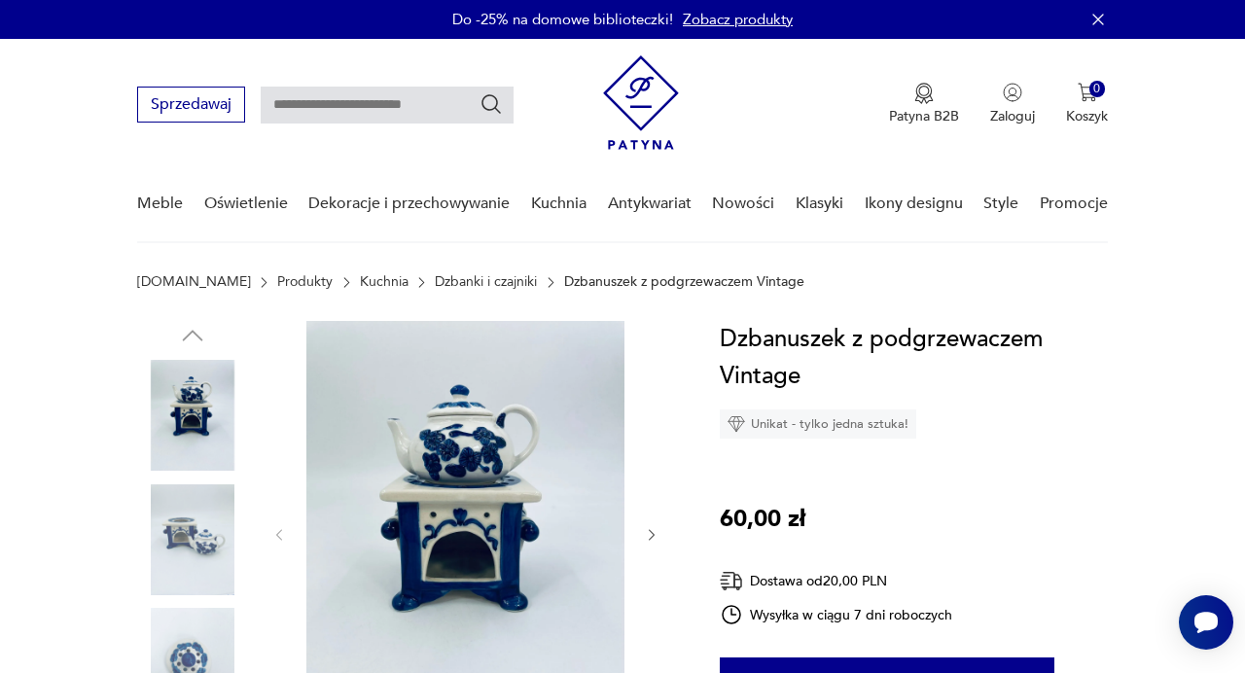
click at [485, 458] on img at bounding box center [465, 533] width 318 height 424
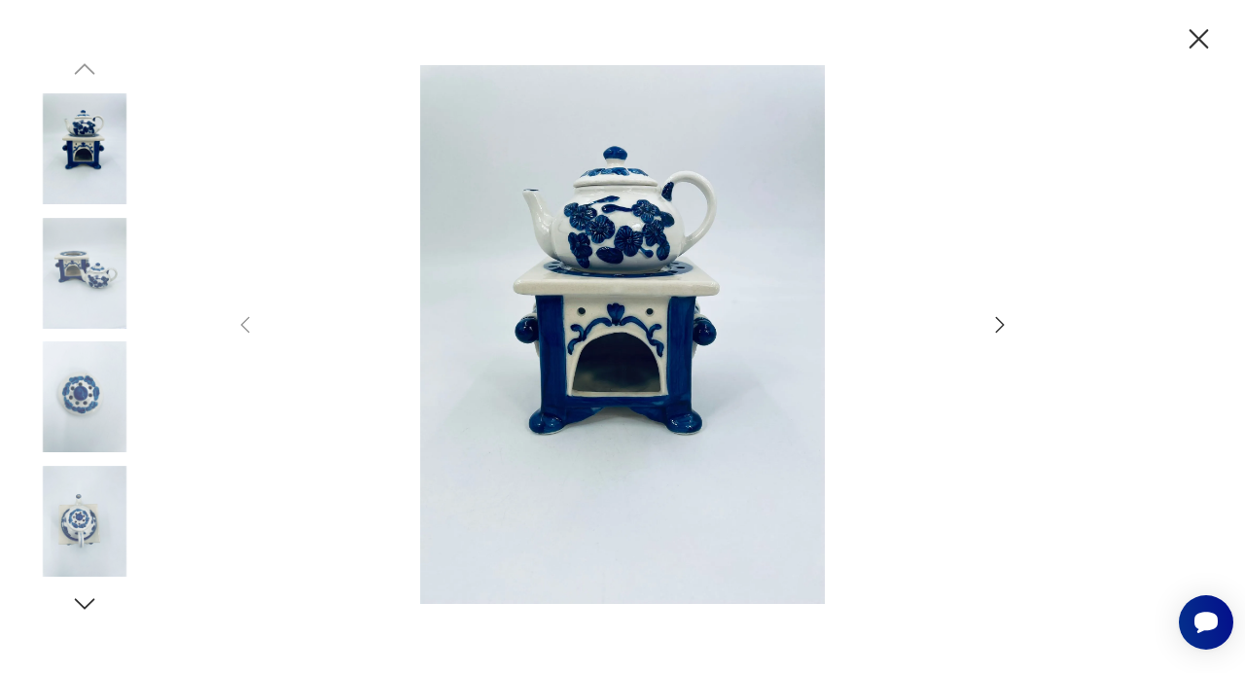
click at [1016, 328] on div at bounding box center [622, 336] width 1245 height 673
click at [1003, 322] on icon "button" at bounding box center [999, 324] width 23 height 23
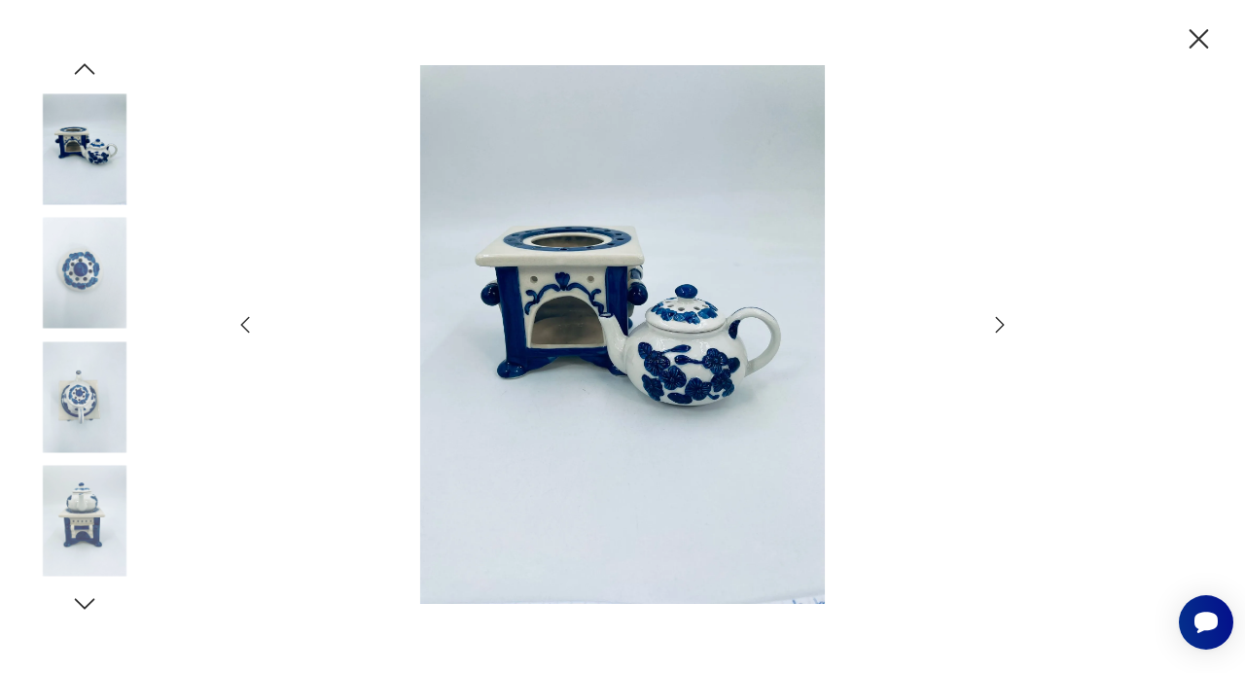
click at [1003, 322] on icon "button" at bounding box center [999, 324] width 23 height 23
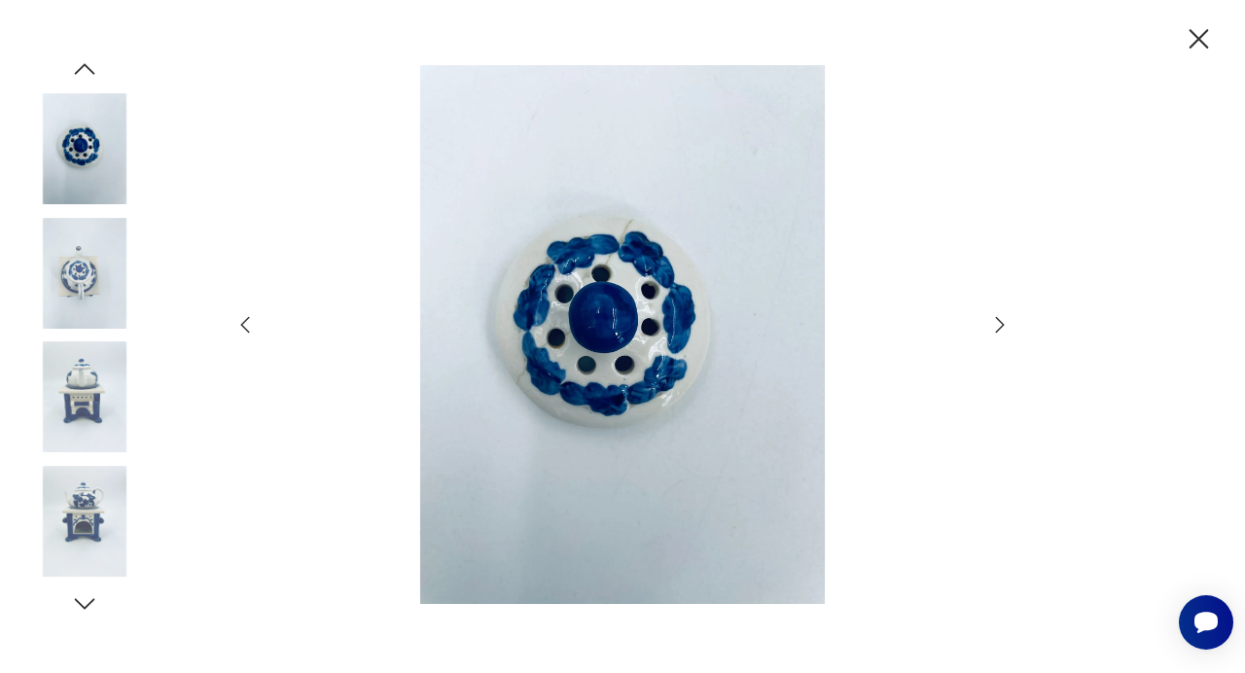
click at [1003, 322] on icon "button" at bounding box center [999, 324] width 23 height 23
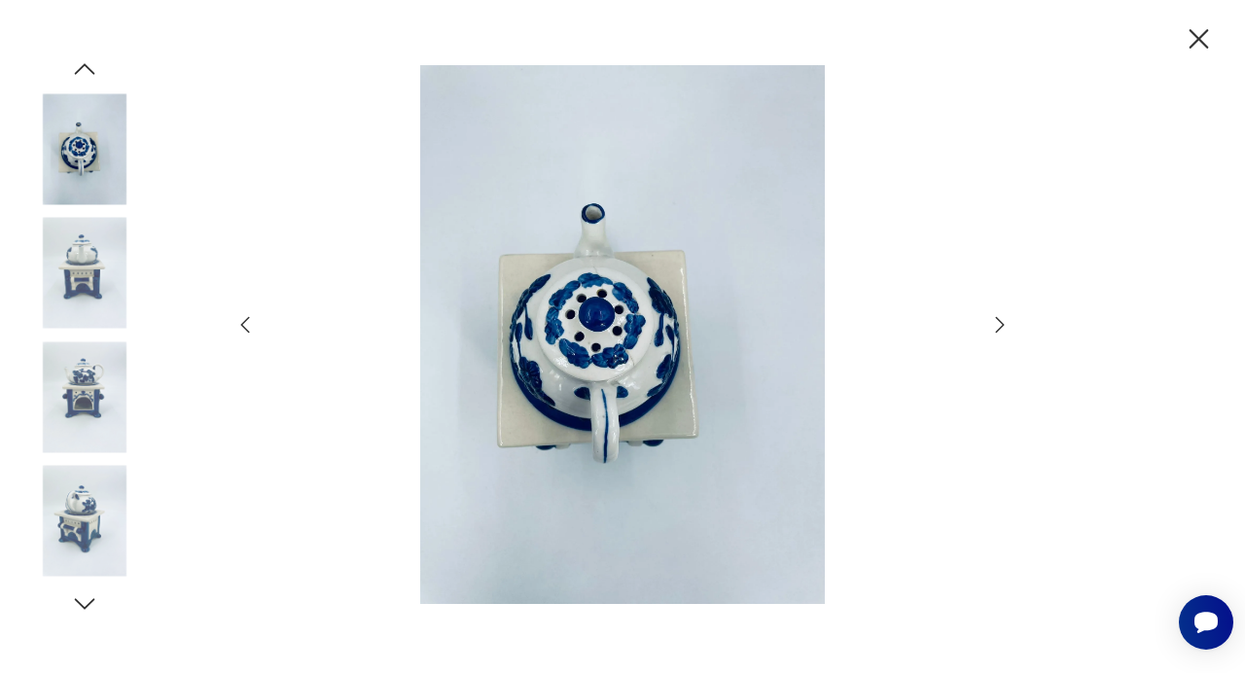
click at [1003, 322] on icon "button" at bounding box center [999, 324] width 23 height 23
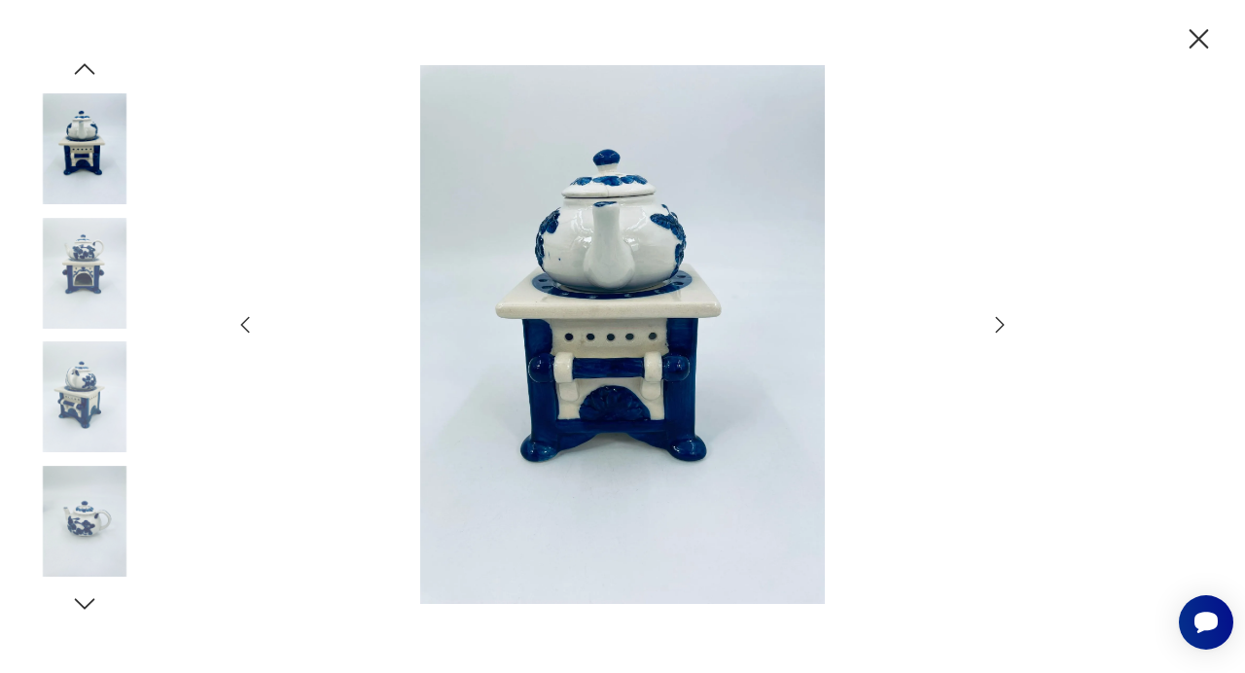
click at [1003, 322] on icon "button" at bounding box center [999, 324] width 23 height 23
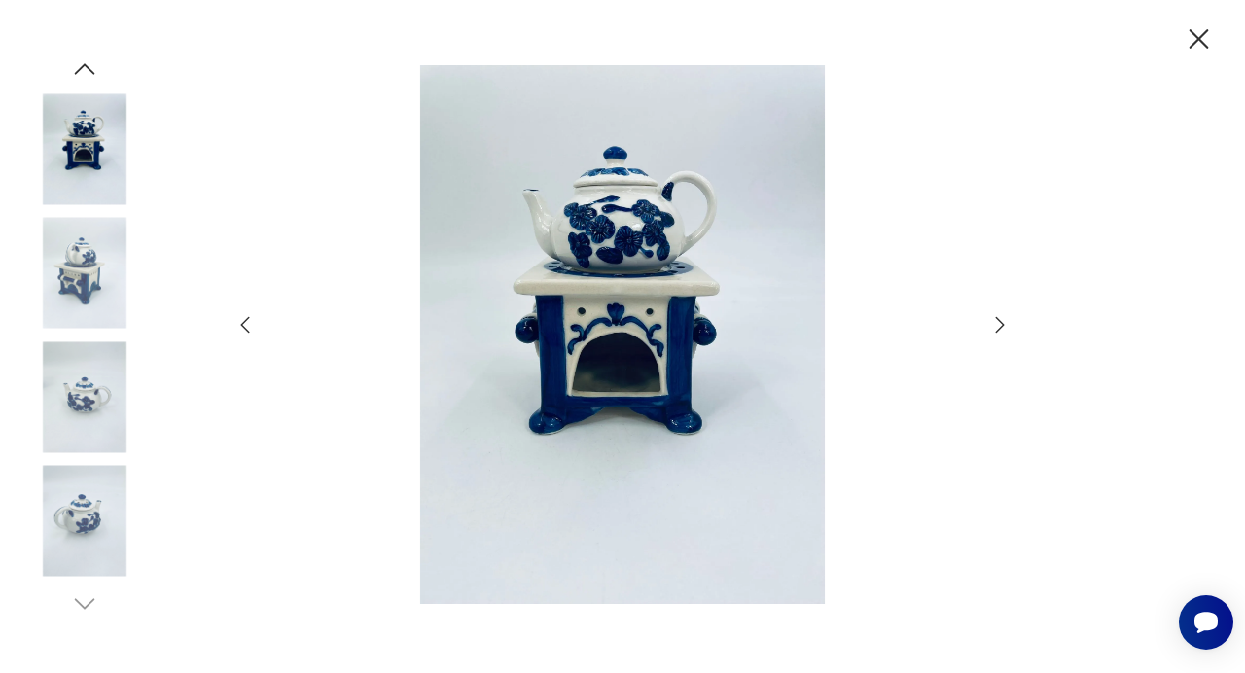
click at [997, 328] on icon "button" at bounding box center [999, 324] width 23 height 23
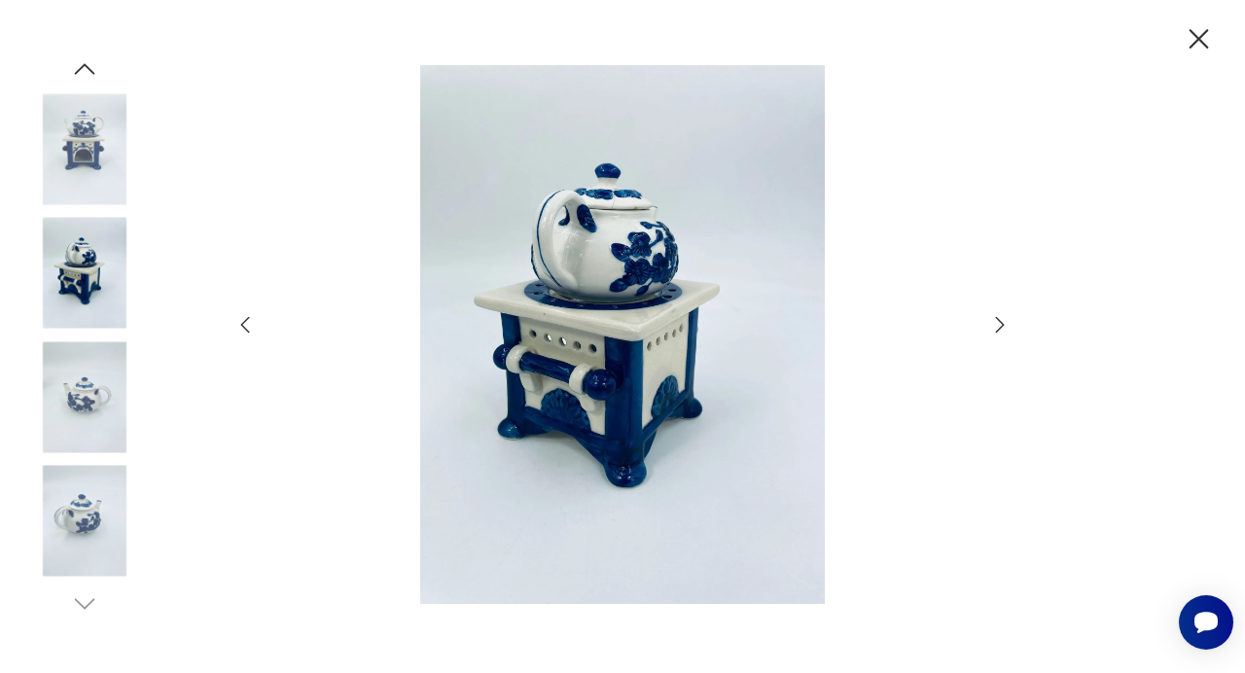
click at [997, 328] on icon "button" at bounding box center [999, 324] width 23 height 23
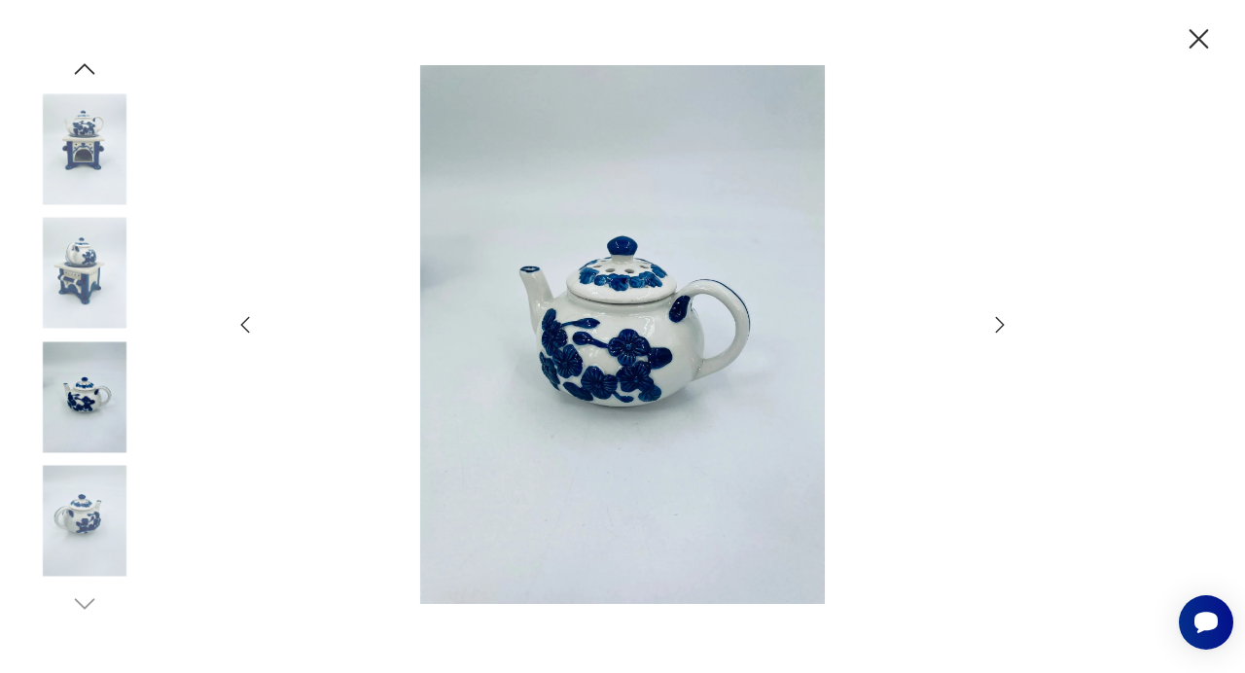
click at [997, 328] on icon "button" at bounding box center [999, 324] width 23 height 23
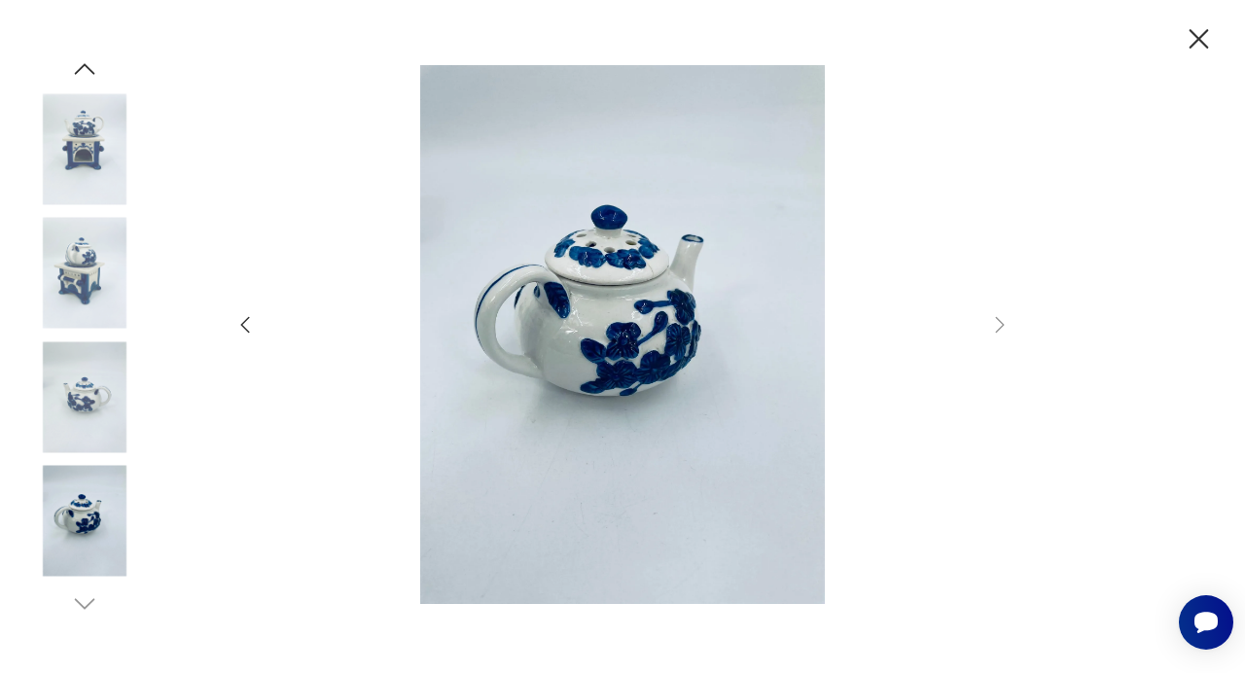
click at [88, 67] on icon "button" at bounding box center [85, 68] width 20 height 11
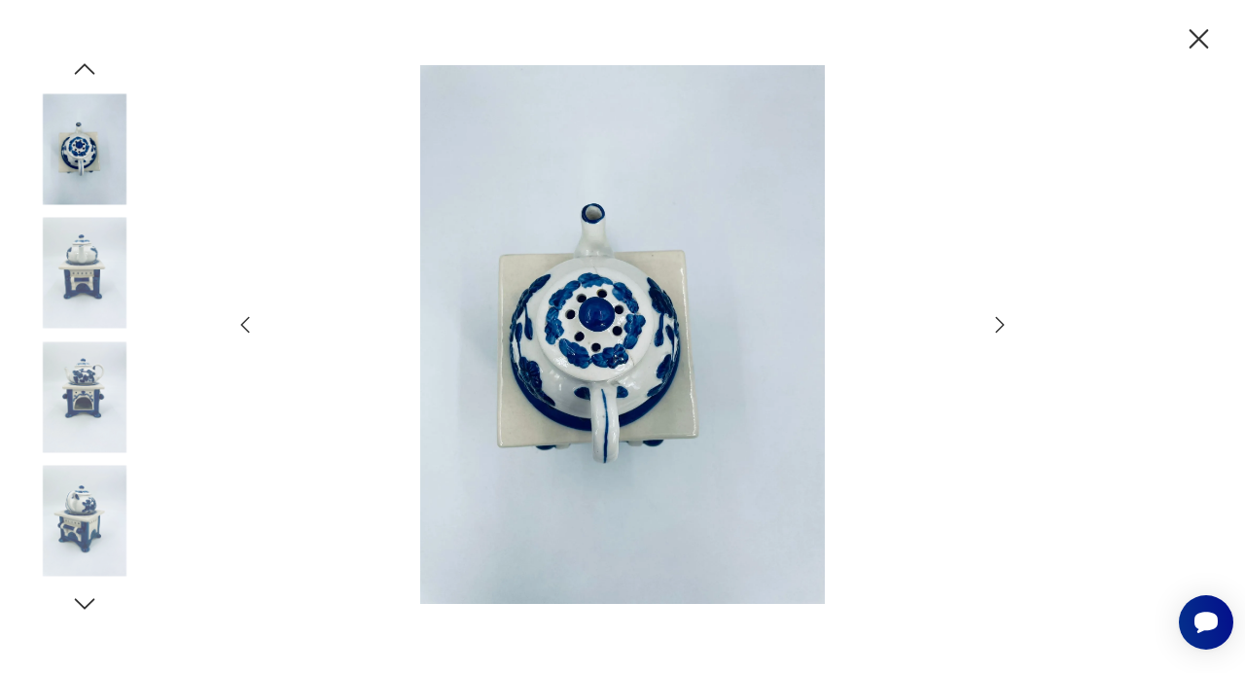
click at [88, 67] on icon "button" at bounding box center [85, 68] width 20 height 11
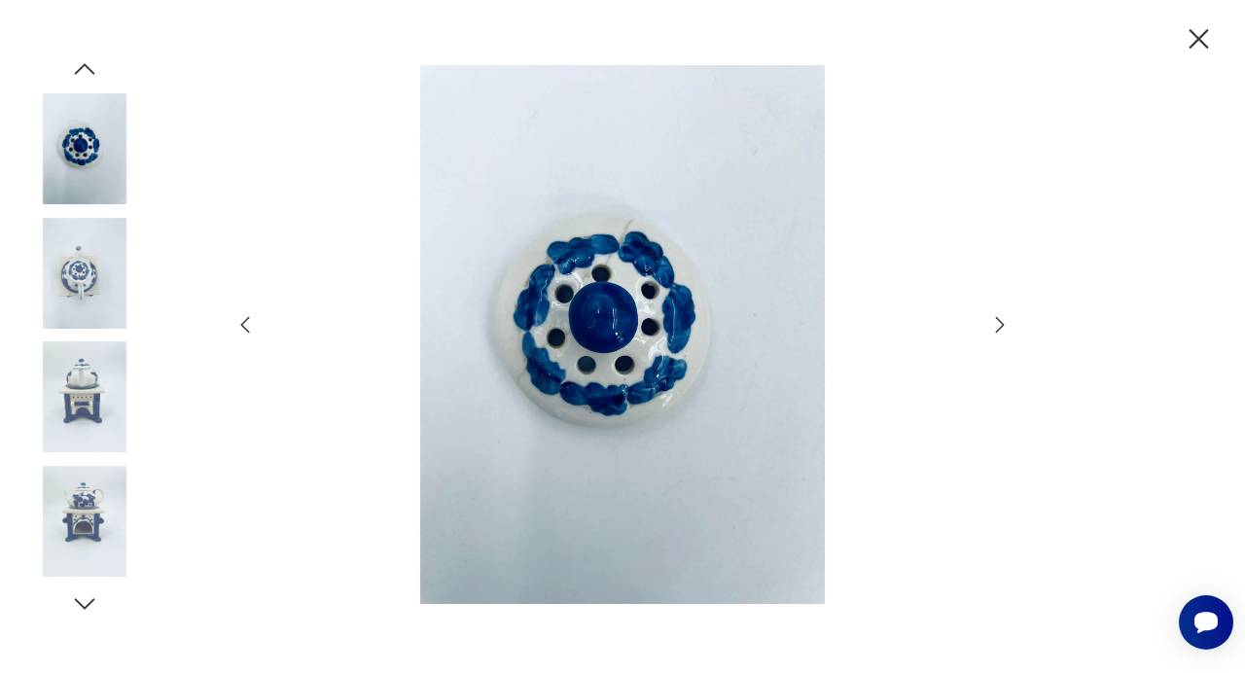
click at [88, 67] on icon "button" at bounding box center [85, 68] width 20 height 11
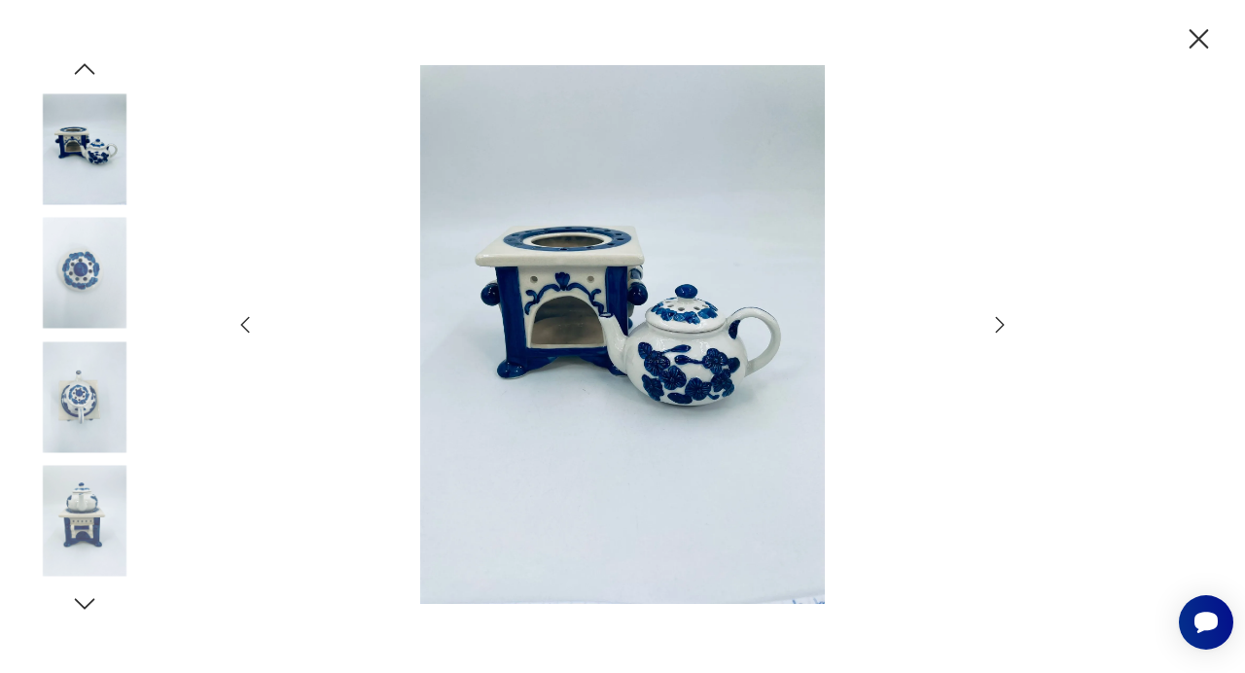
click at [88, 67] on icon "button" at bounding box center [85, 68] width 20 height 11
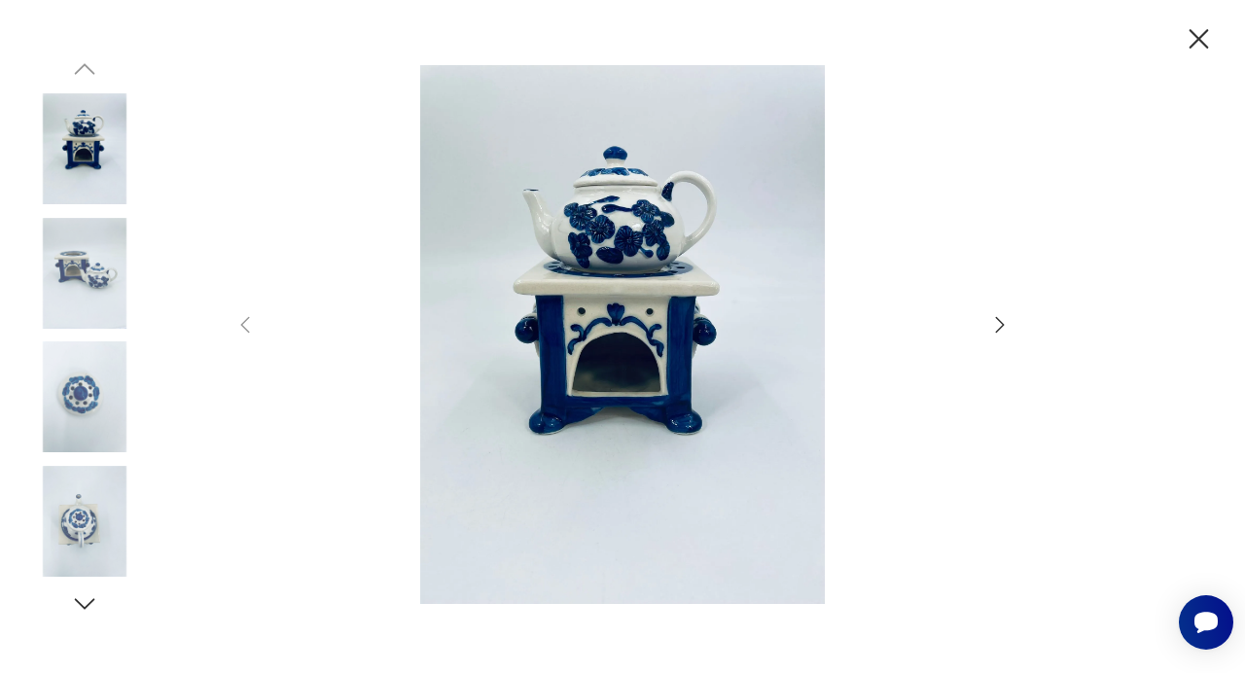
click at [86, 130] on img at bounding box center [84, 148] width 111 height 111
click at [1003, 325] on icon "button" at bounding box center [1000, 325] width 9 height 16
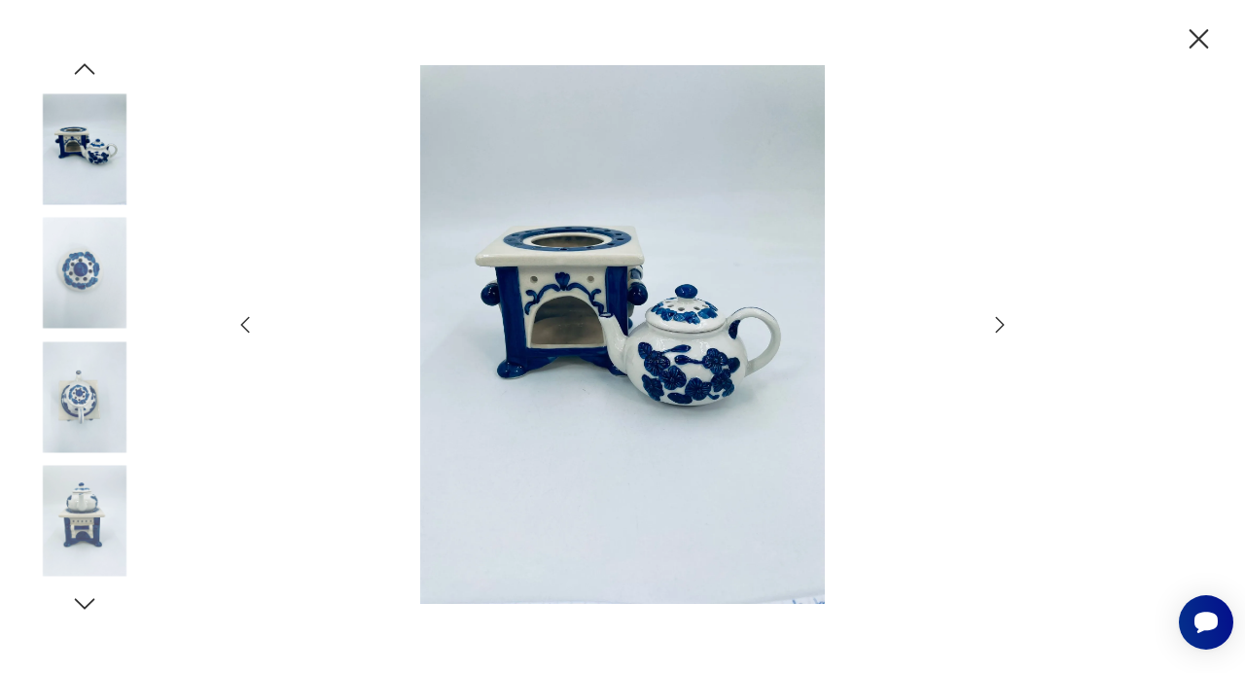
click at [1003, 325] on icon "button" at bounding box center [1000, 325] width 9 height 16
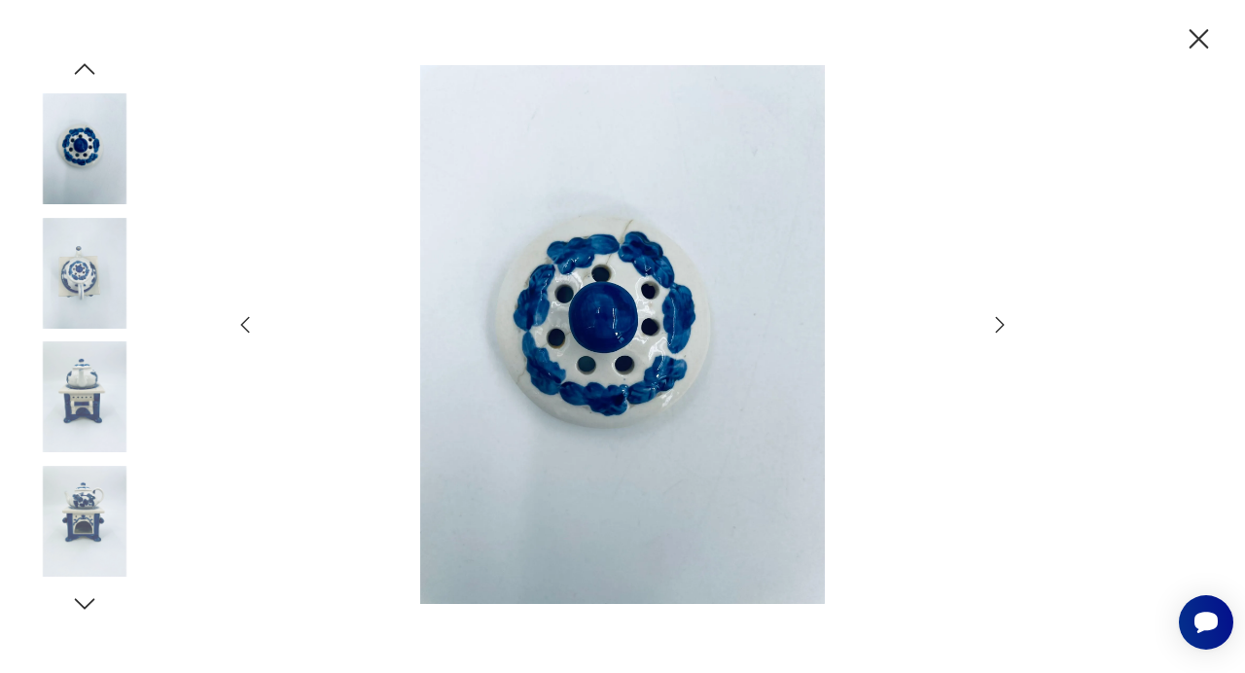
click at [1003, 325] on icon "button" at bounding box center [1000, 325] width 9 height 16
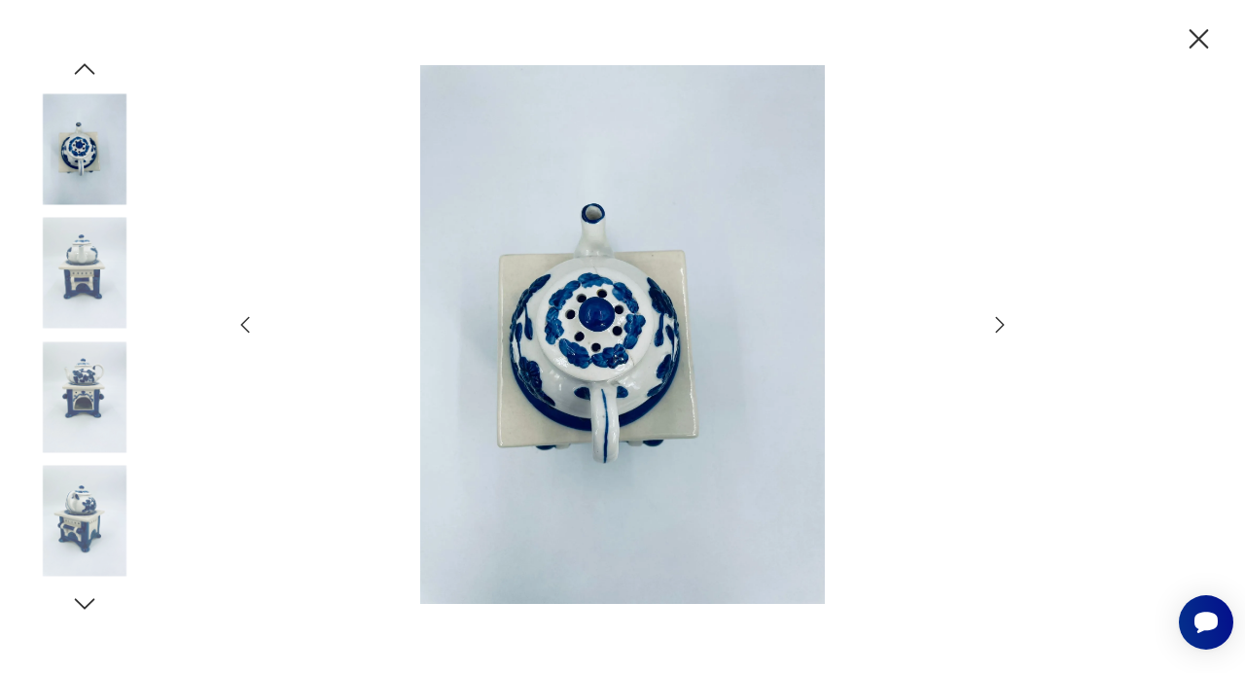
click at [1003, 325] on icon "button" at bounding box center [1000, 325] width 9 height 16
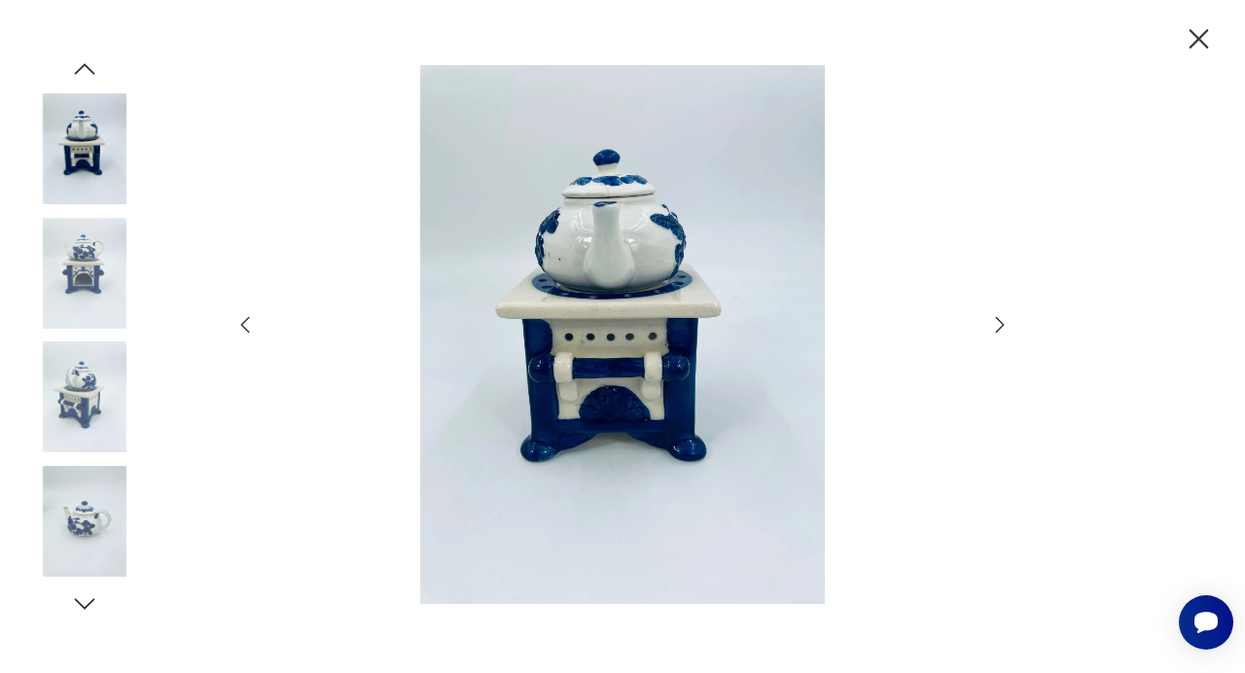
click at [1003, 325] on icon "button" at bounding box center [1000, 325] width 9 height 16
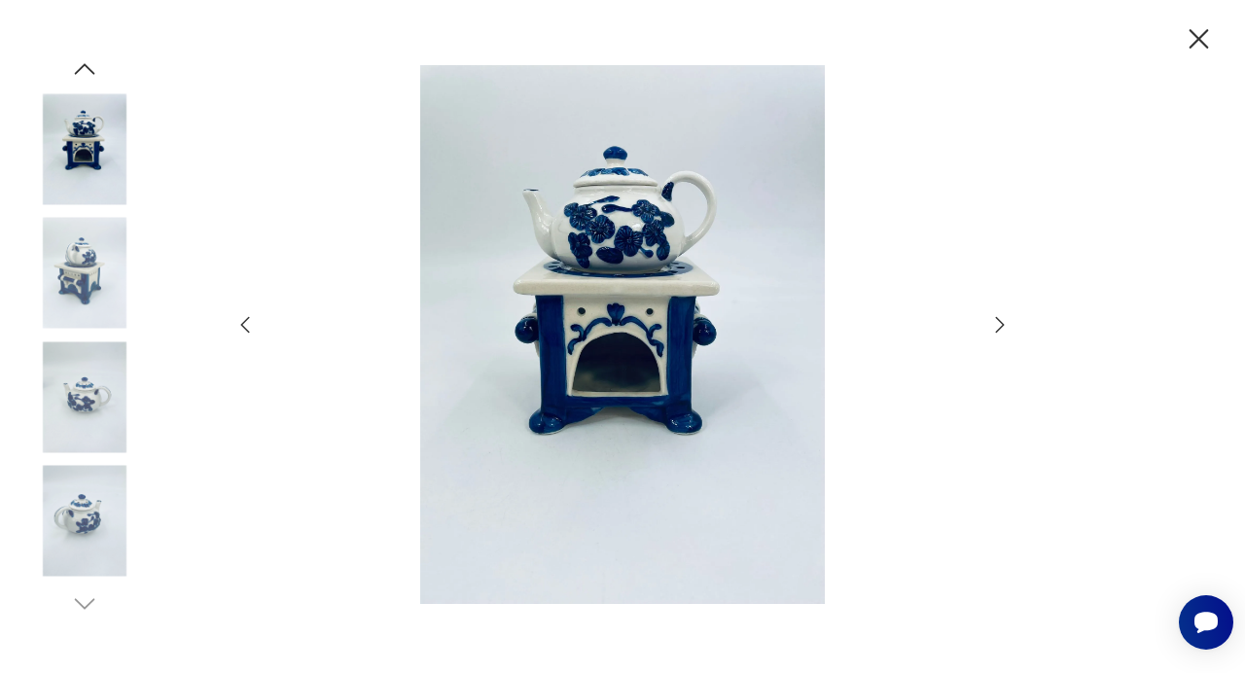
click at [1003, 325] on icon "button" at bounding box center [1000, 325] width 9 height 16
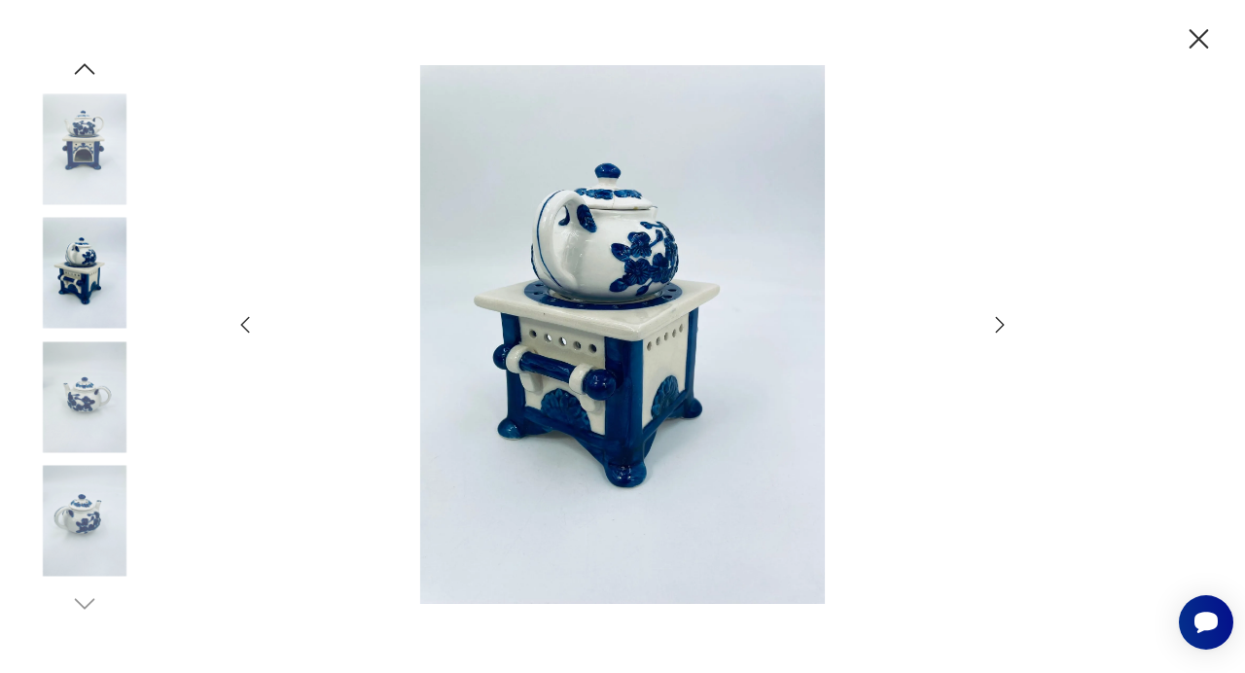
click at [1003, 325] on icon "button" at bounding box center [1000, 325] width 9 height 16
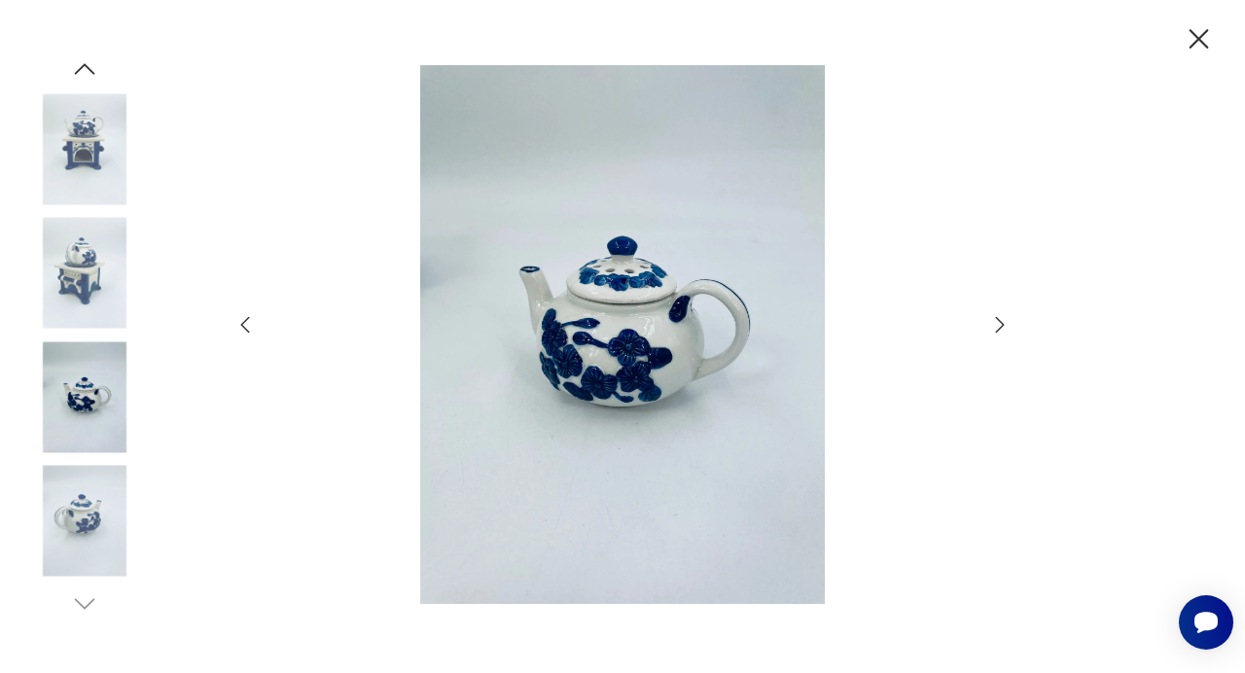
click at [1008, 327] on icon "button" at bounding box center [999, 324] width 23 height 23
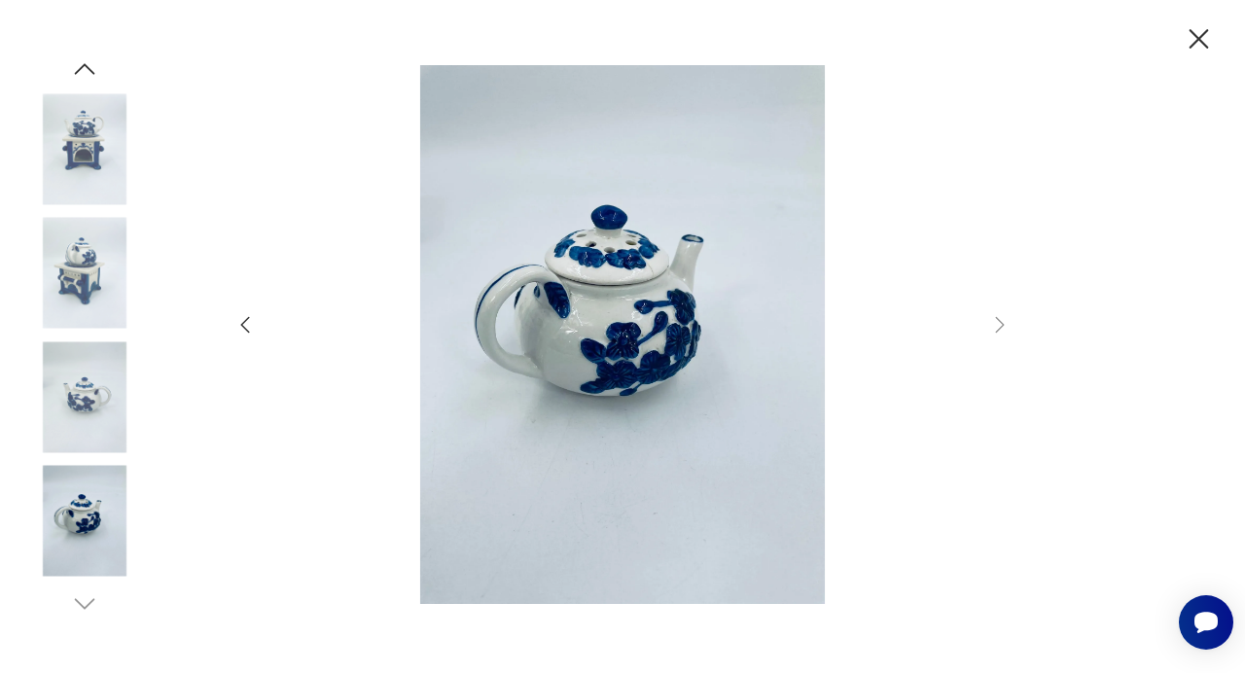
click at [53, 112] on img at bounding box center [84, 148] width 111 height 111
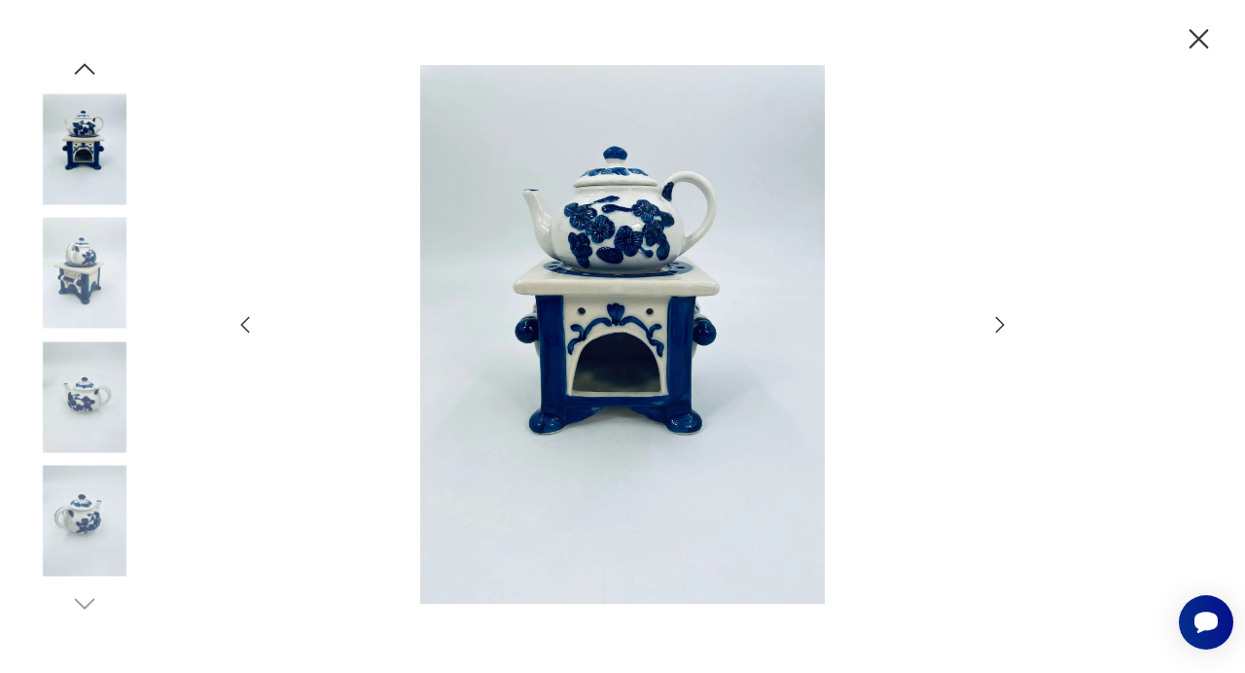
click at [997, 333] on icon "button" at bounding box center [999, 324] width 23 height 23
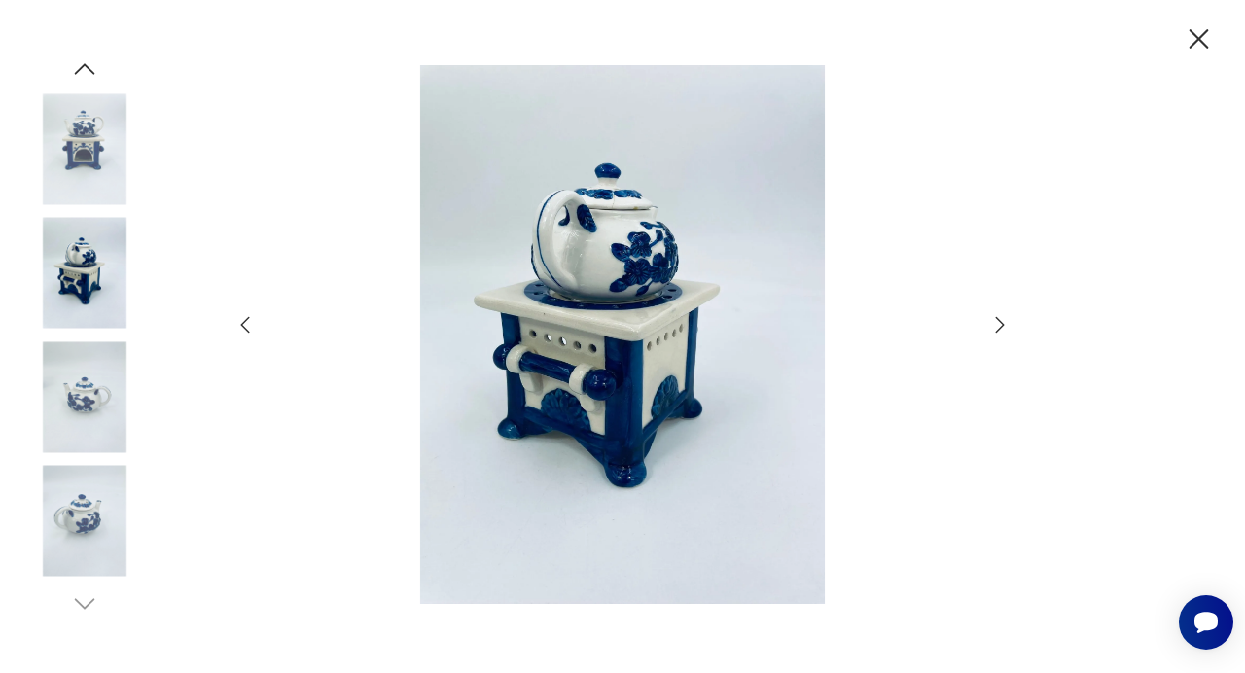
click at [1000, 320] on icon "button" at bounding box center [1000, 325] width 9 height 16
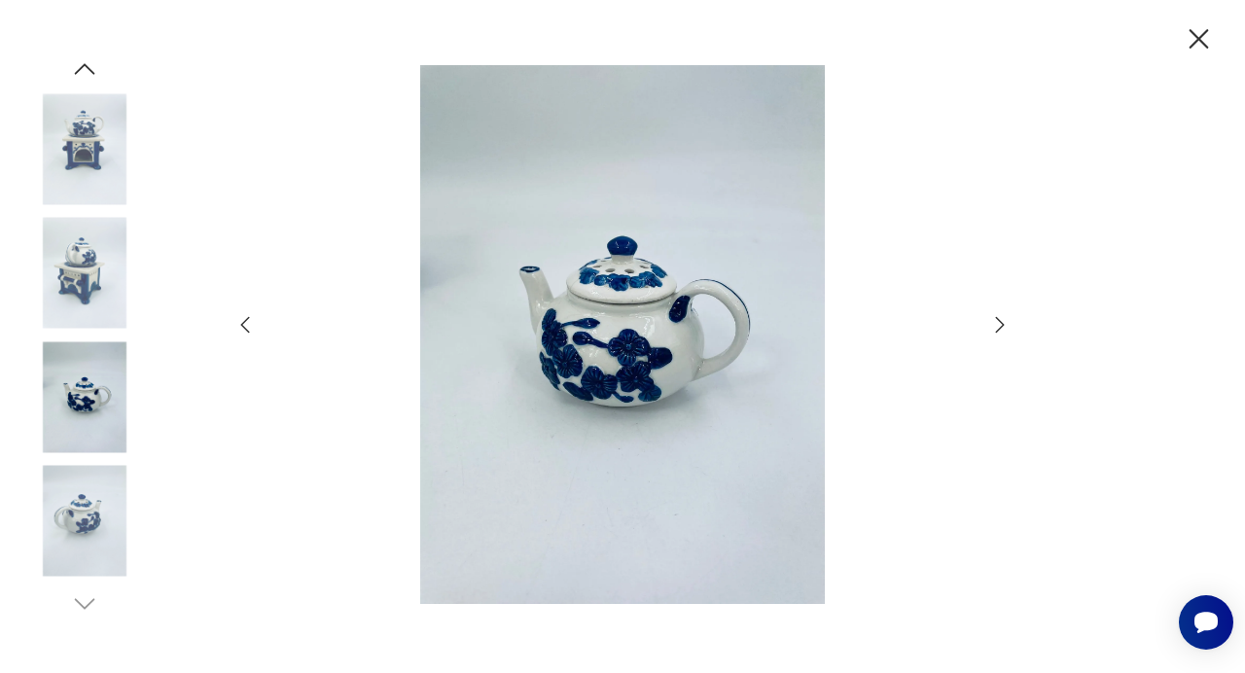
click at [1000, 320] on icon "button" at bounding box center [1000, 325] width 9 height 16
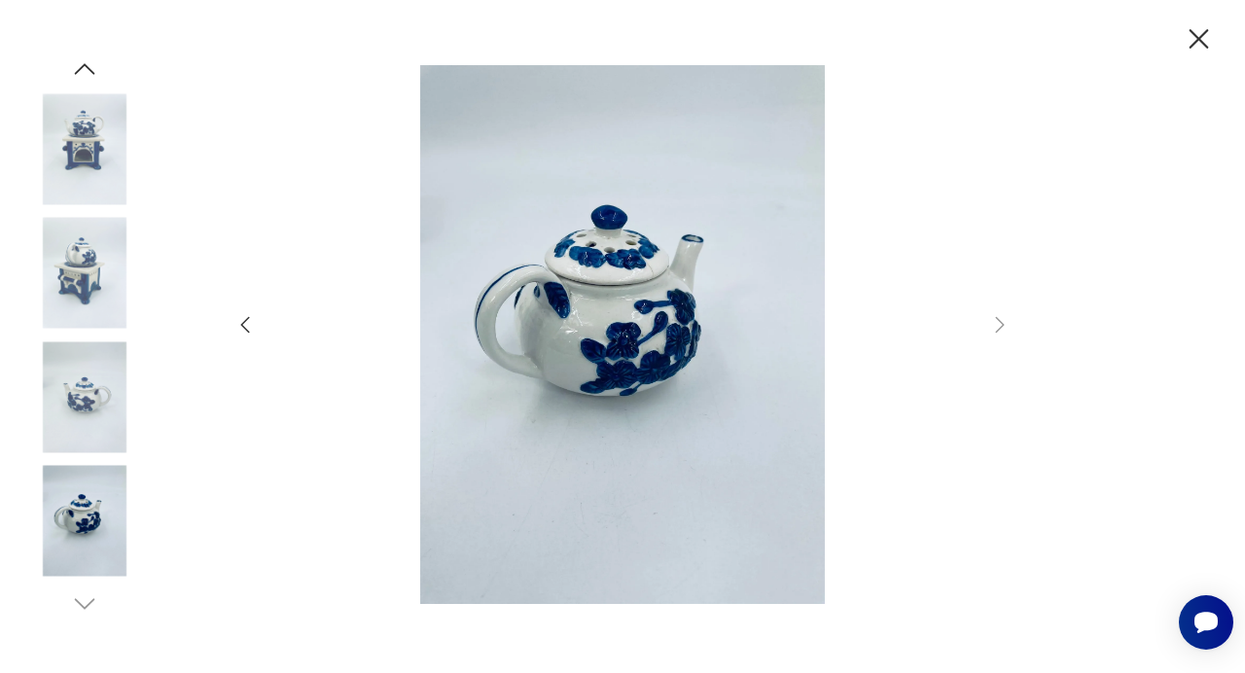
click at [1207, 31] on icon "button" at bounding box center [1199, 38] width 19 height 19
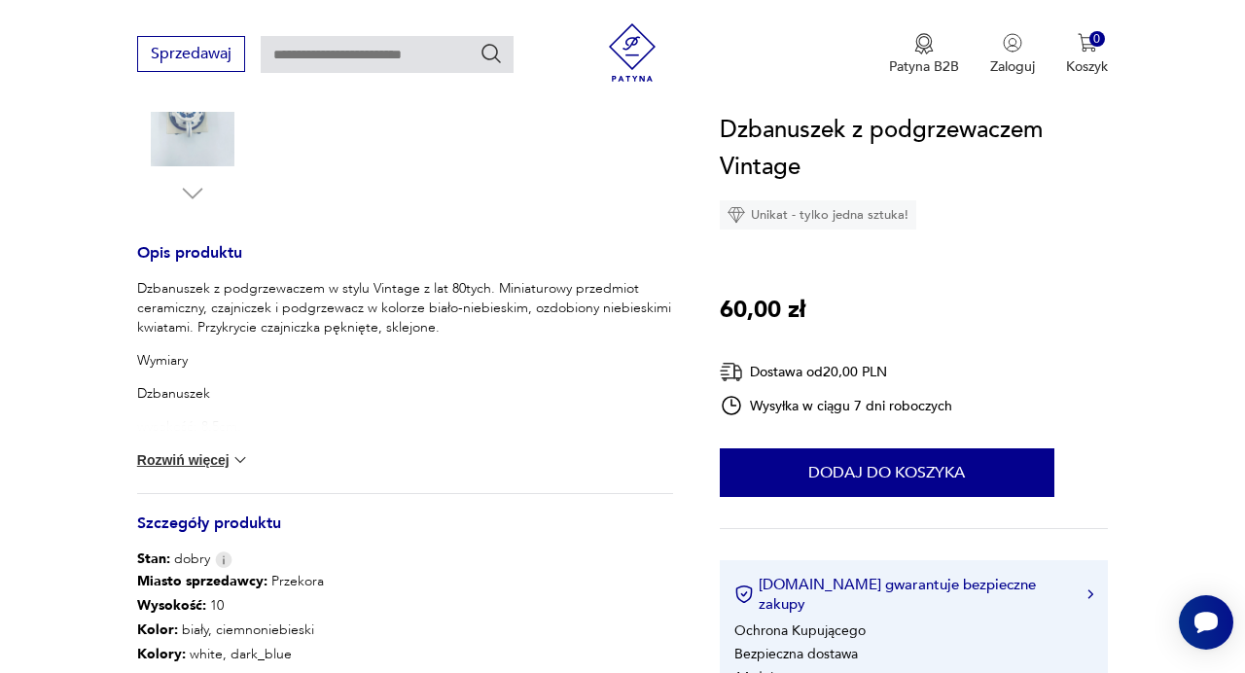
scroll to position [705, 0]
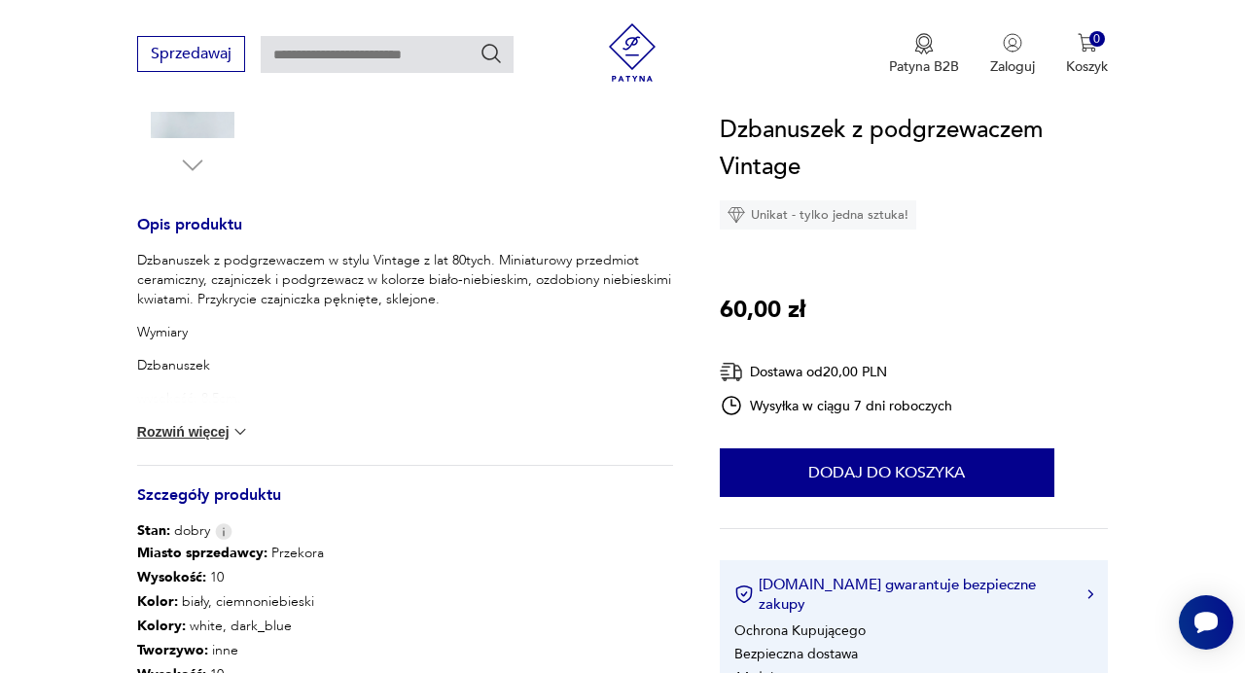
click at [245, 427] on img at bounding box center [240, 431] width 19 height 19
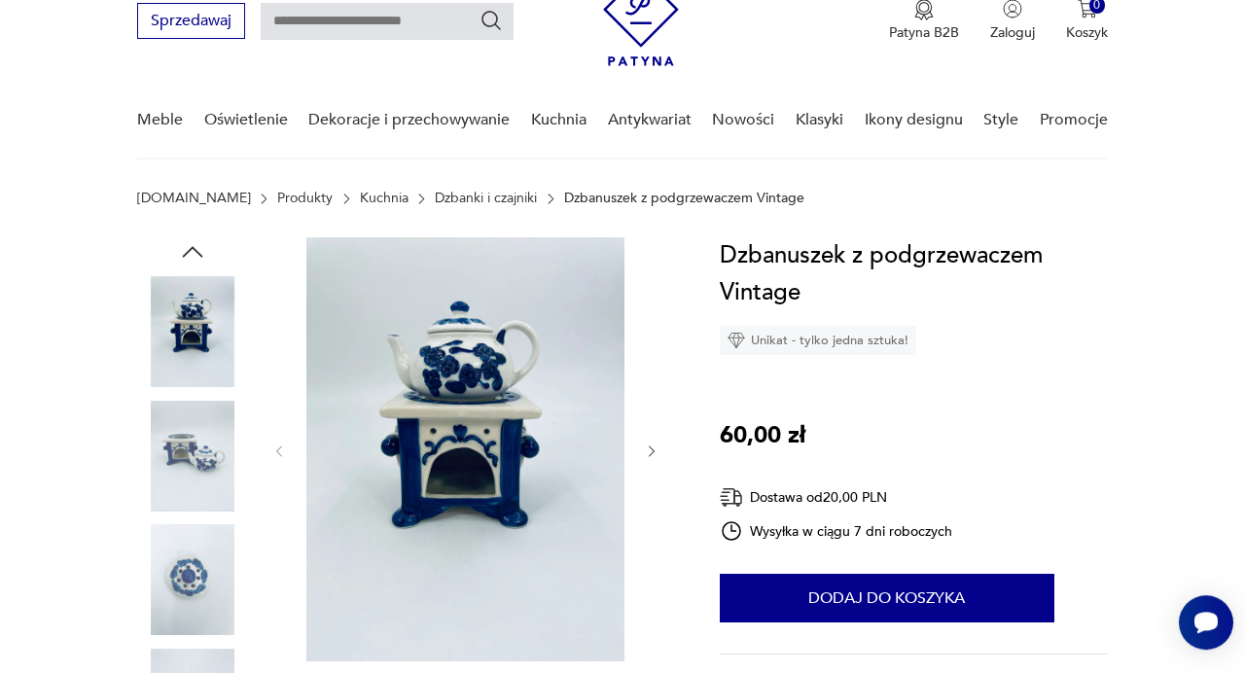
scroll to position [111, 0]
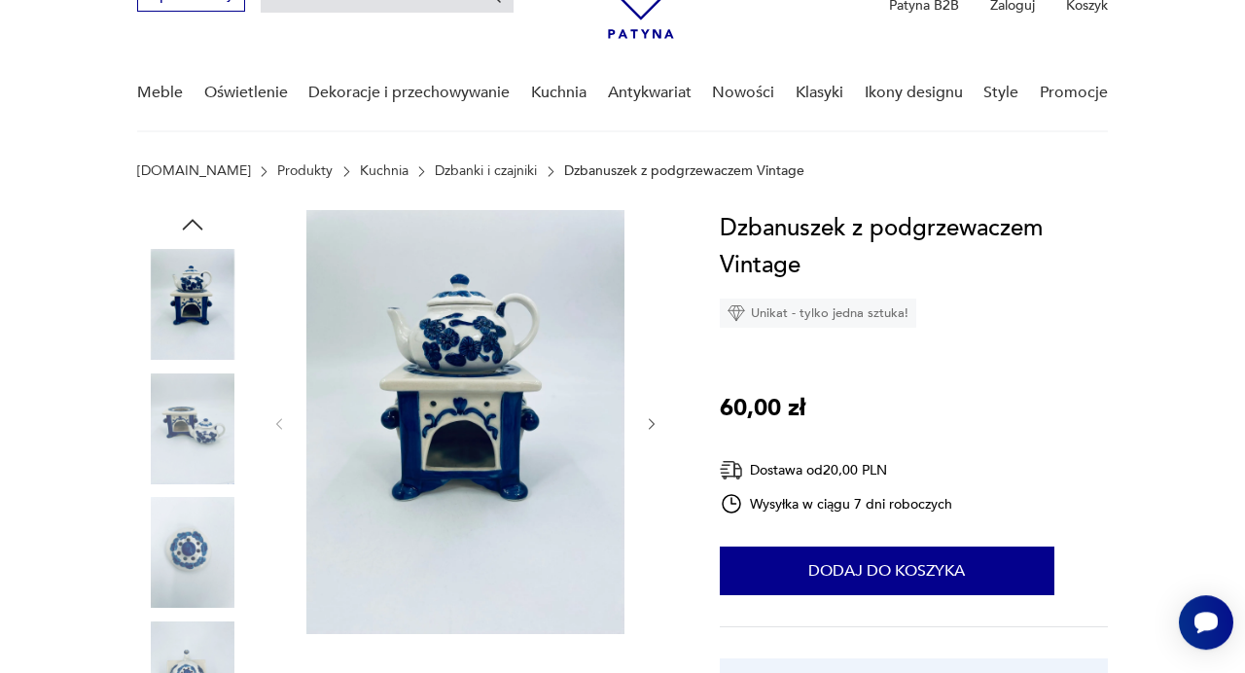
click at [435, 173] on link "Dzbanki i czajniki" at bounding box center [486, 171] width 102 height 16
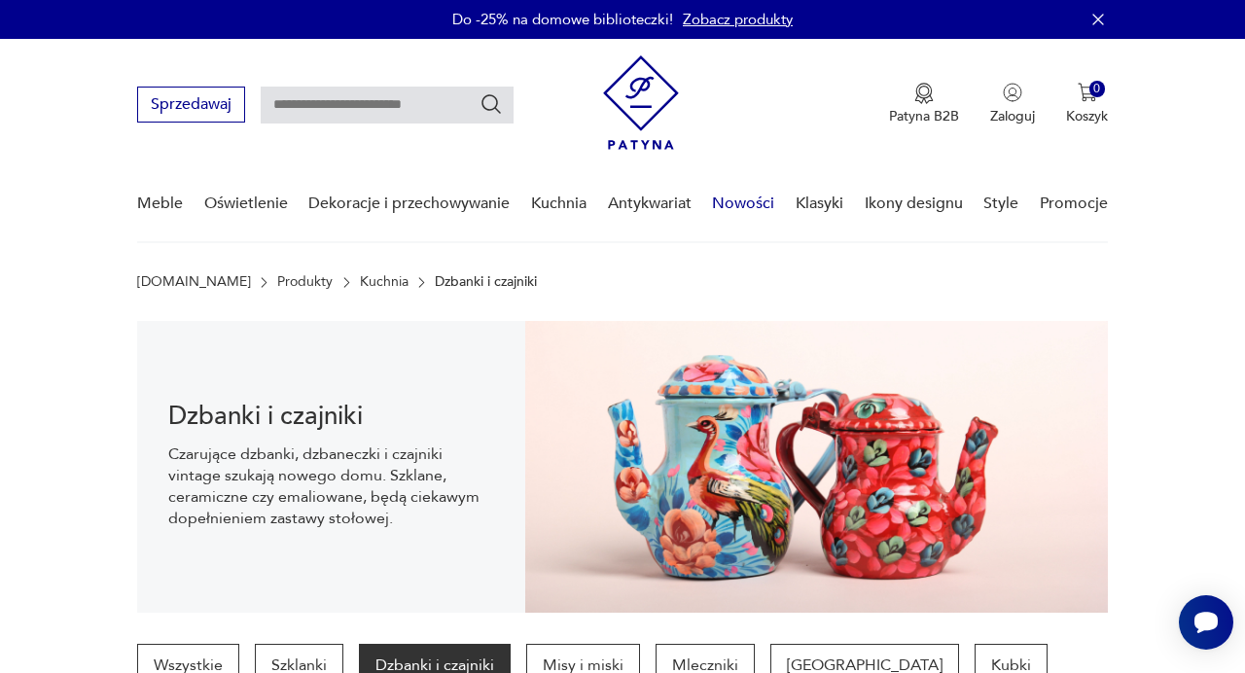
click at [755, 208] on link "Nowości" at bounding box center [743, 203] width 62 height 75
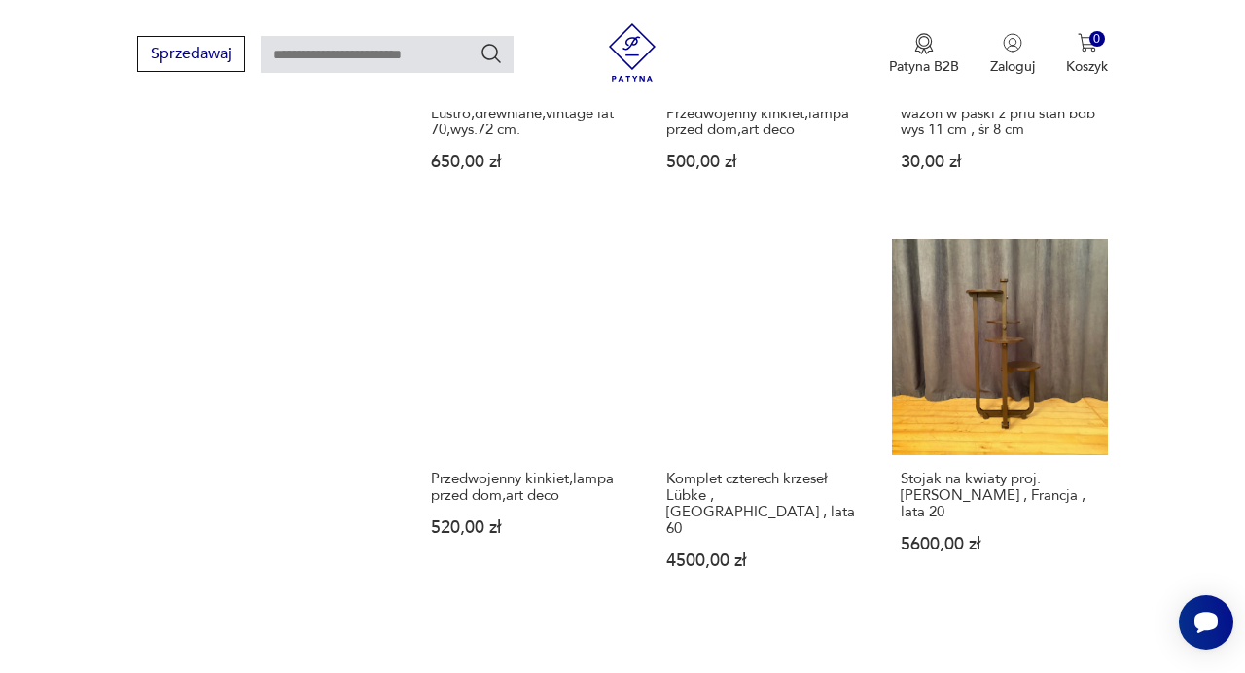
scroll to position [1502, 0]
